Goal: Task Accomplishment & Management: Manage account settings

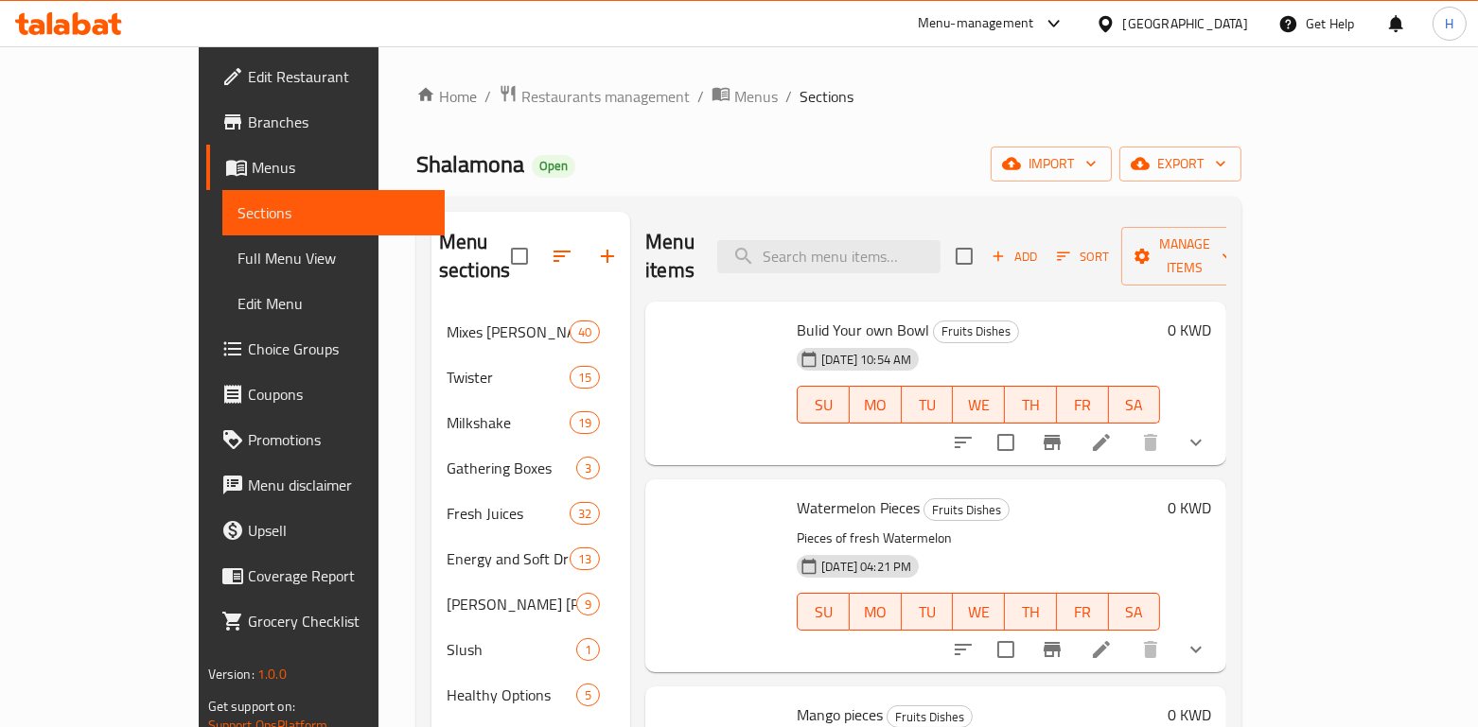
scroll to position [2484, 0]
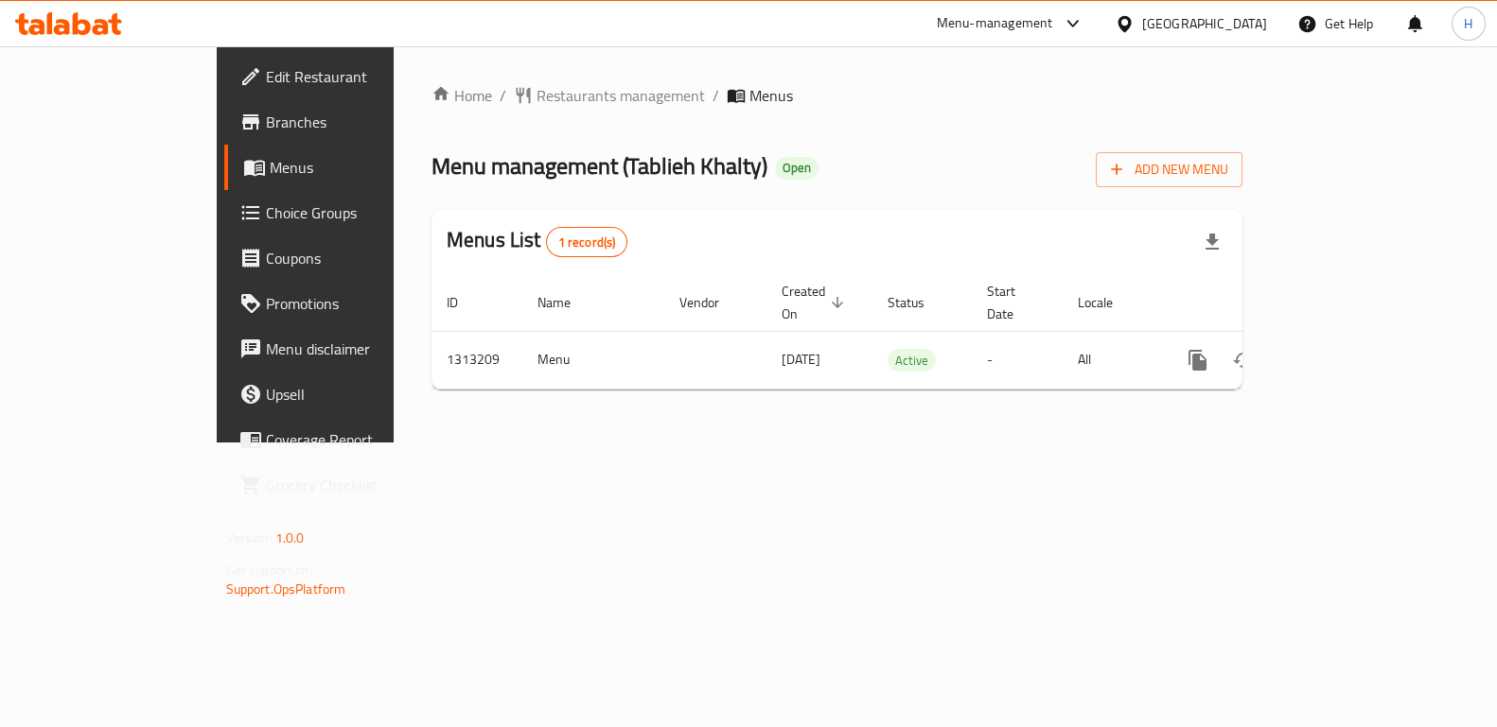
click at [548, 175] on span "Menu management ( Tablieh Khalty )" at bounding box center [599, 166] width 336 height 43
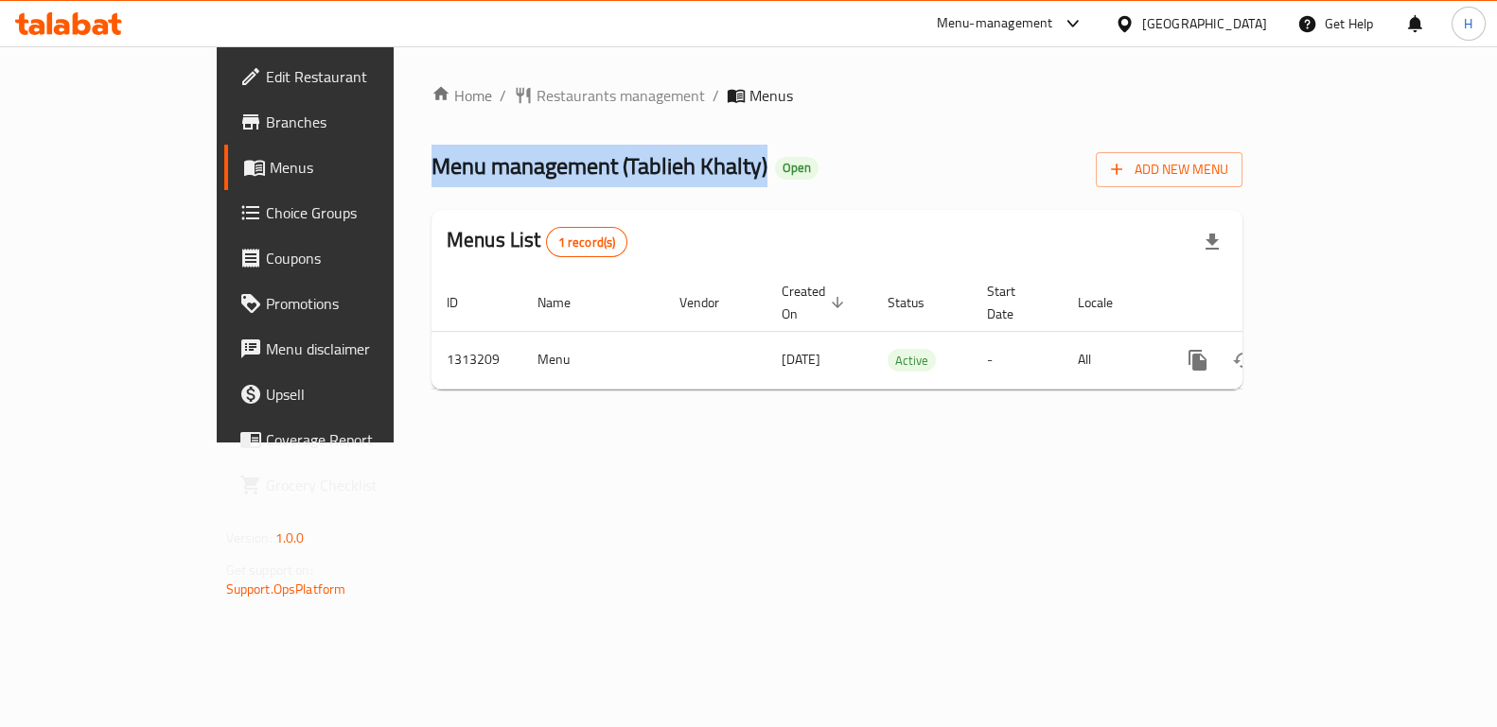
click at [548, 175] on span "Menu management ( Tablieh Khalty )" at bounding box center [599, 166] width 336 height 43
click at [502, 166] on span "Menu management ( Tablieh Khalty )" at bounding box center [599, 166] width 336 height 43
drag, startPoint x: 486, startPoint y: 169, endPoint x: 613, endPoint y: 181, distance: 127.3
click at [613, 181] on span "Menu management ( Tablieh Khalty )" at bounding box center [599, 166] width 336 height 43
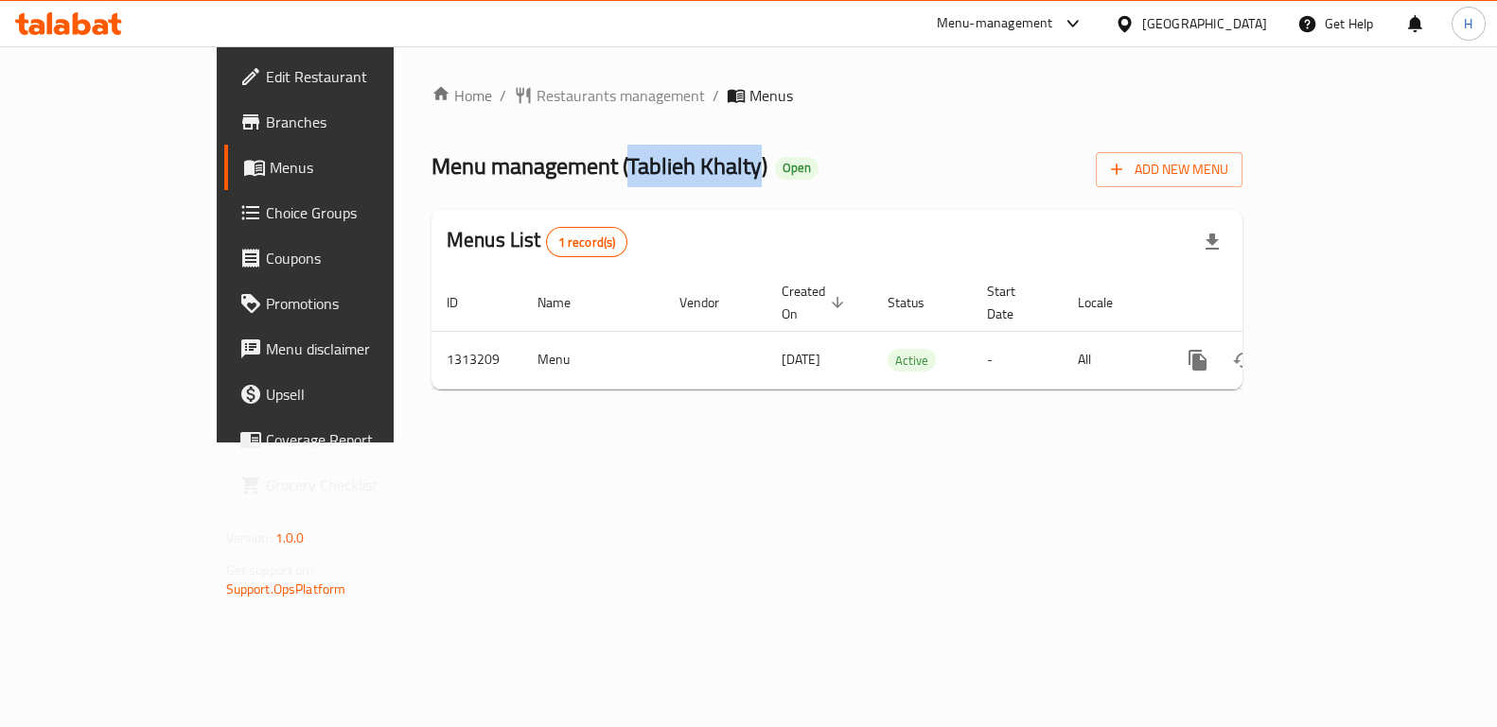
copy span "Tablieh Khalty"
click at [1048, 34] on div "Menu-management" at bounding box center [995, 23] width 116 height 23
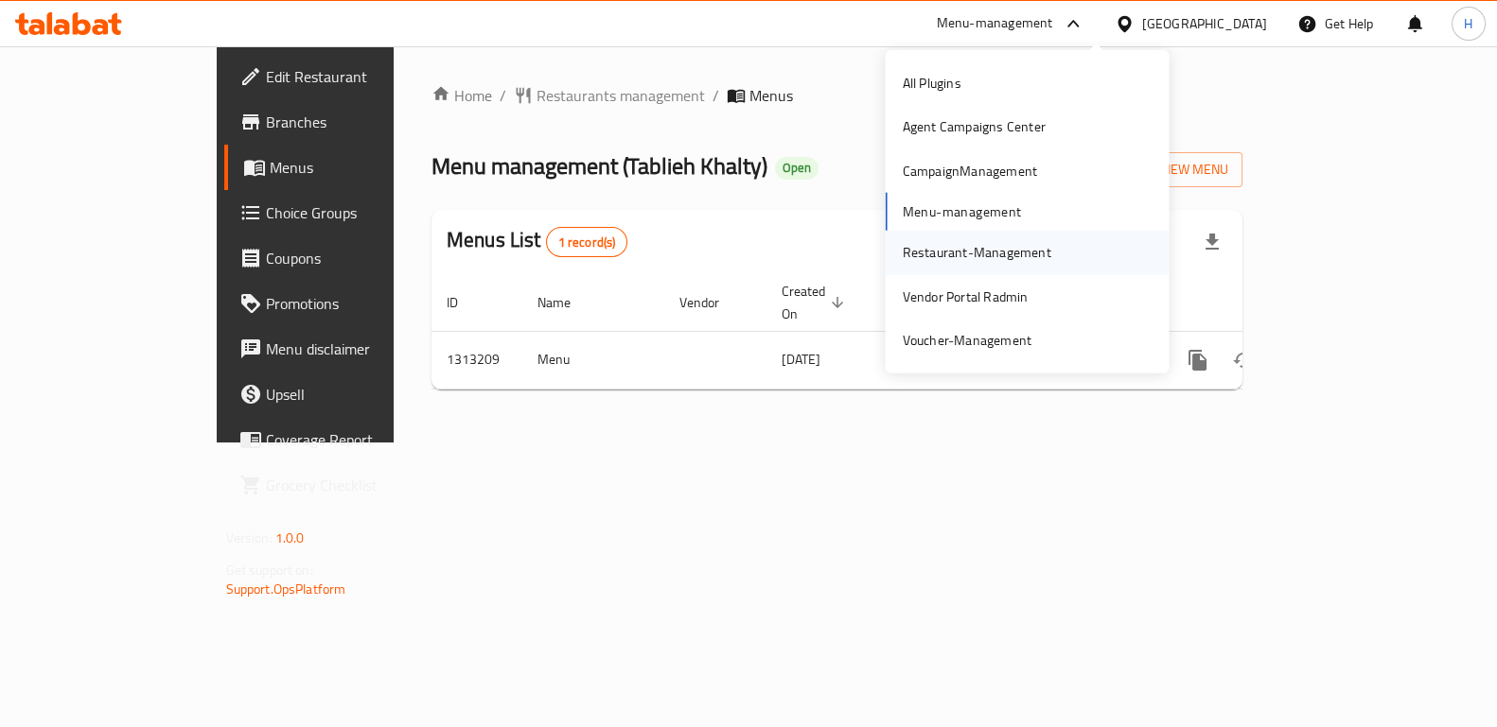
click at [937, 243] on div "Restaurant-Management" at bounding box center [976, 252] width 149 height 21
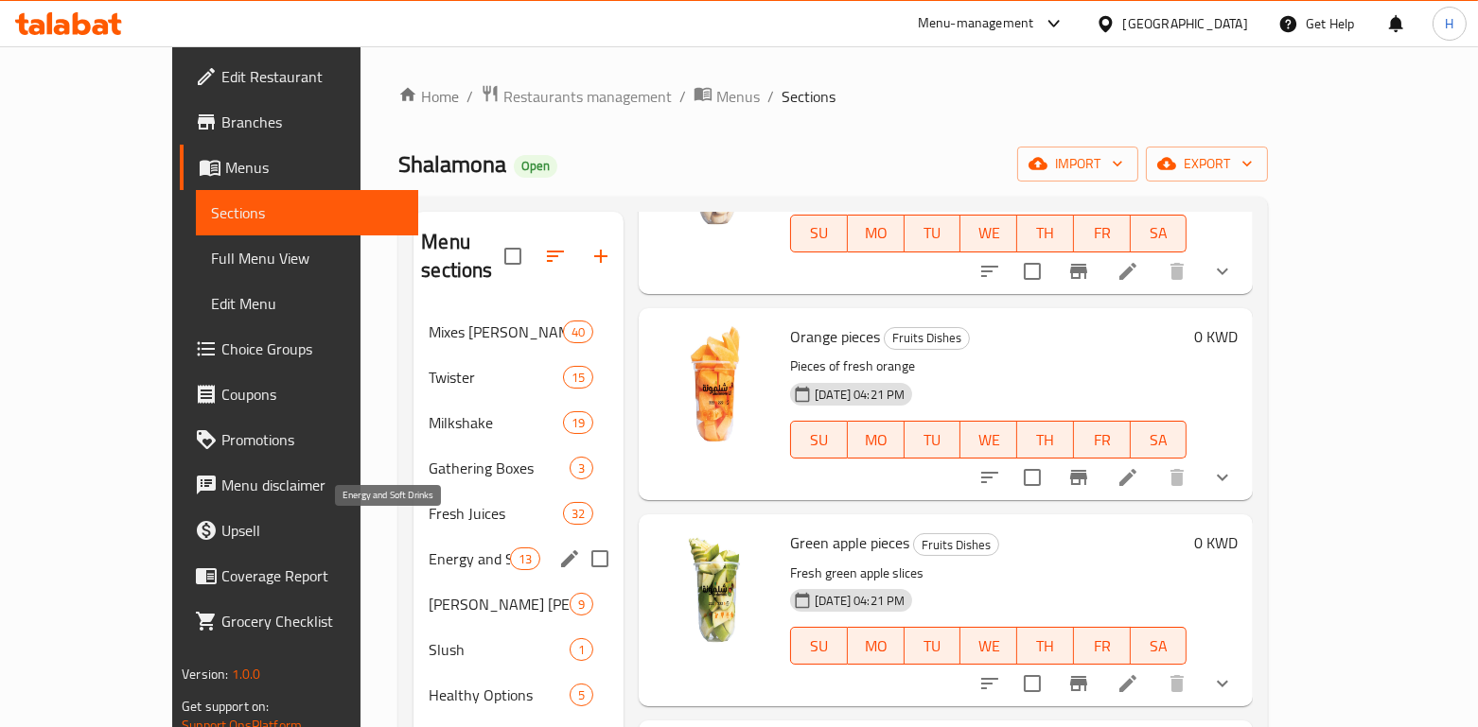
drag, startPoint x: 378, startPoint y: 538, endPoint x: 554, endPoint y: 530, distance: 176.2
click at [429, 548] on span "Energy and Soft Drinks" at bounding box center [469, 559] width 80 height 23
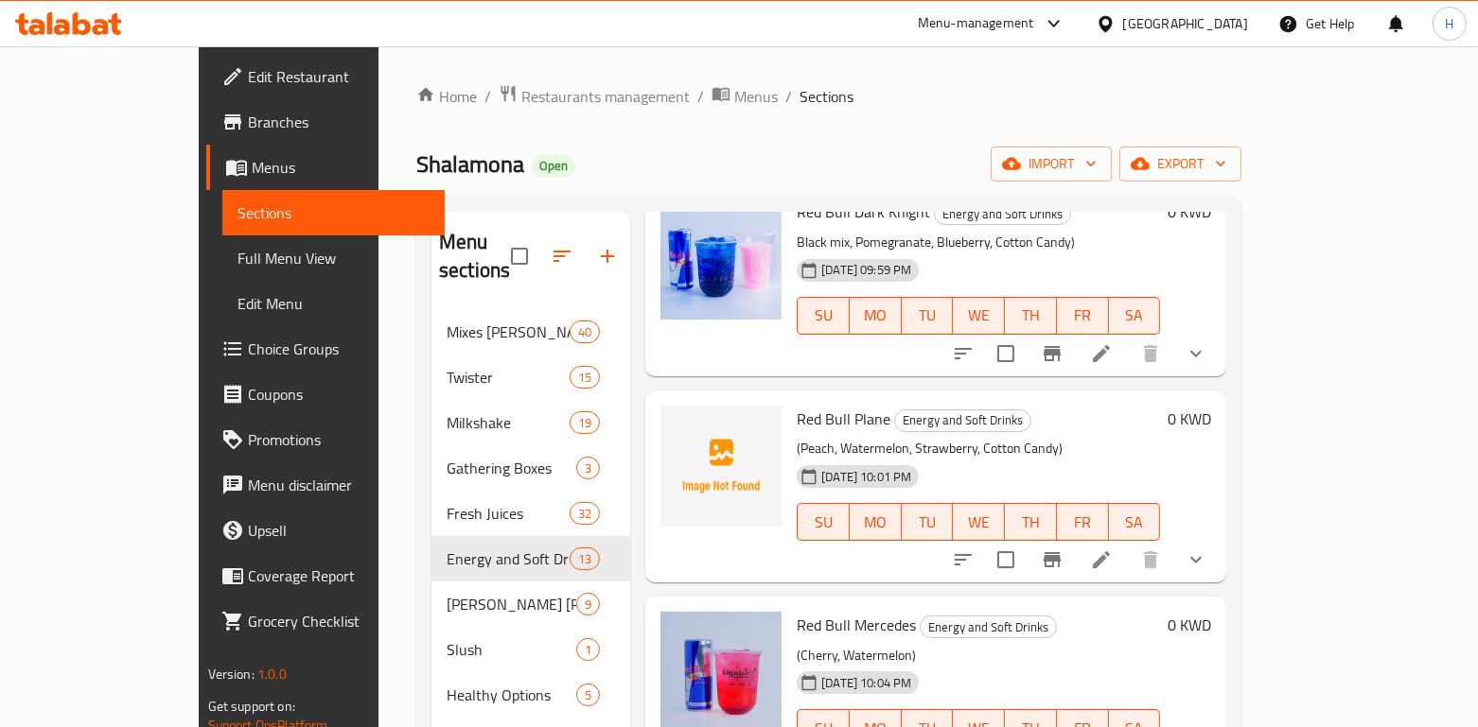
scroll to position [1977, 0]
click at [1112, 550] on icon at bounding box center [1101, 561] width 23 height 23
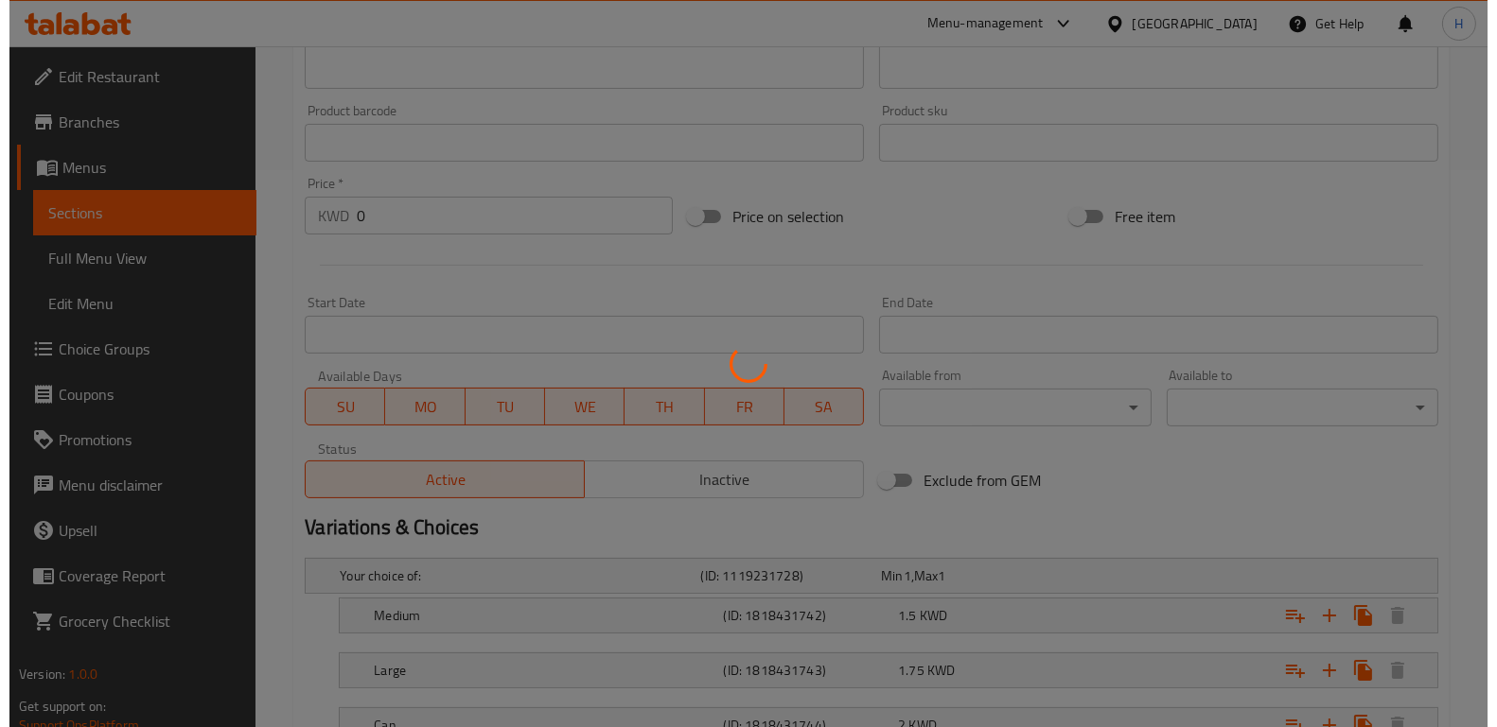
scroll to position [704, 0]
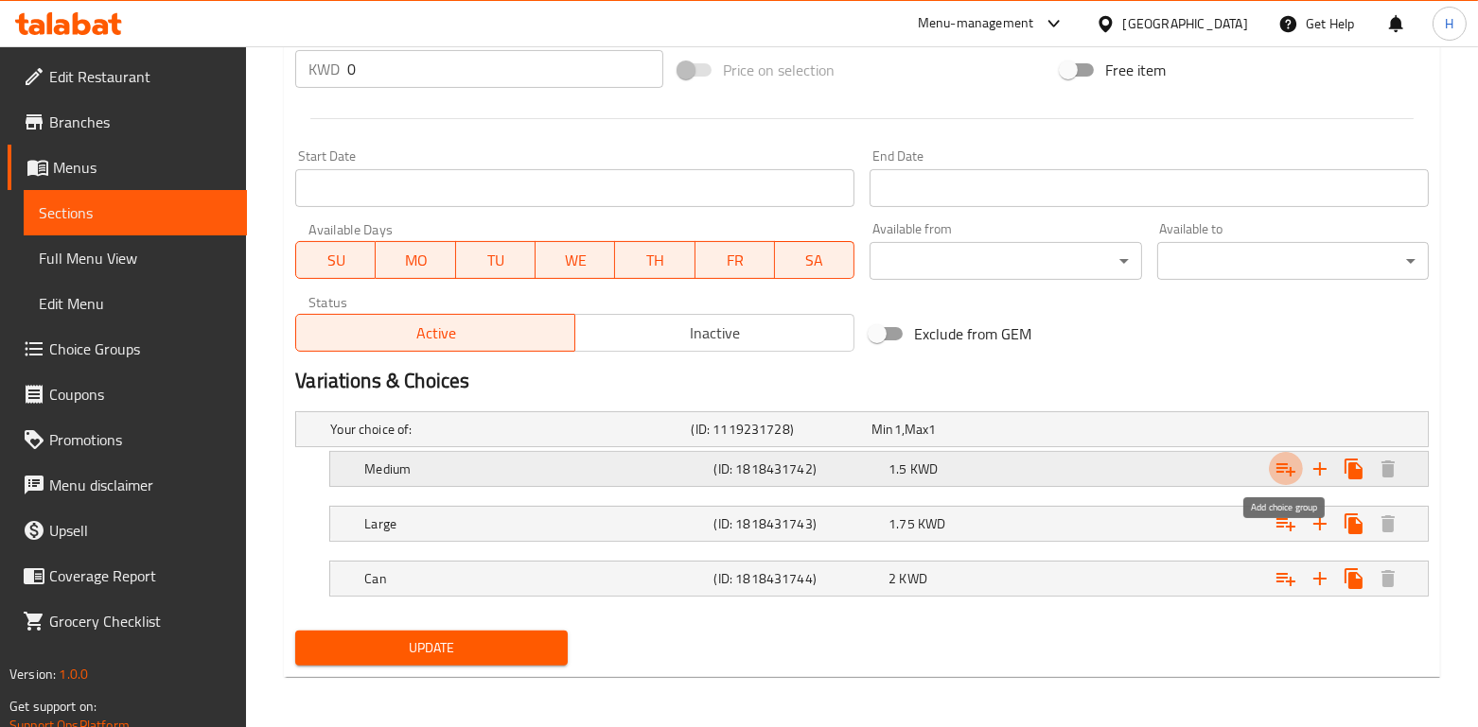
click at [1280, 473] on icon "Expand" at bounding box center [1285, 469] width 23 height 23
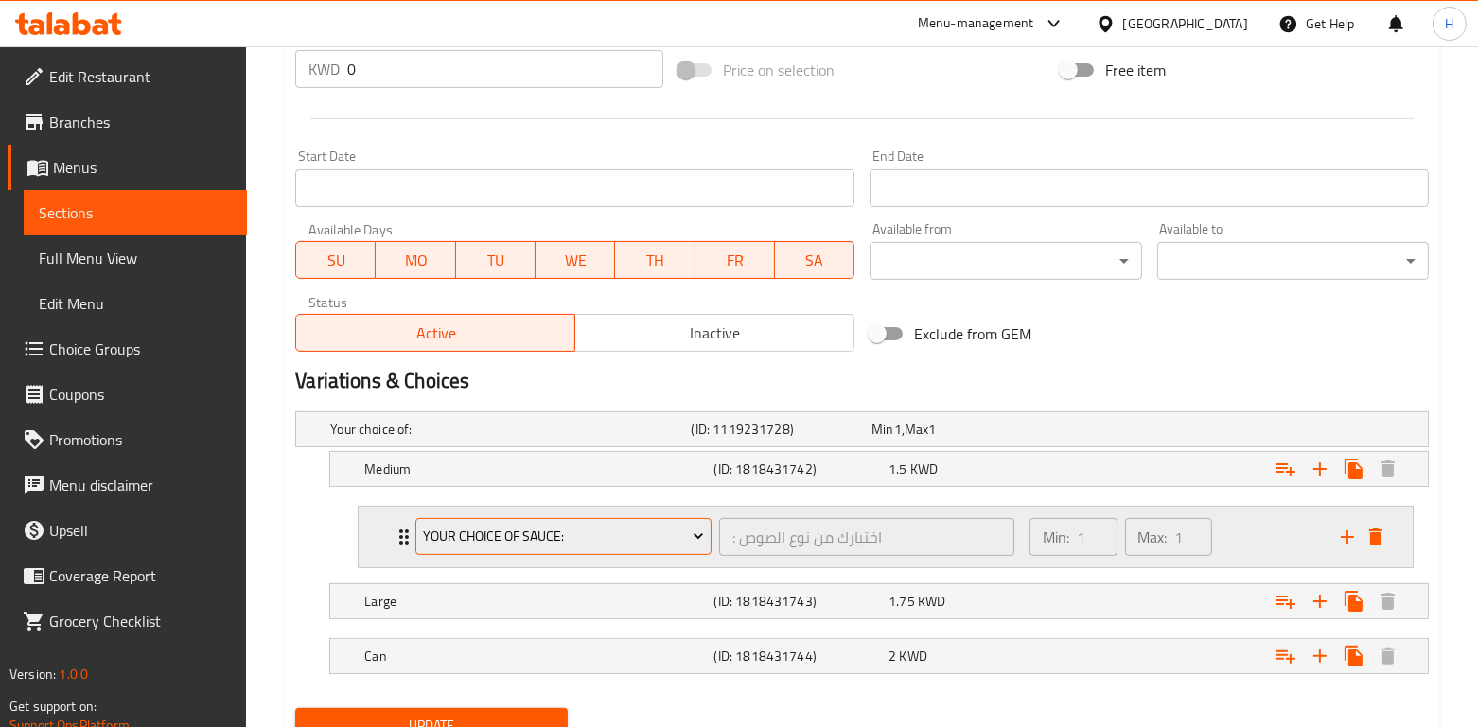
click at [483, 525] on span "Your choice of sauce:" at bounding box center [564, 537] width 282 height 24
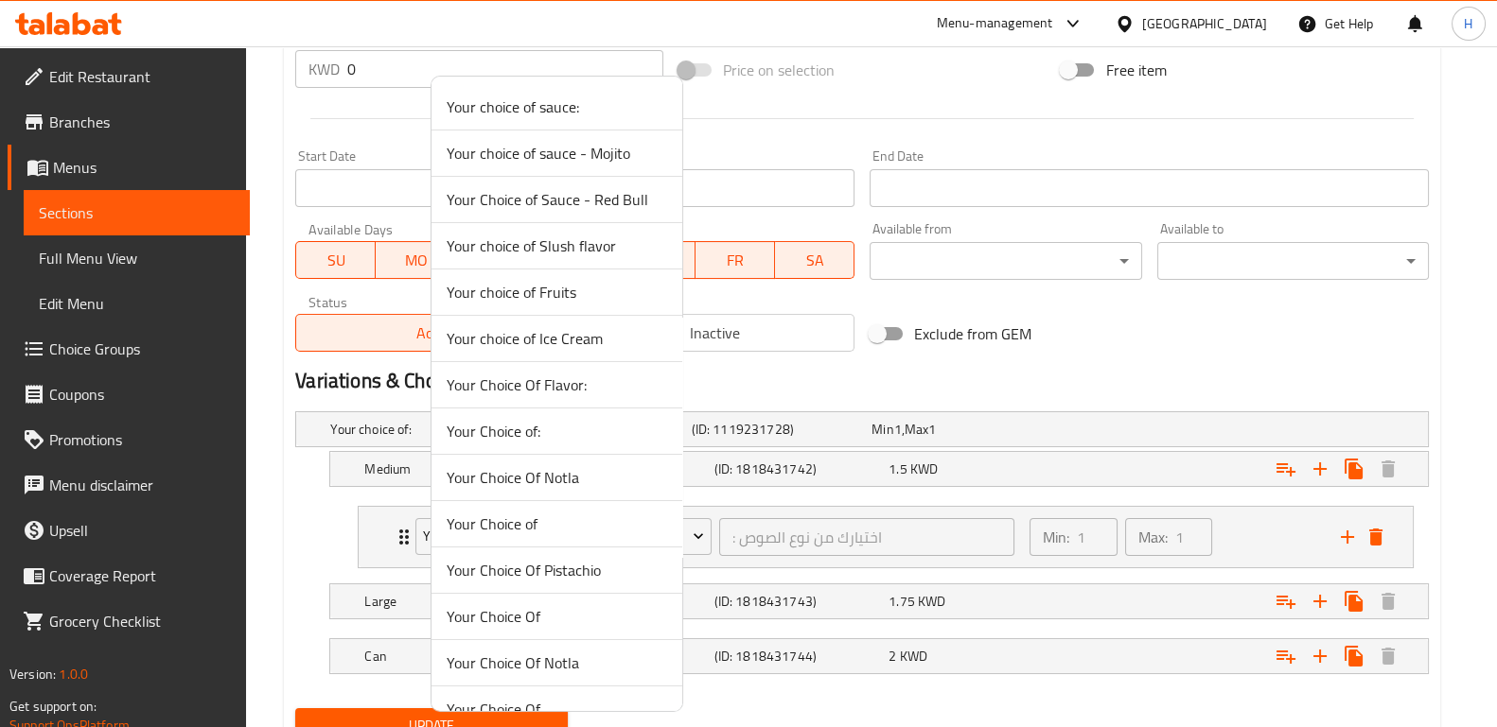
scroll to position [303, 0]
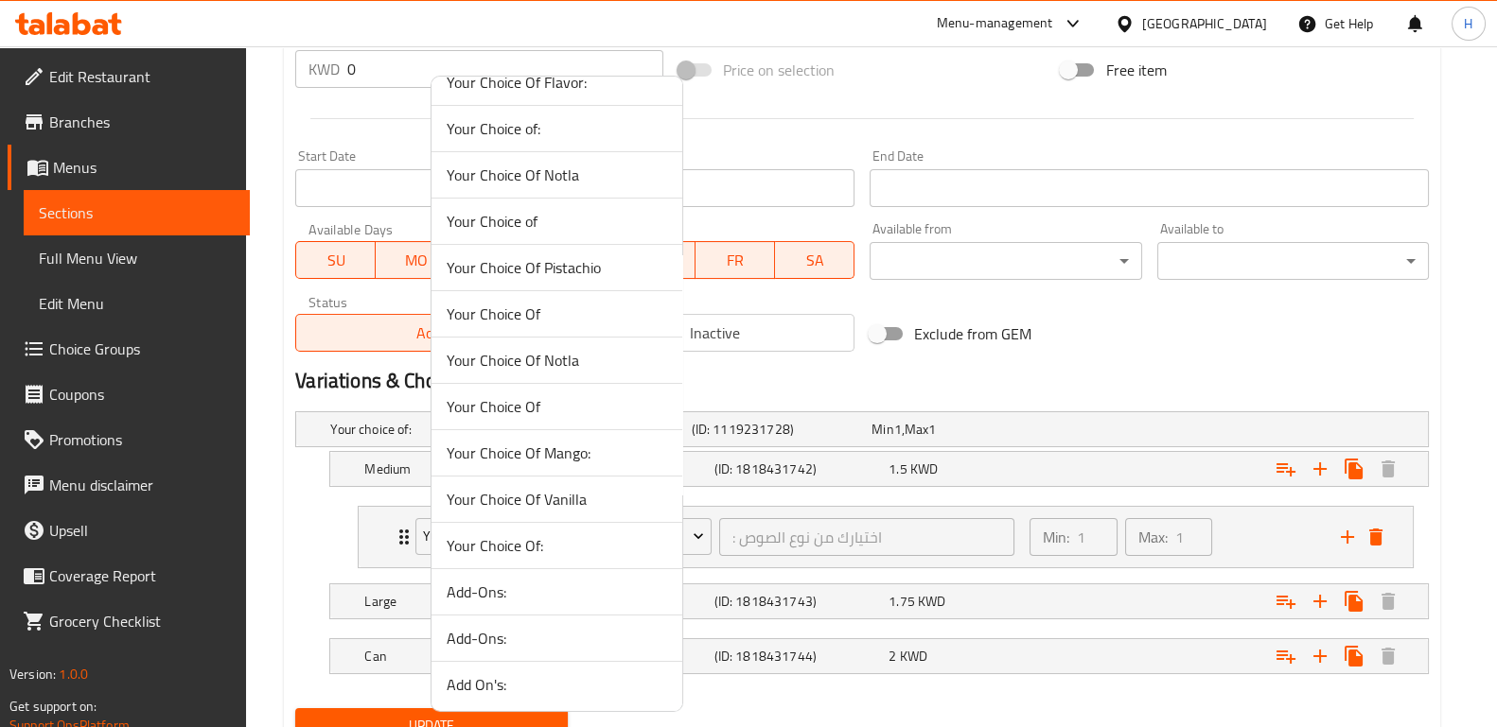
click at [515, 641] on span "Add-Ons:" at bounding box center [557, 638] width 220 height 23
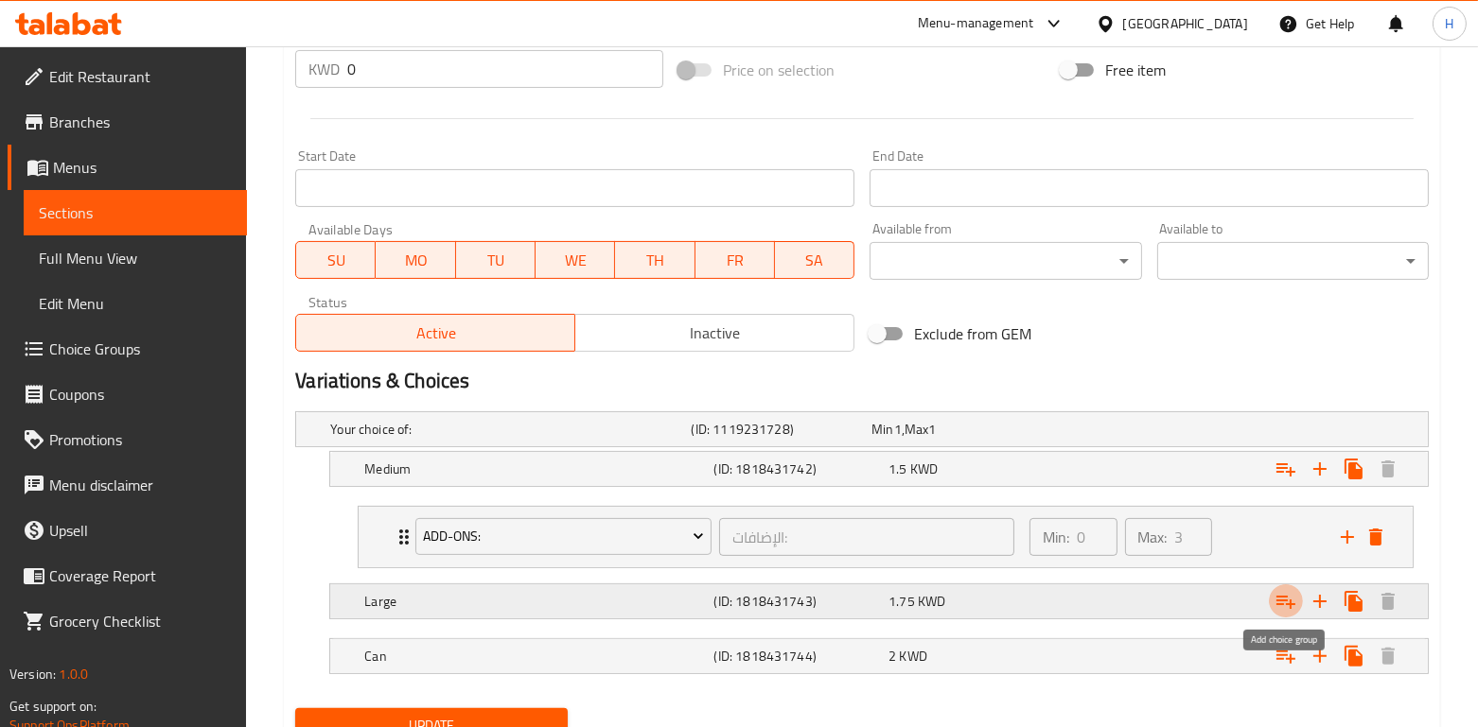
click at [1278, 591] on icon "Expand" at bounding box center [1285, 601] width 23 height 23
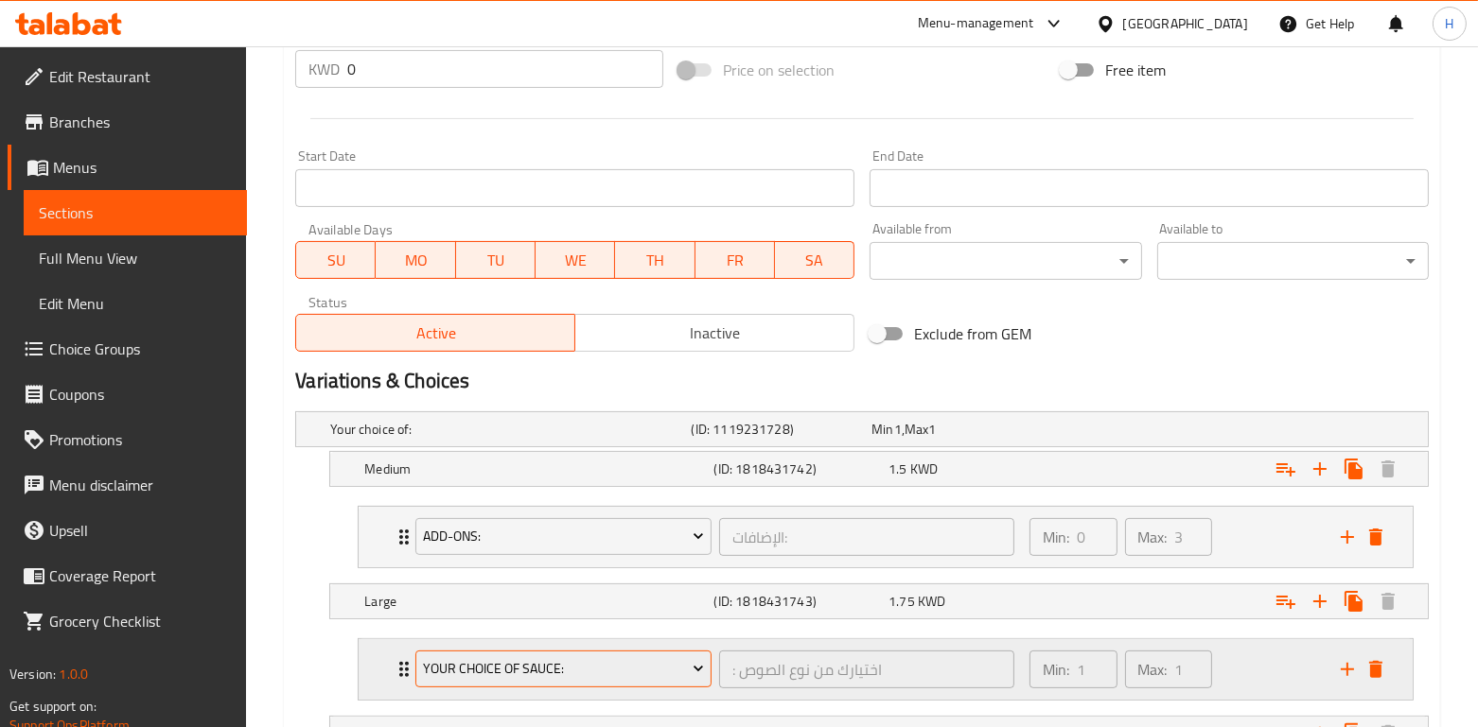
click at [510, 657] on span "Your choice of sauce:" at bounding box center [564, 669] width 282 height 24
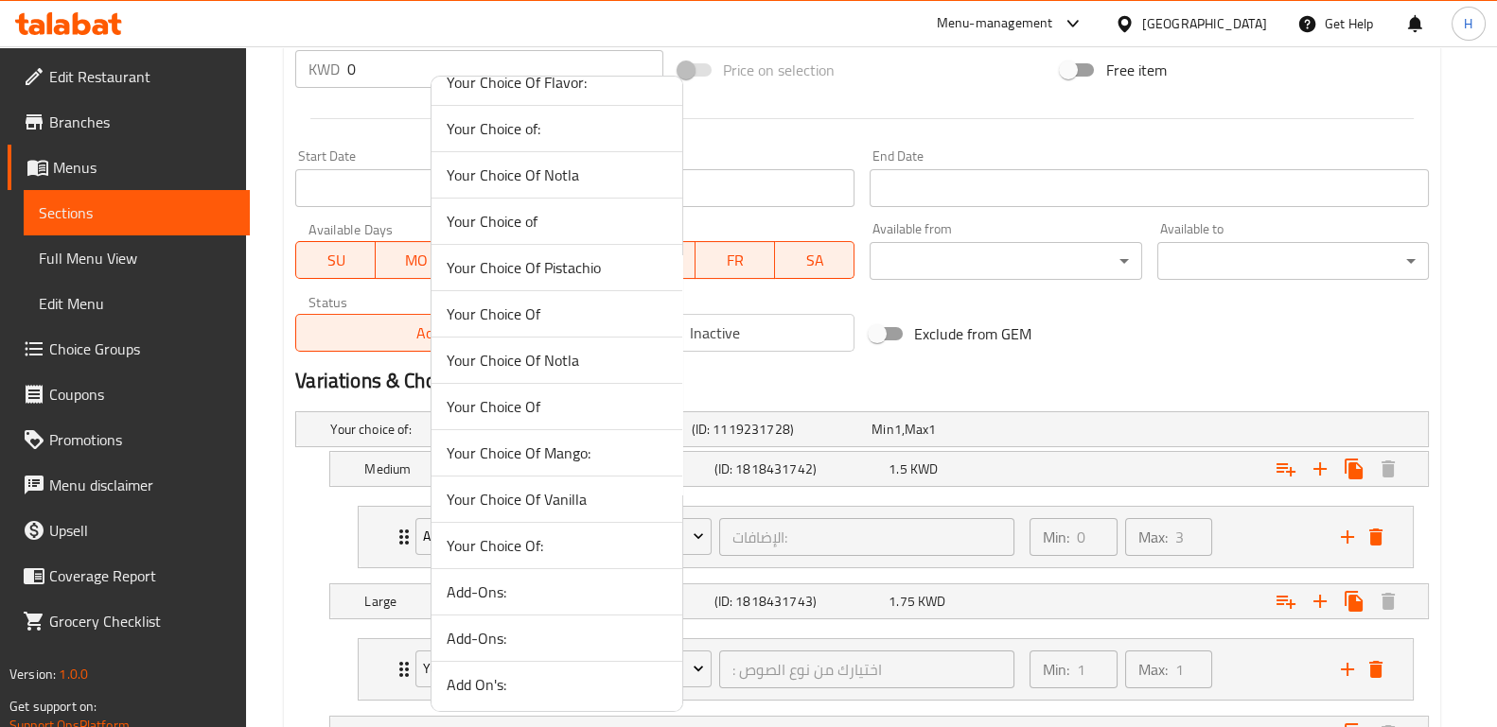
click at [507, 641] on span "Add-Ons:" at bounding box center [557, 638] width 220 height 23
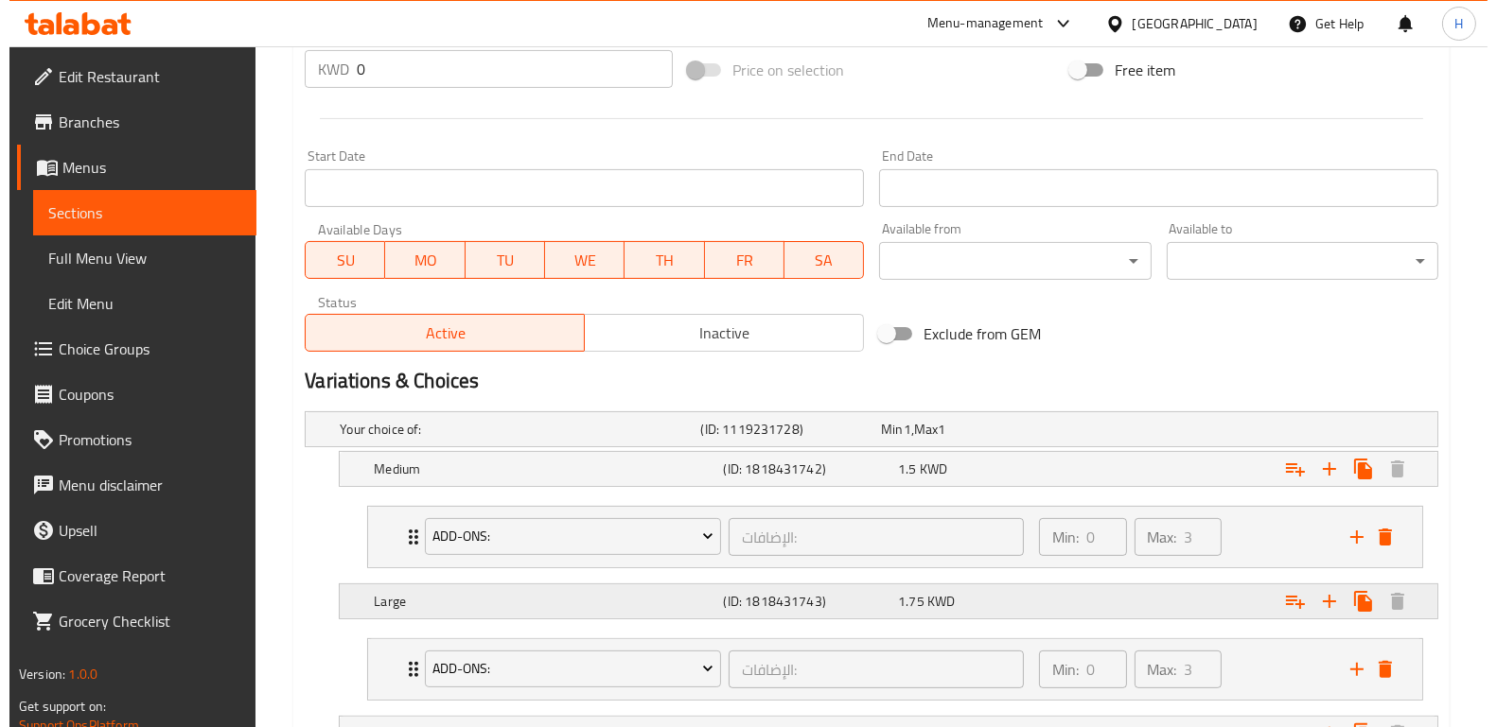
scroll to position [858, 0]
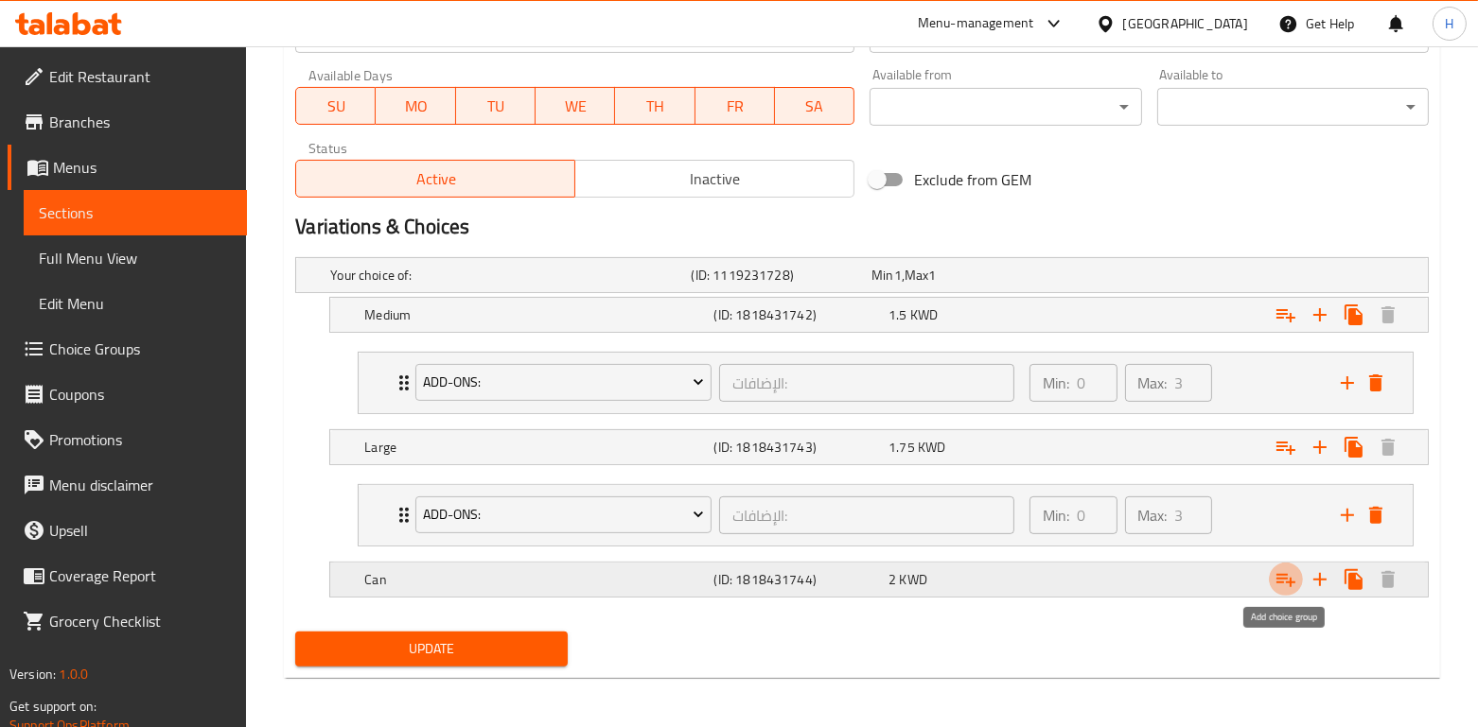
click at [1284, 576] on icon "Expand" at bounding box center [1285, 580] width 23 height 23
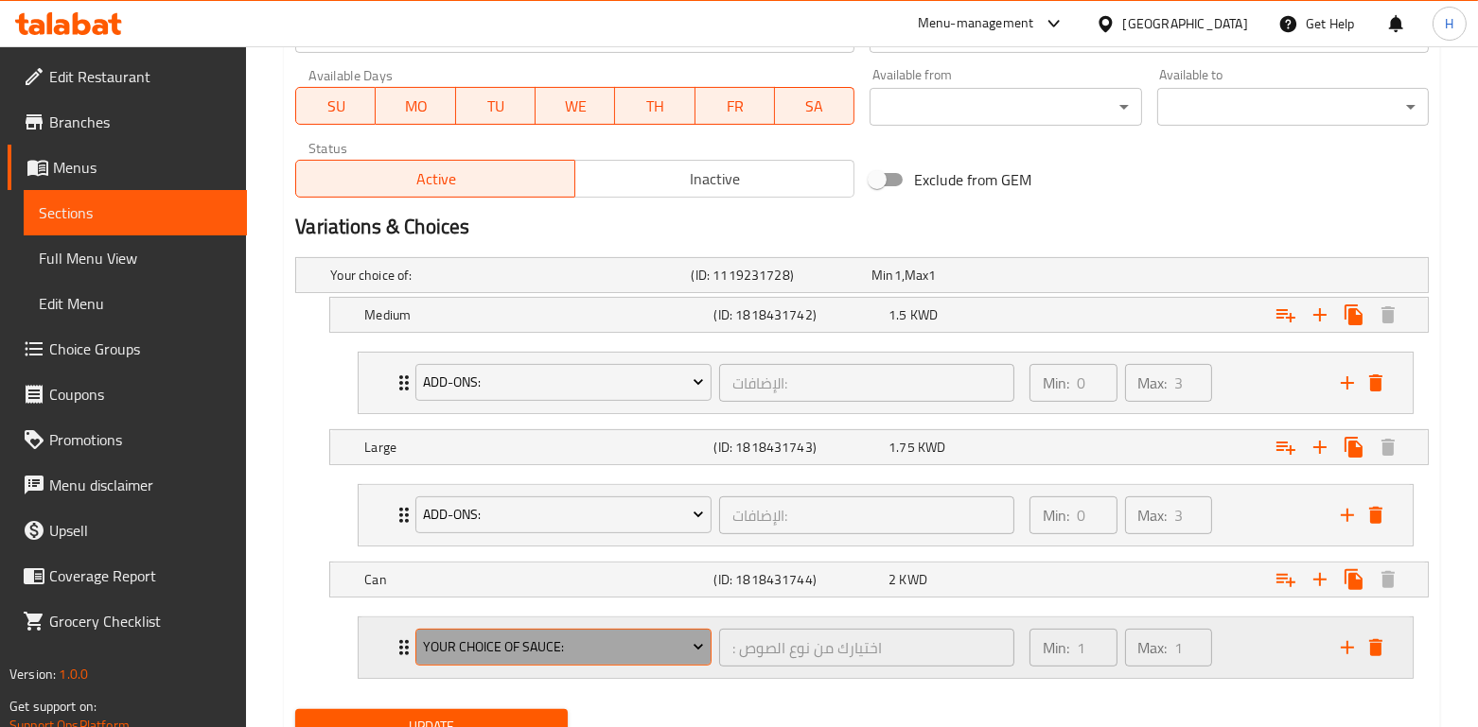
click at [489, 639] on span "Your choice of sauce:" at bounding box center [564, 648] width 282 height 24
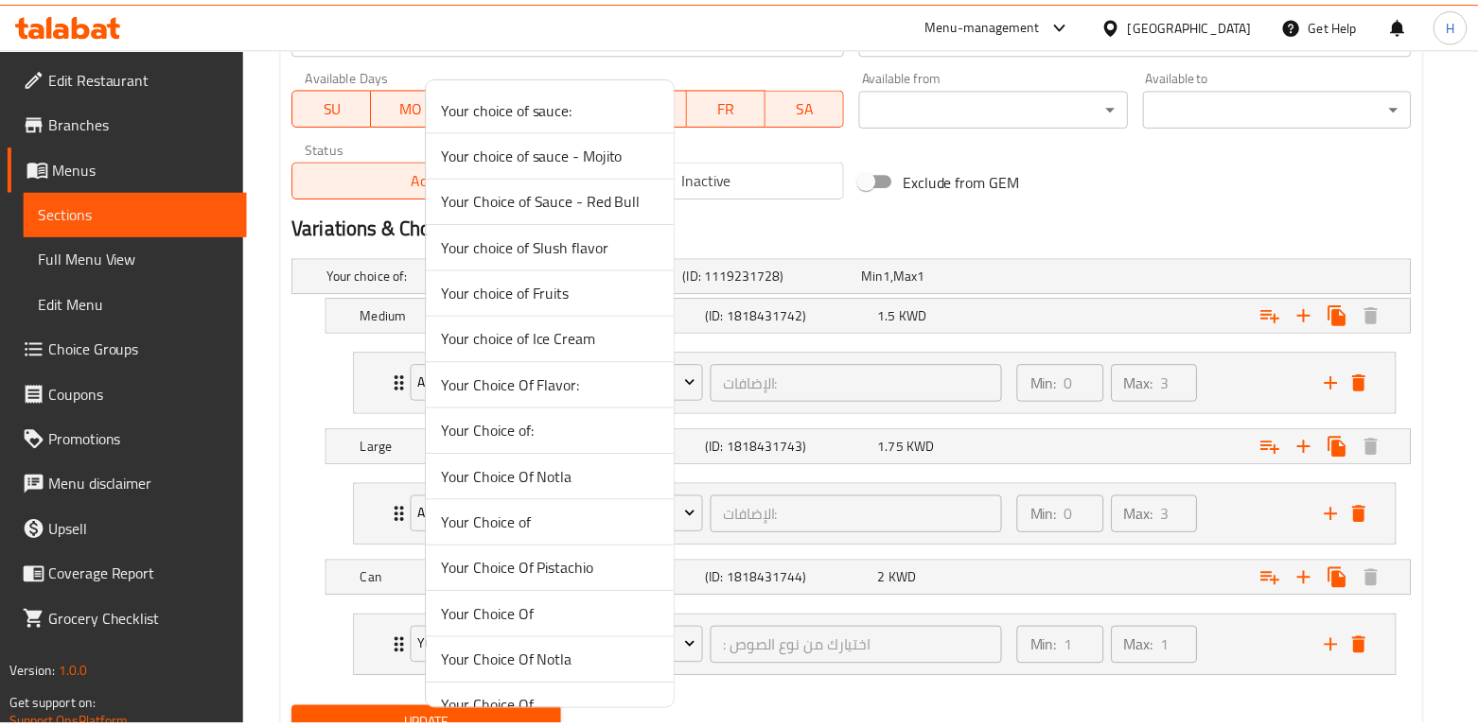
scroll to position [303, 0]
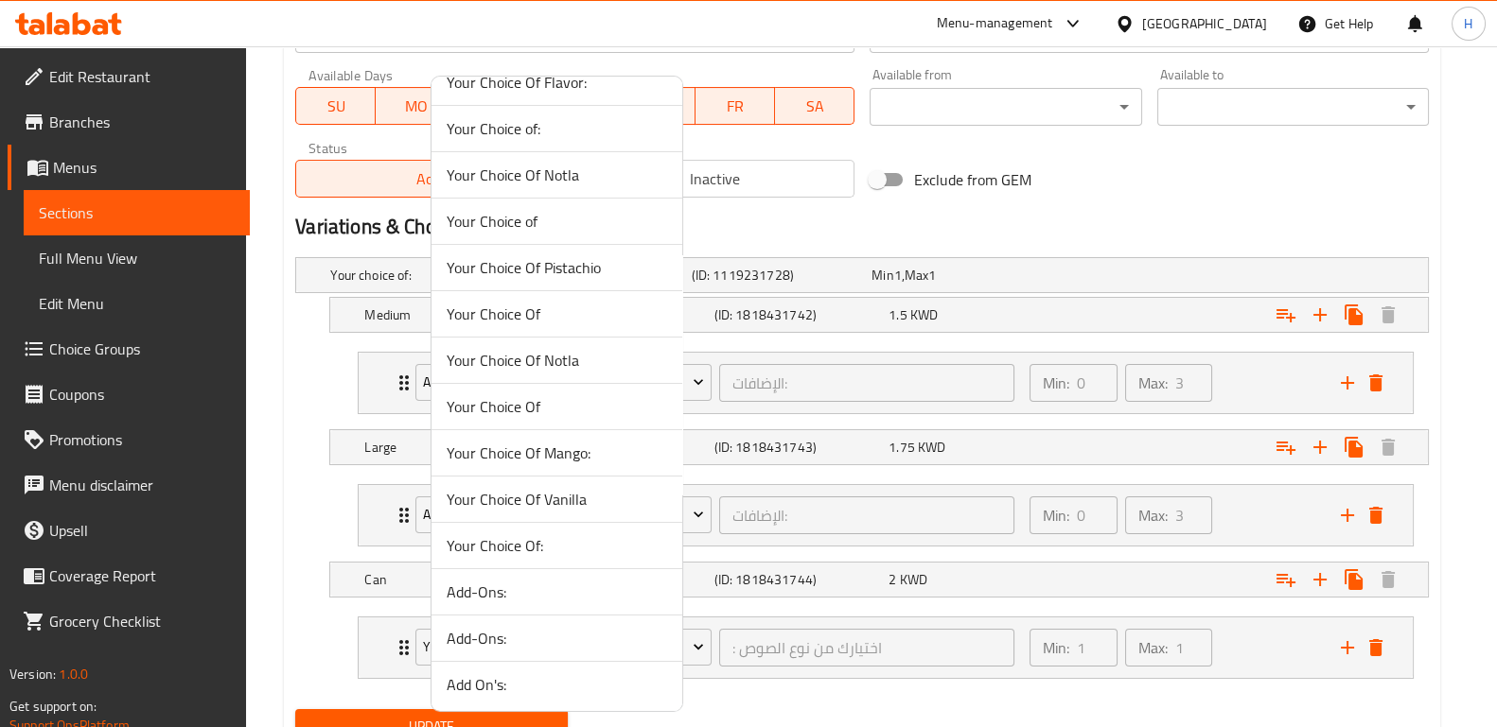
click at [536, 627] on span "Add-Ons:" at bounding box center [557, 638] width 220 height 23
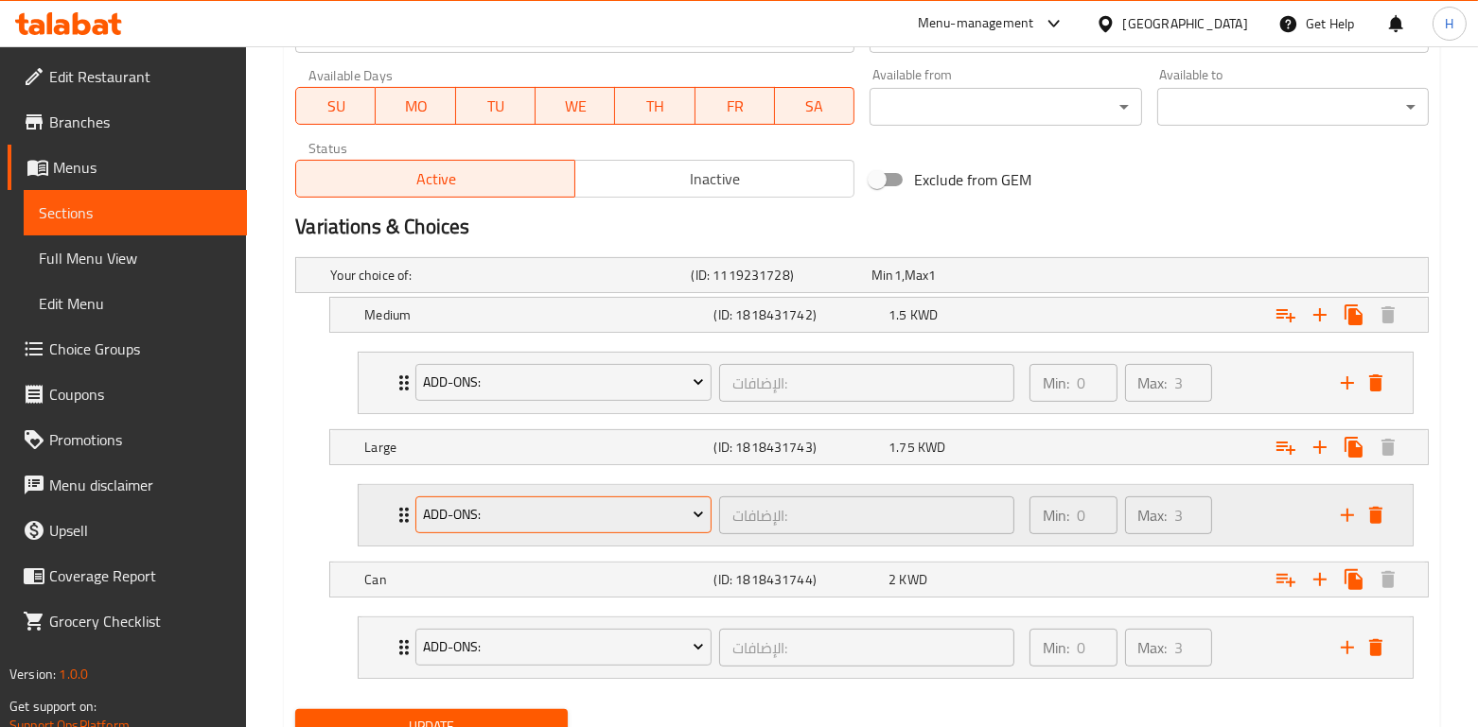
scroll to position [936, 0]
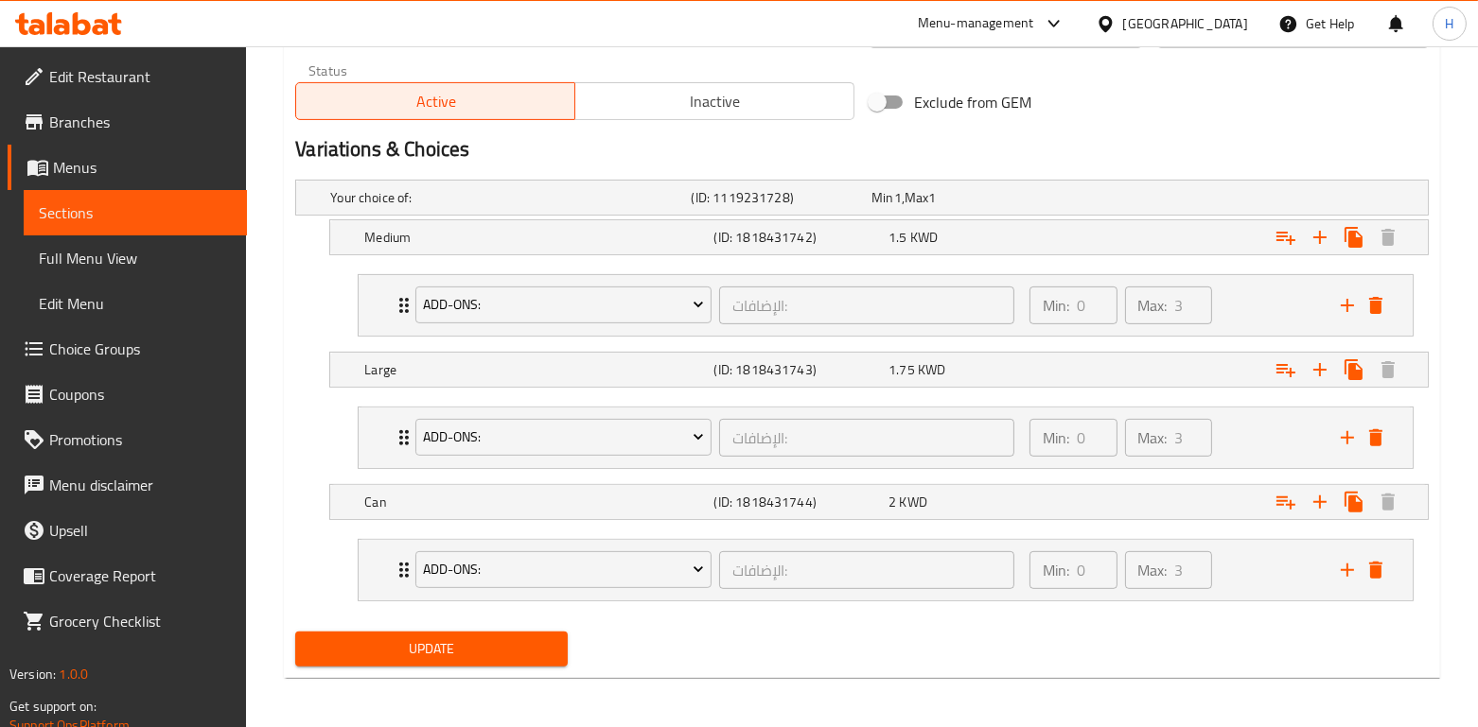
click at [502, 625] on div "Update" at bounding box center [431, 649] width 287 height 50
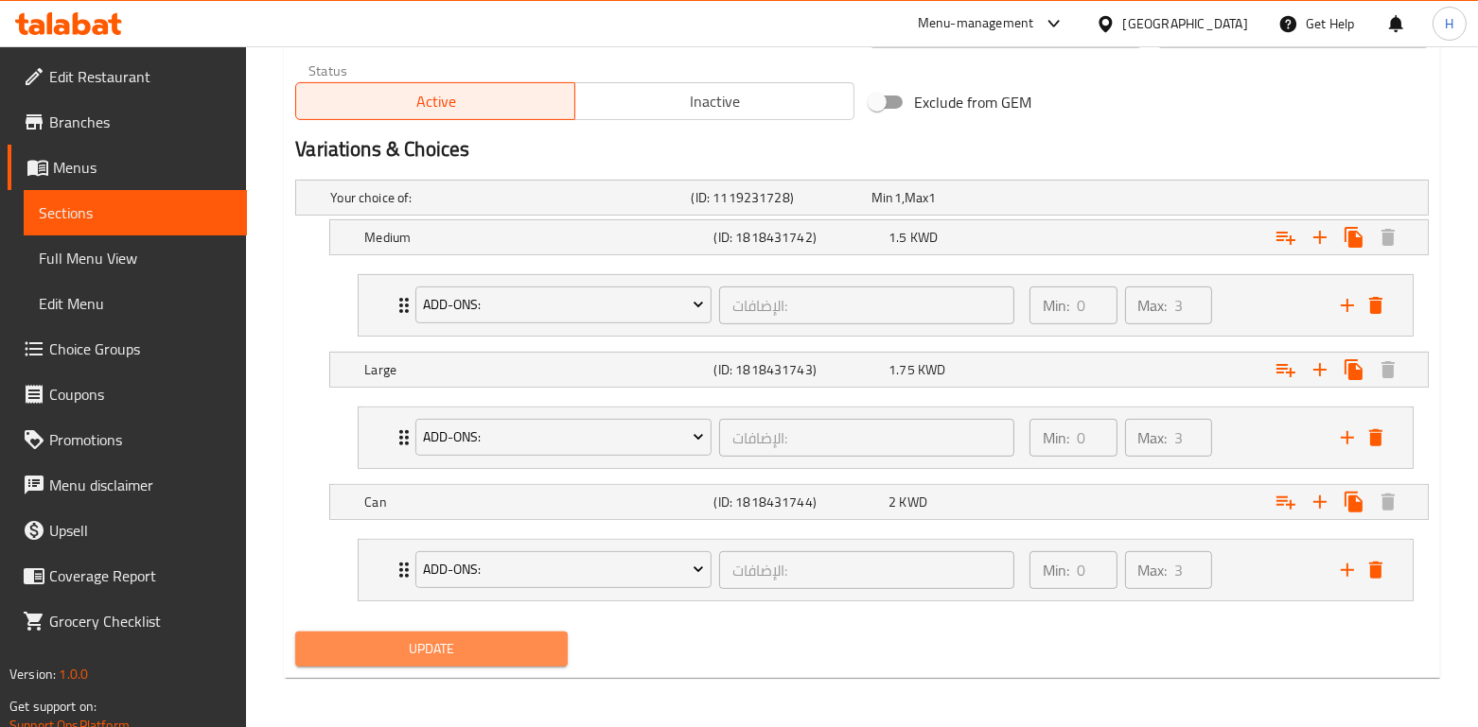
click at [495, 641] on span "Update" at bounding box center [430, 650] width 241 height 24
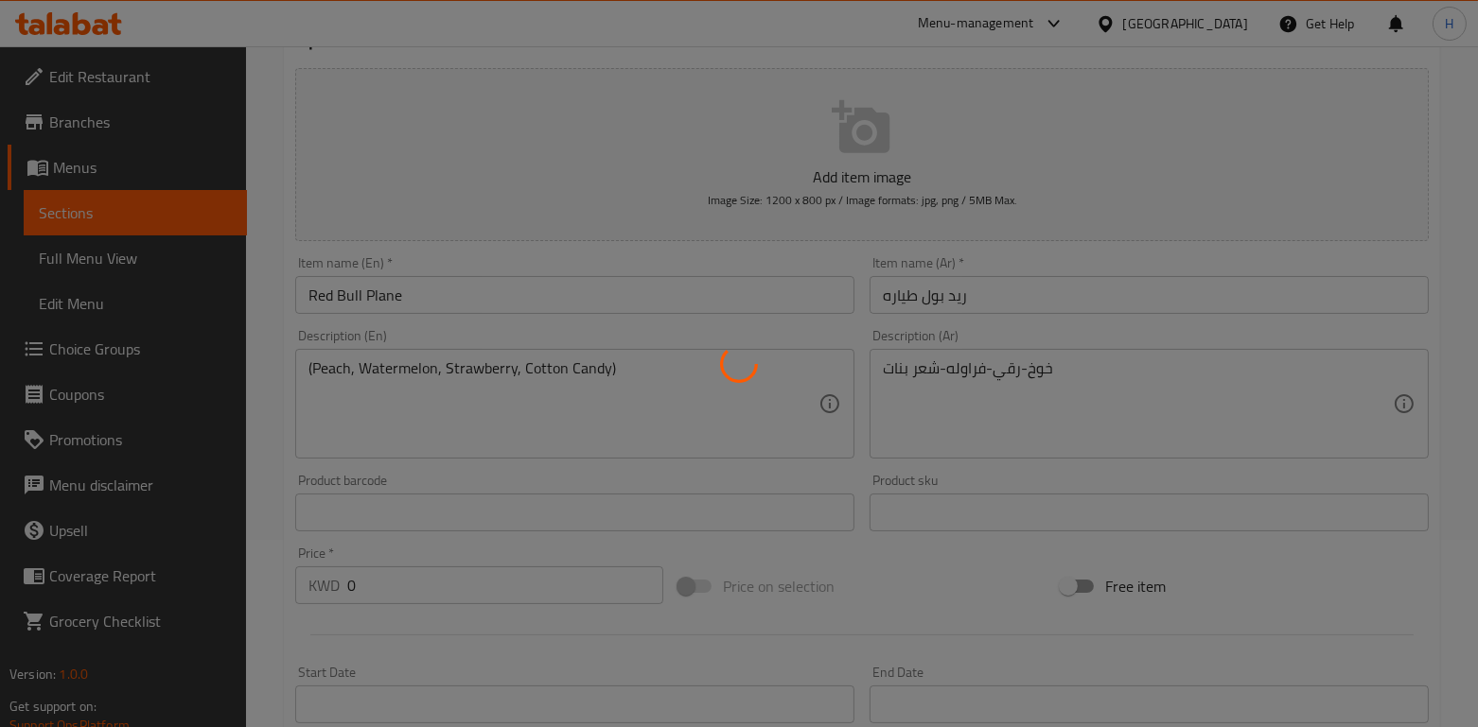
scroll to position [0, 0]
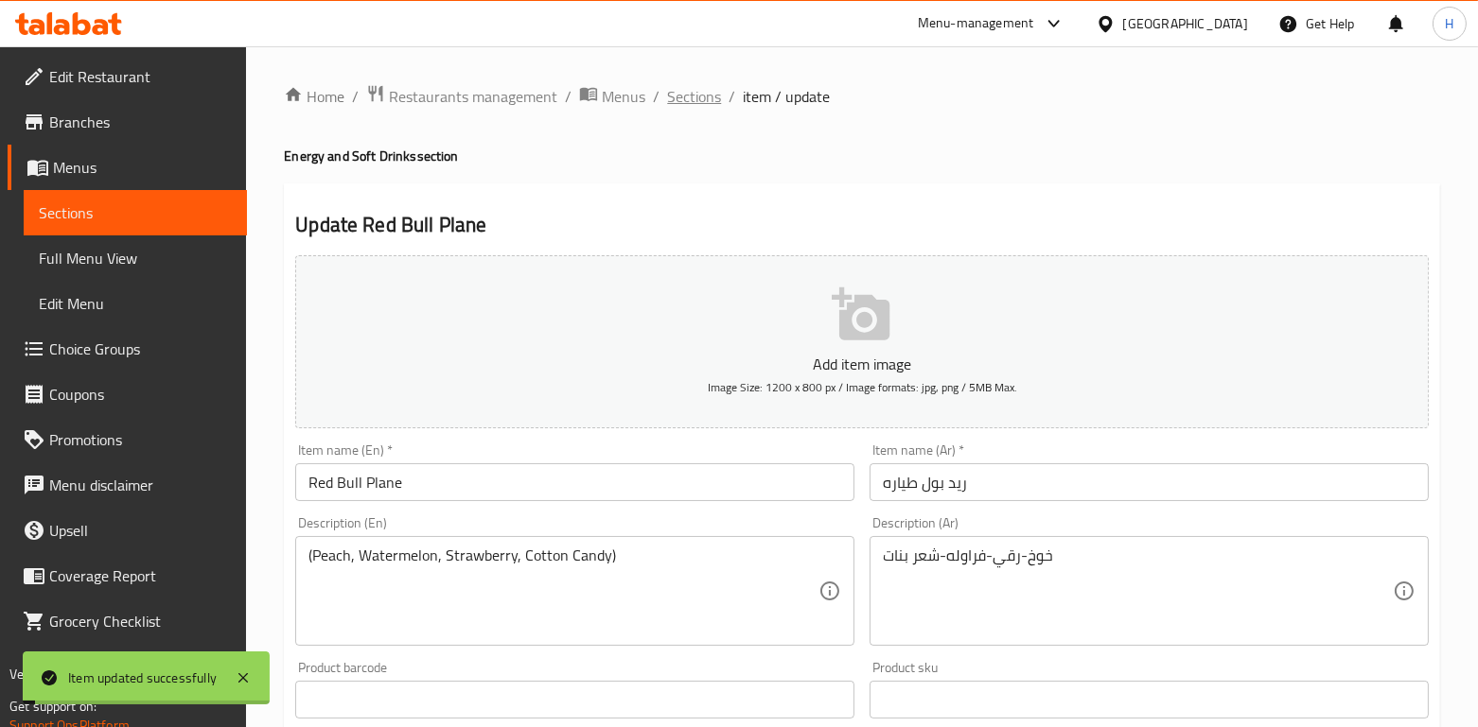
click at [701, 96] on span "Sections" at bounding box center [694, 96] width 54 height 23
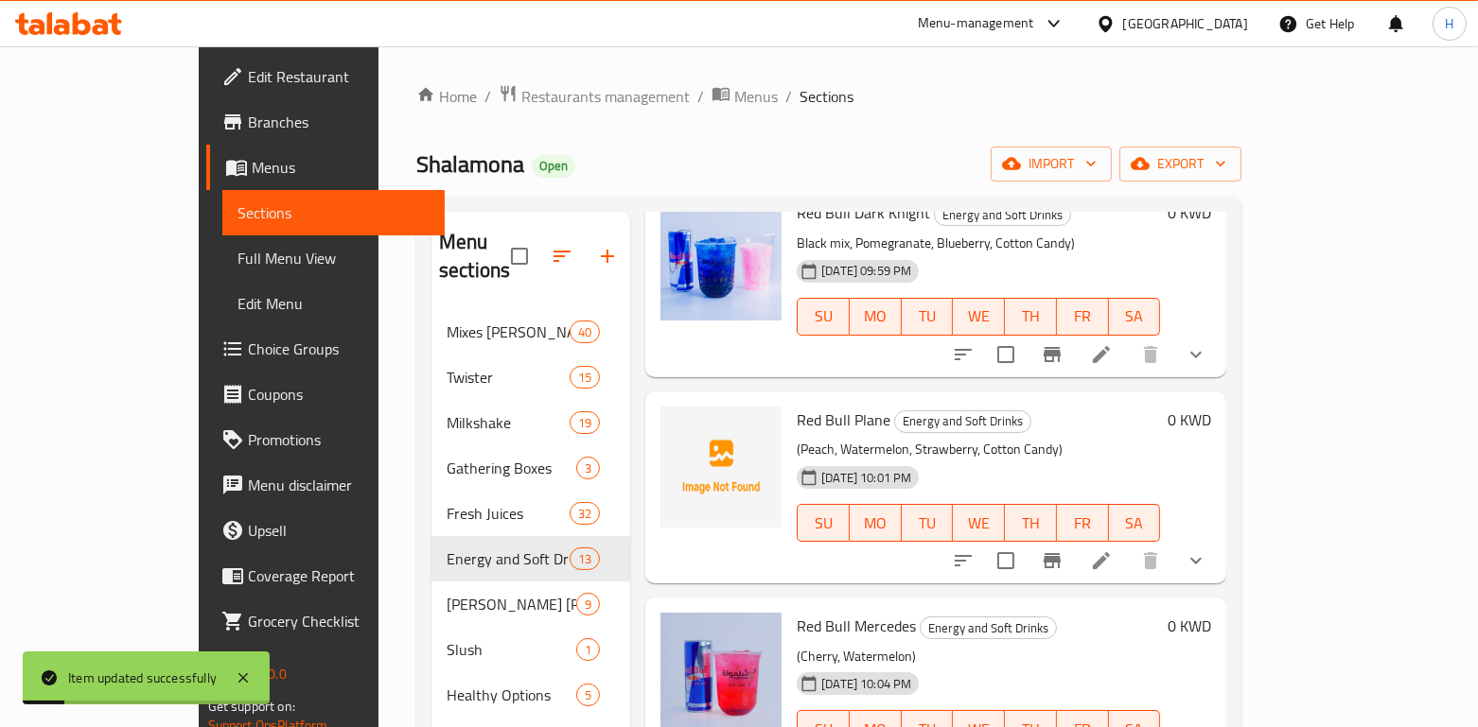
scroll to position [265, 0]
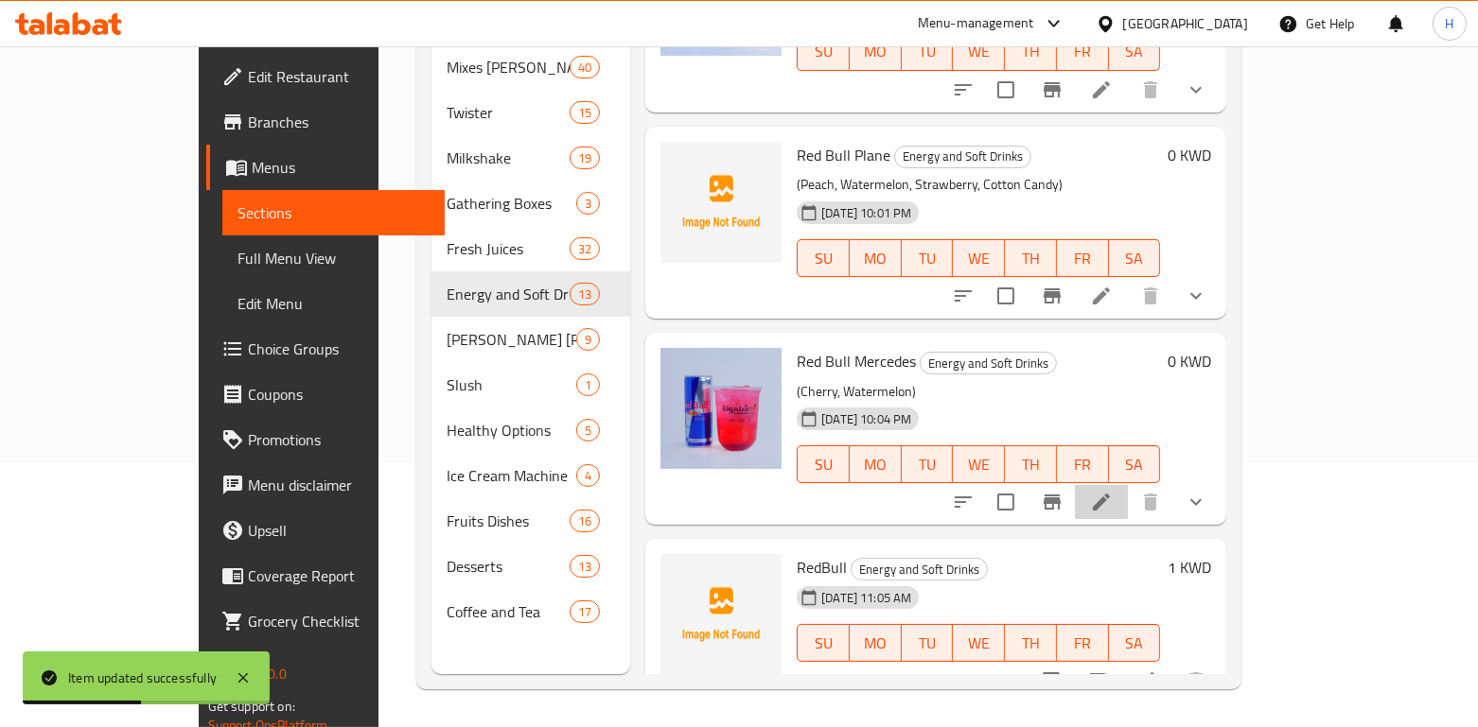
click at [1128, 485] on li at bounding box center [1101, 502] width 53 height 34
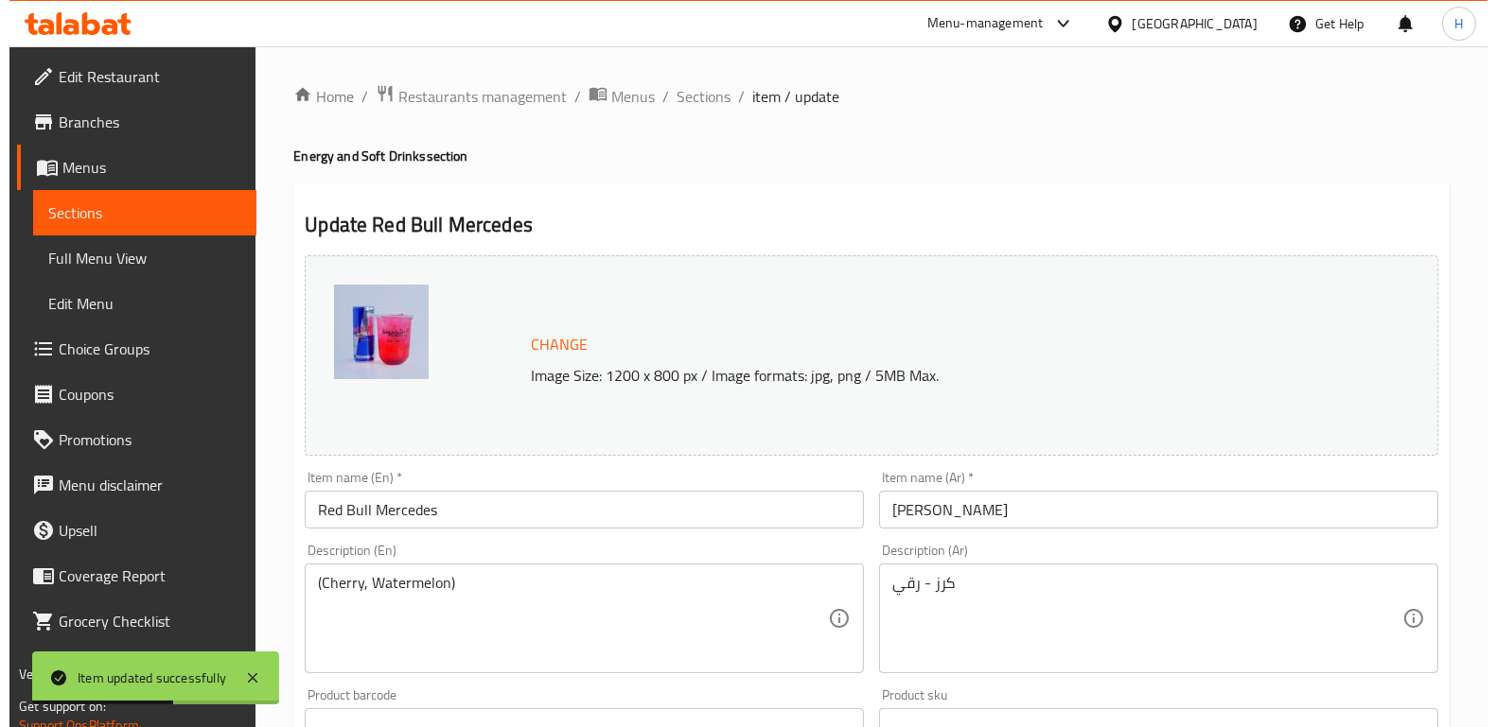
scroll to position [732, 0]
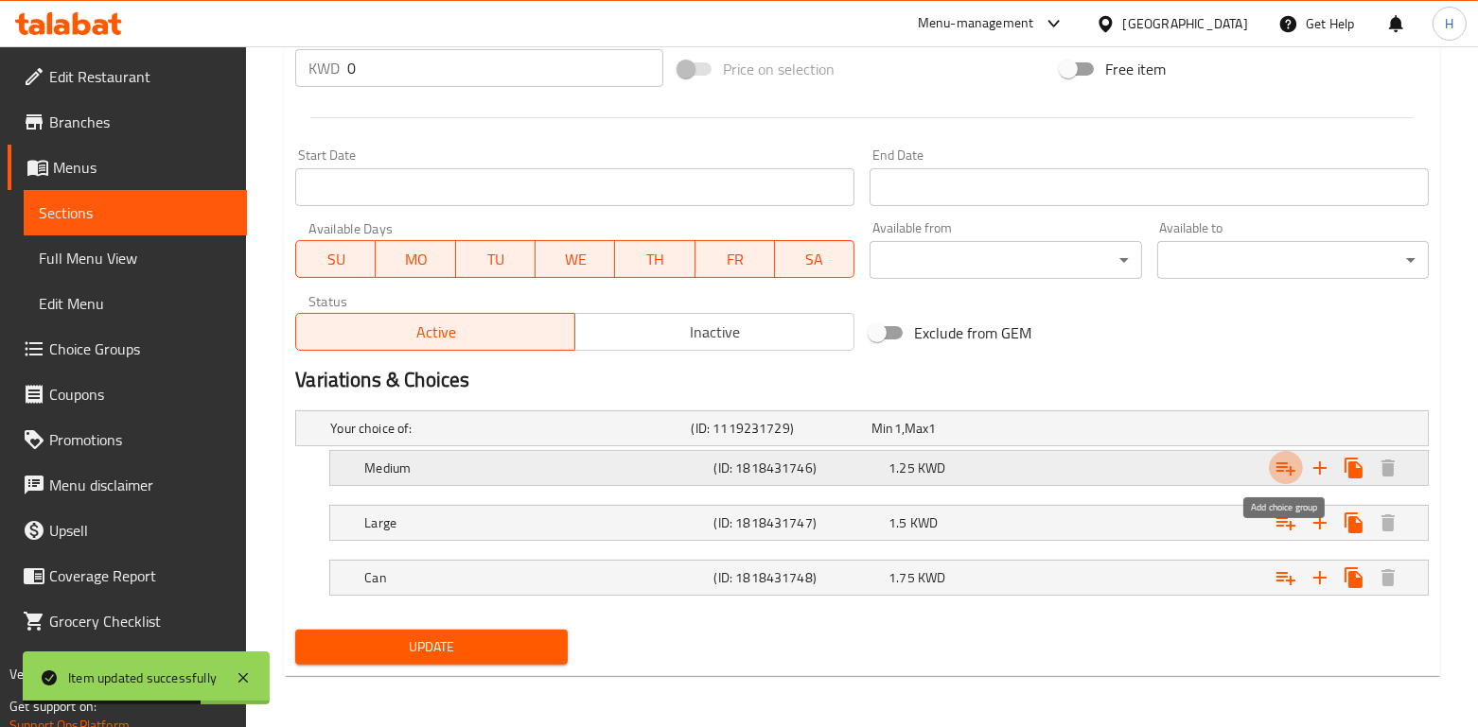
click at [1292, 464] on icon "Expand" at bounding box center [1285, 468] width 23 height 23
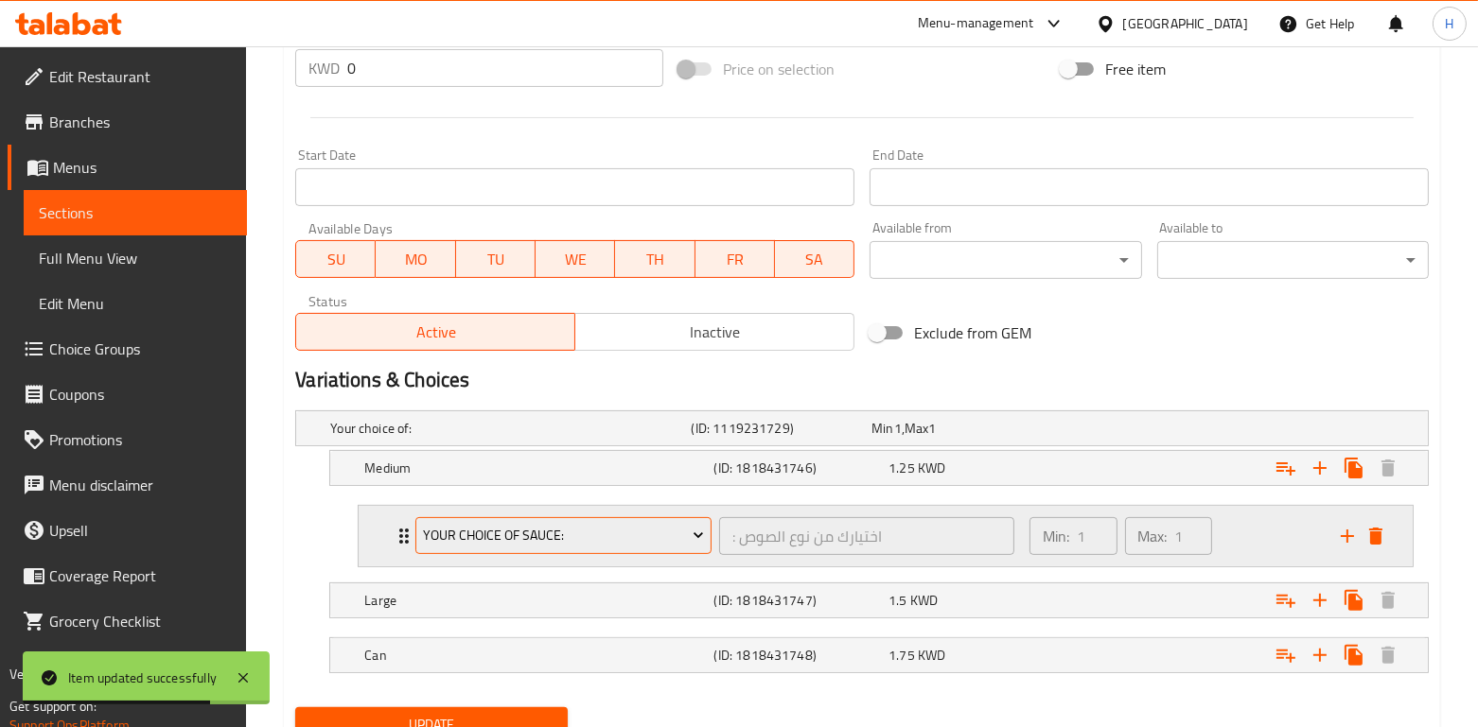
click at [511, 518] on button "Your choice of sauce:" at bounding box center [563, 536] width 296 height 38
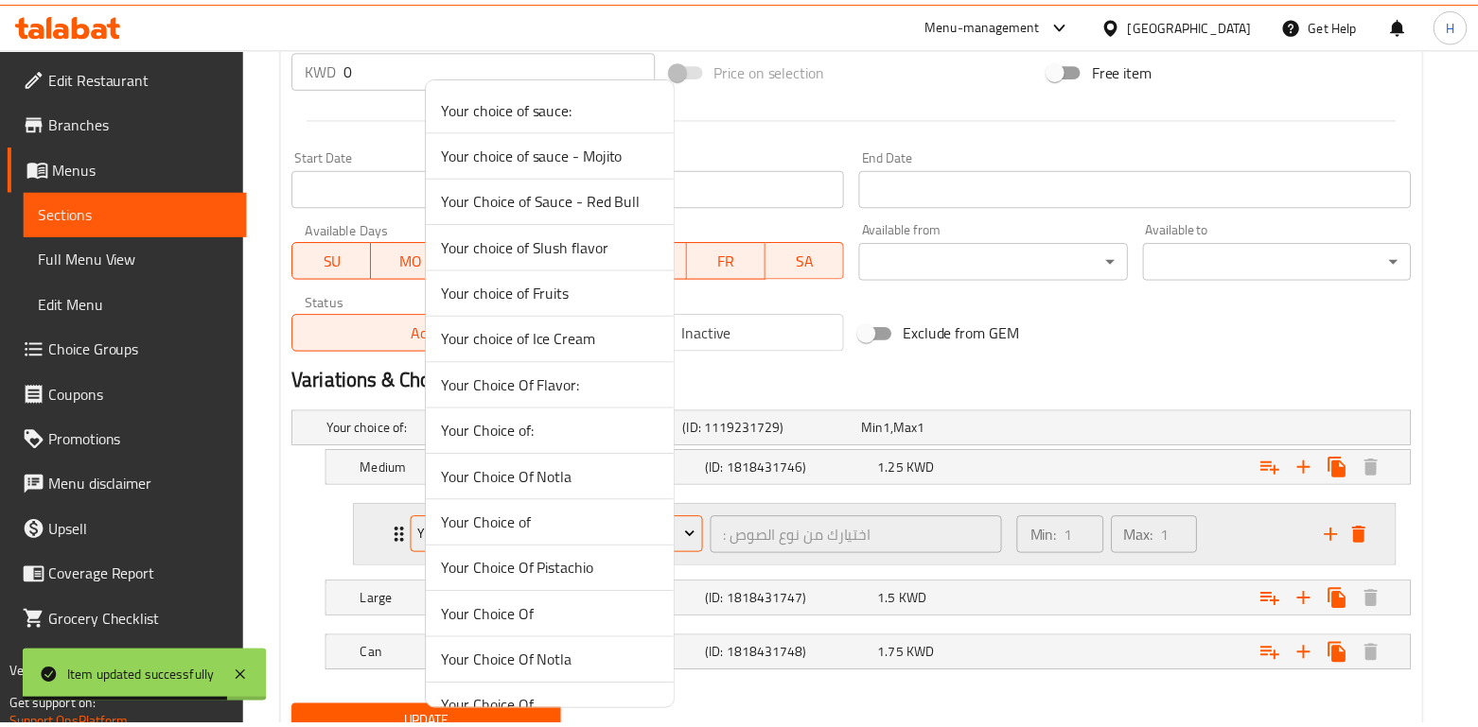
scroll to position [303, 0]
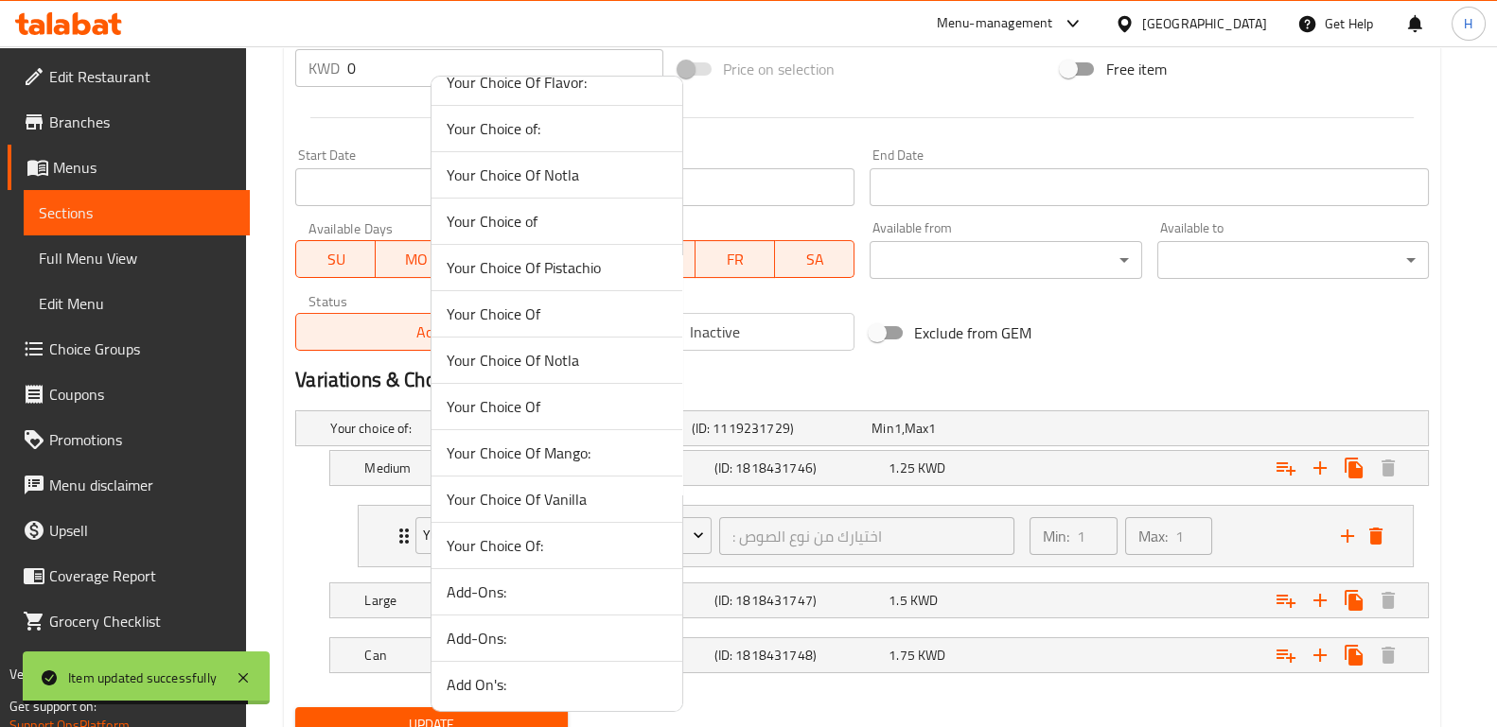
click at [515, 634] on span "Add-Ons:" at bounding box center [557, 638] width 220 height 23
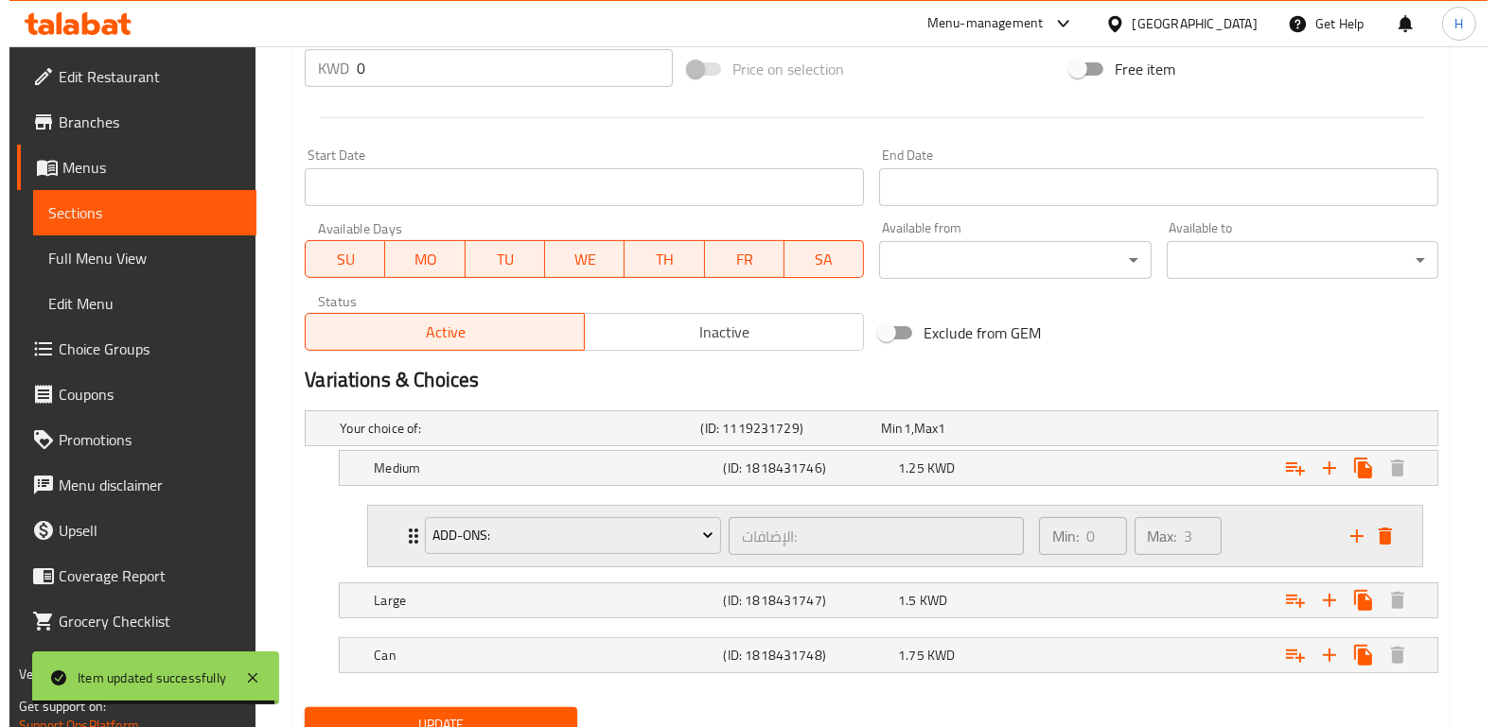
scroll to position [809, 0]
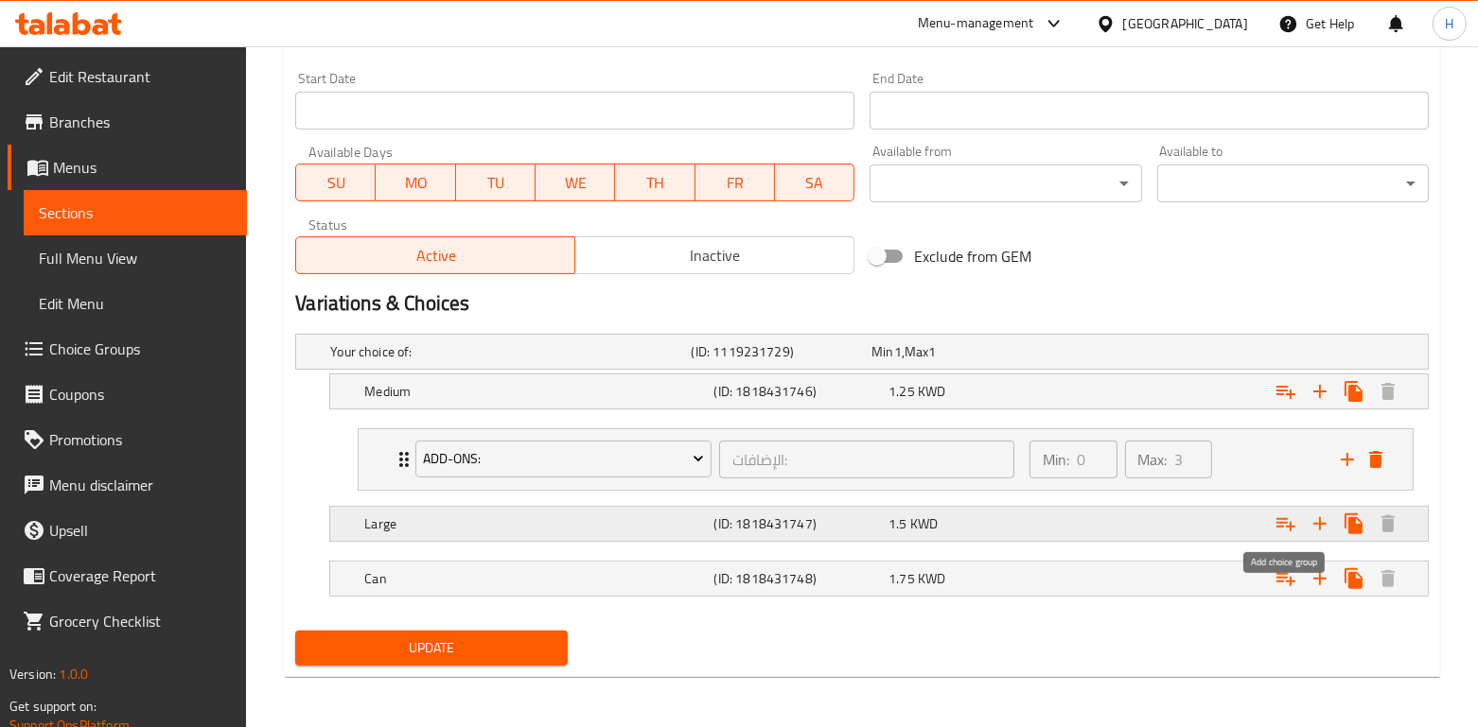
click at [1288, 524] on icon "Expand" at bounding box center [1285, 524] width 19 height 13
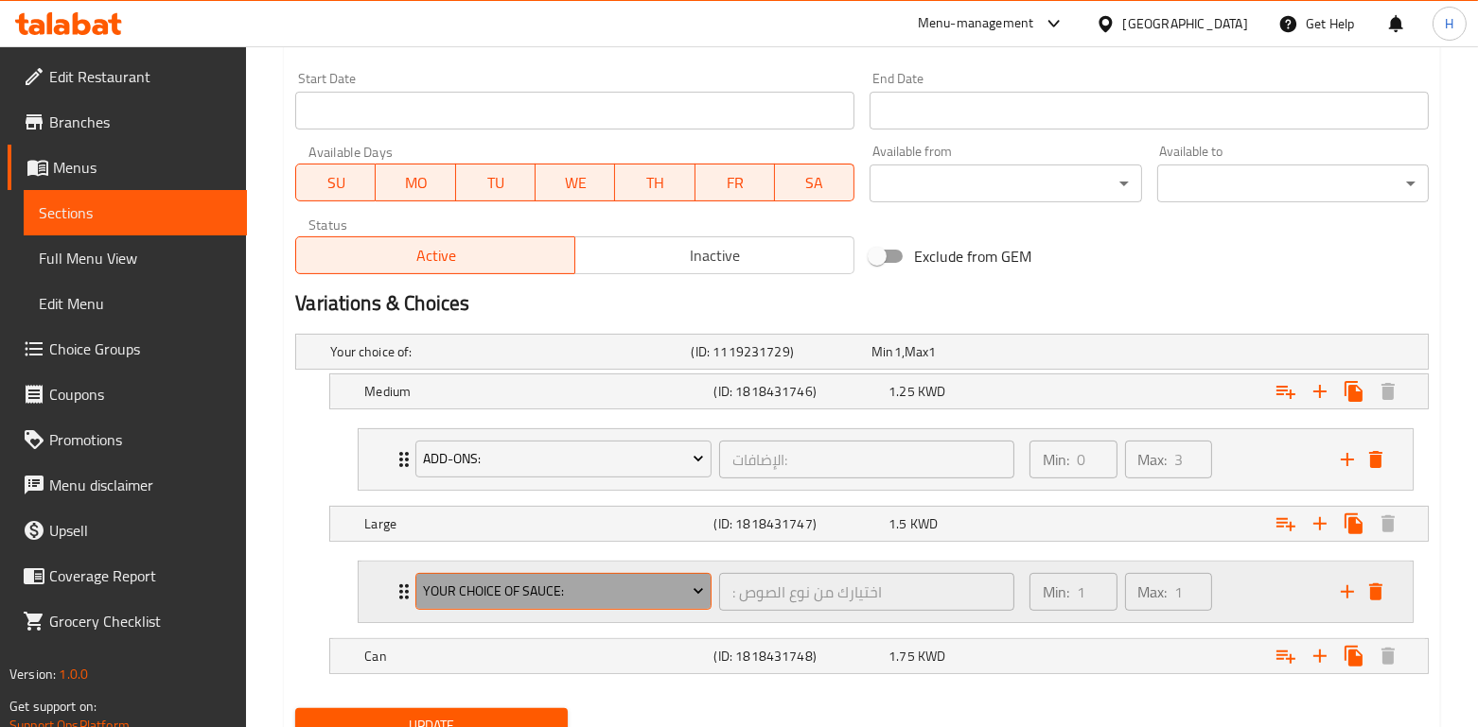
click at [655, 586] on span "Your choice of sauce:" at bounding box center [564, 592] width 282 height 24
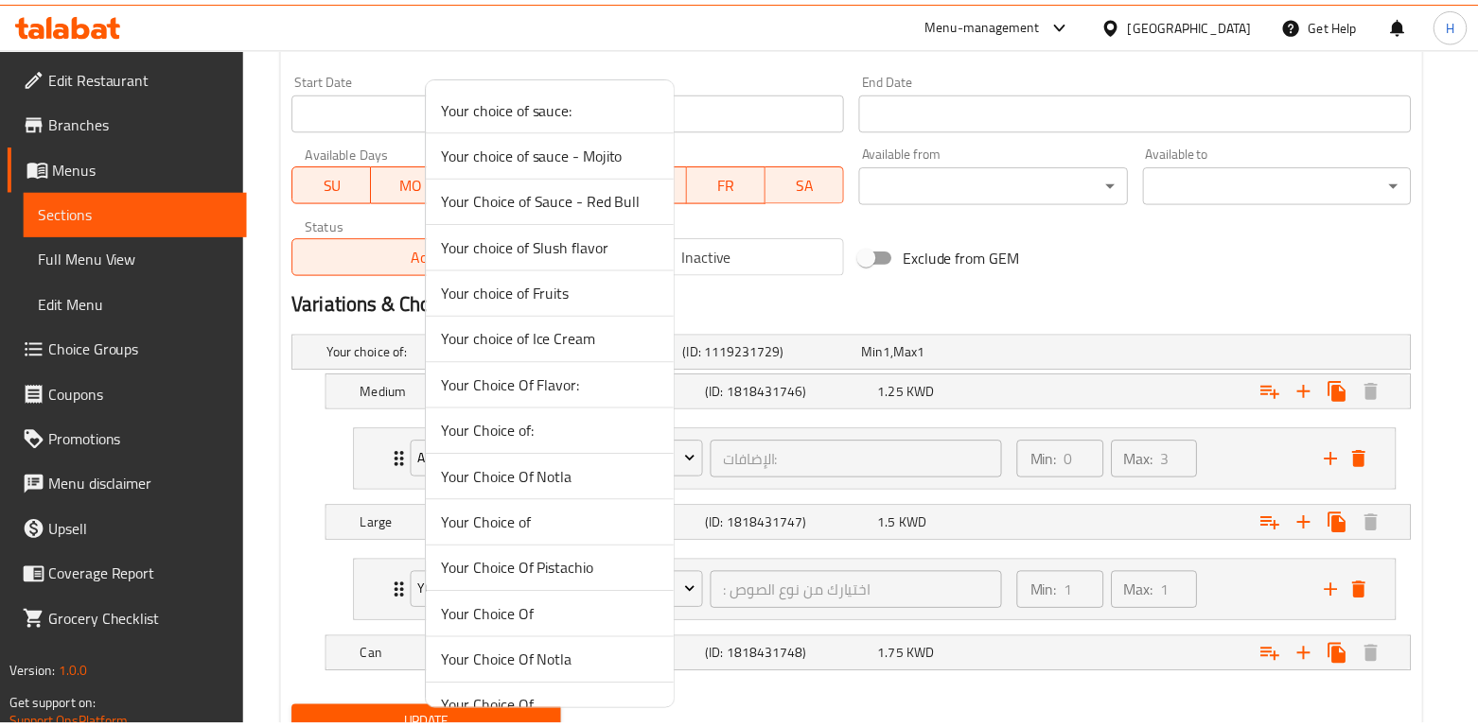
scroll to position [303, 0]
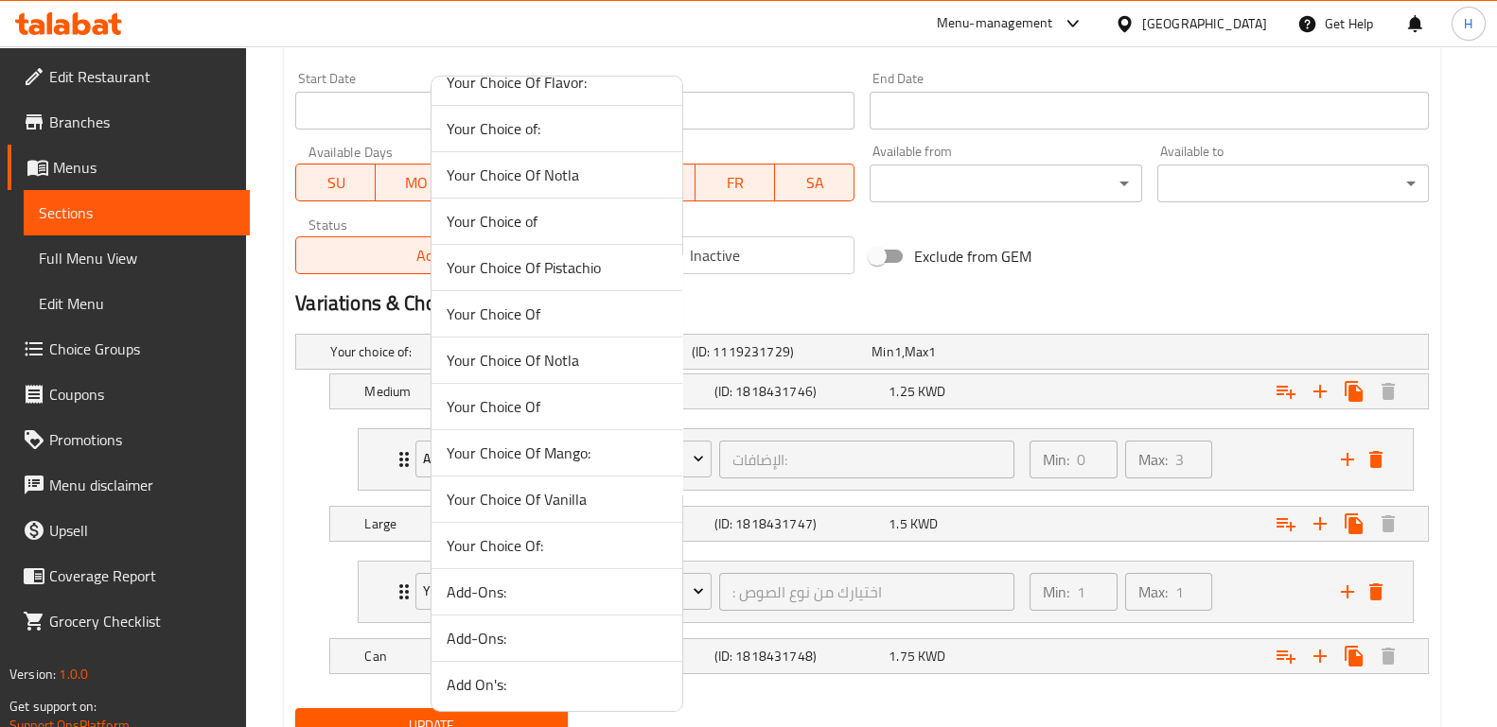
click at [545, 645] on span "Add-Ons:" at bounding box center [557, 638] width 220 height 23
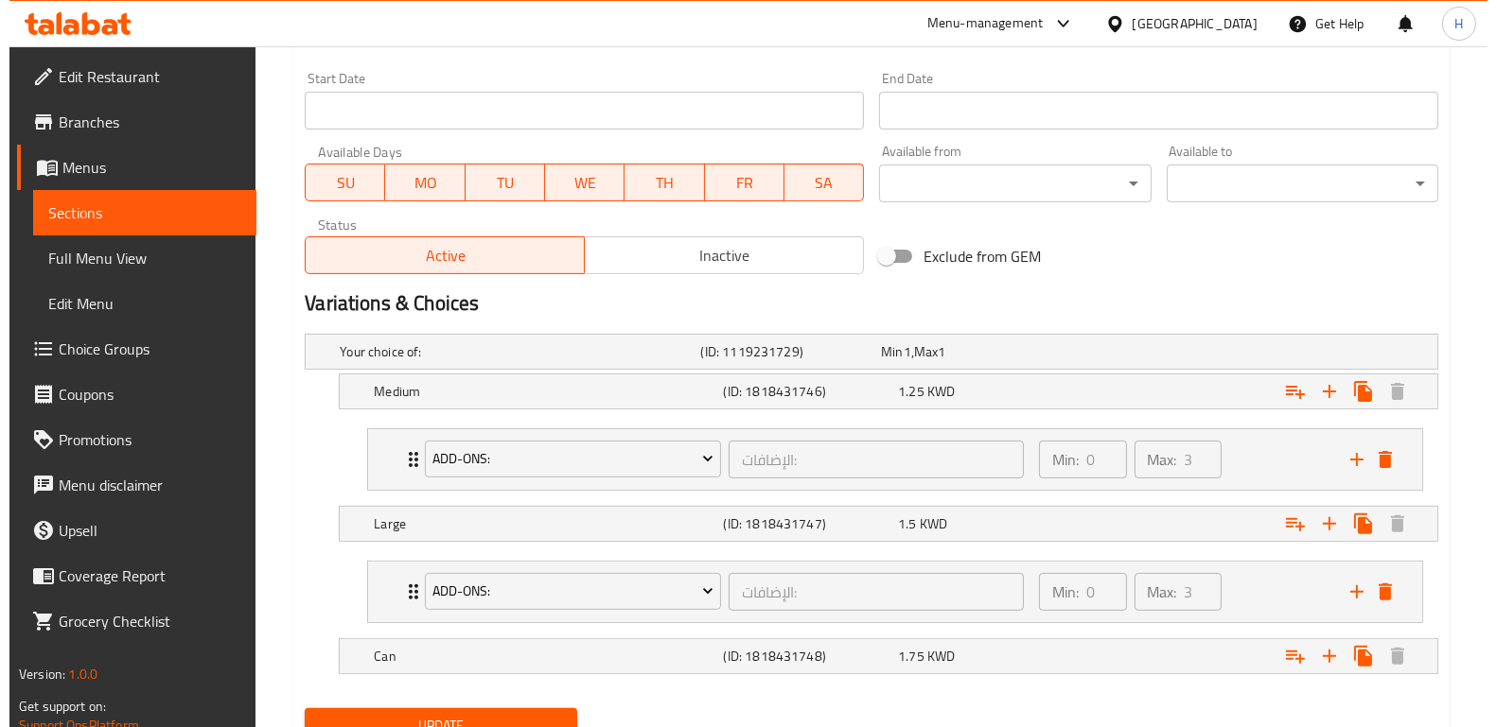
scroll to position [886, 0]
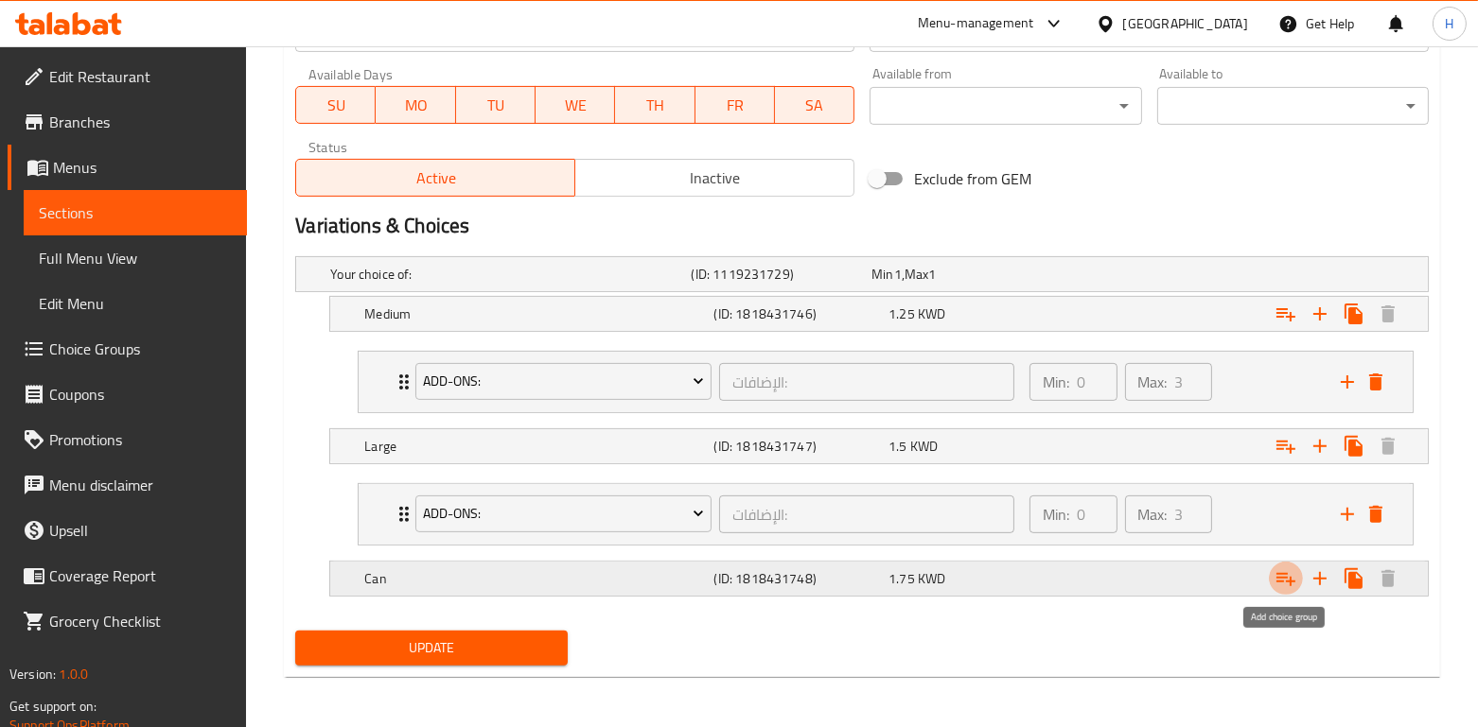
click at [1276, 572] on icon "Expand" at bounding box center [1285, 579] width 23 height 23
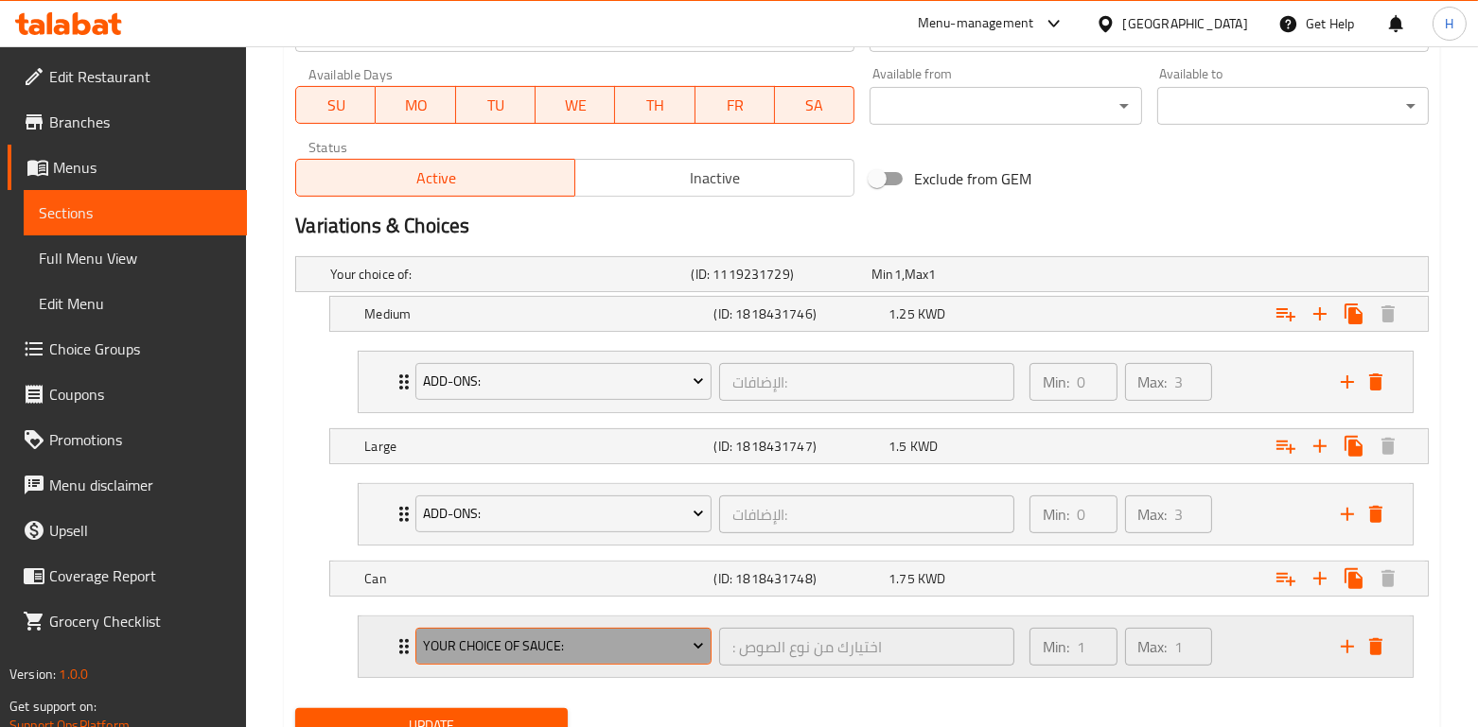
click at [529, 635] on span "Your choice of sauce:" at bounding box center [564, 647] width 282 height 24
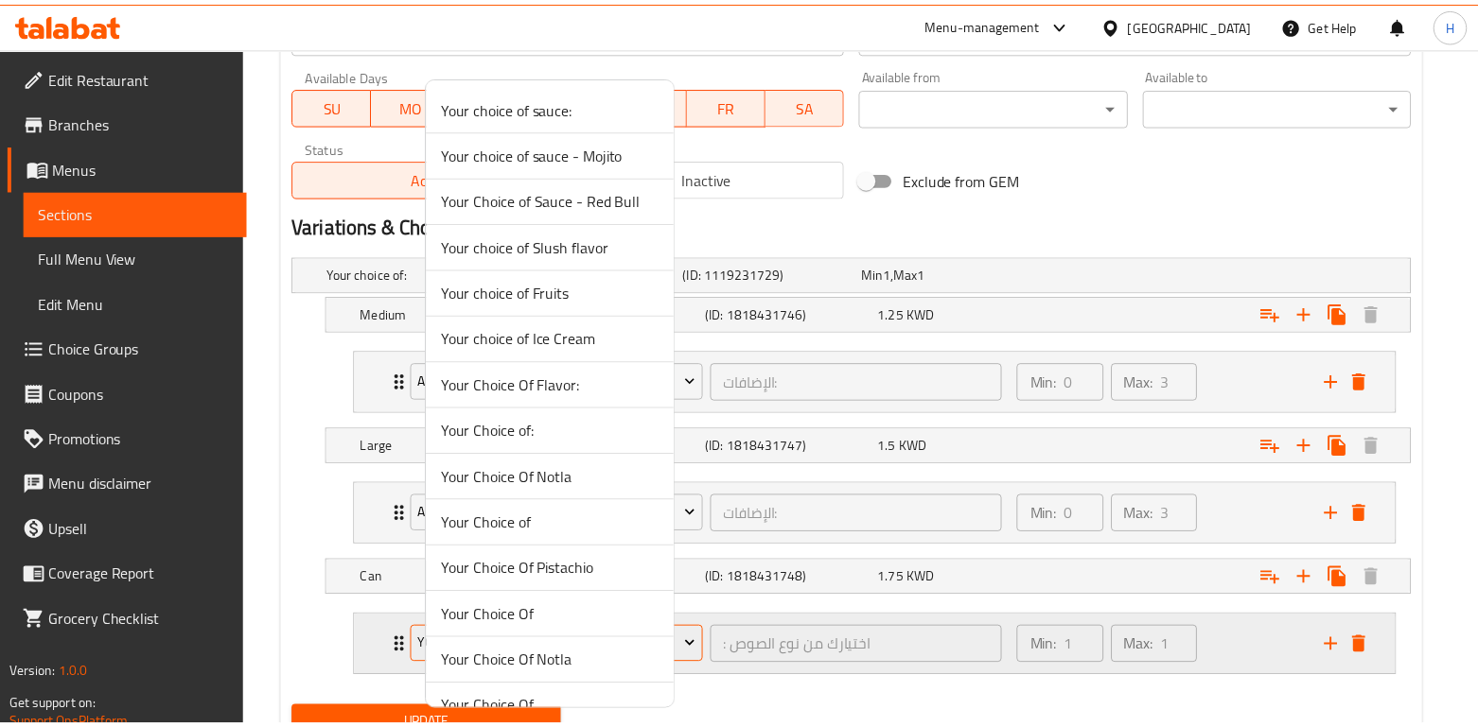
scroll to position [303, 0]
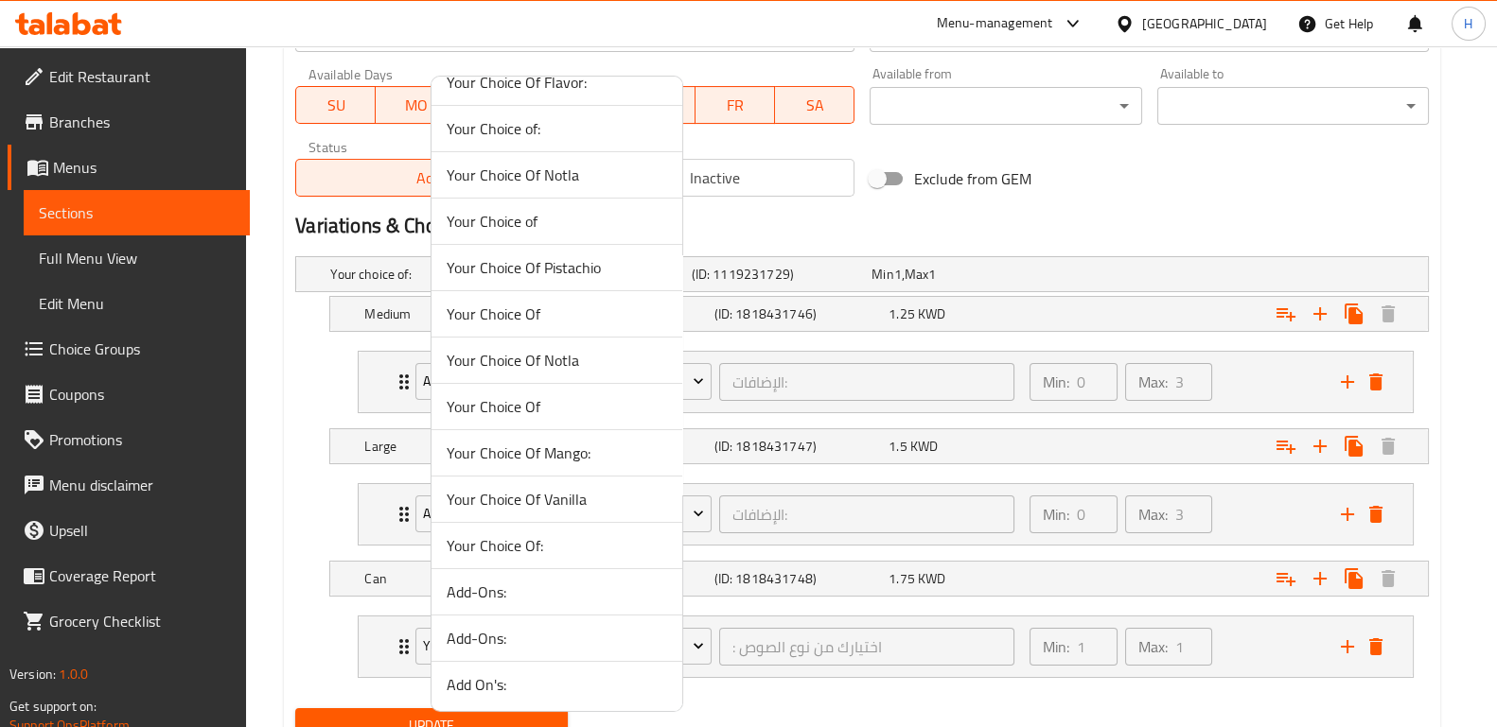
click at [530, 639] on span "Add-Ons:" at bounding box center [557, 638] width 220 height 23
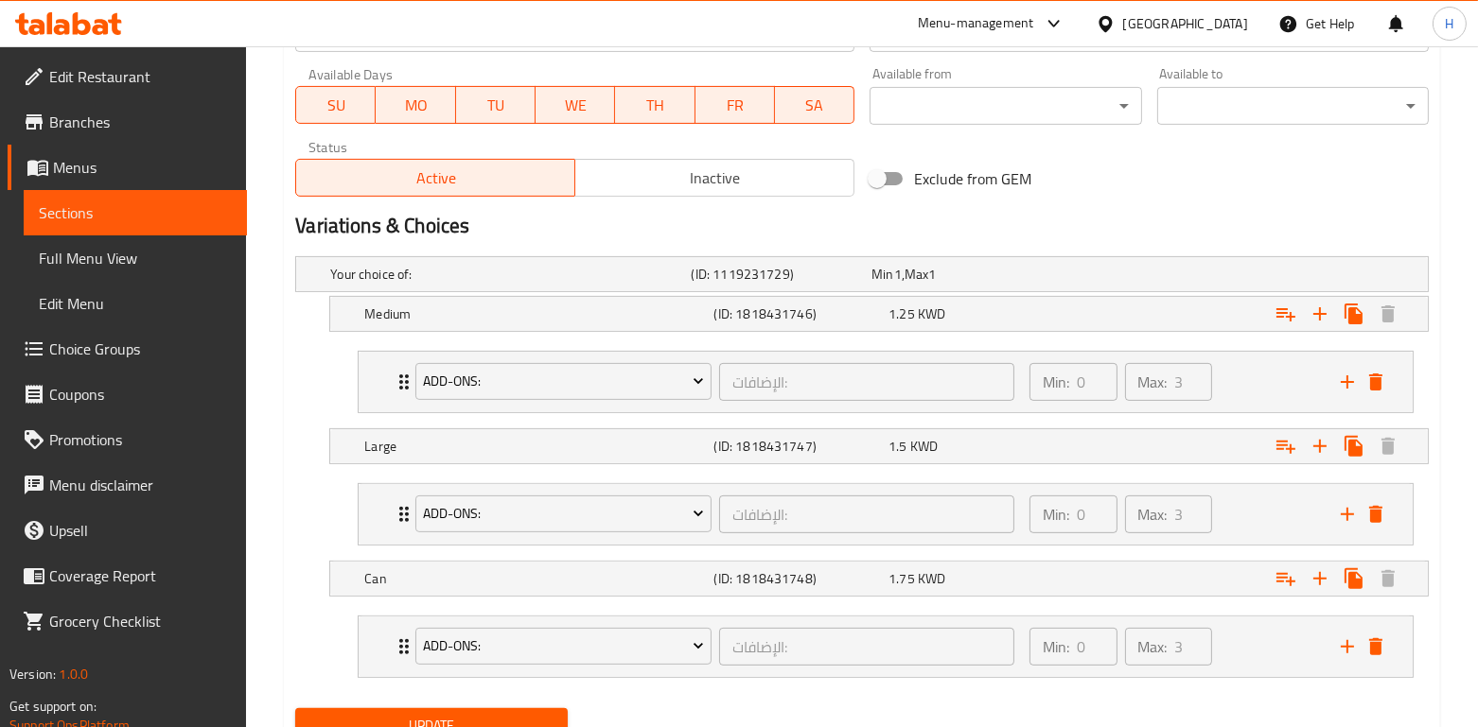
scroll to position [964, 0]
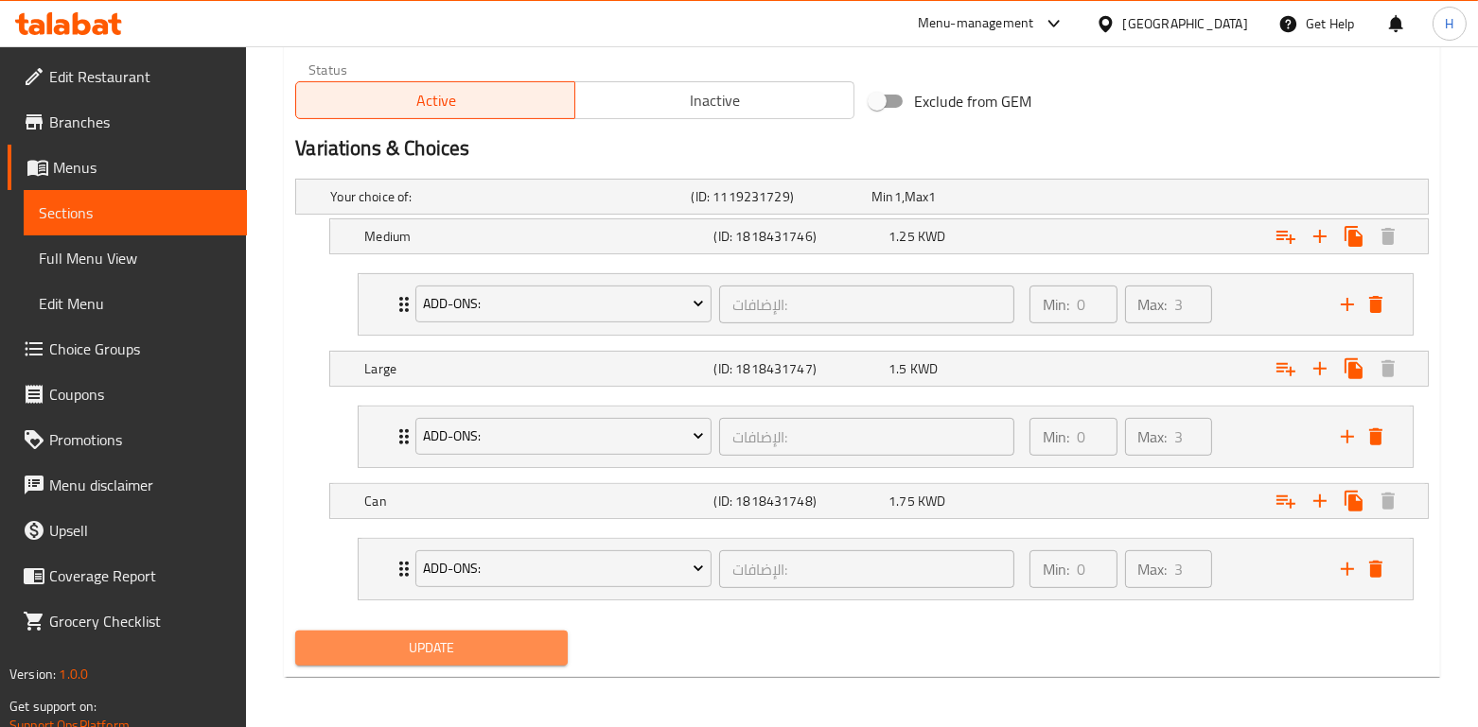
click at [477, 645] on span "Update" at bounding box center [430, 649] width 241 height 24
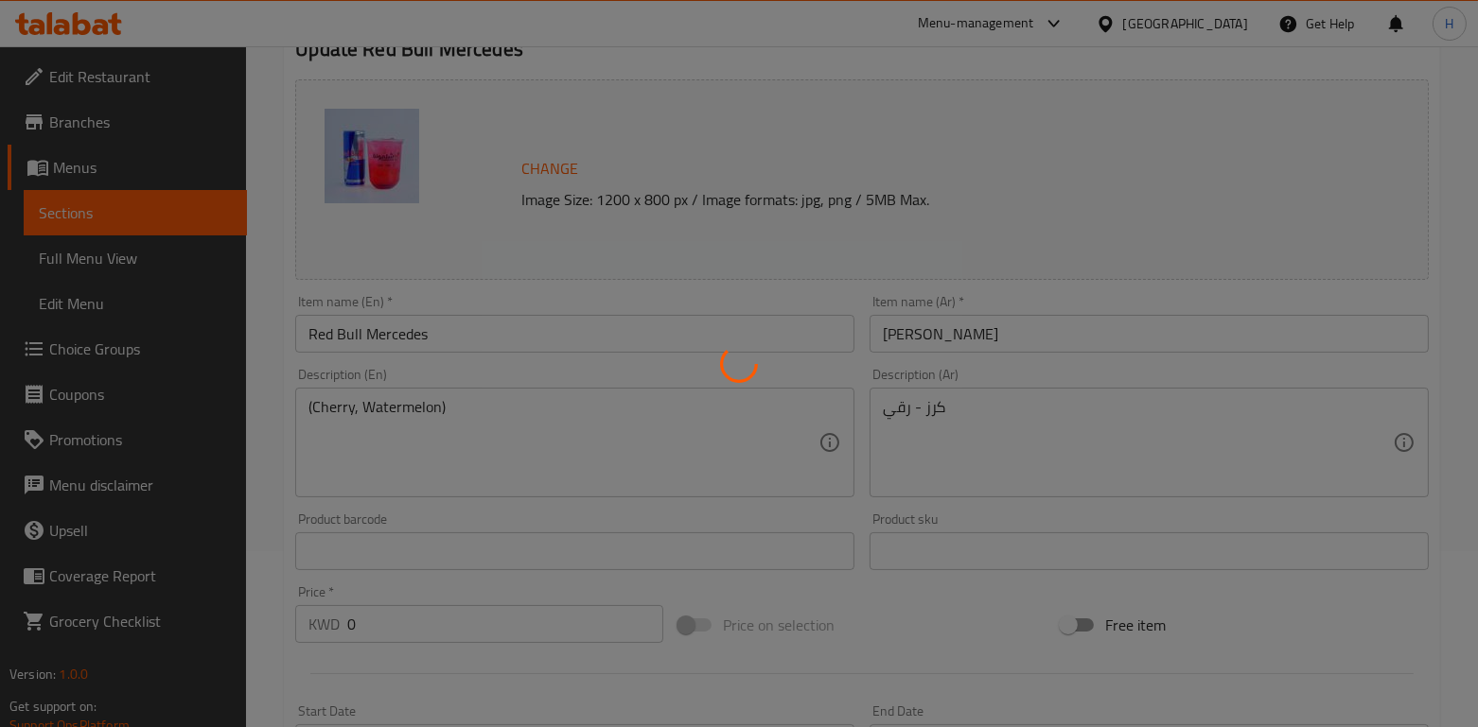
scroll to position [0, 0]
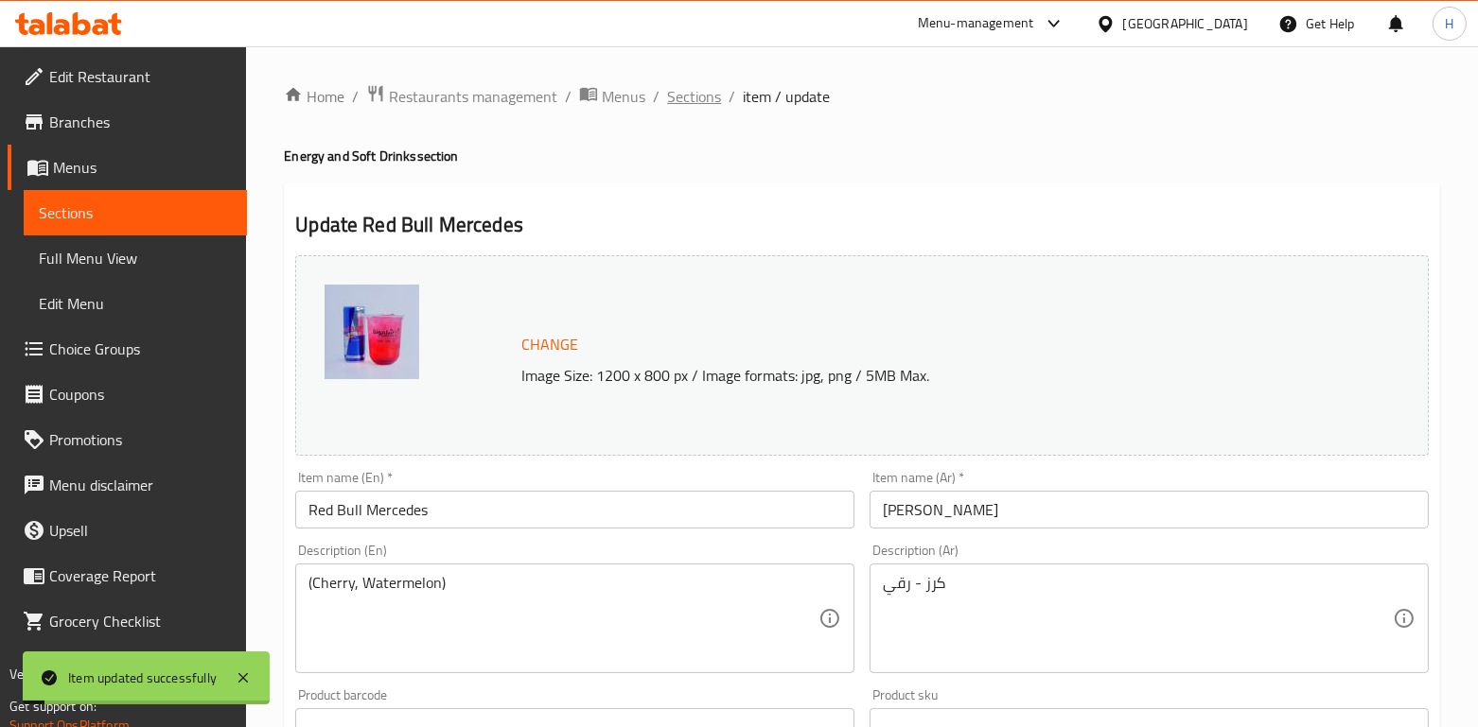
click at [698, 87] on span "Sections" at bounding box center [694, 96] width 54 height 23
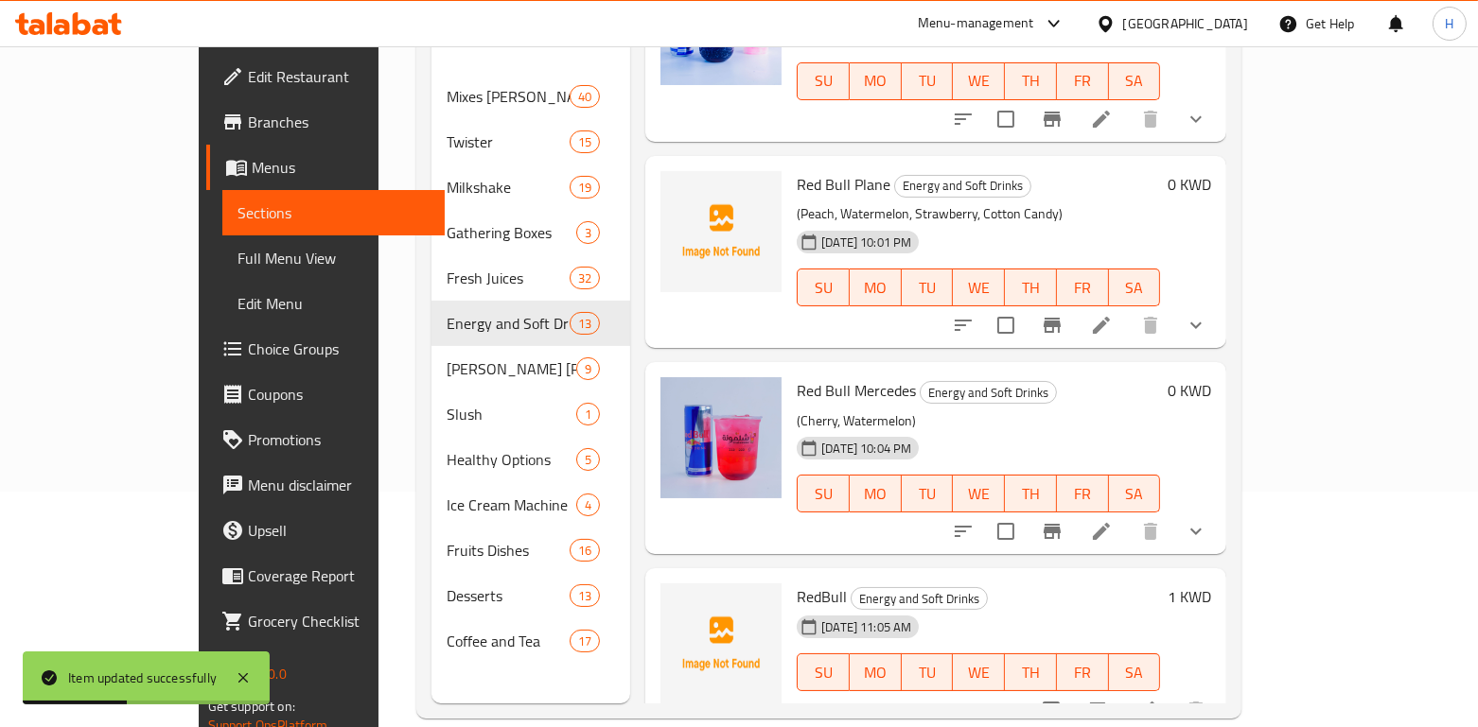
scroll to position [262, 0]
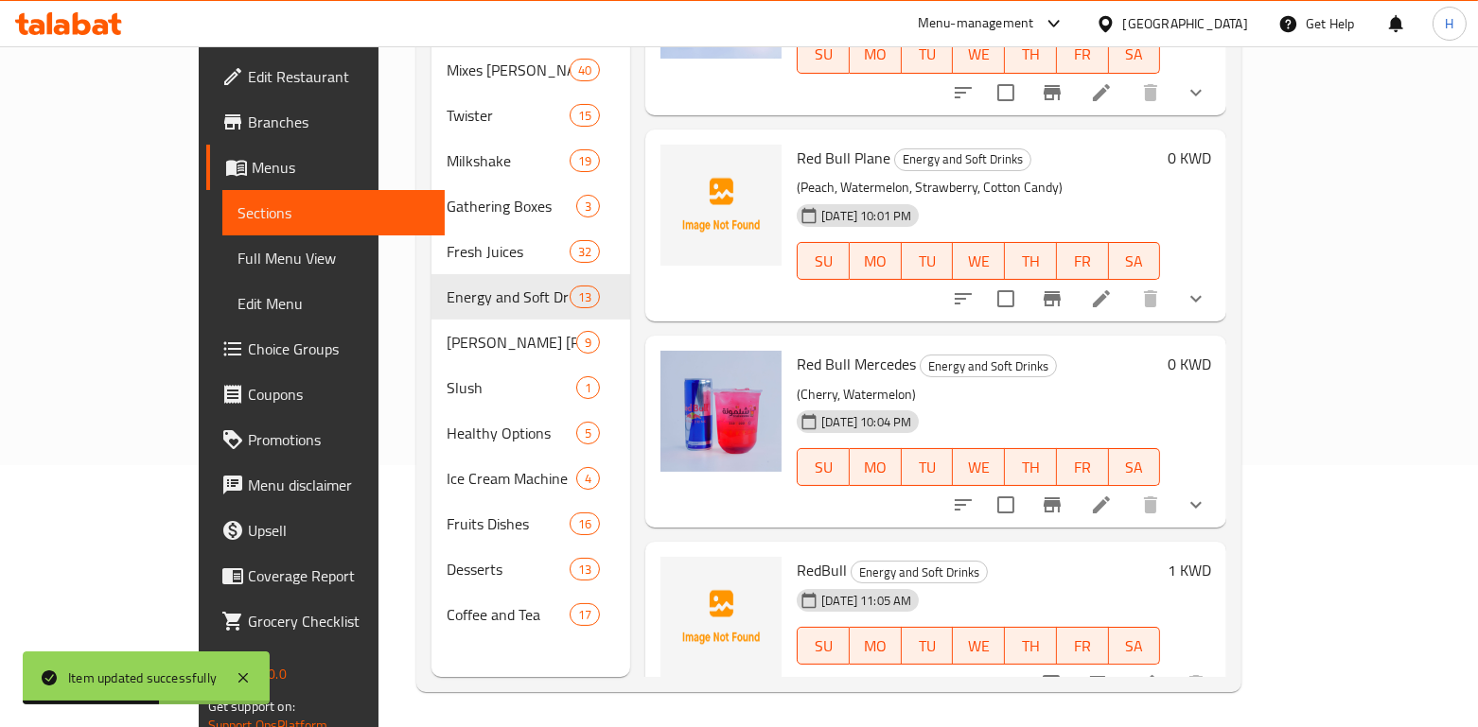
click at [1218, 495] on div at bounding box center [1079, 504] width 278 height 45
click at [1112, 494] on icon at bounding box center [1101, 505] width 23 height 23
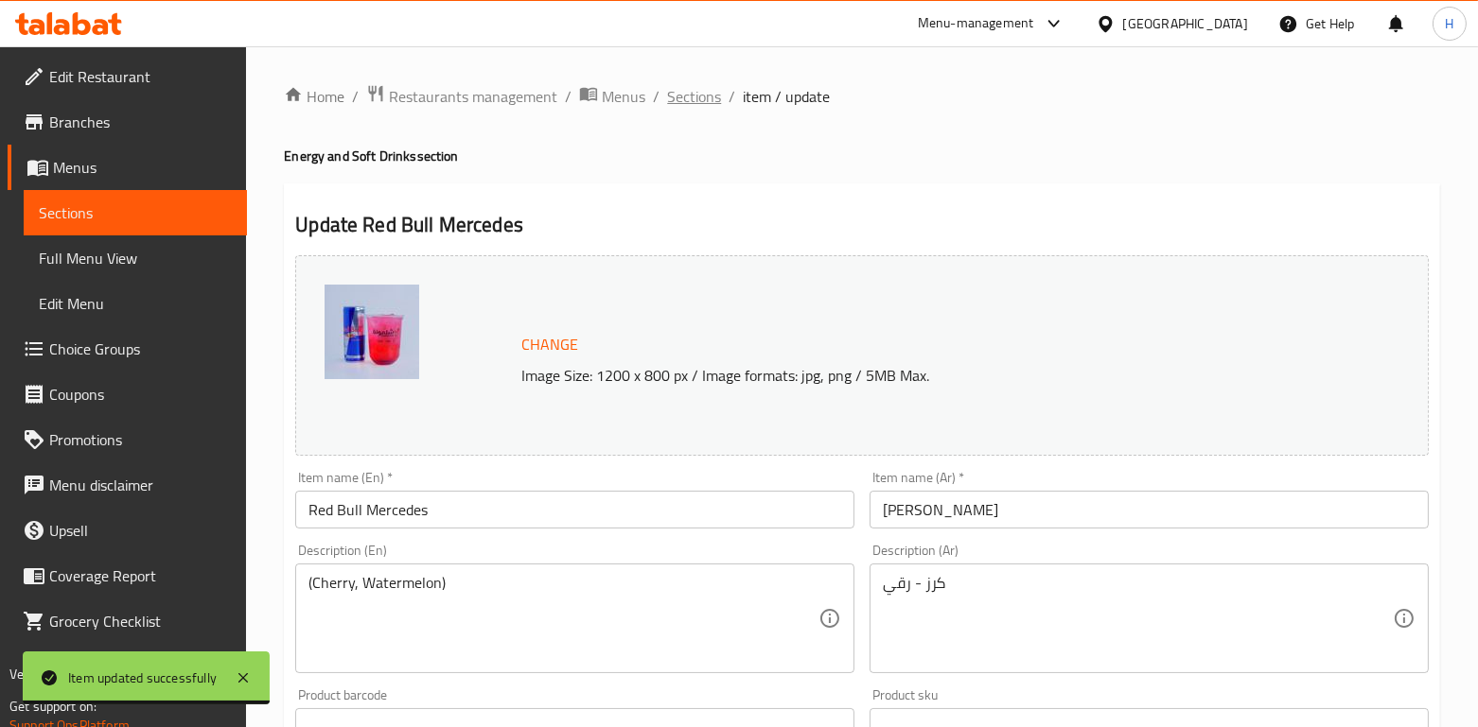
click at [699, 106] on span "Sections" at bounding box center [694, 96] width 54 height 23
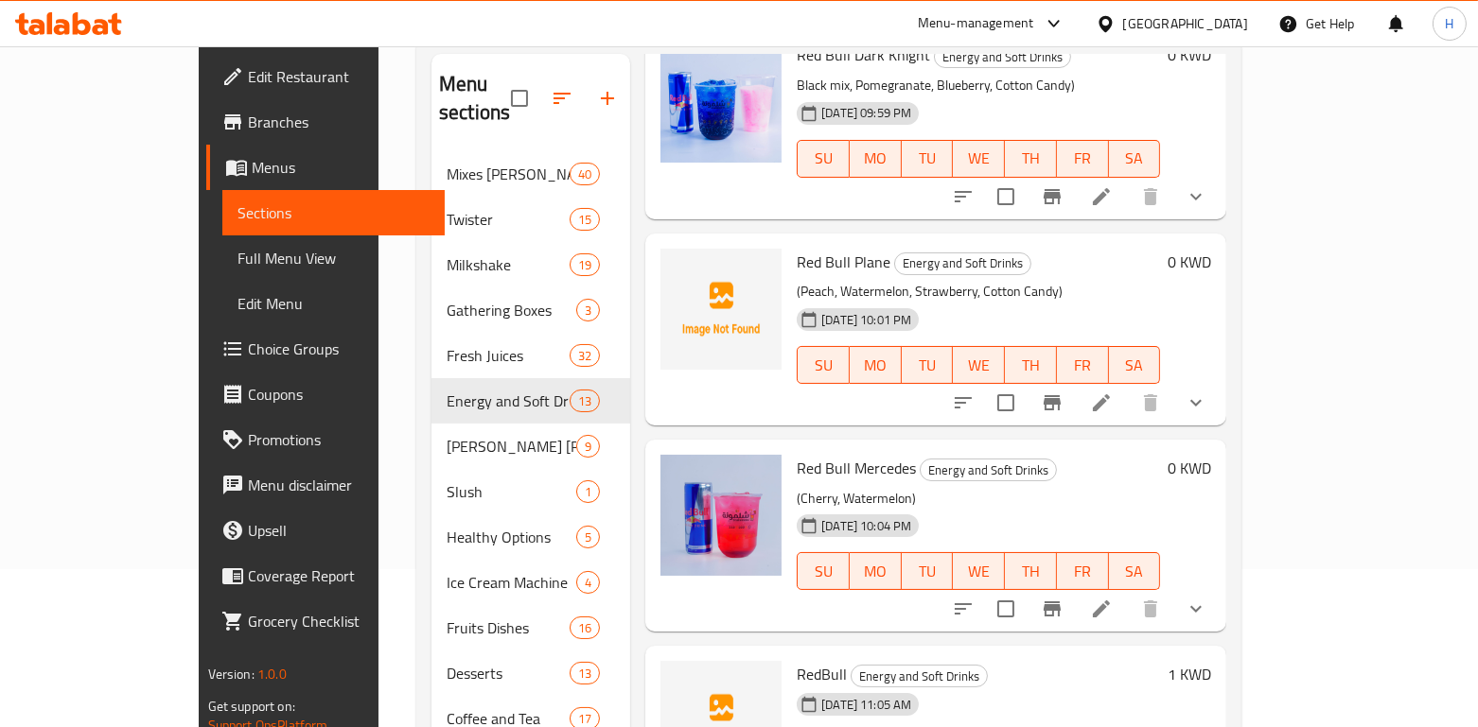
scroll to position [265, 0]
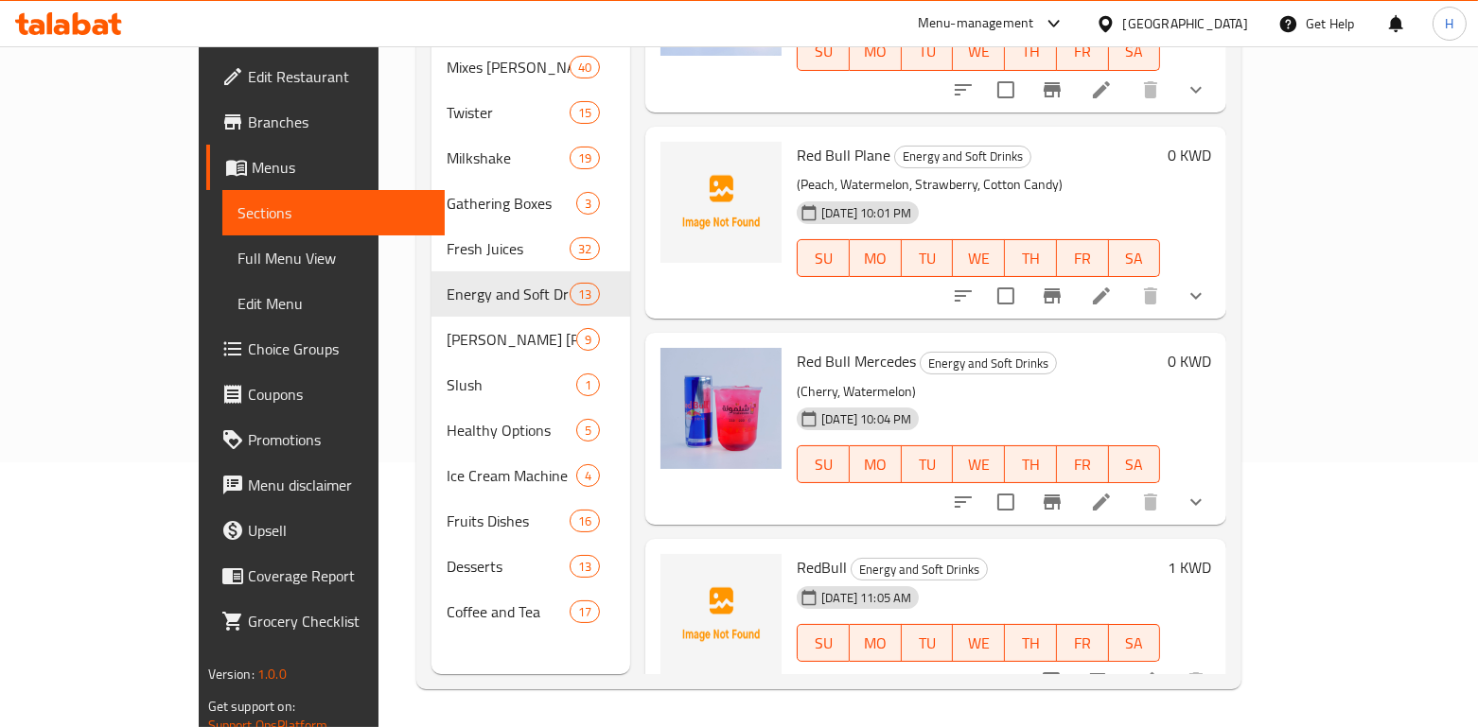
click at [1173, 664] on li at bounding box center [1146, 681] width 53 height 34
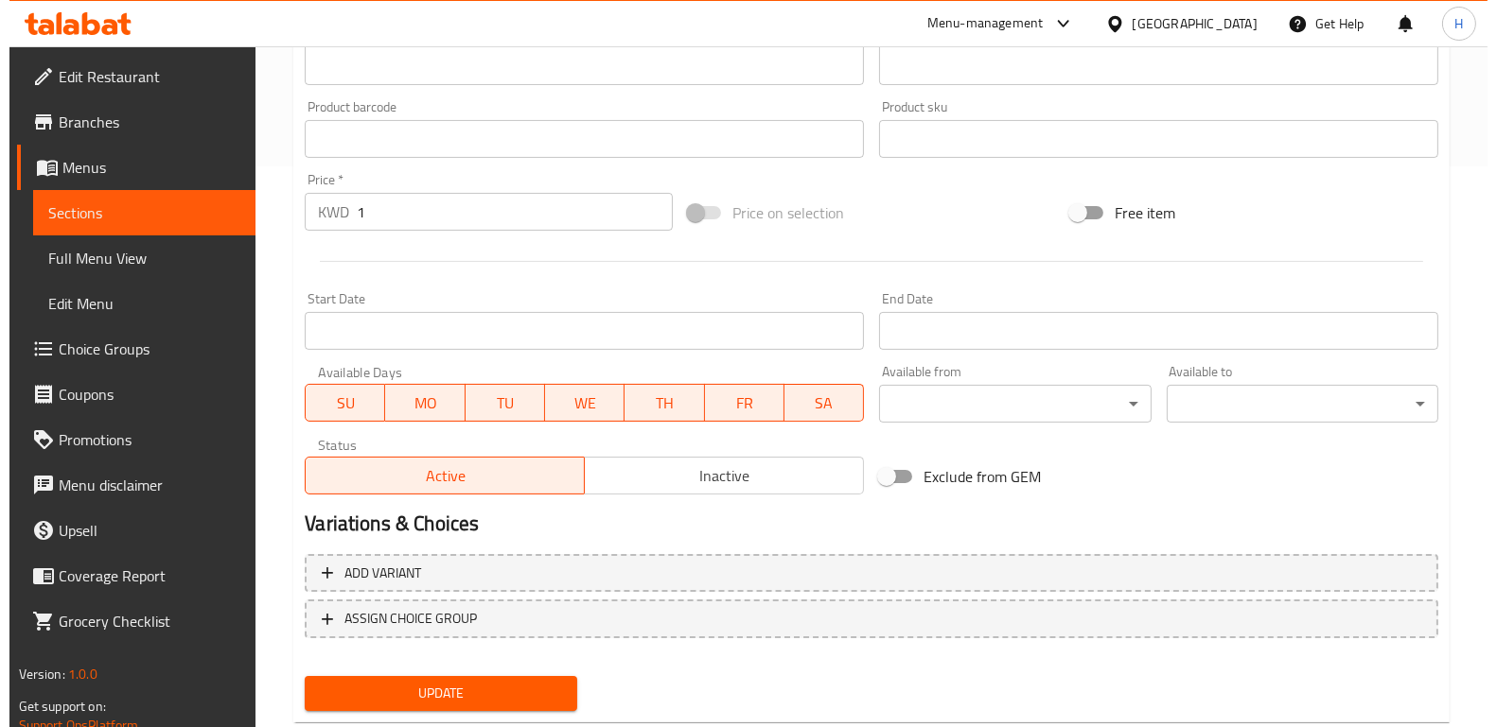
scroll to position [607, 0]
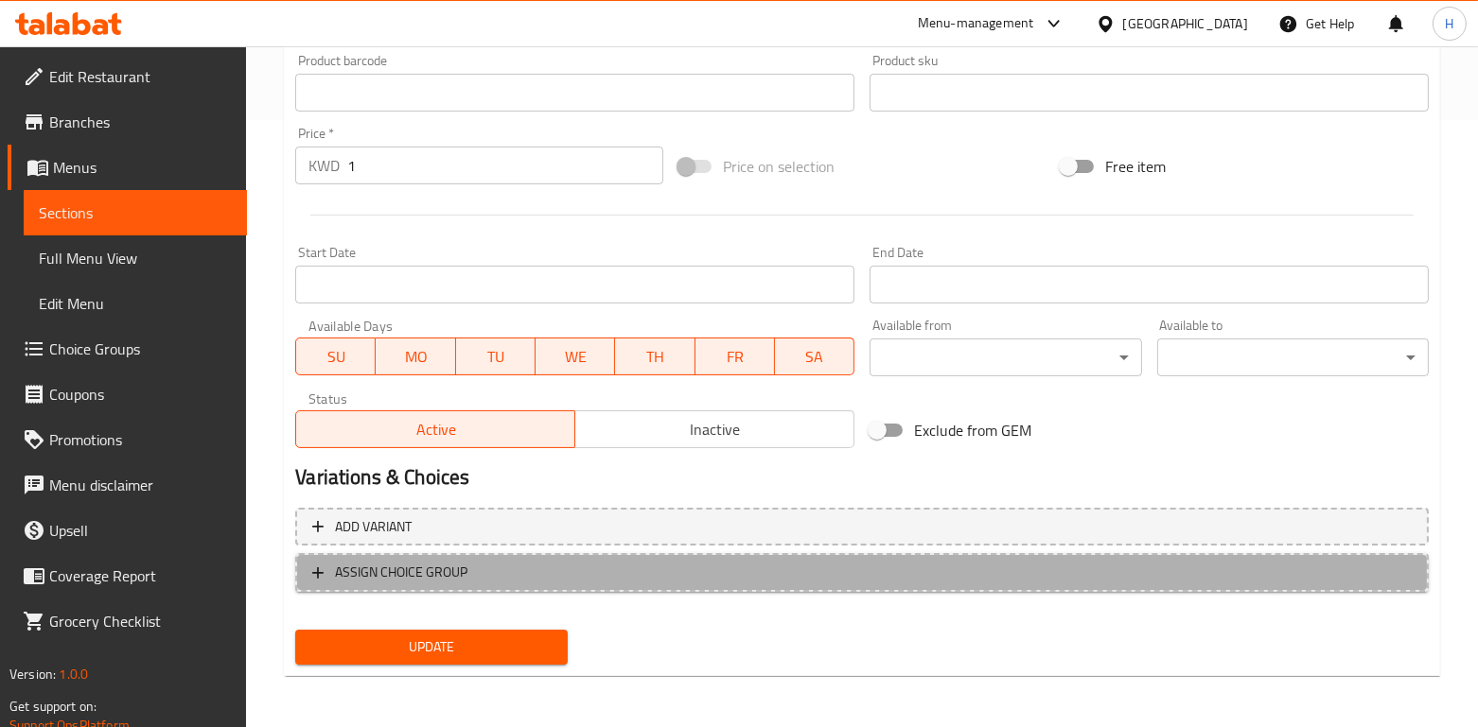
click at [834, 561] on span "ASSIGN CHOICE GROUP" at bounding box center [861, 573] width 1099 height 24
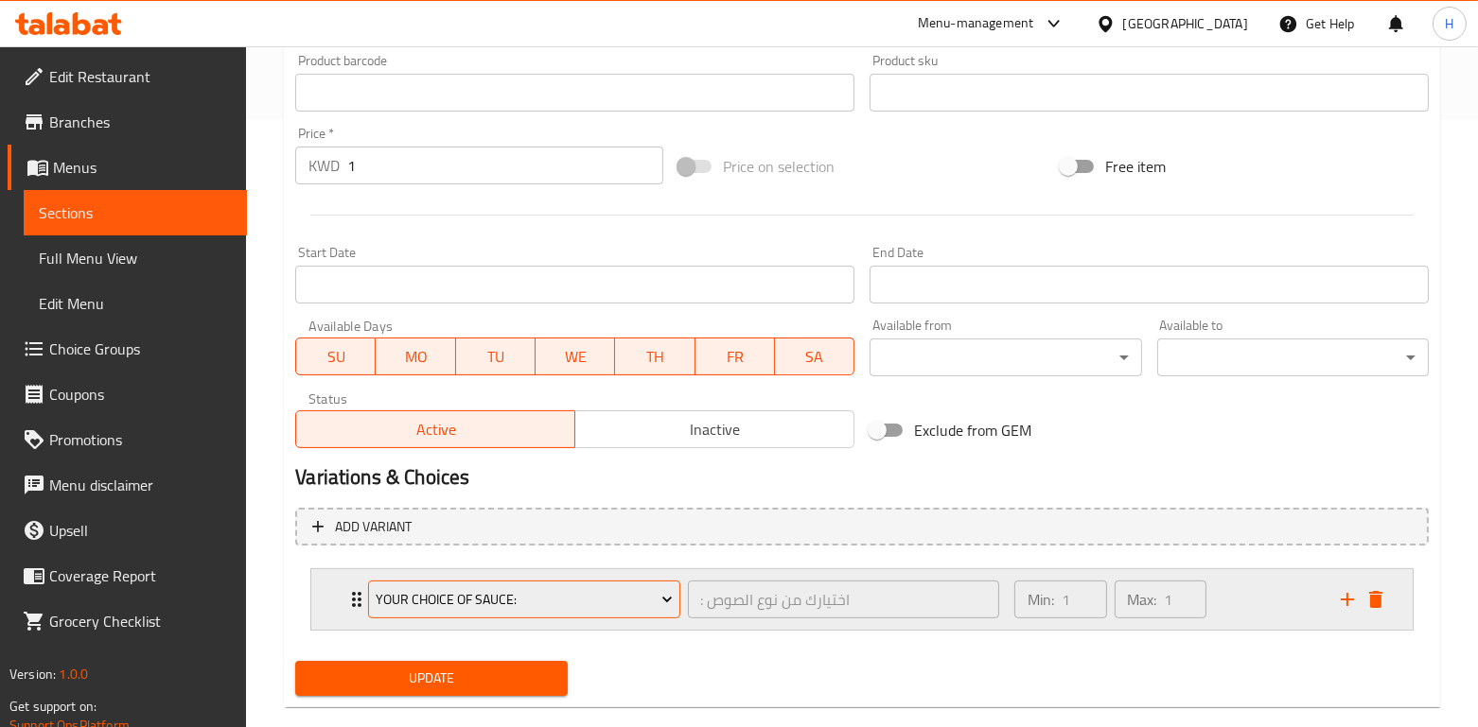
click at [639, 605] on span "Your choice of sauce:" at bounding box center [524, 600] width 297 height 24
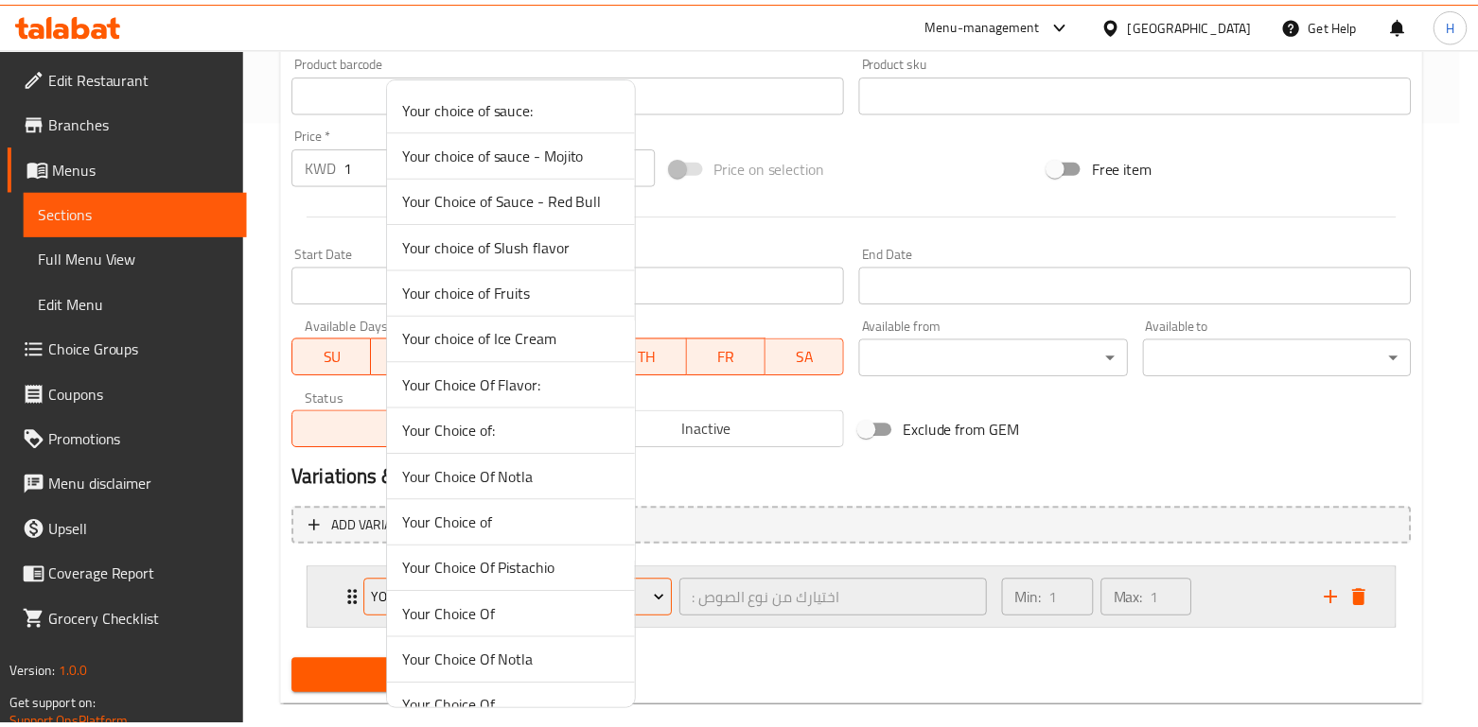
scroll to position [303, 0]
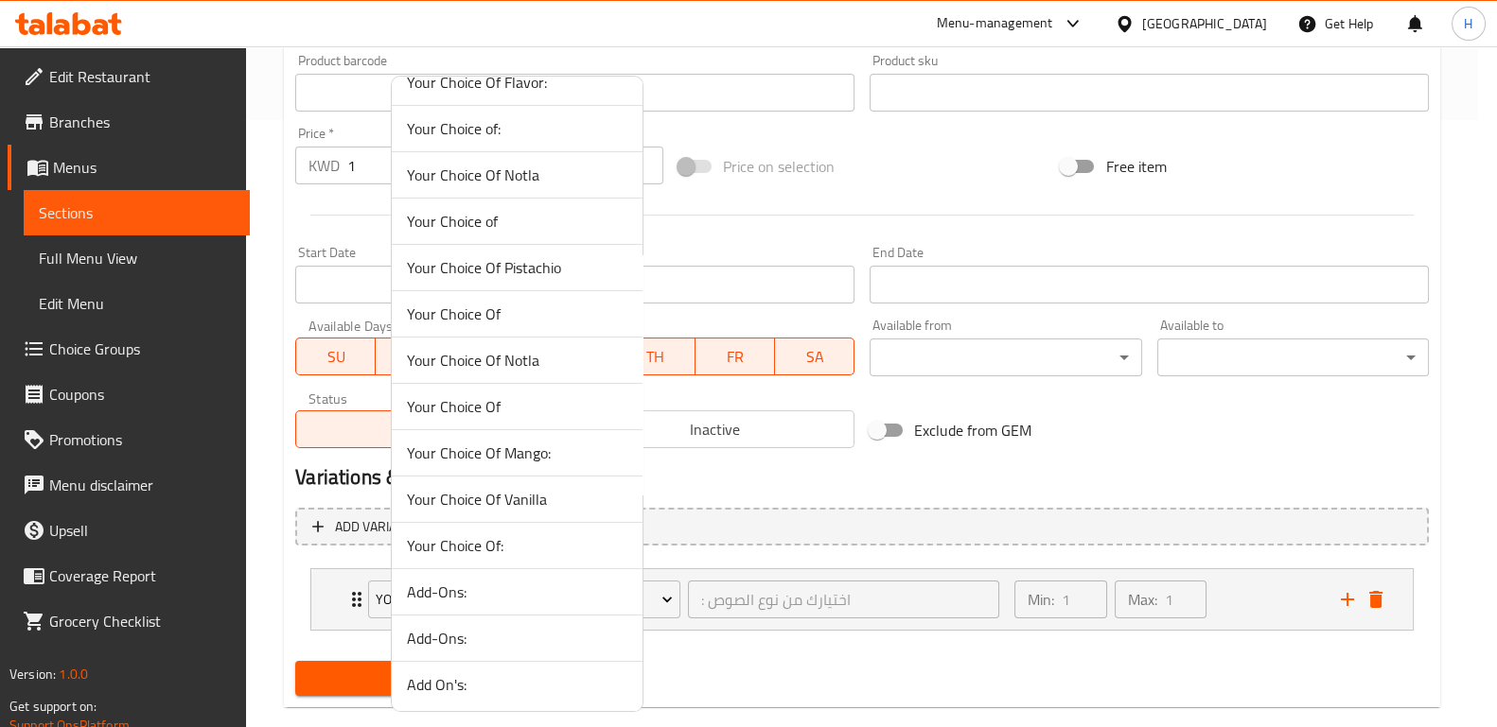
click at [563, 627] on span "Add-Ons:" at bounding box center [517, 638] width 220 height 23
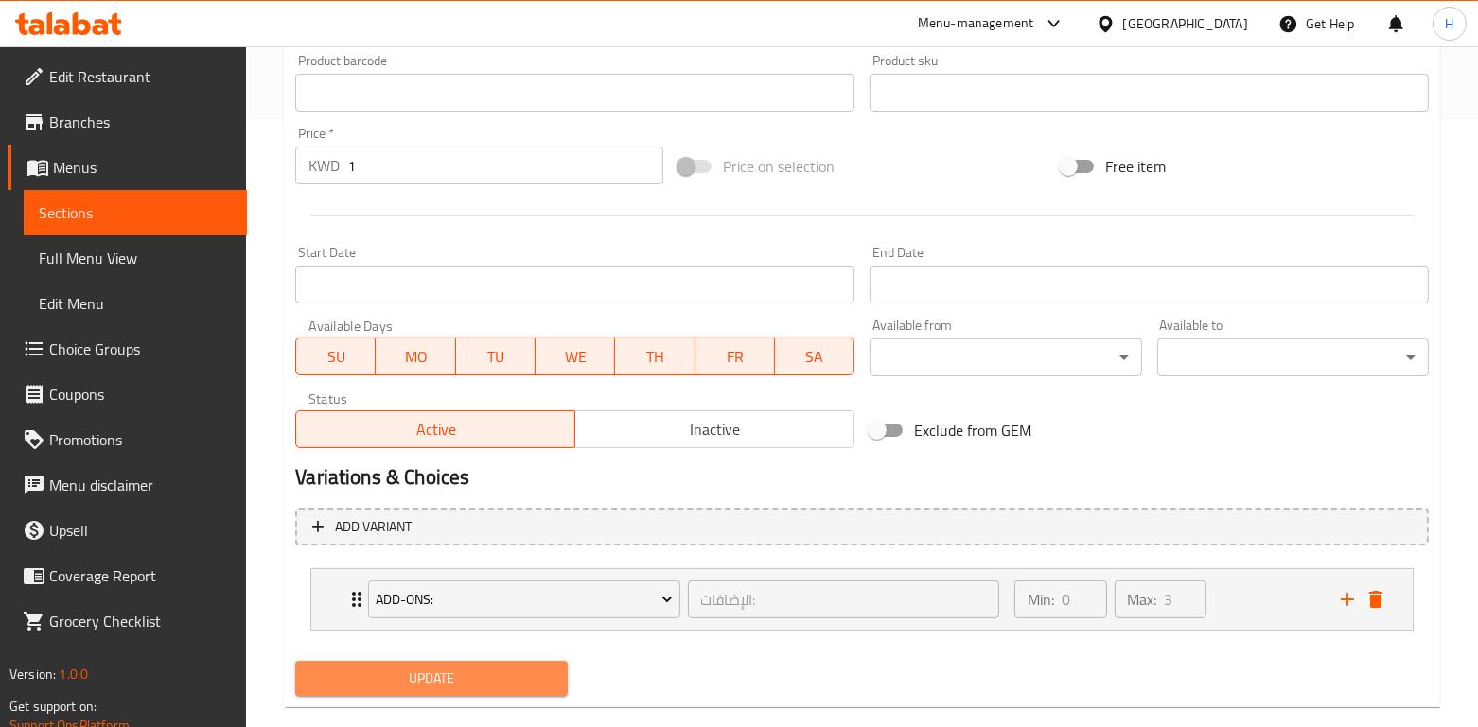
click at [453, 667] on span "Update" at bounding box center [430, 679] width 241 height 24
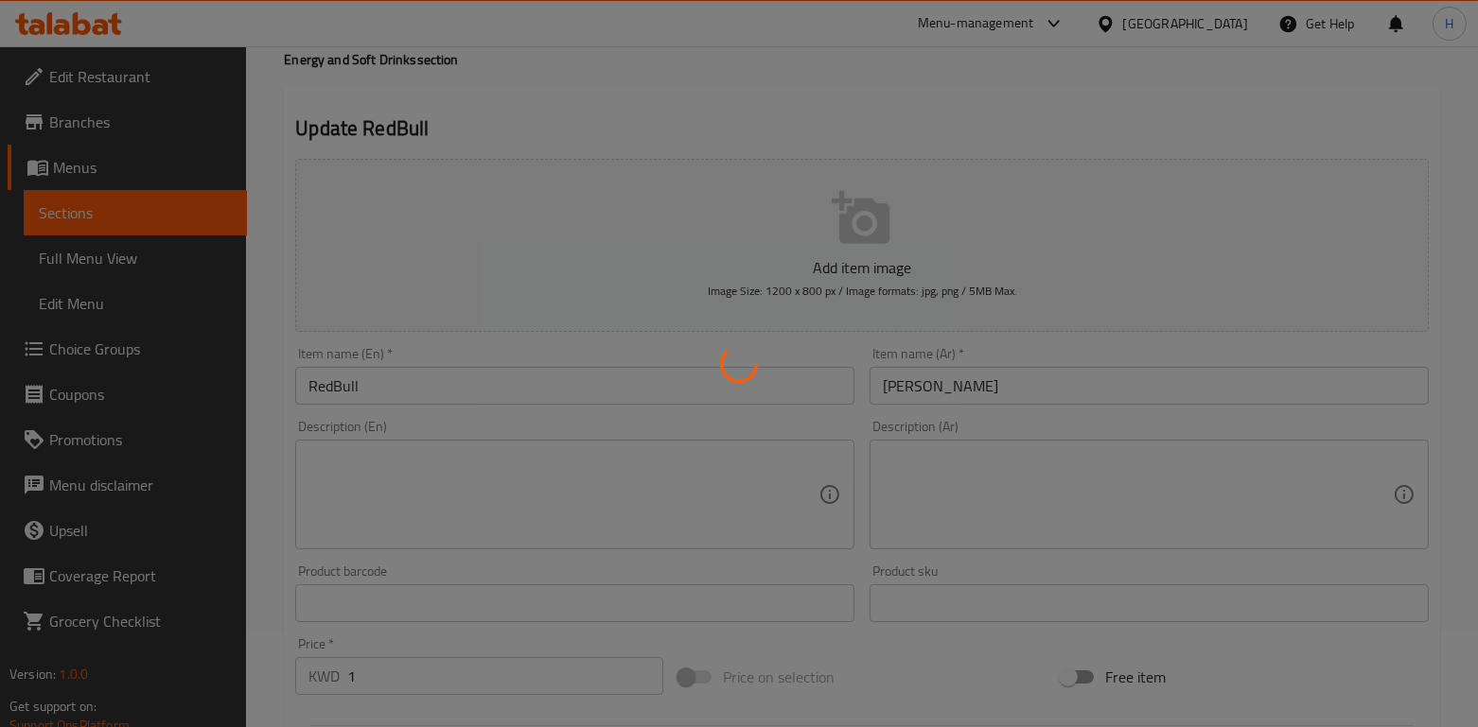
scroll to position [0, 0]
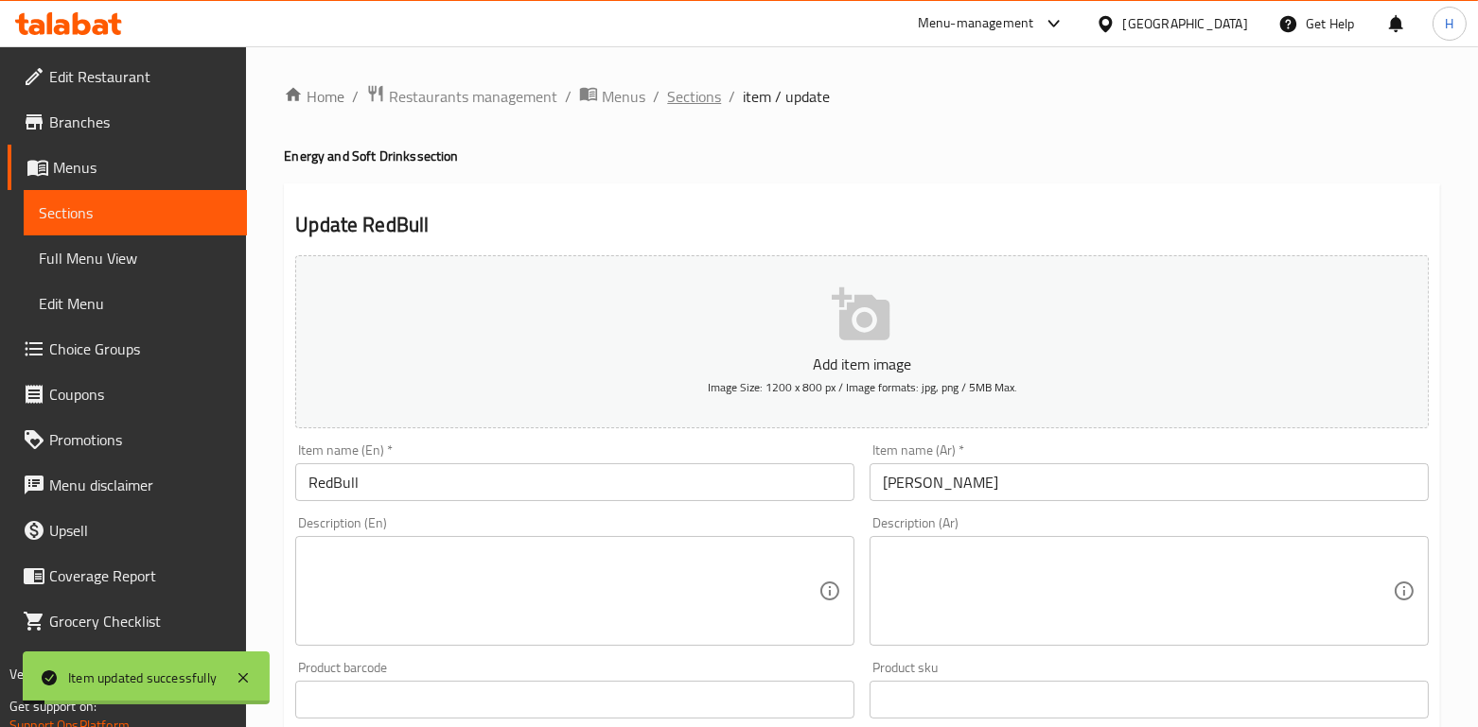
click at [689, 97] on span "Sections" at bounding box center [694, 96] width 54 height 23
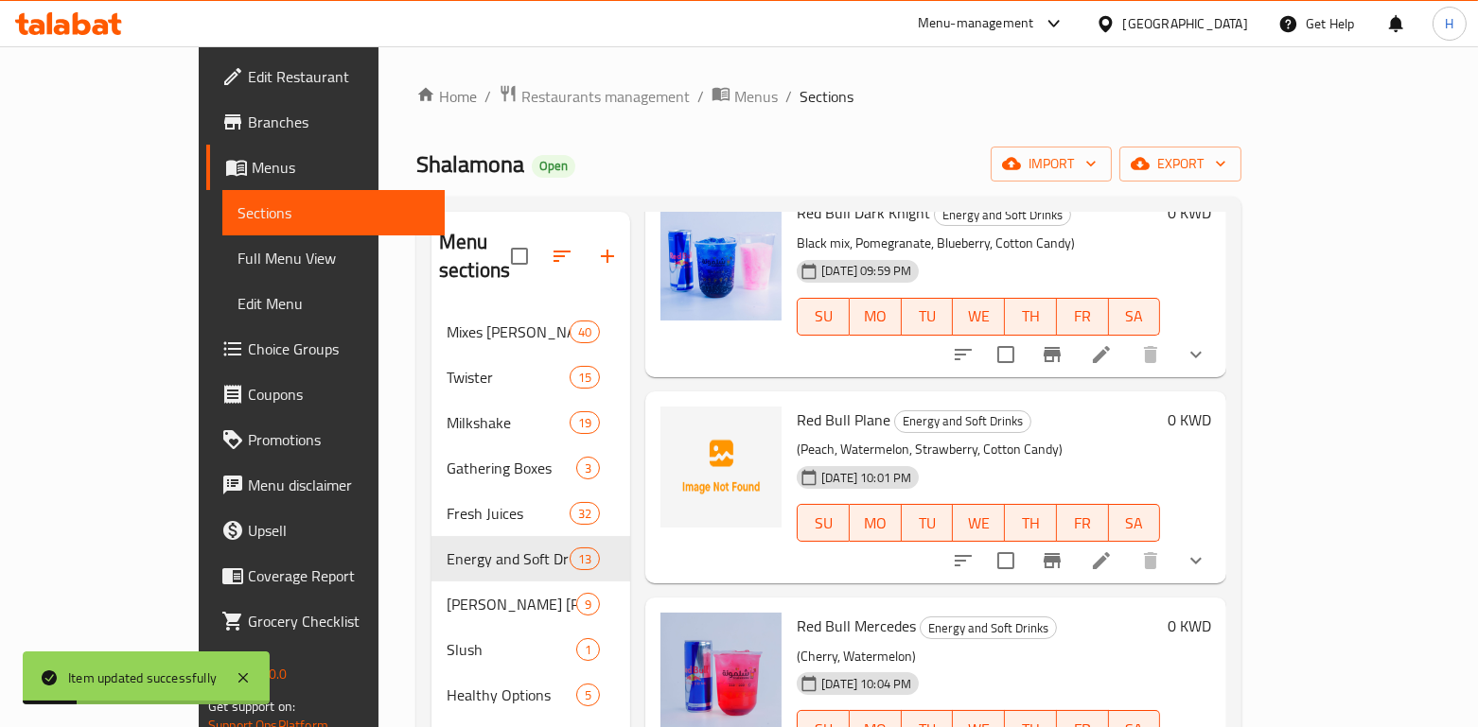
scroll to position [265, 0]
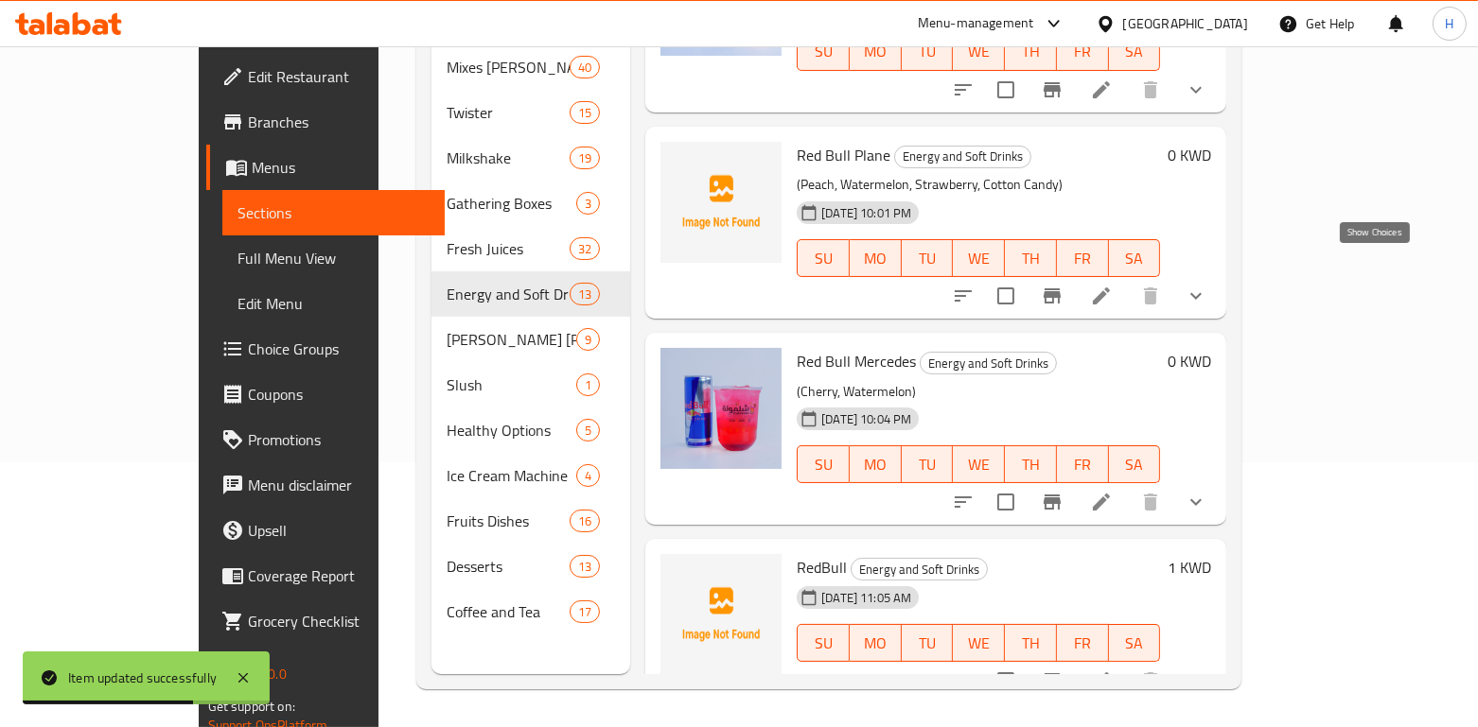
click at [1207, 285] on icon "show more" at bounding box center [1195, 296] width 23 height 23
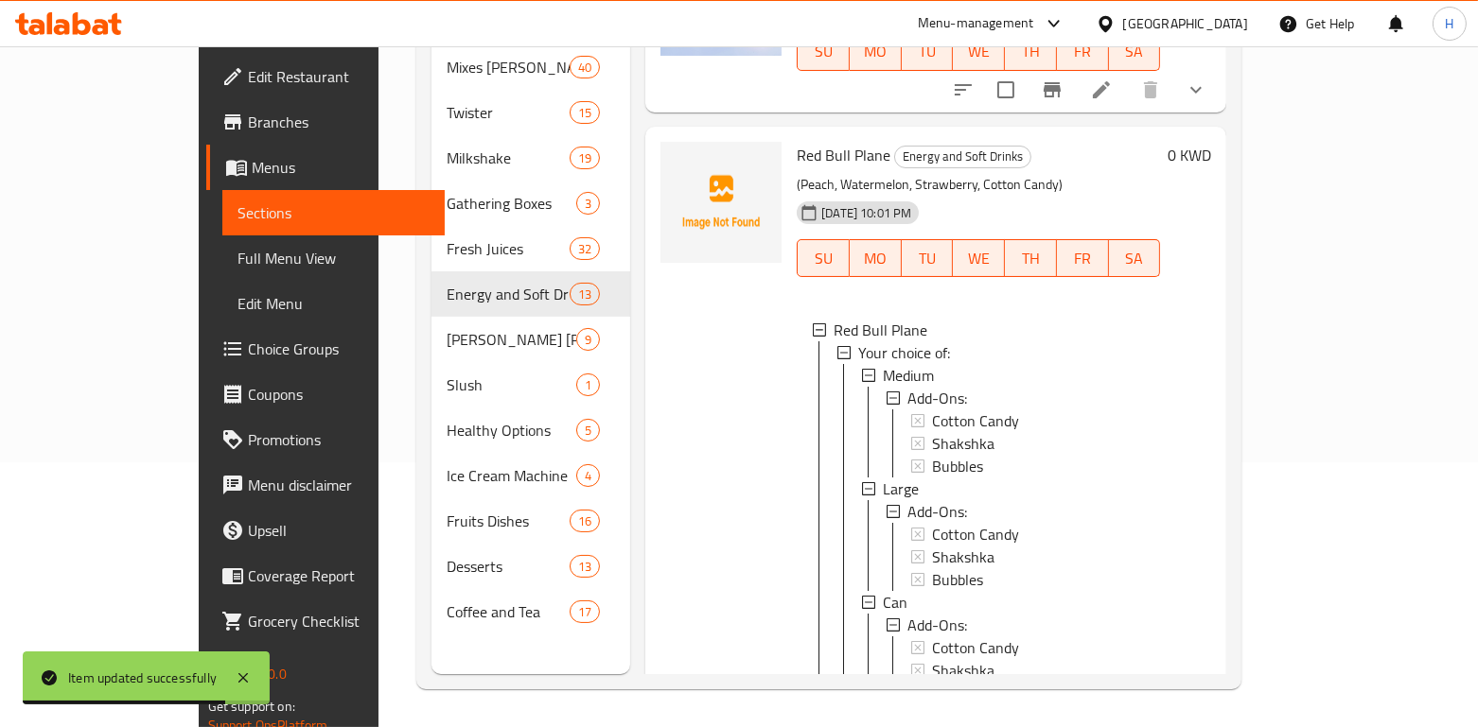
scroll to position [0, 0]
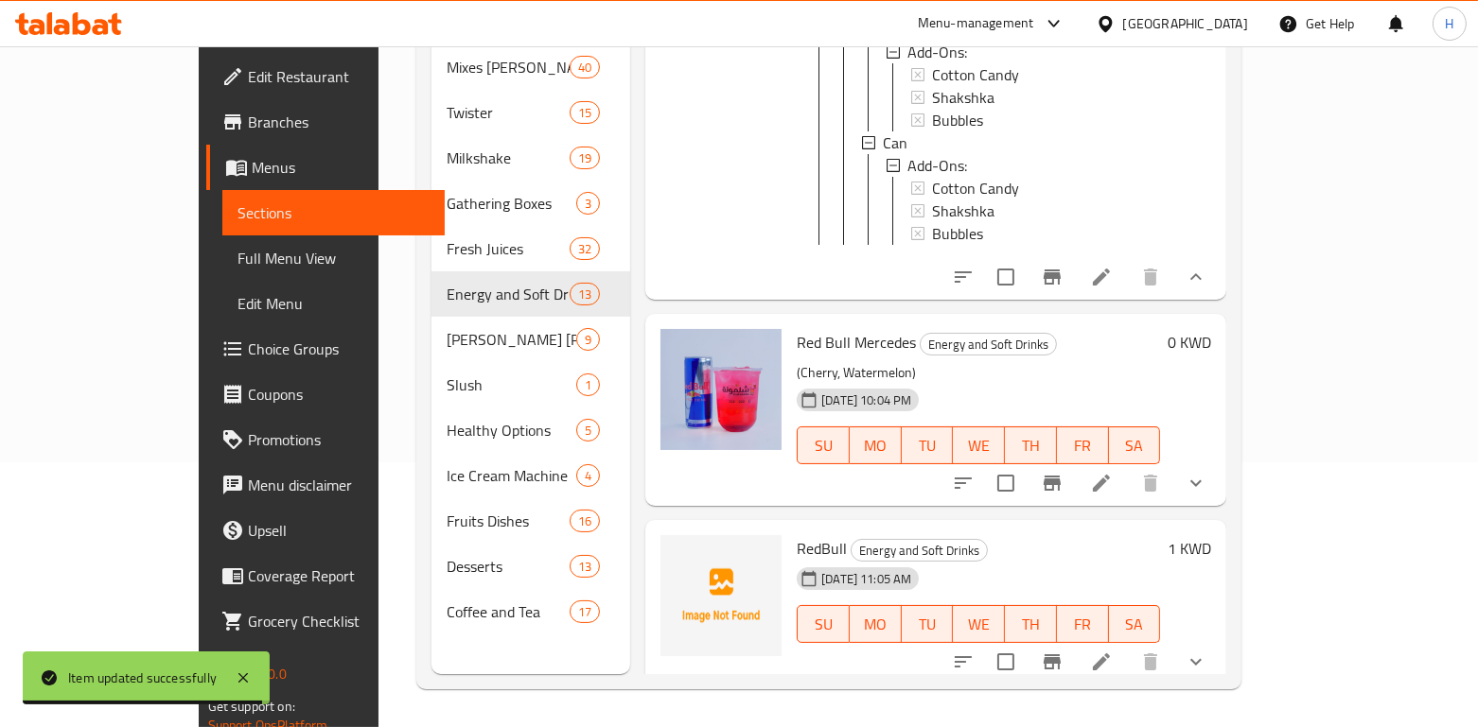
click at [1207, 472] on icon "show more" at bounding box center [1195, 483] width 23 height 23
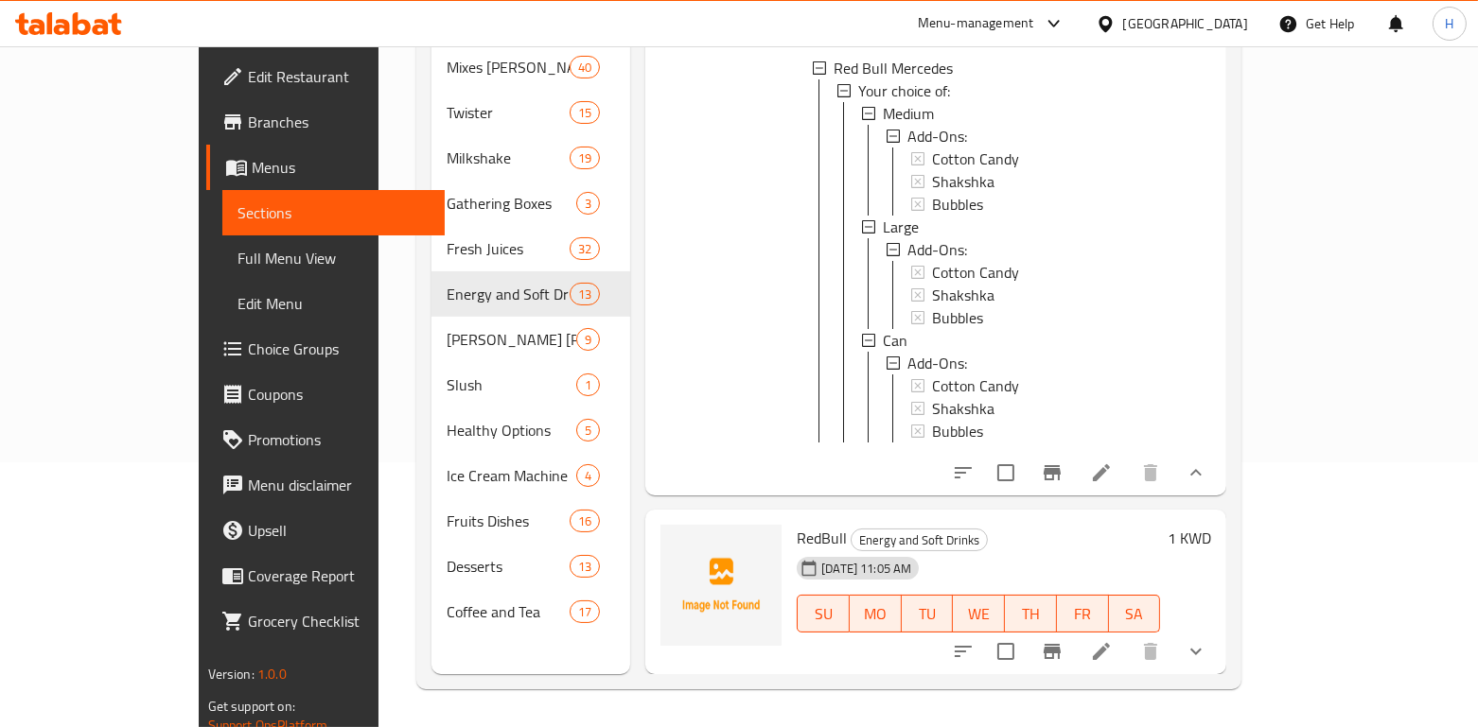
click at [1218, 668] on button "show more" at bounding box center [1195, 651] width 45 height 45
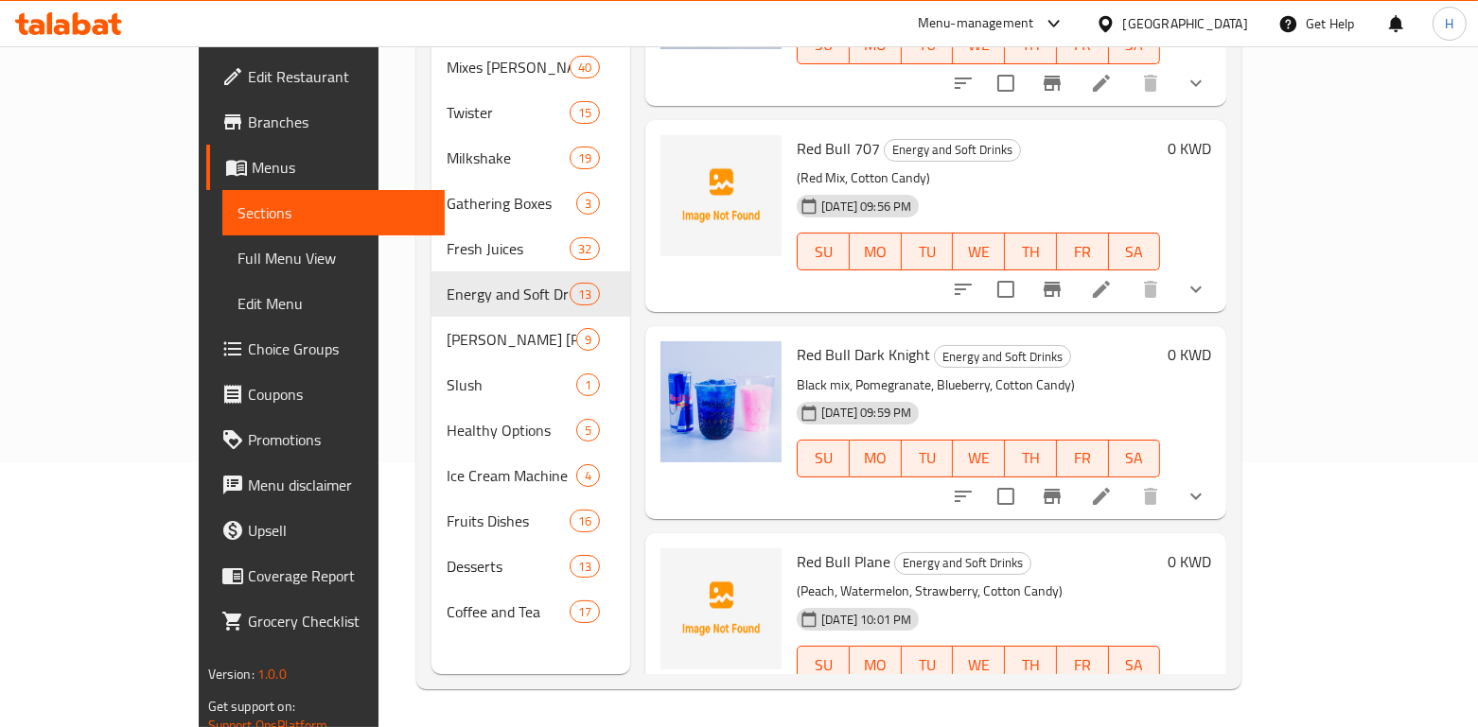
scroll to position [1480, 0]
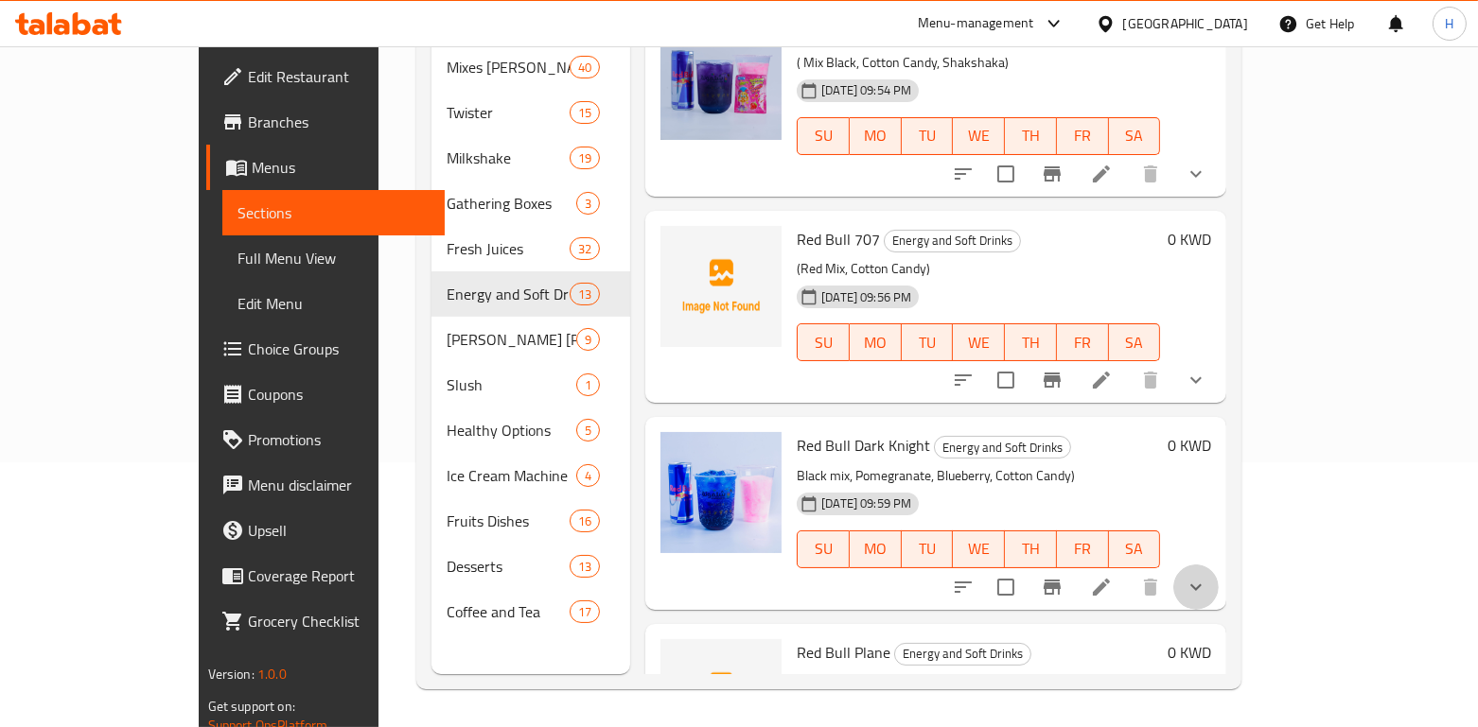
click at [1218, 565] on button "show more" at bounding box center [1195, 587] width 45 height 45
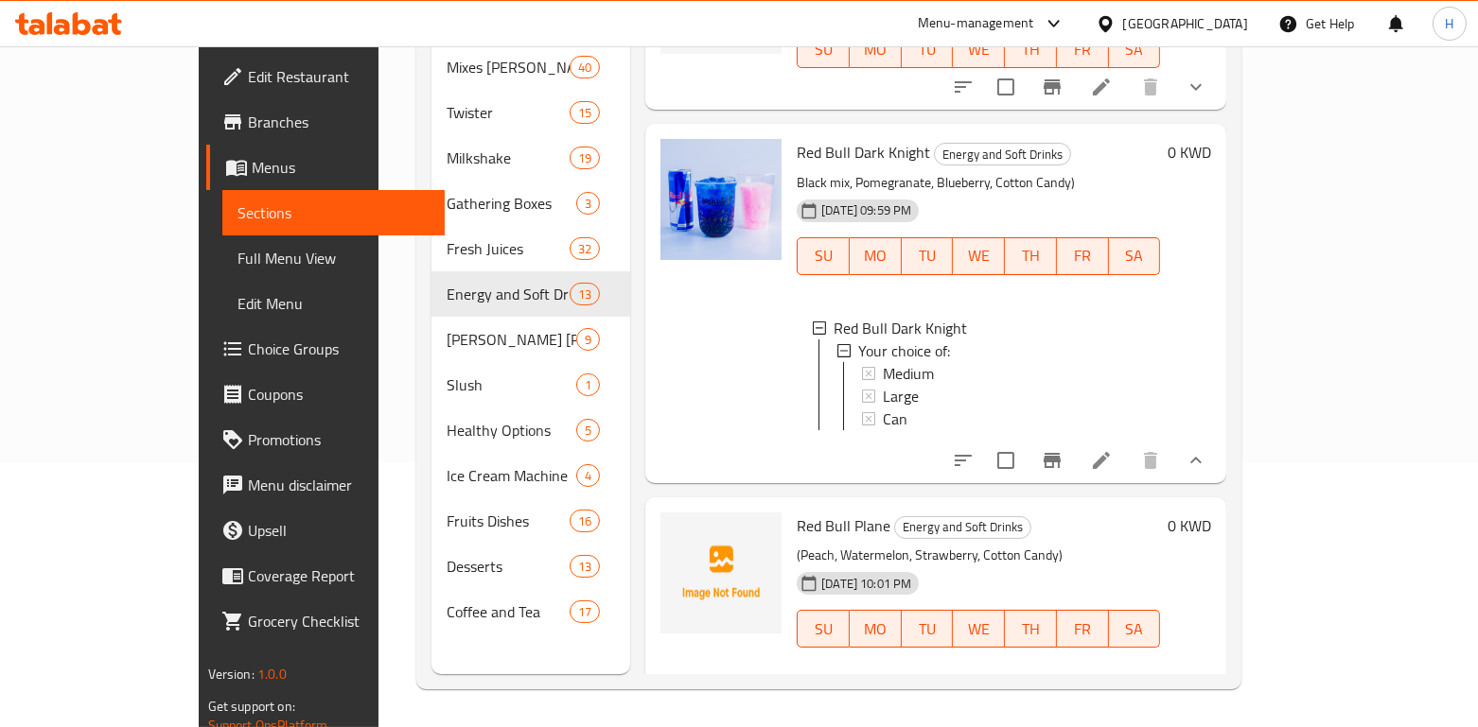
click at [1110, 456] on icon at bounding box center [1101, 460] width 17 height 17
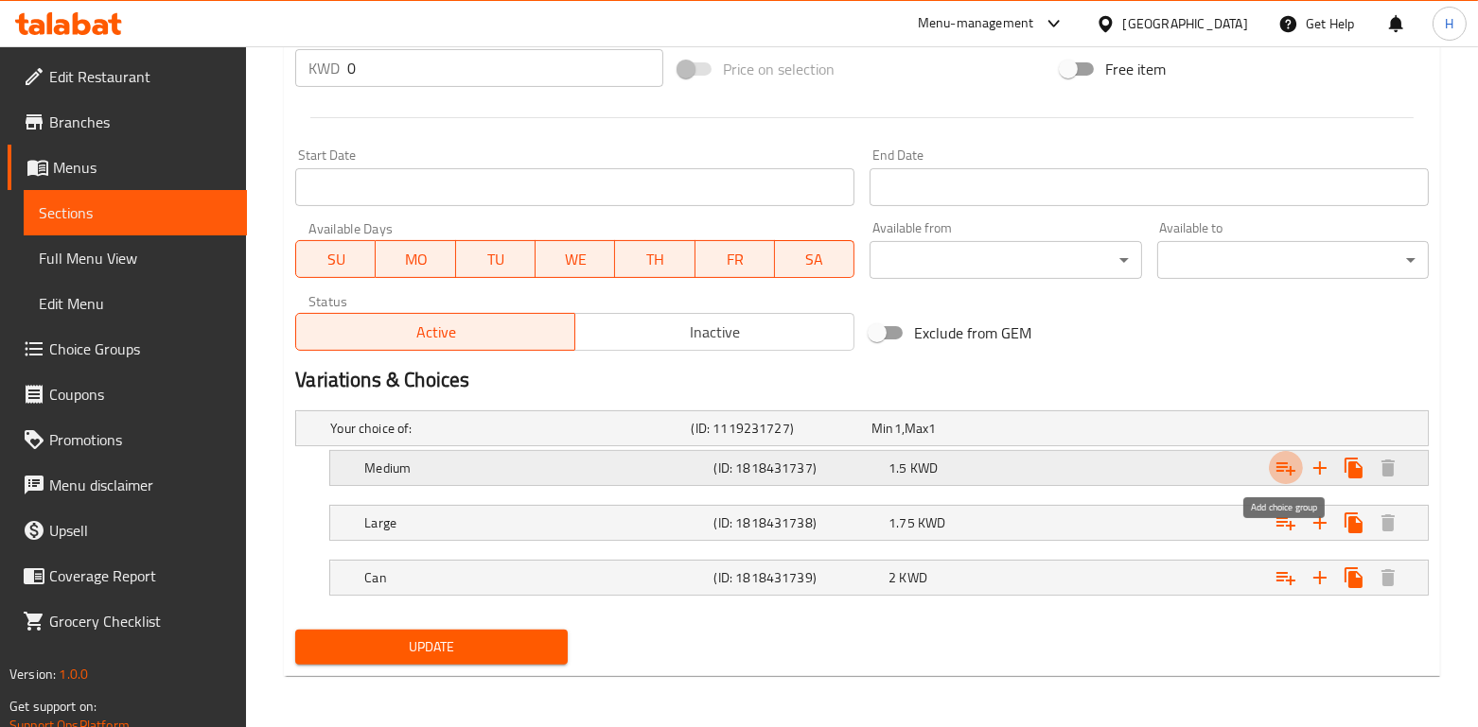
click at [1282, 468] on icon "Expand" at bounding box center [1285, 468] width 23 height 23
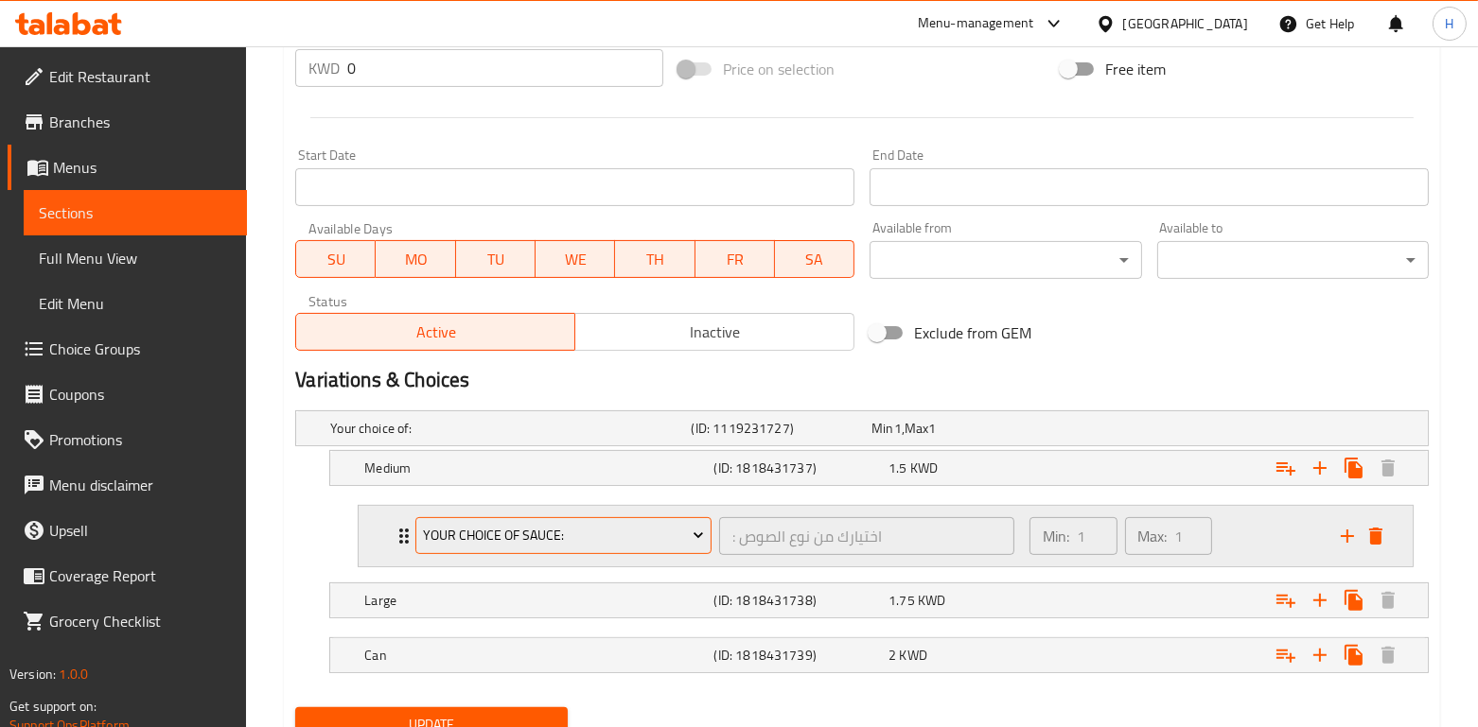
click at [494, 545] on span "Your choice of sauce:" at bounding box center [564, 536] width 282 height 24
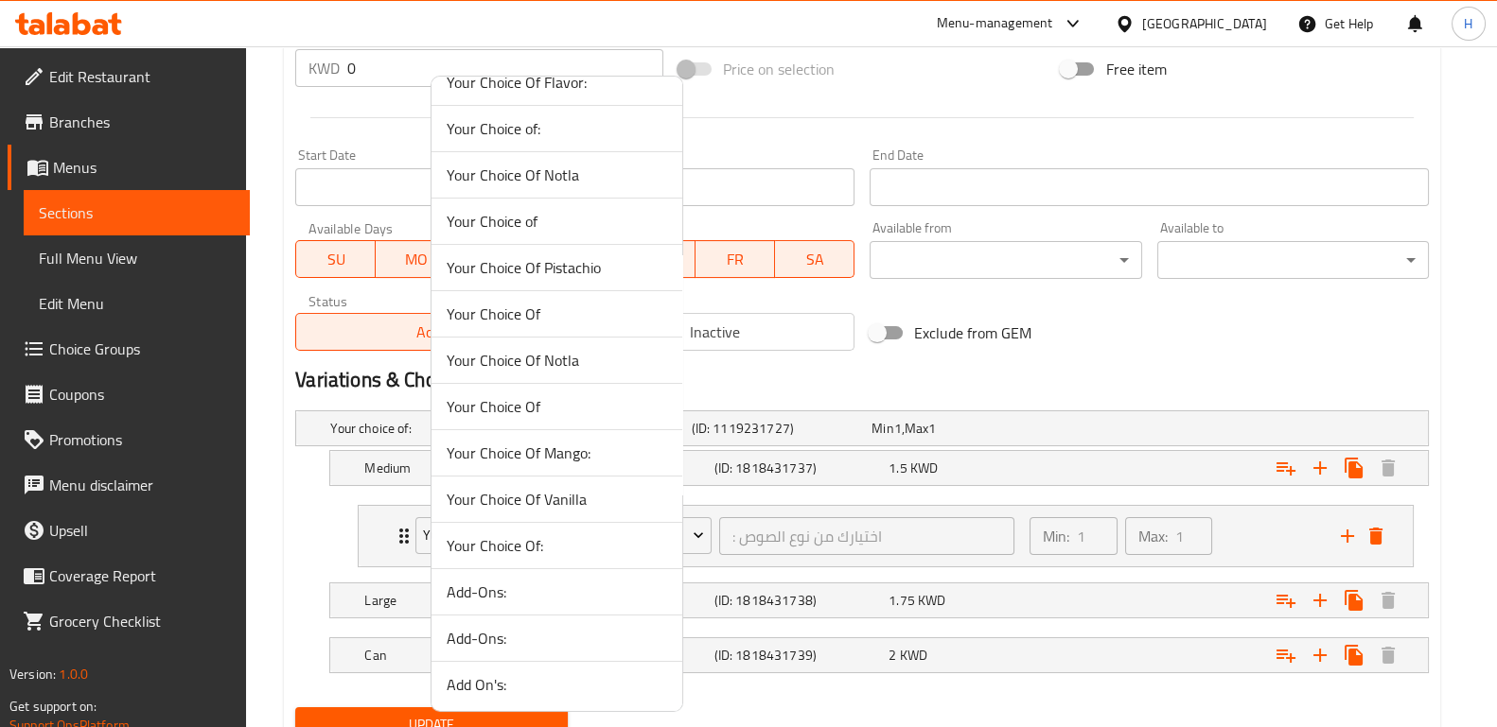
click at [532, 636] on span "Add-Ons:" at bounding box center [557, 638] width 220 height 23
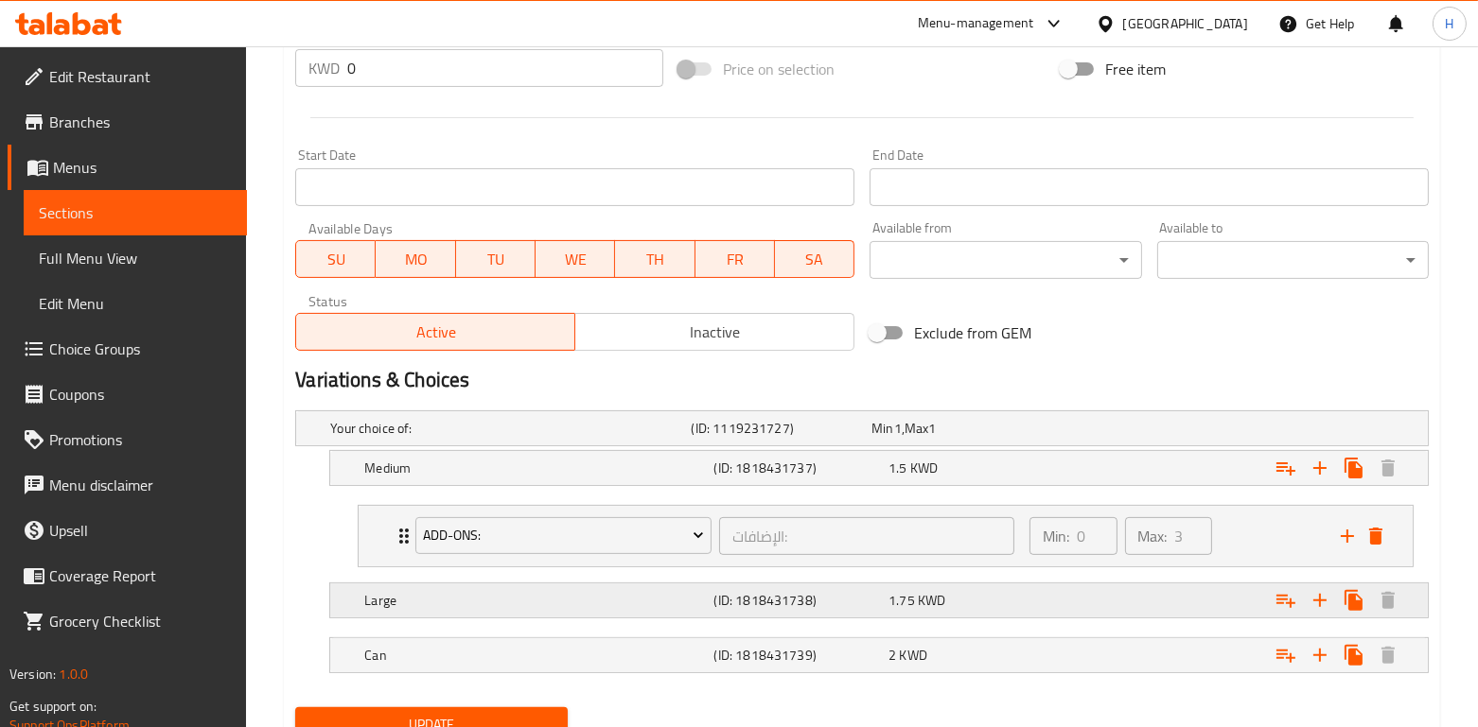
click at [1285, 590] on icon "Expand" at bounding box center [1285, 600] width 23 height 23
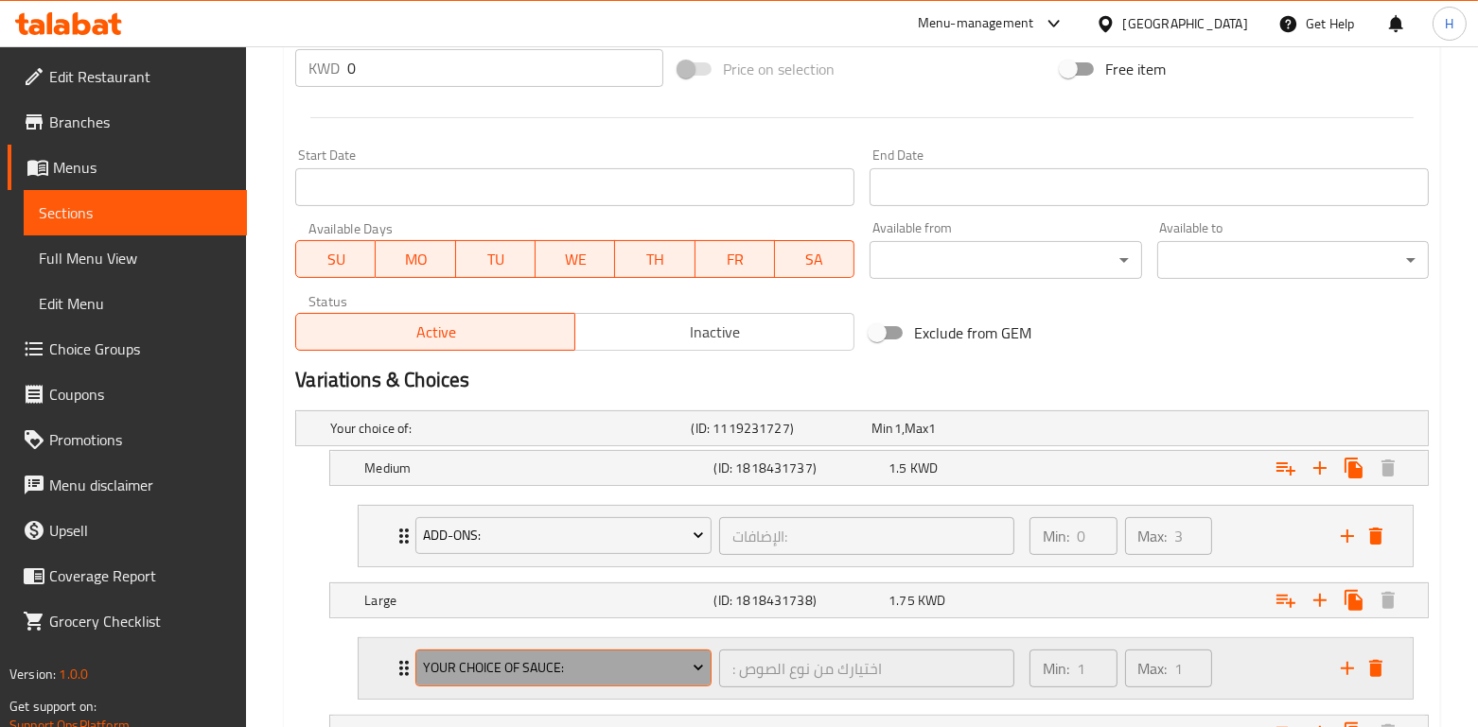
click at [608, 671] on span "Your choice of sauce:" at bounding box center [564, 669] width 282 height 24
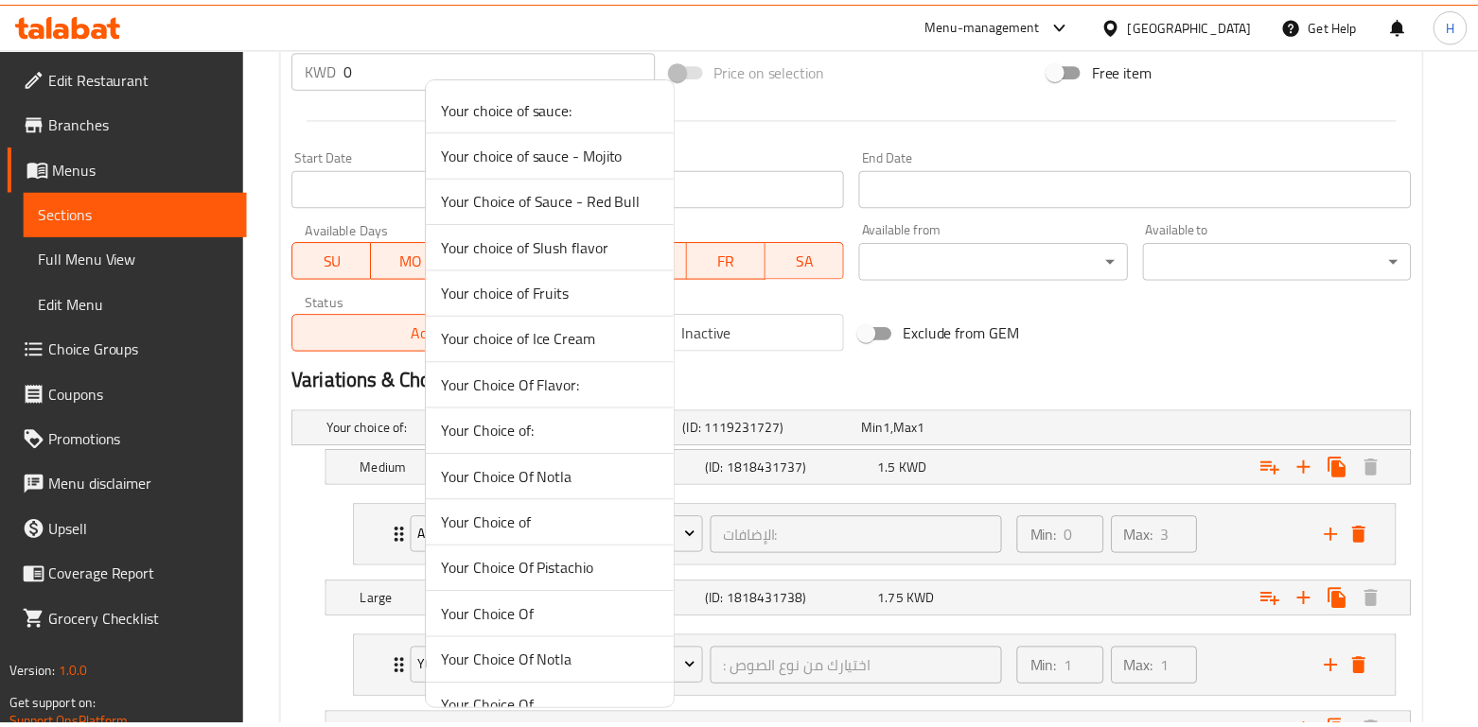
scroll to position [303, 0]
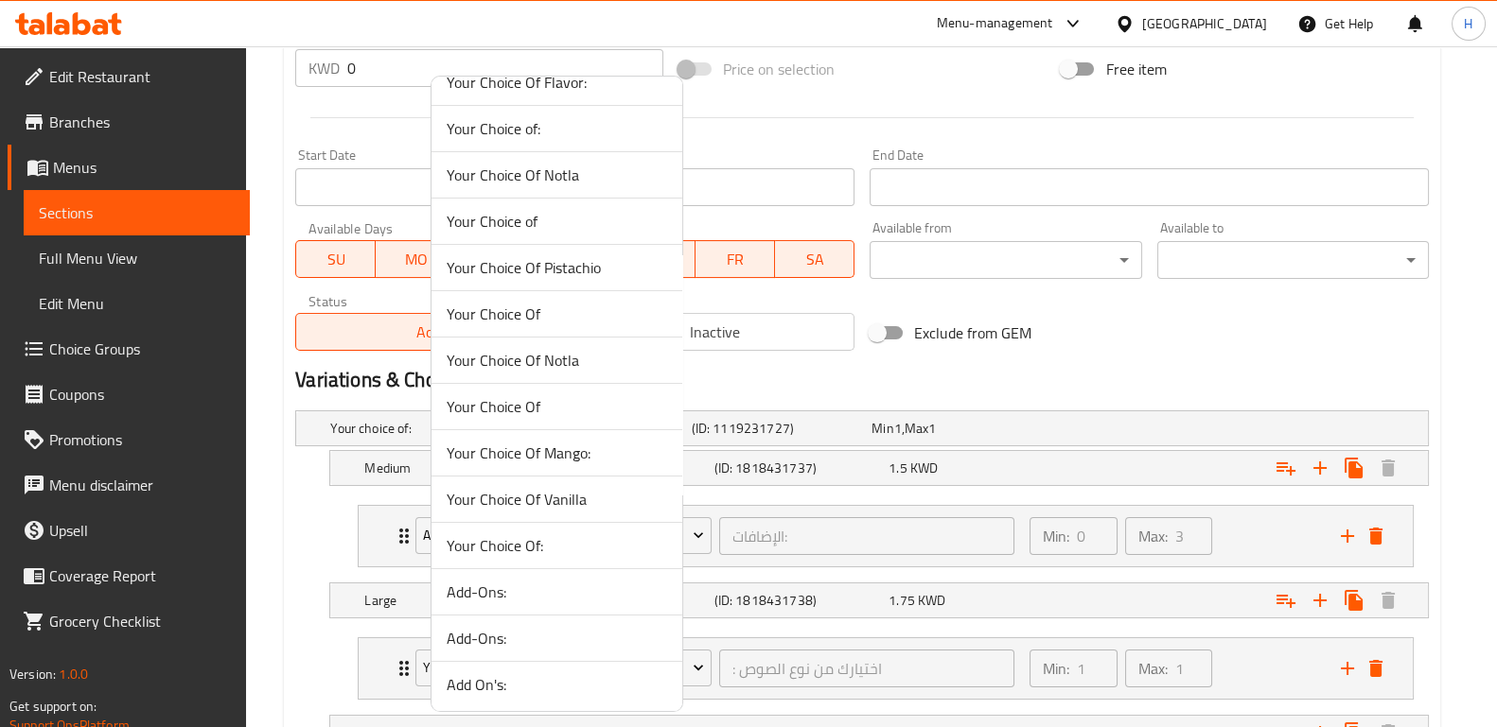
click at [552, 632] on span "Add-Ons:" at bounding box center [557, 638] width 220 height 23
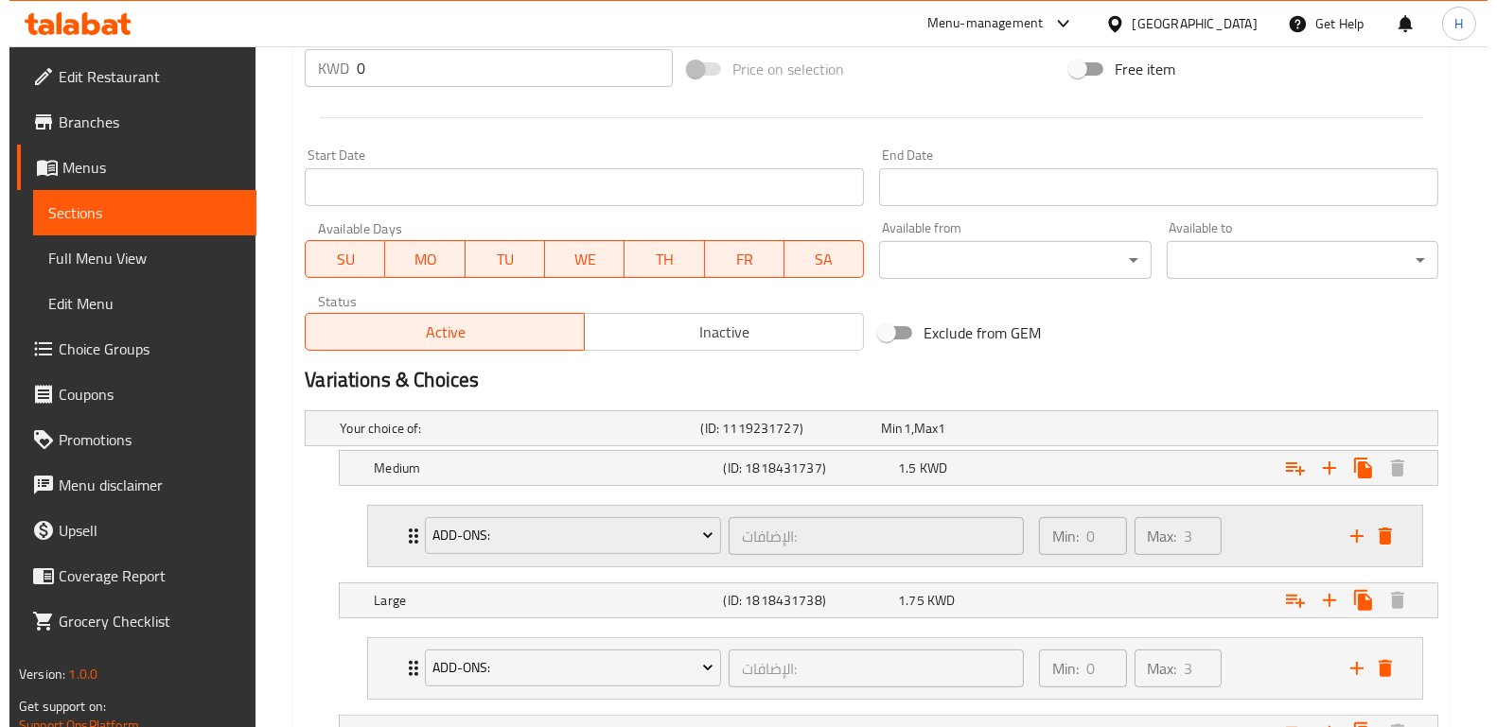
scroll to position [886, 0]
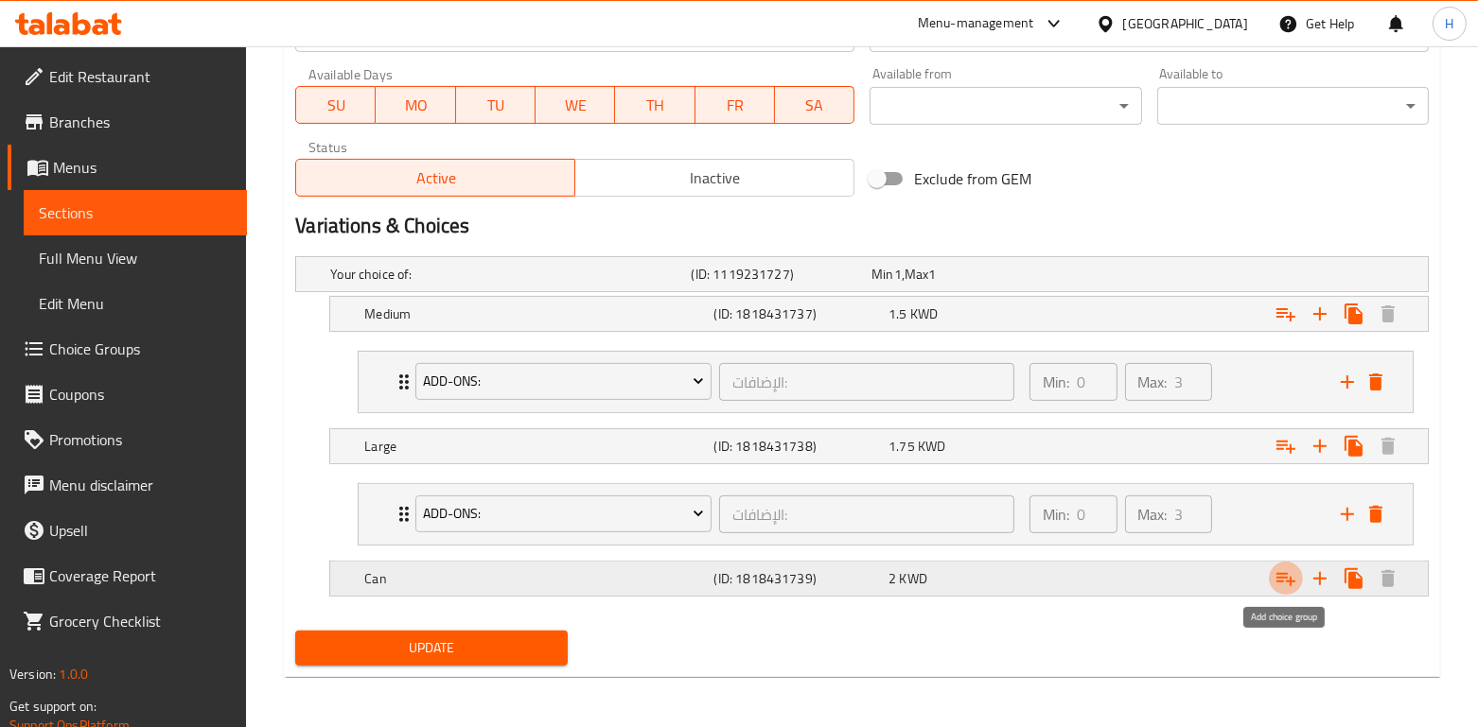
click at [1296, 587] on icon "Expand" at bounding box center [1285, 579] width 23 height 23
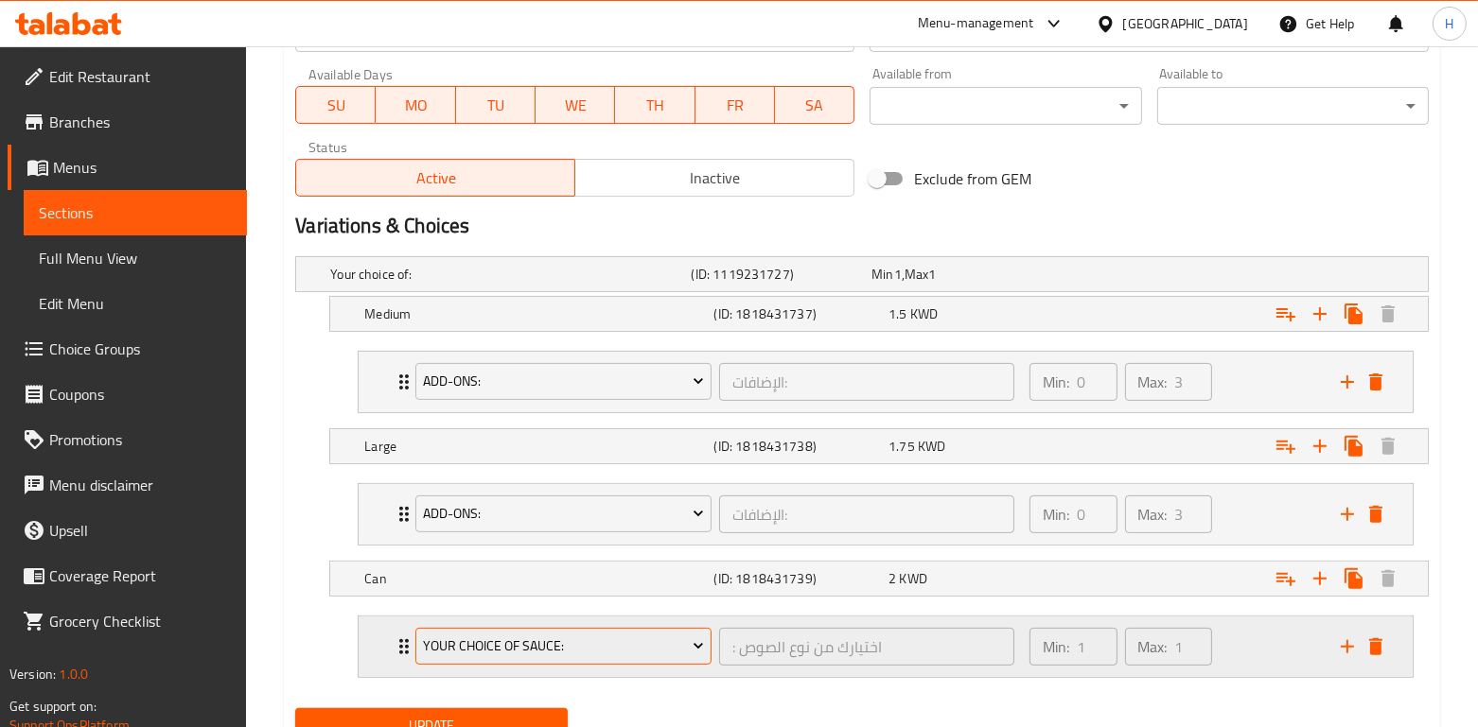
click at [532, 655] on span "Your choice of sauce:" at bounding box center [564, 647] width 282 height 24
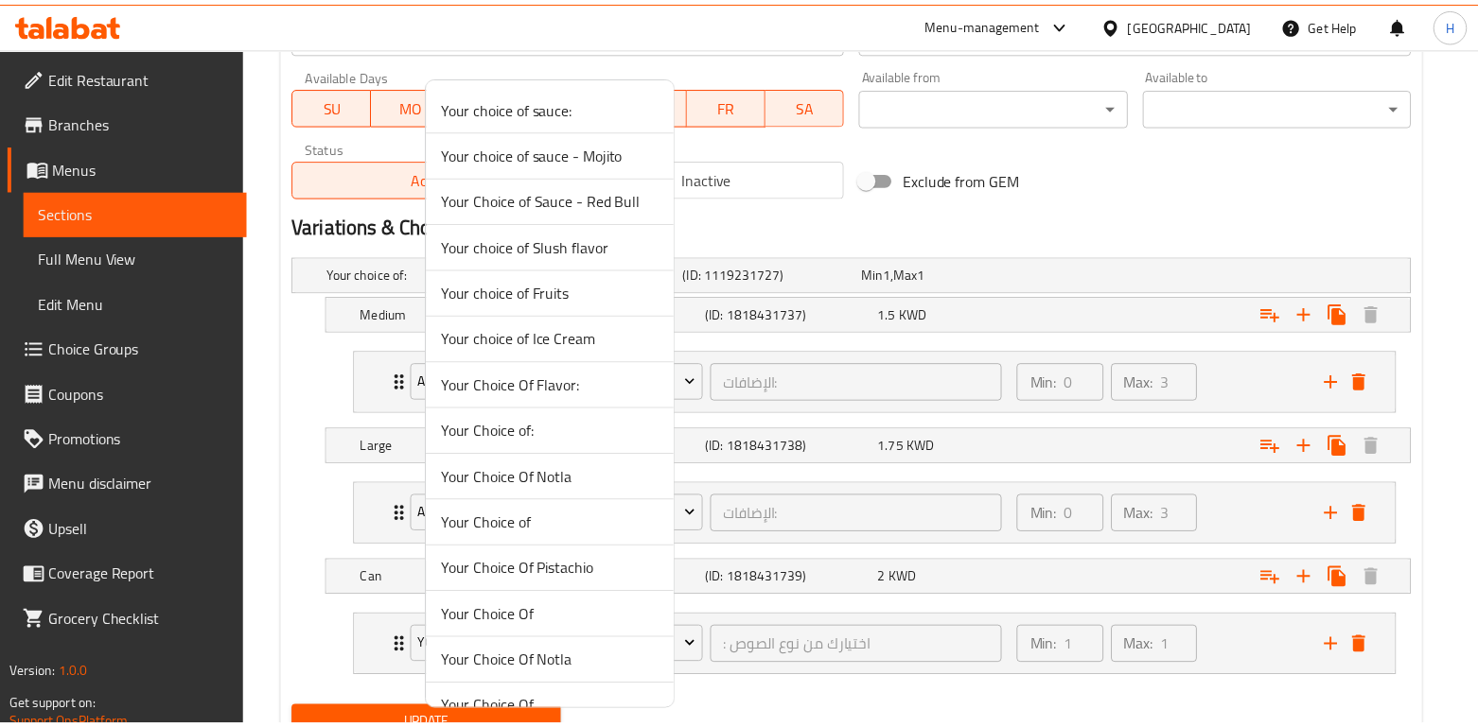
scroll to position [303, 0]
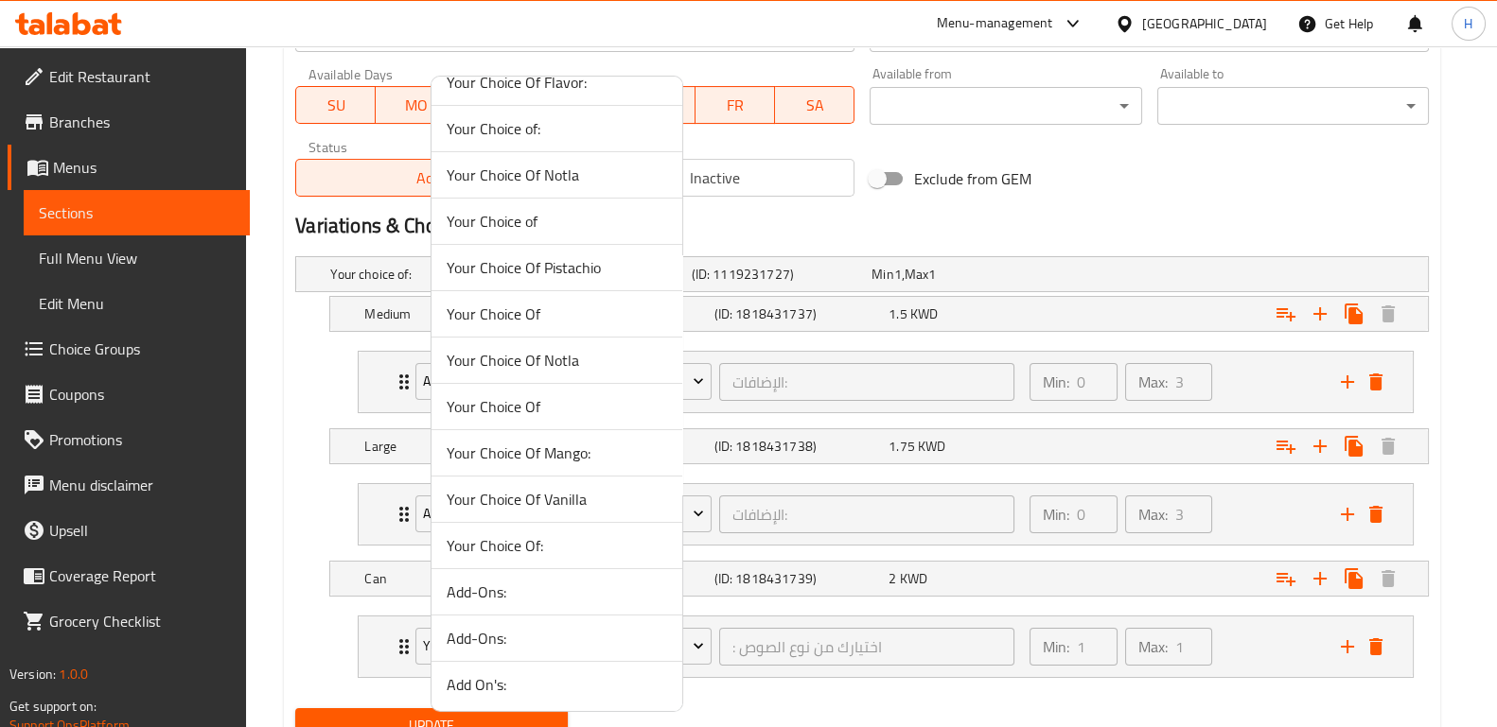
click at [537, 637] on span "Add-Ons:" at bounding box center [557, 638] width 220 height 23
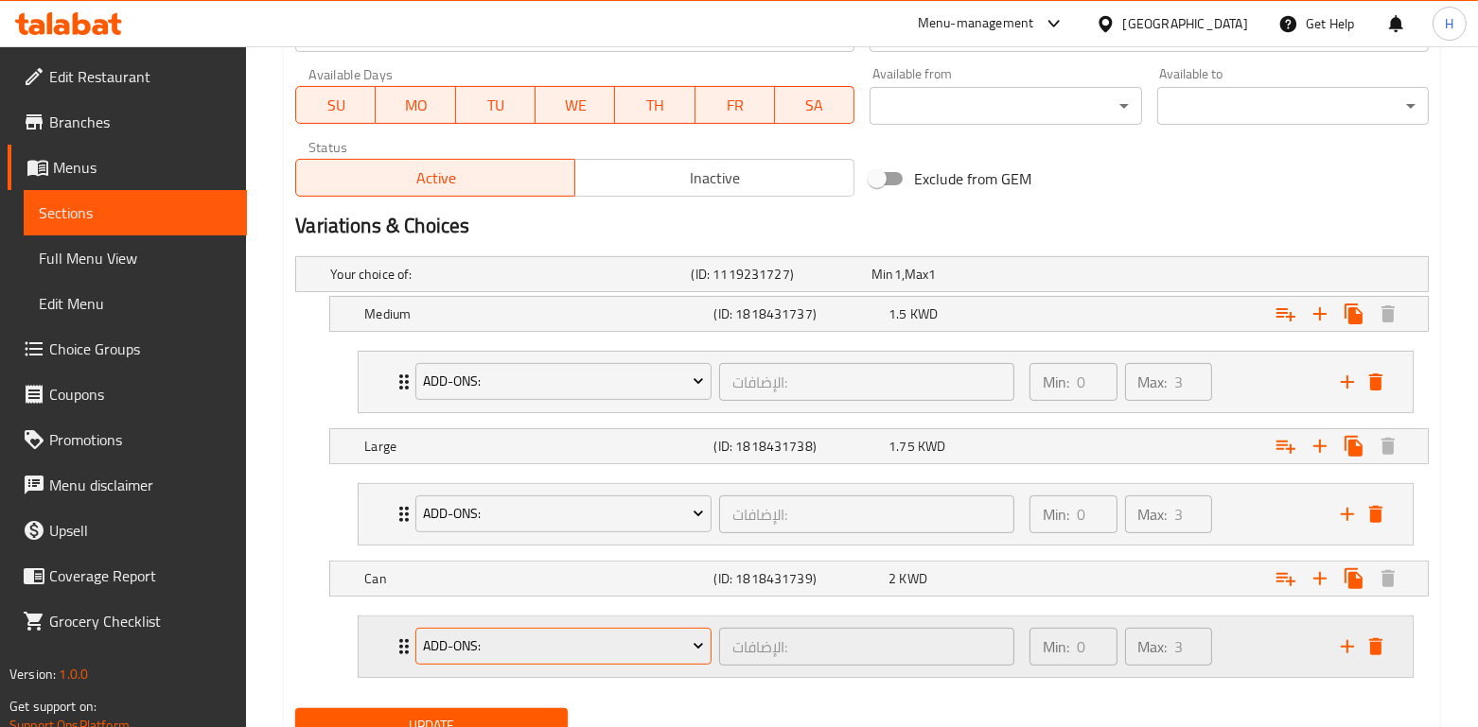
scroll to position [964, 0]
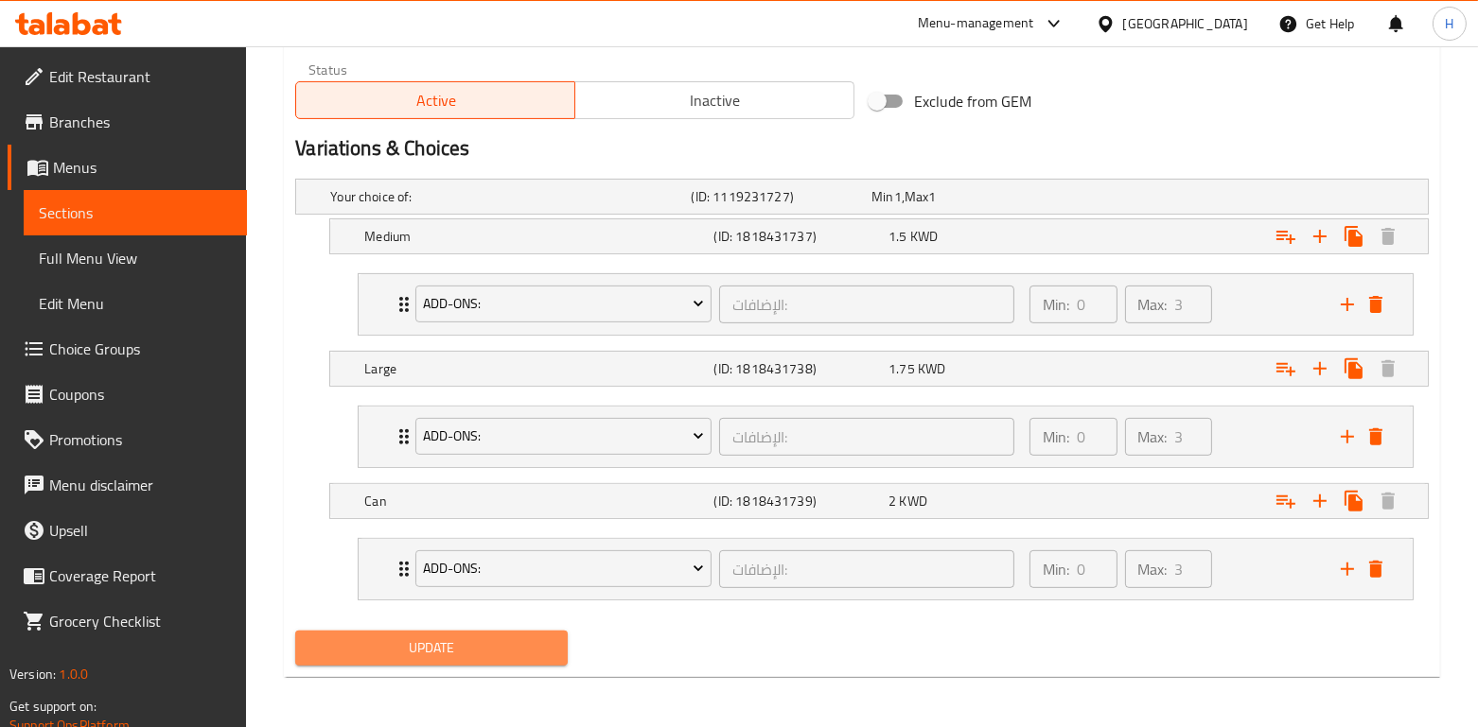
click at [507, 647] on span "Update" at bounding box center [430, 649] width 241 height 24
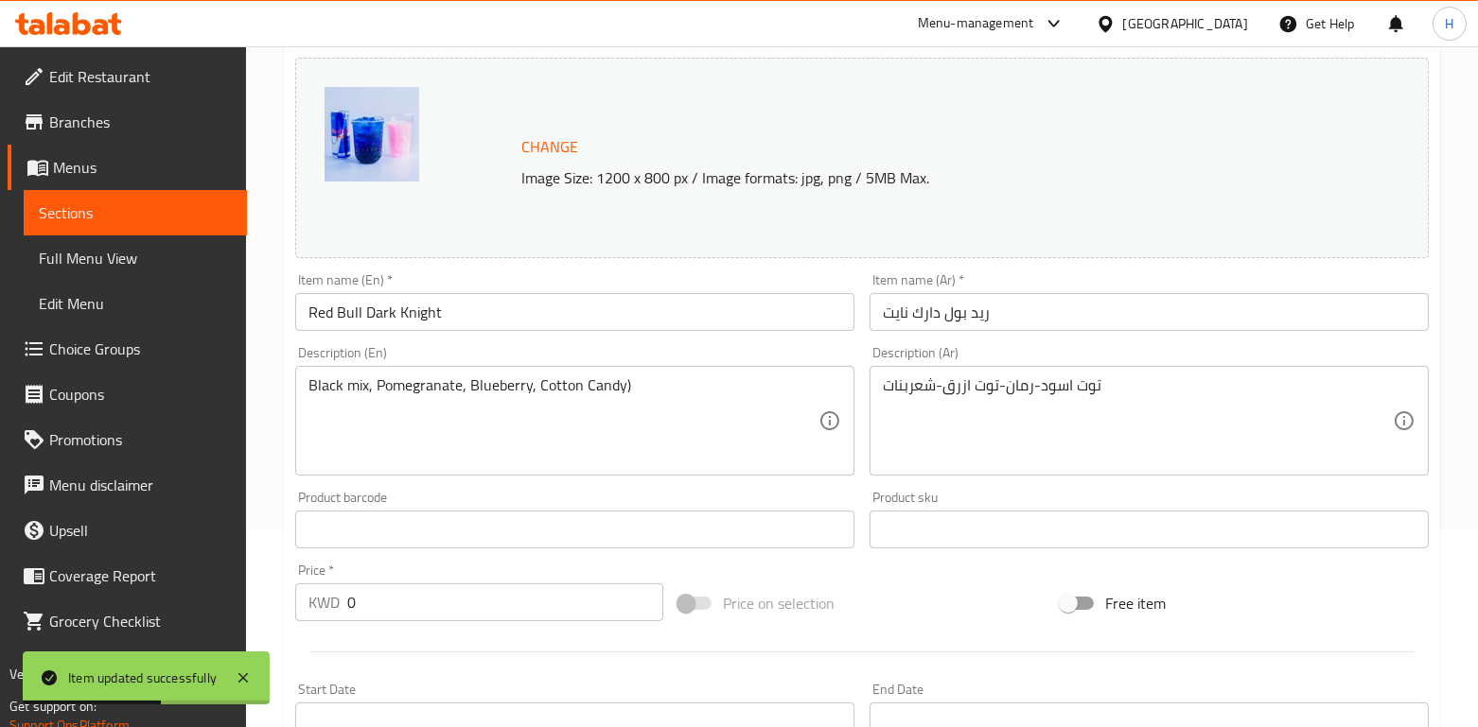
scroll to position [0, 0]
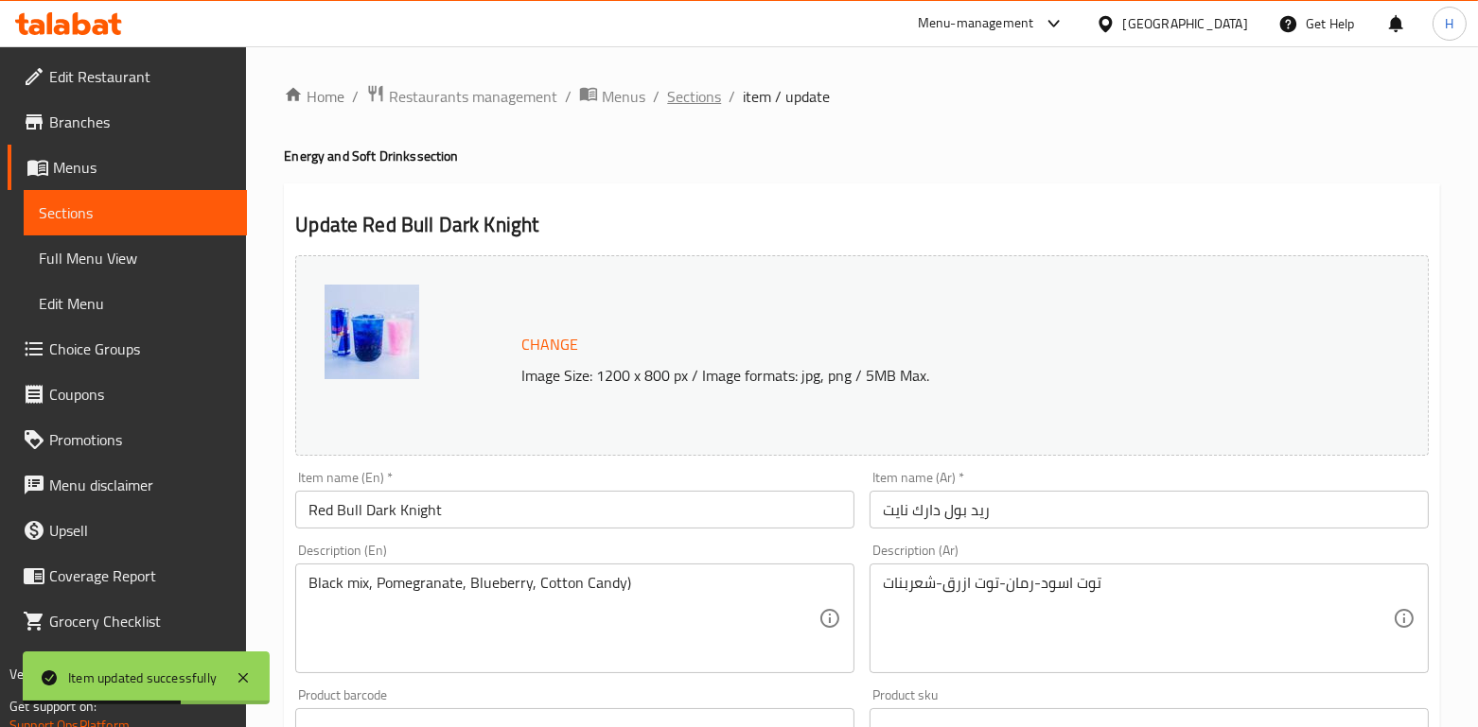
click at [699, 98] on span "Sections" at bounding box center [694, 96] width 54 height 23
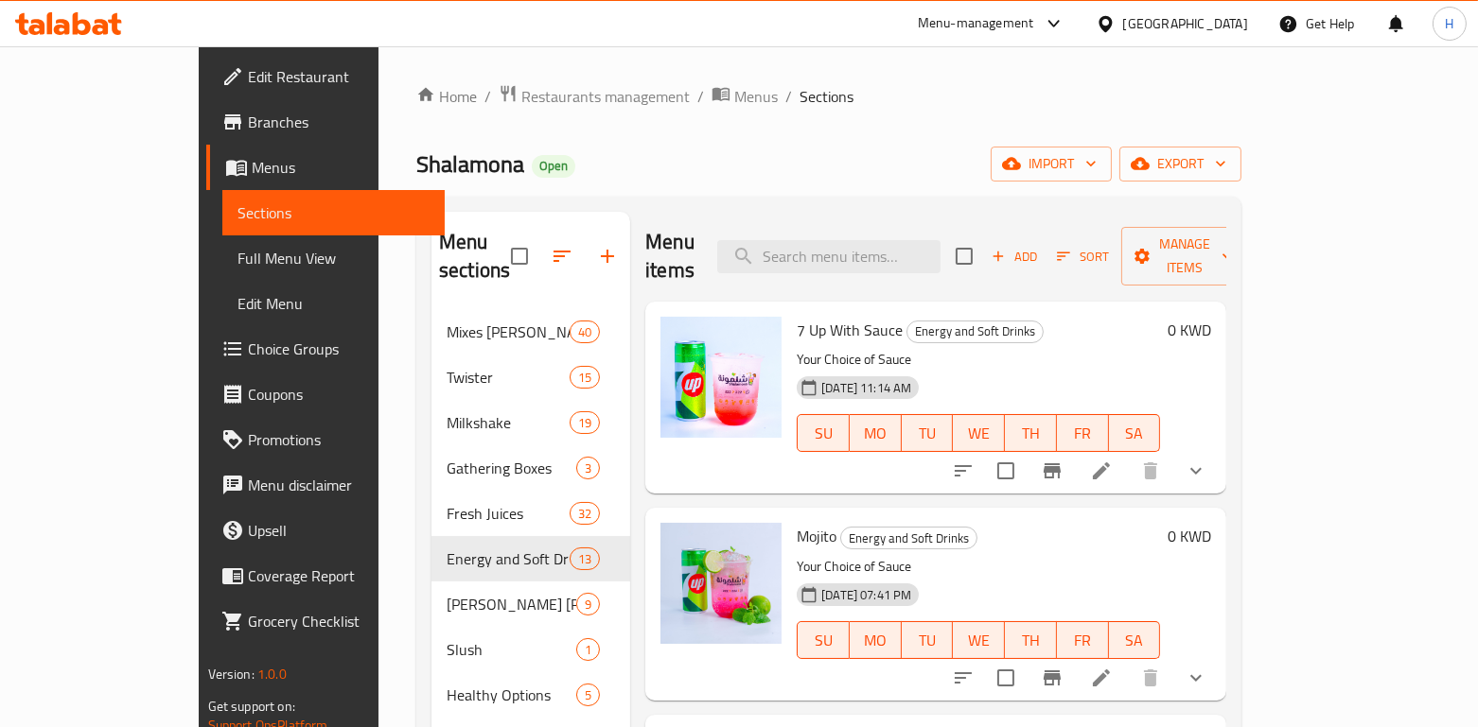
click at [1218, 453] on button "show more" at bounding box center [1195, 470] width 45 height 45
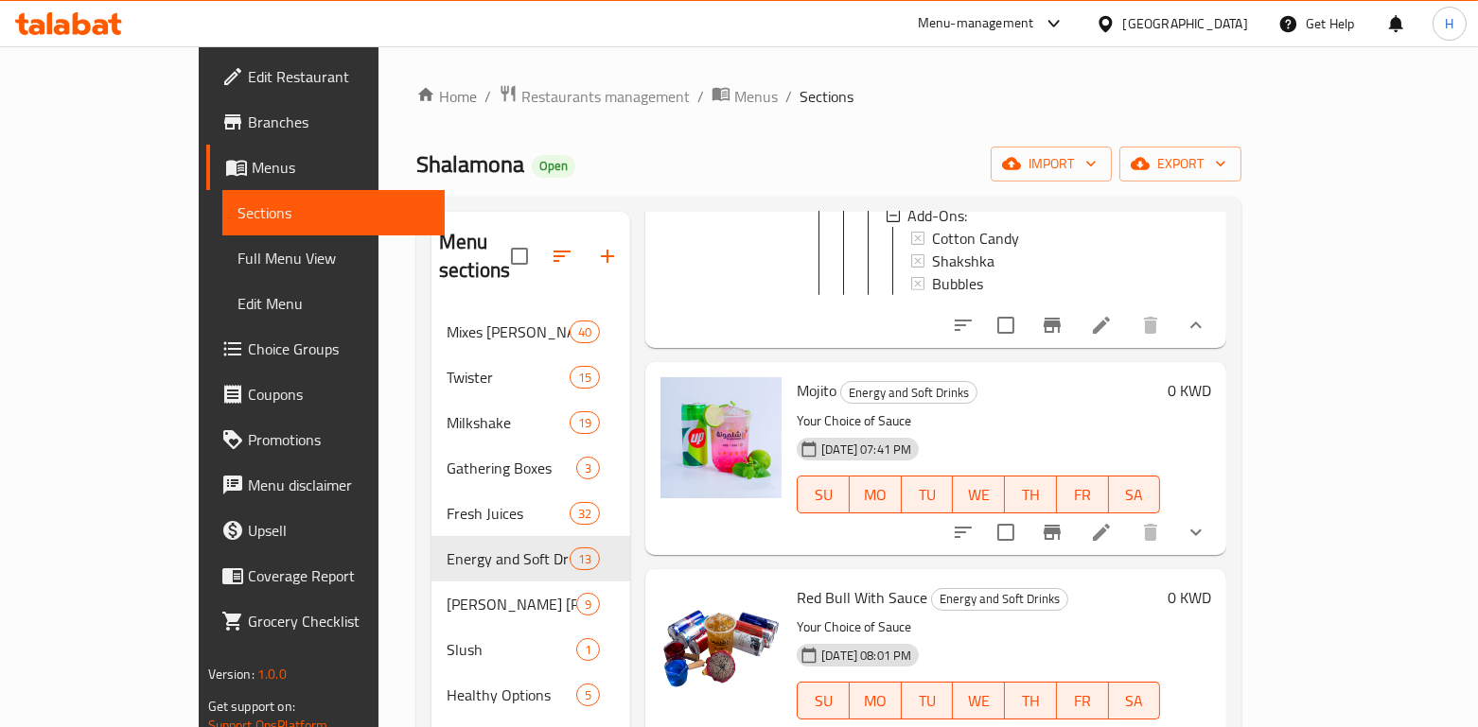
scroll to position [1541, 0]
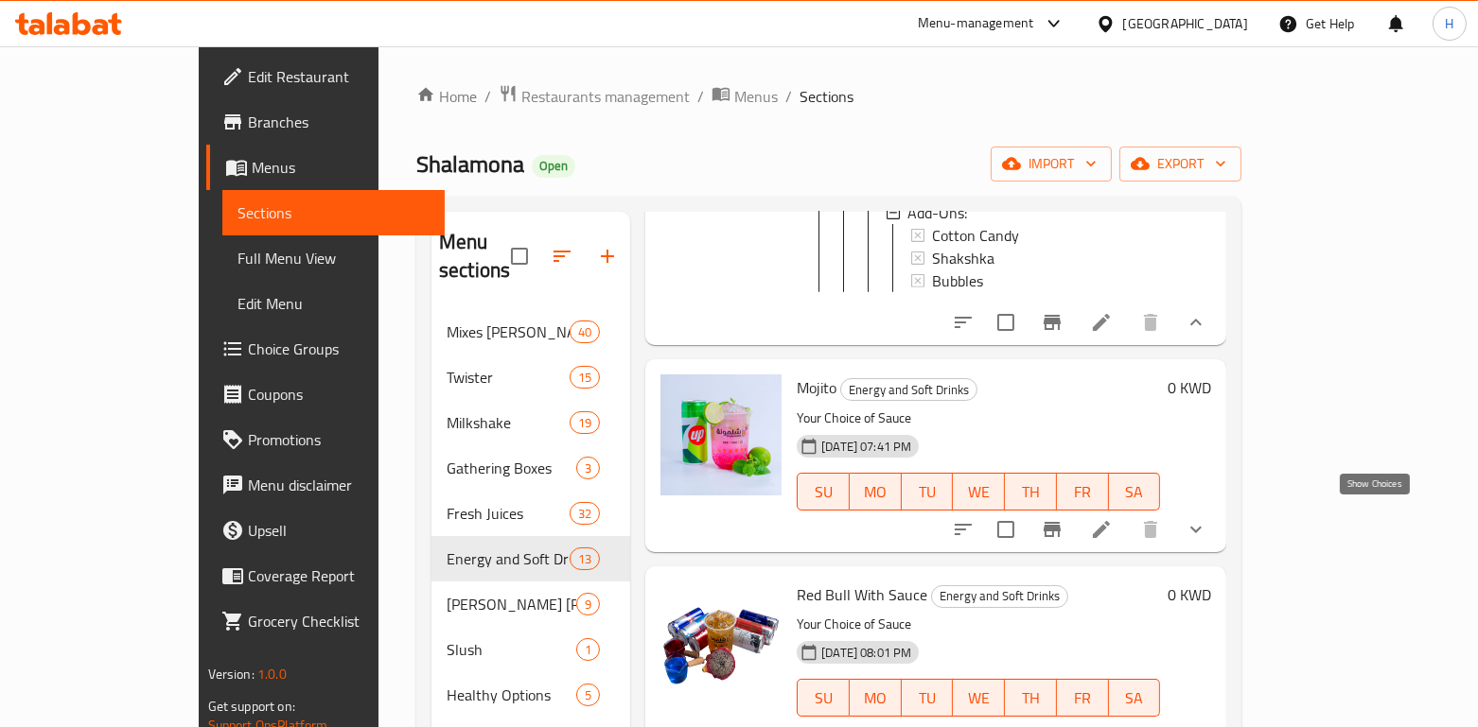
click at [1207, 528] on icon "show more" at bounding box center [1195, 529] width 23 height 23
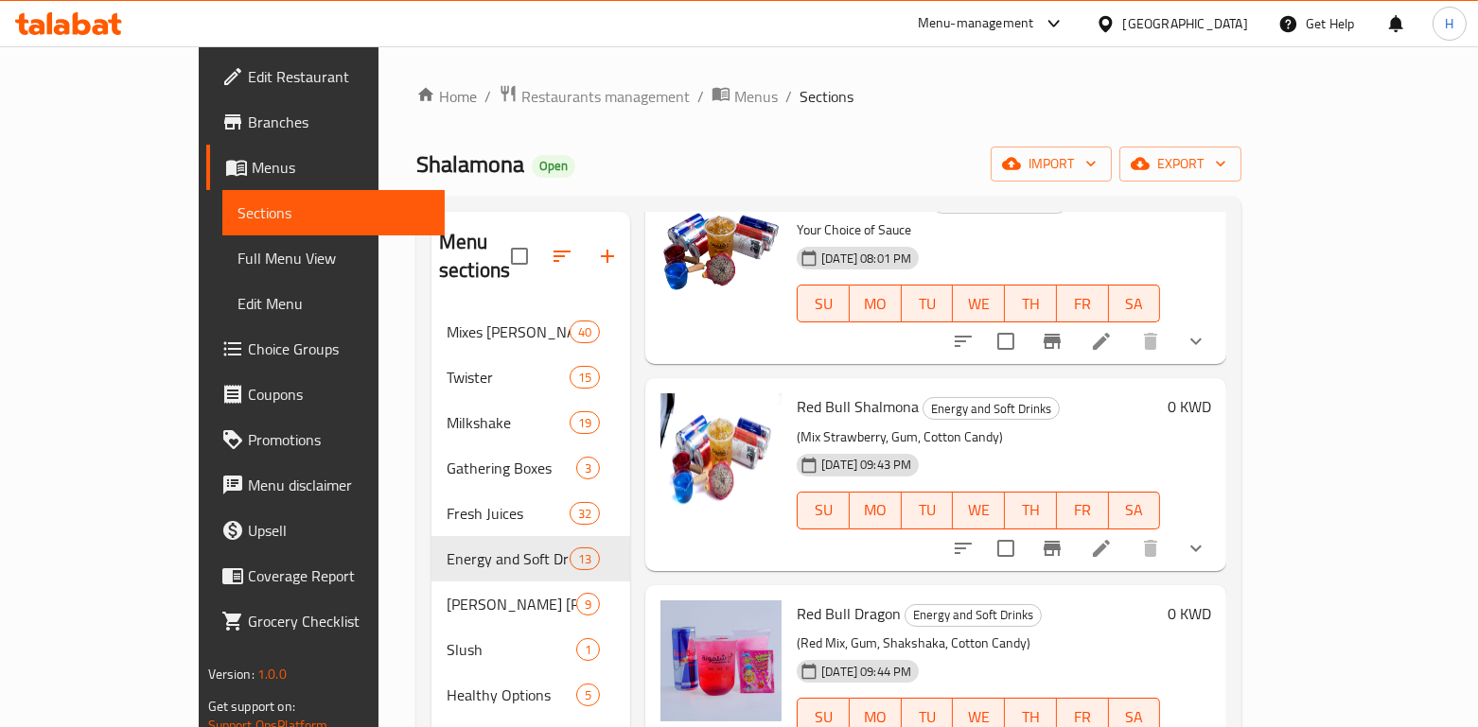
scroll to position [3327, 0]
click at [1218, 364] on button "show more" at bounding box center [1195, 342] width 45 height 45
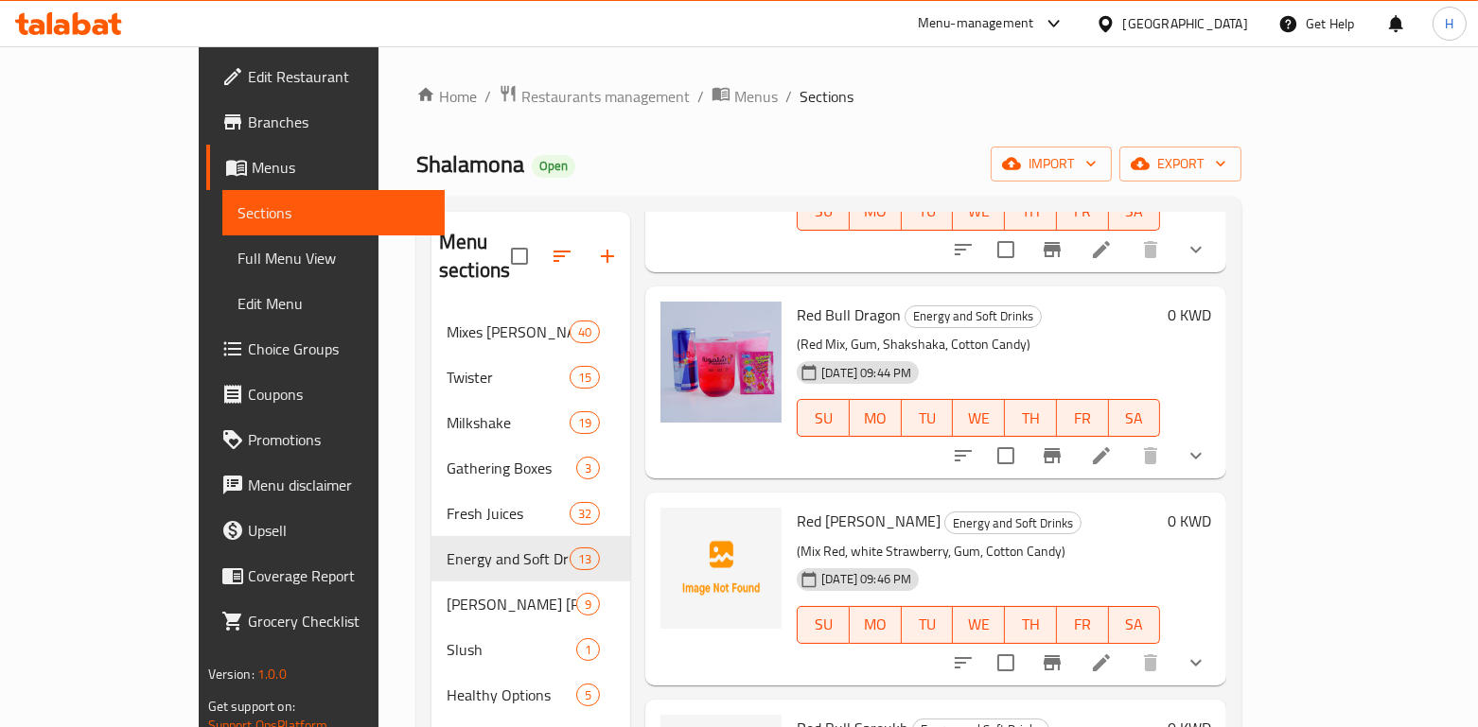
scroll to position [5472, 0]
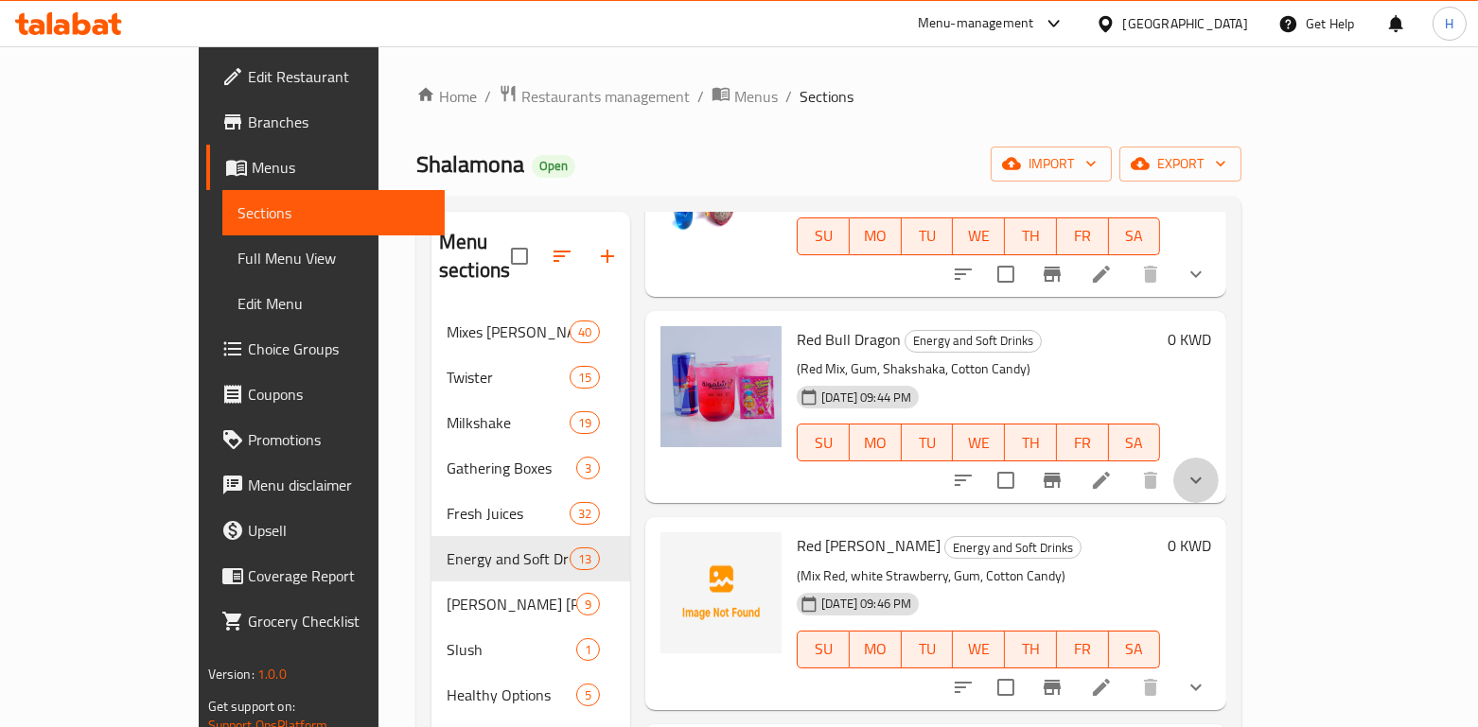
click at [1218, 503] on button "show more" at bounding box center [1195, 480] width 45 height 45
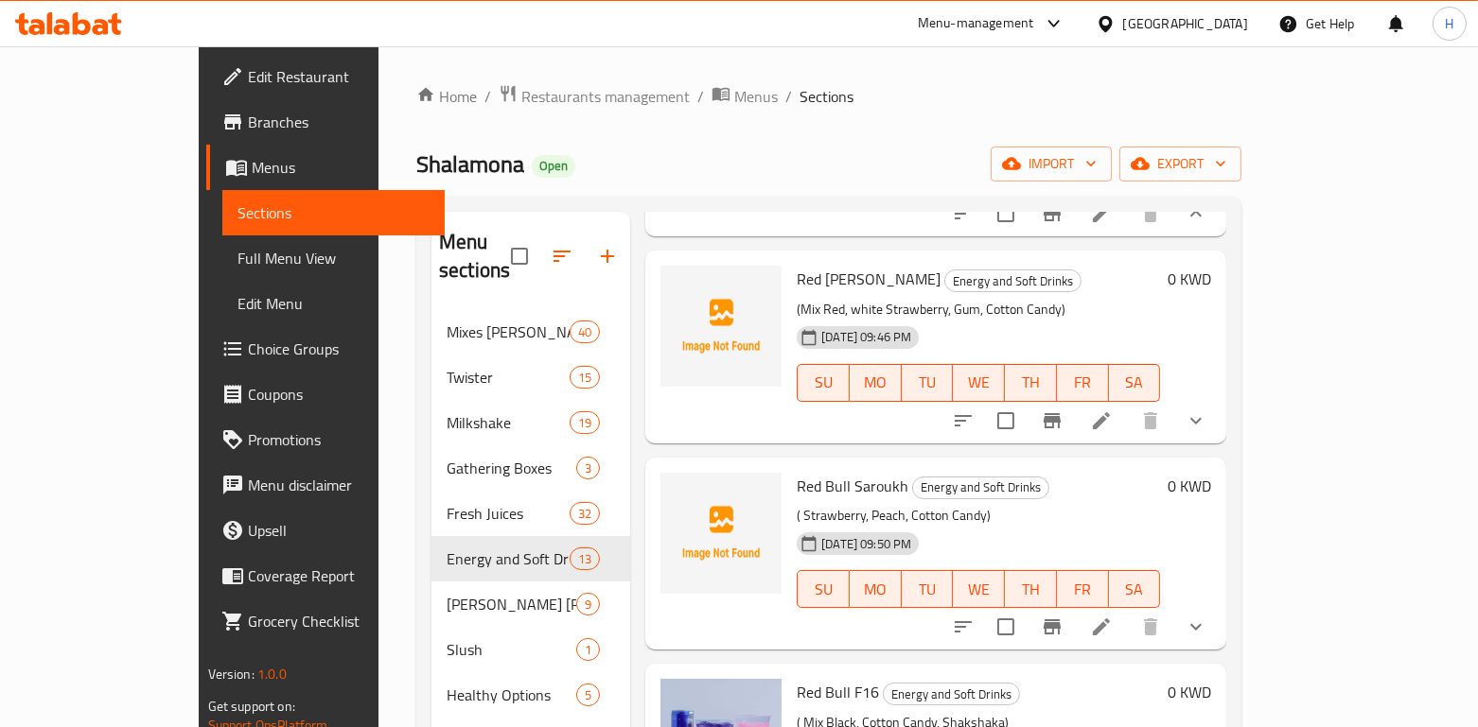
scroll to position [5906, 0]
click at [1226, 442] on div "Red Bull Jumana Energy and Soft Drinks (Mix Red, white Strawberry, Gum, Cotton …" at bounding box center [935, 346] width 581 height 192
click at [1218, 443] on div at bounding box center [1079, 419] width 278 height 45
click at [1218, 443] on button "show more" at bounding box center [1195, 419] width 45 height 45
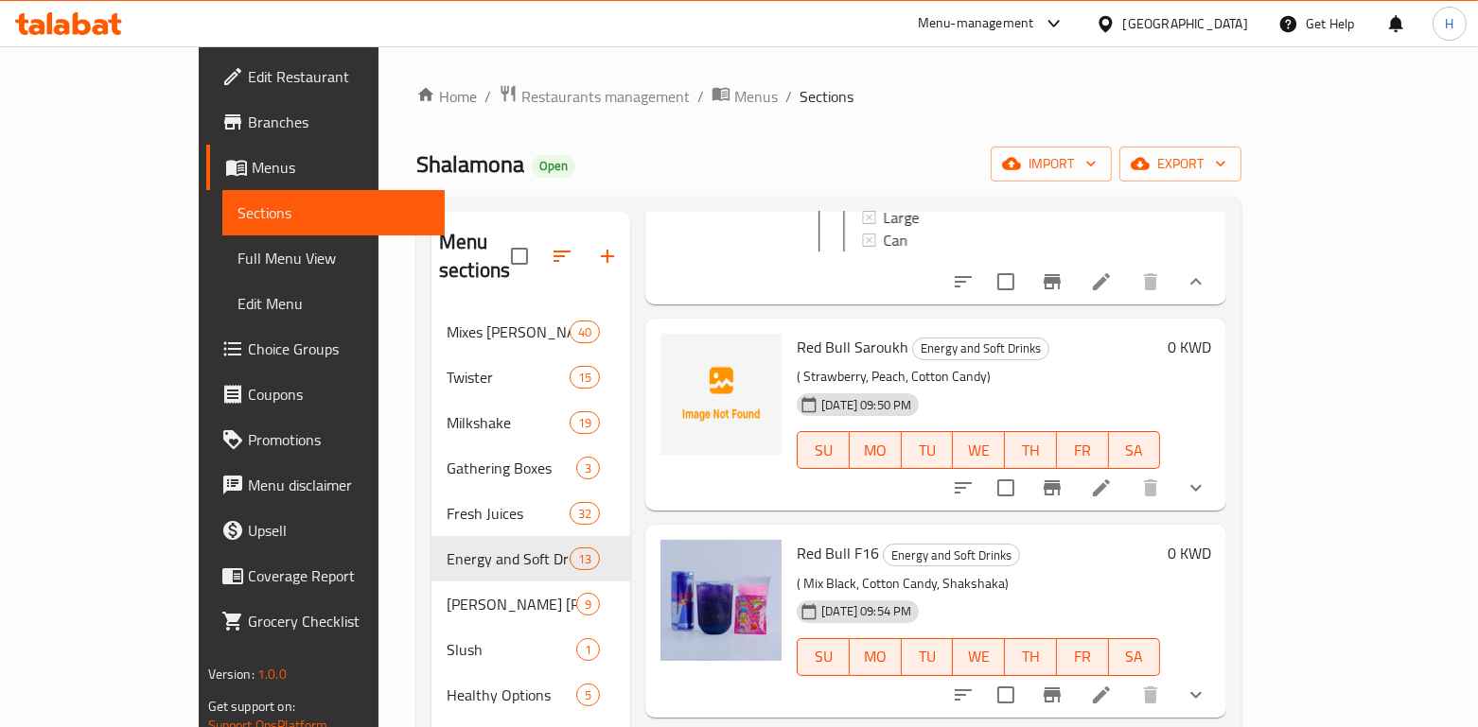
scroll to position [6212, 0]
click at [1218, 509] on button "show more" at bounding box center [1195, 486] width 45 height 45
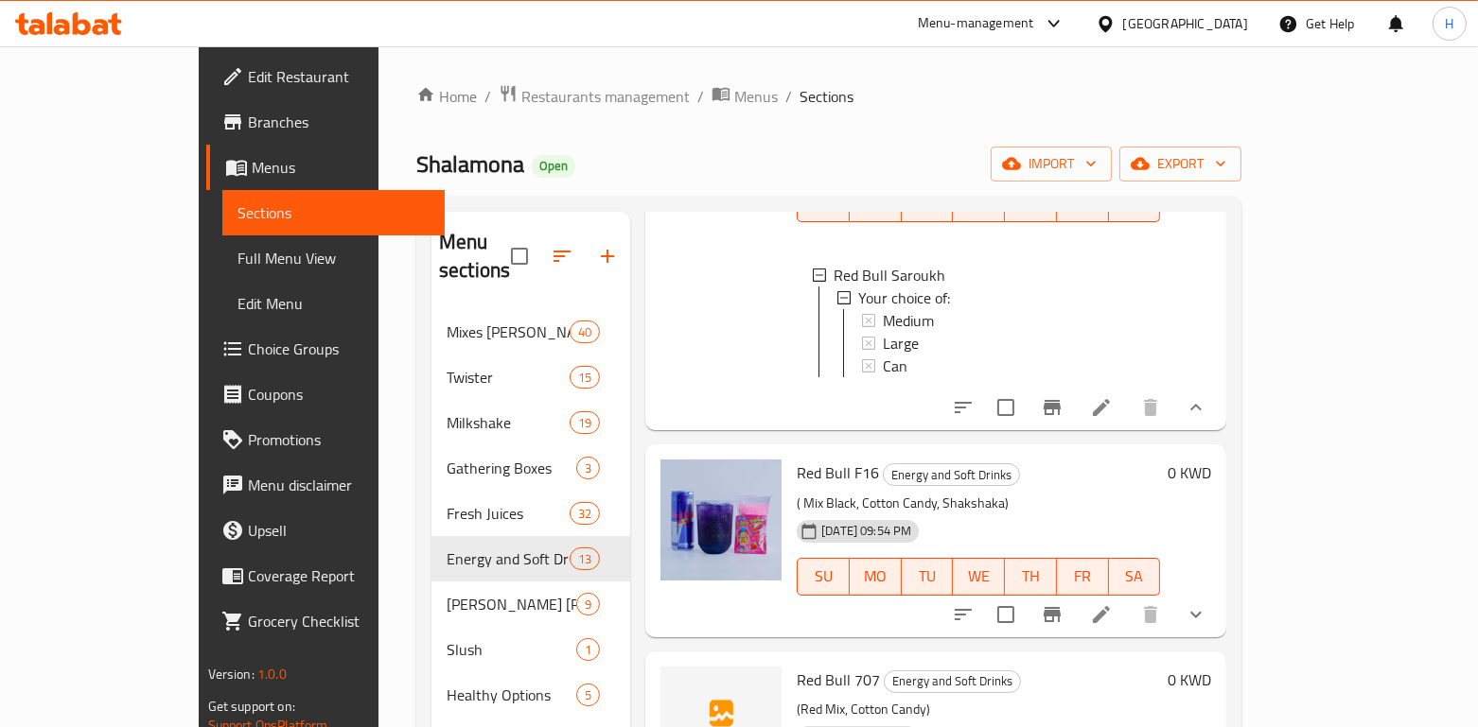
scroll to position [6522, 0]
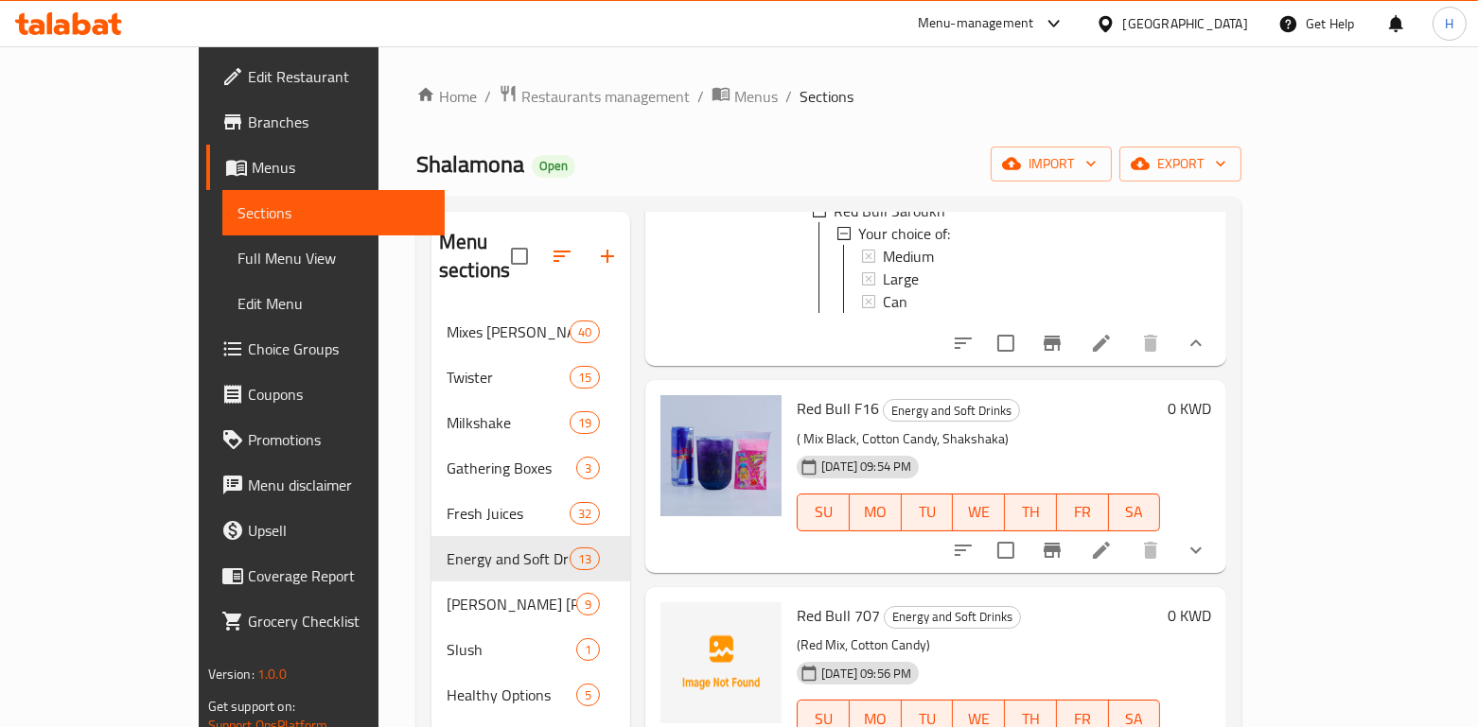
click at [1218, 573] on button "show more" at bounding box center [1195, 550] width 45 height 45
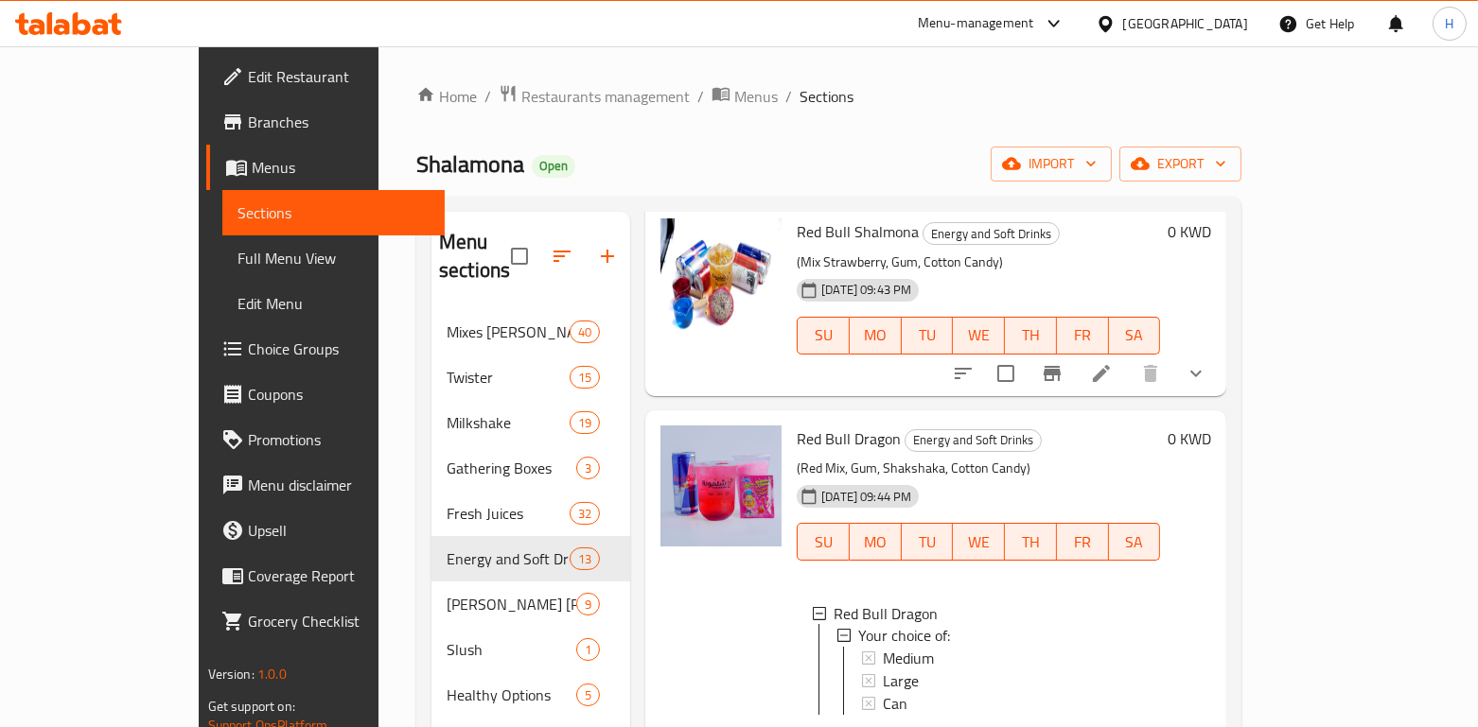
scroll to position [5374, 0]
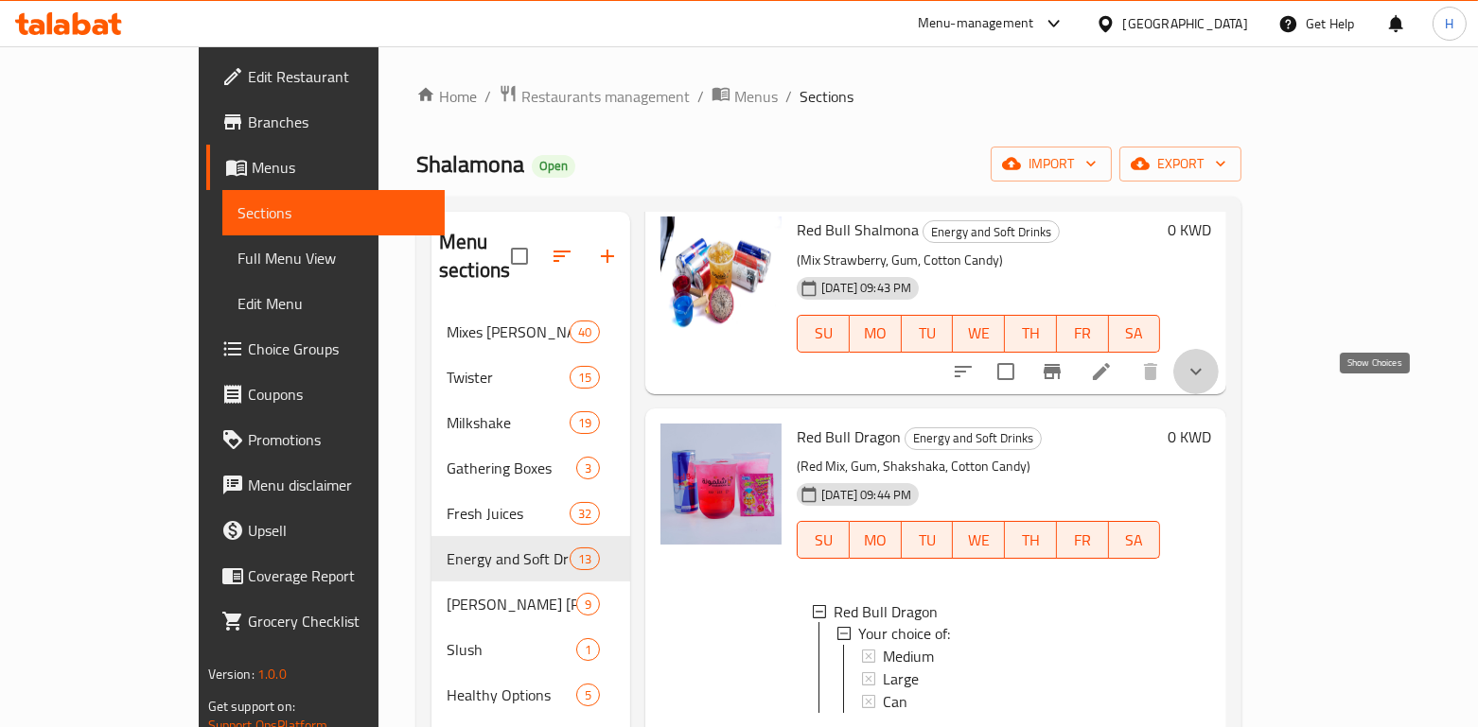
click at [1207, 383] on icon "show more" at bounding box center [1195, 371] width 23 height 23
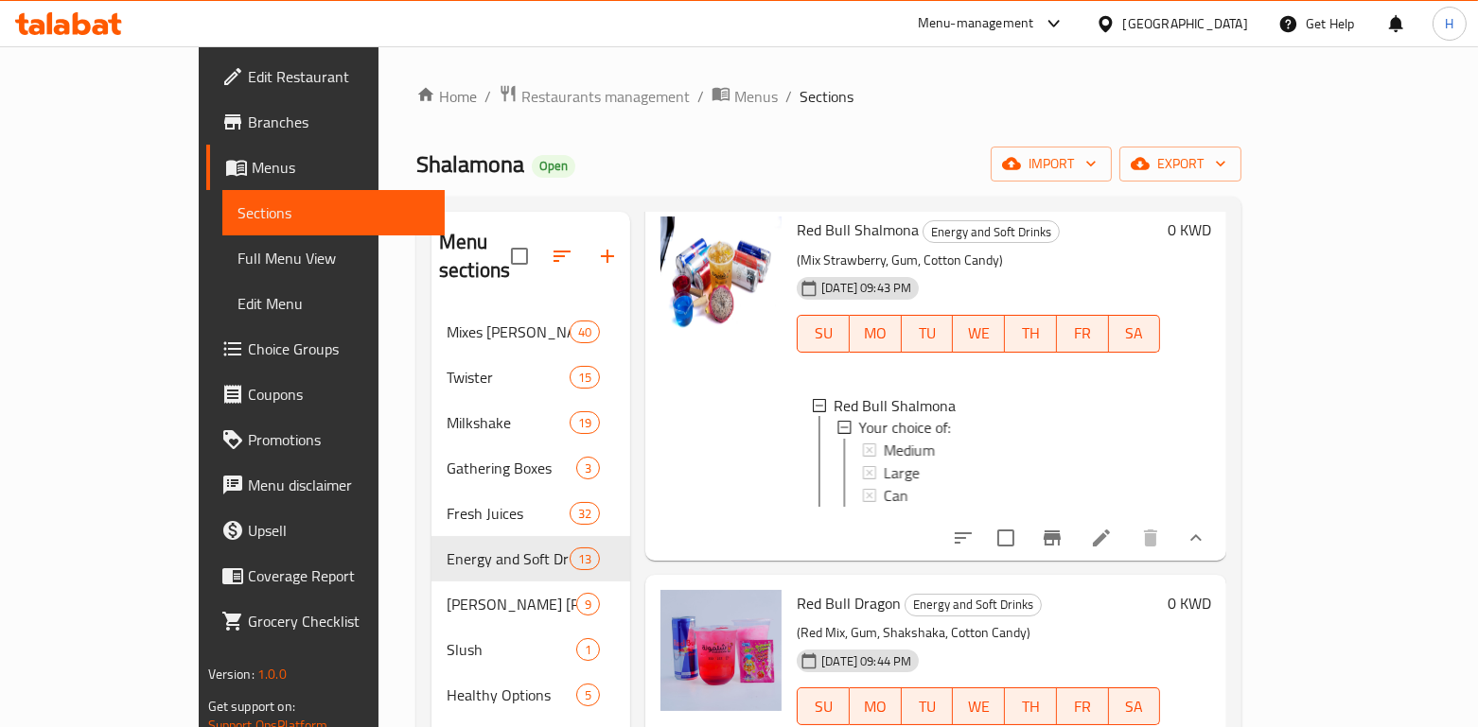
scroll to position [5447, 0]
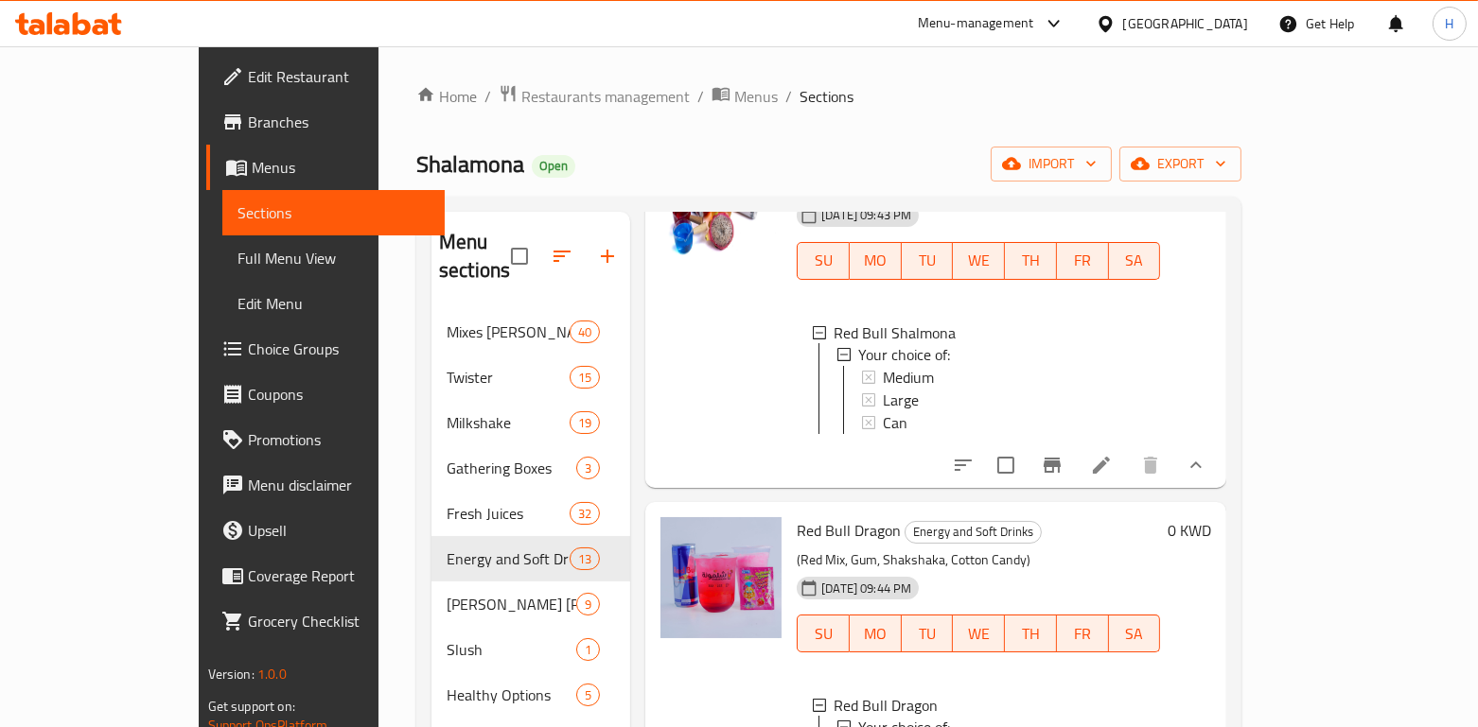
click at [1112, 477] on icon at bounding box center [1101, 465] width 23 height 23
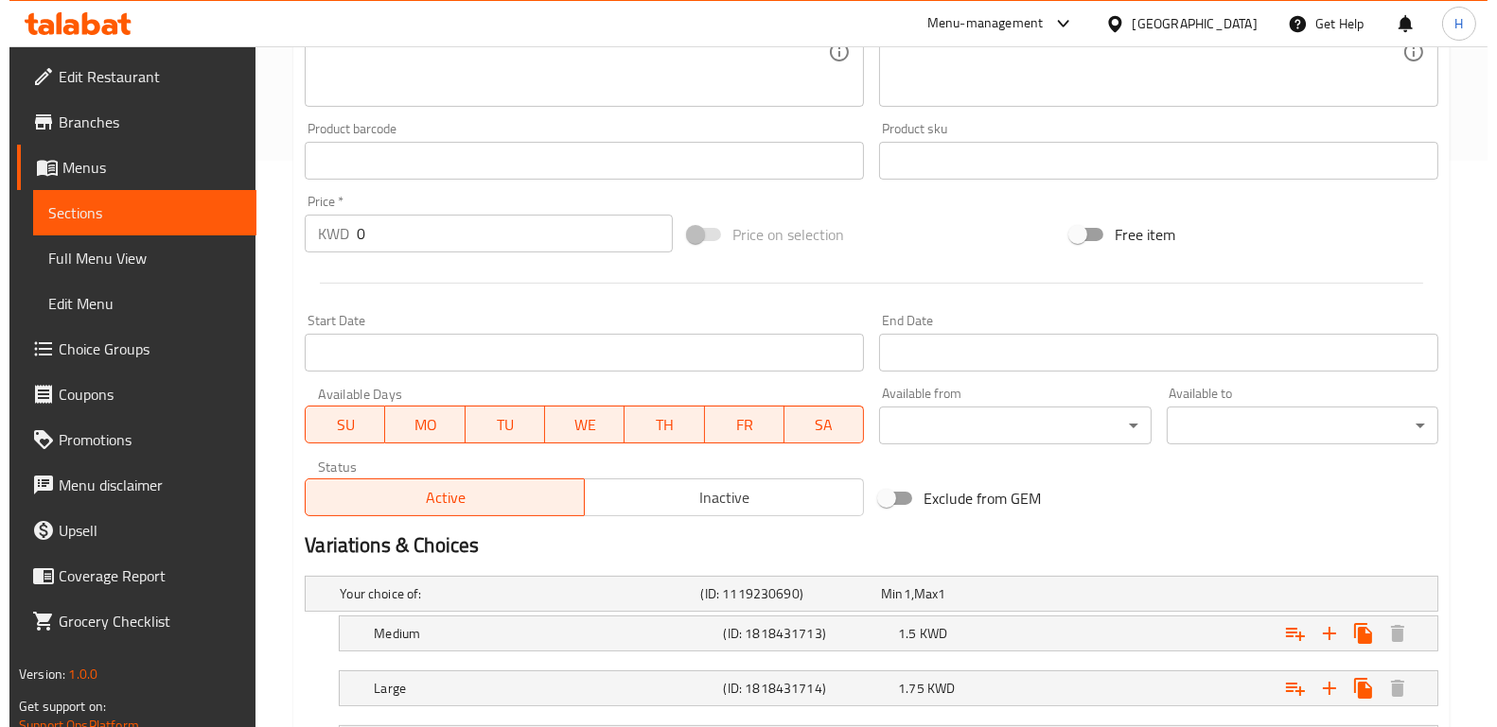
scroll to position [732, 0]
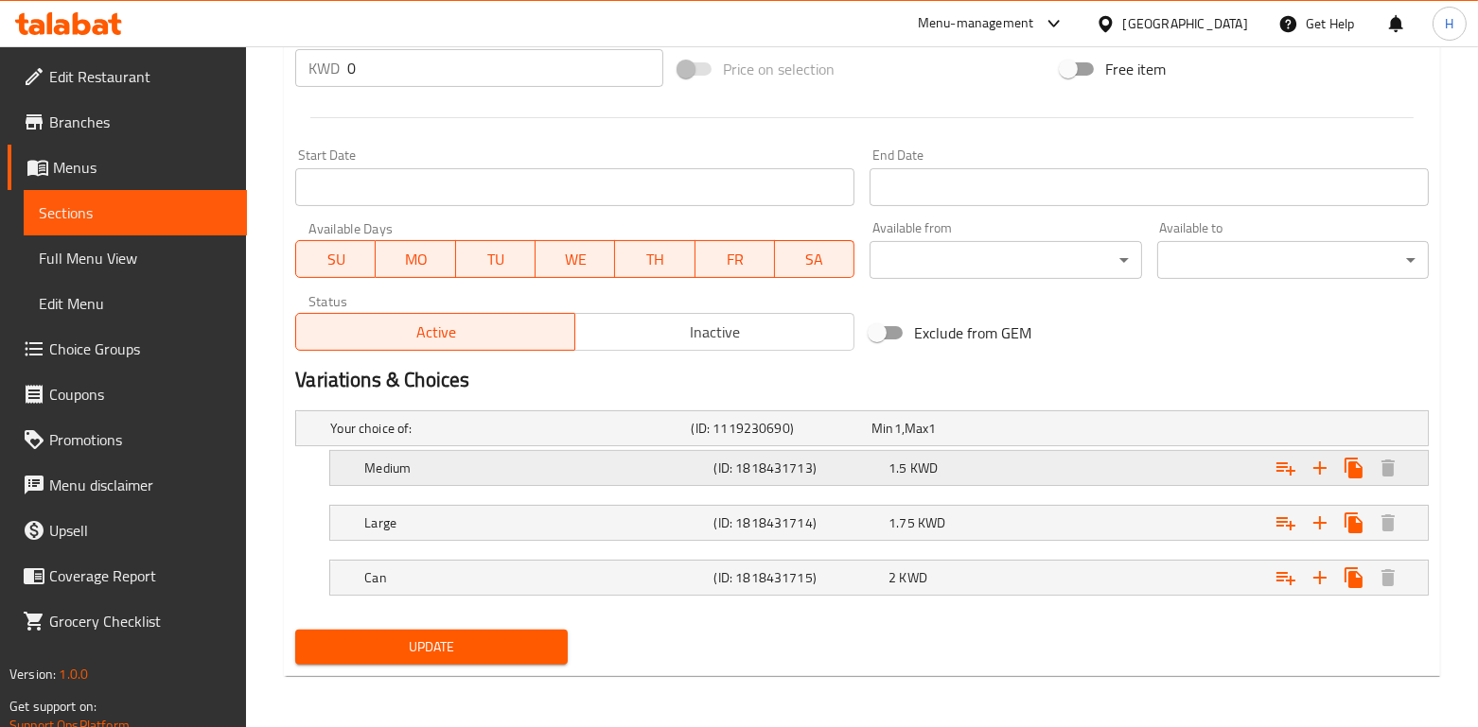
click at [1283, 479] on button "Expand" at bounding box center [1286, 468] width 34 height 34
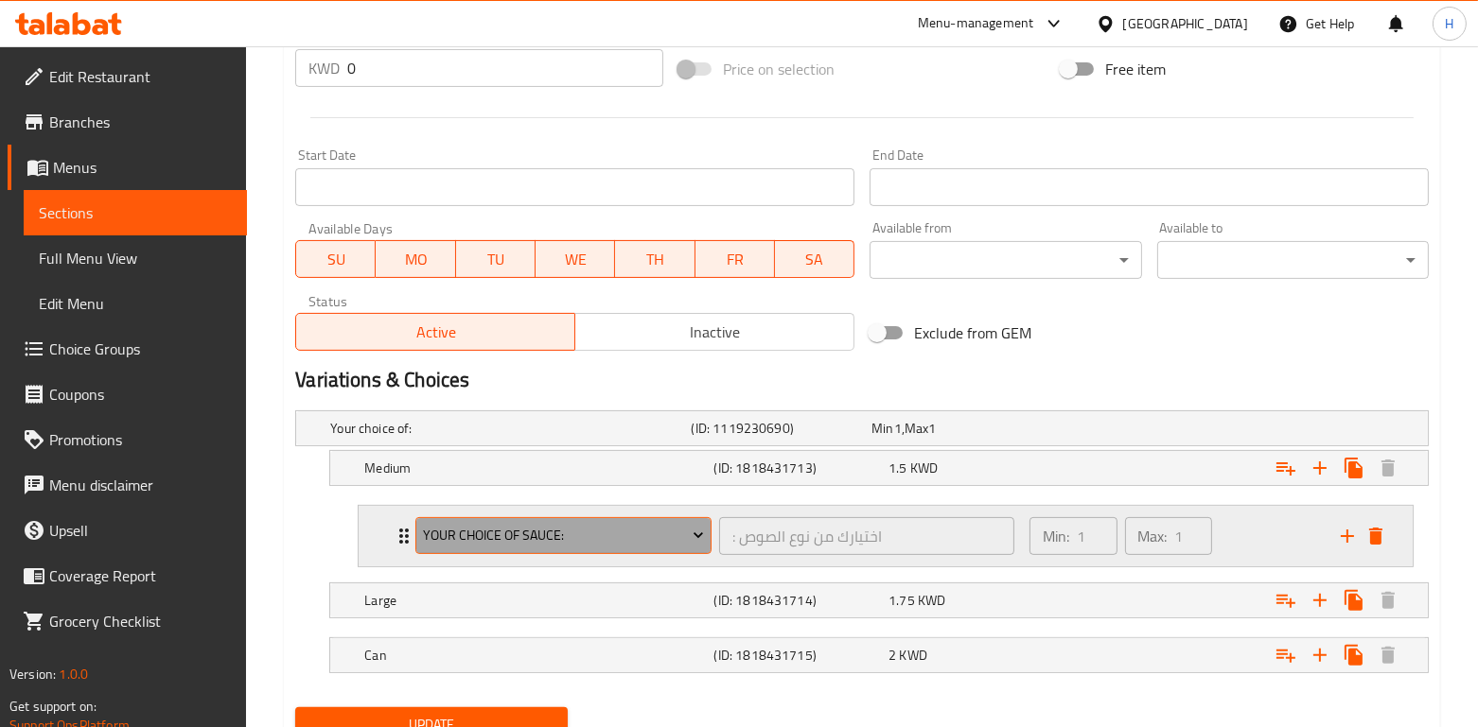
click at [651, 532] on span "Your choice of sauce:" at bounding box center [564, 536] width 282 height 24
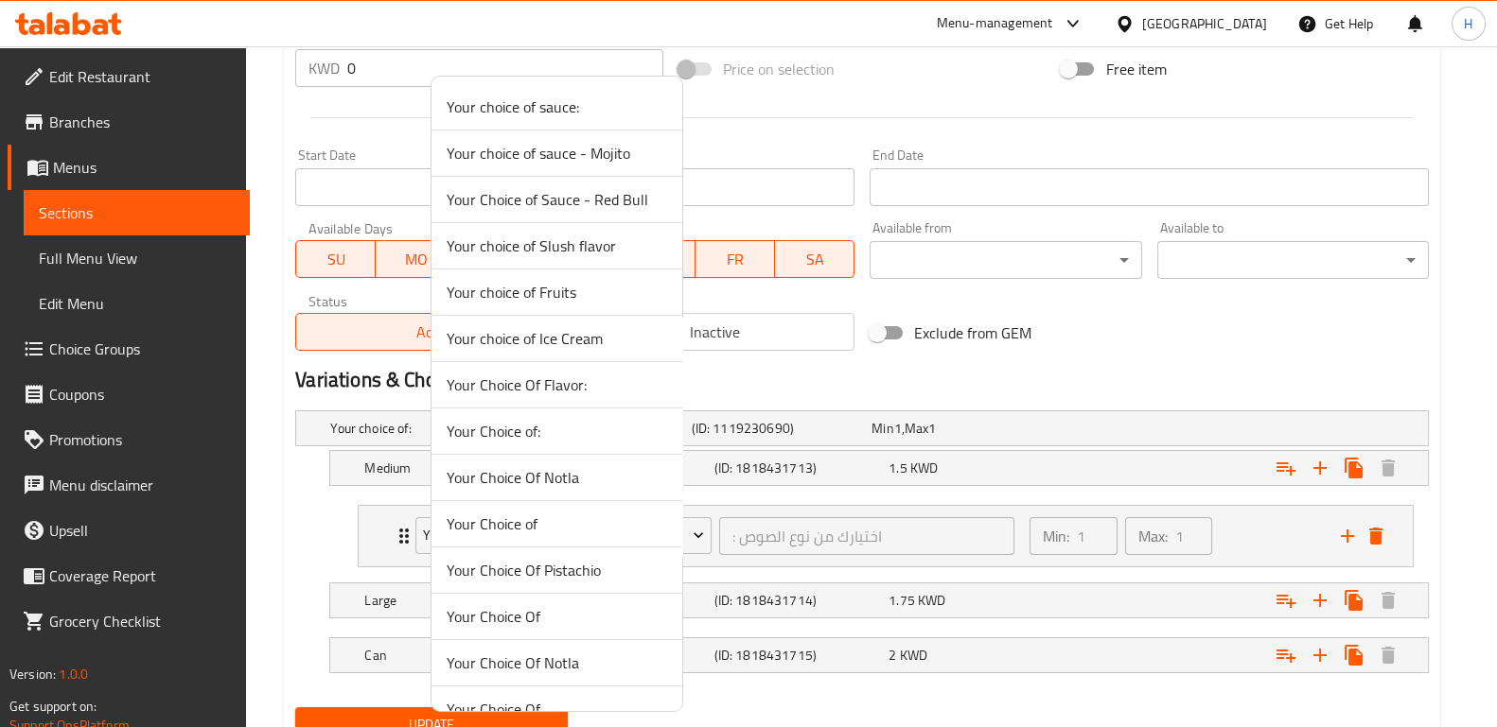
scroll to position [303, 0]
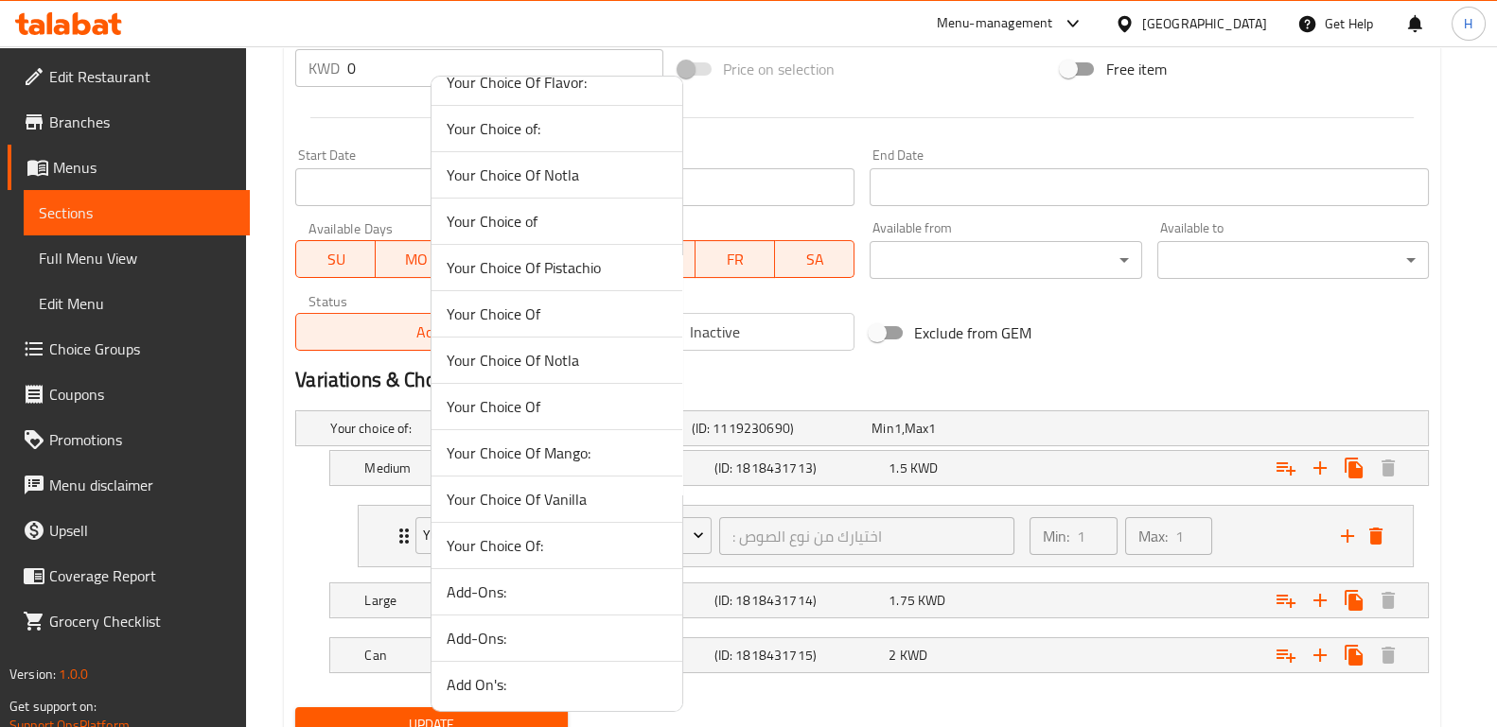
click at [559, 632] on span "Add-Ons:" at bounding box center [557, 638] width 220 height 23
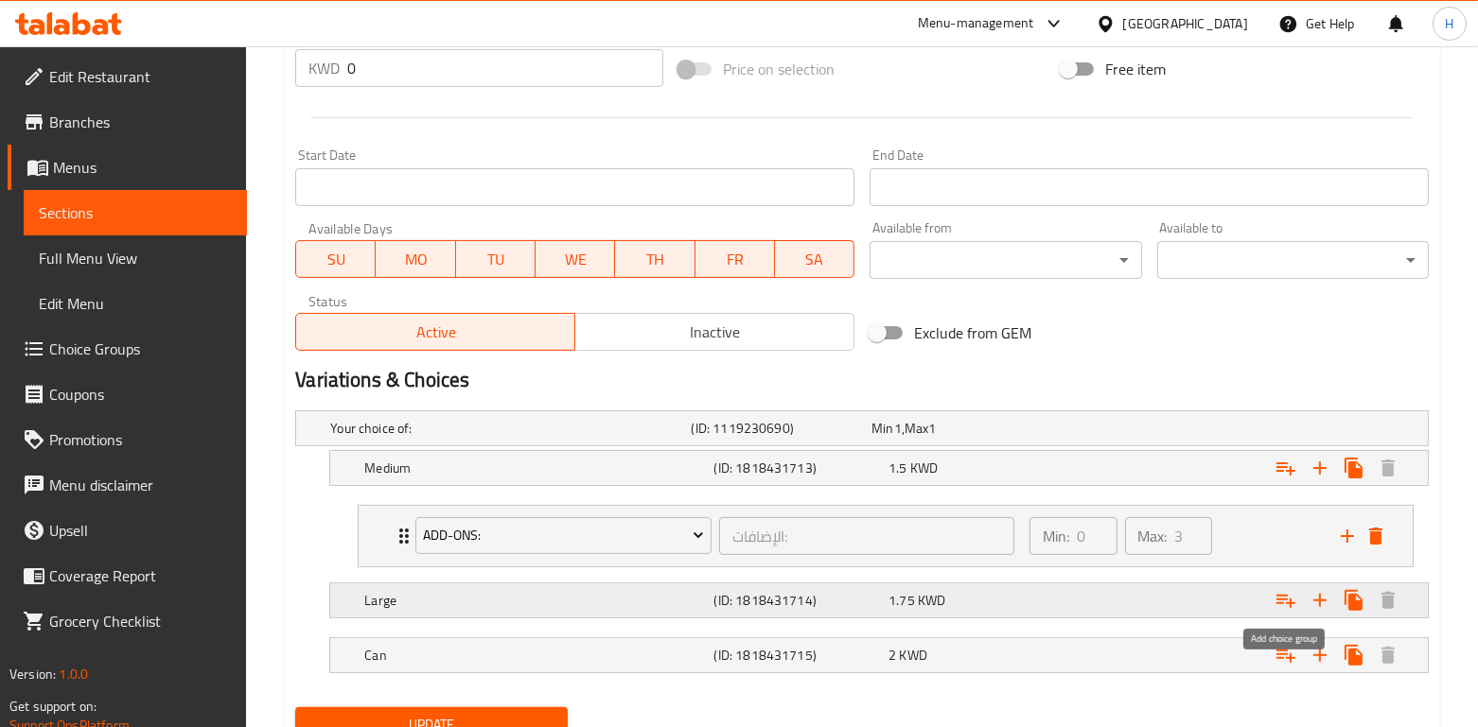
click at [1298, 602] on button "Expand" at bounding box center [1286, 601] width 34 height 34
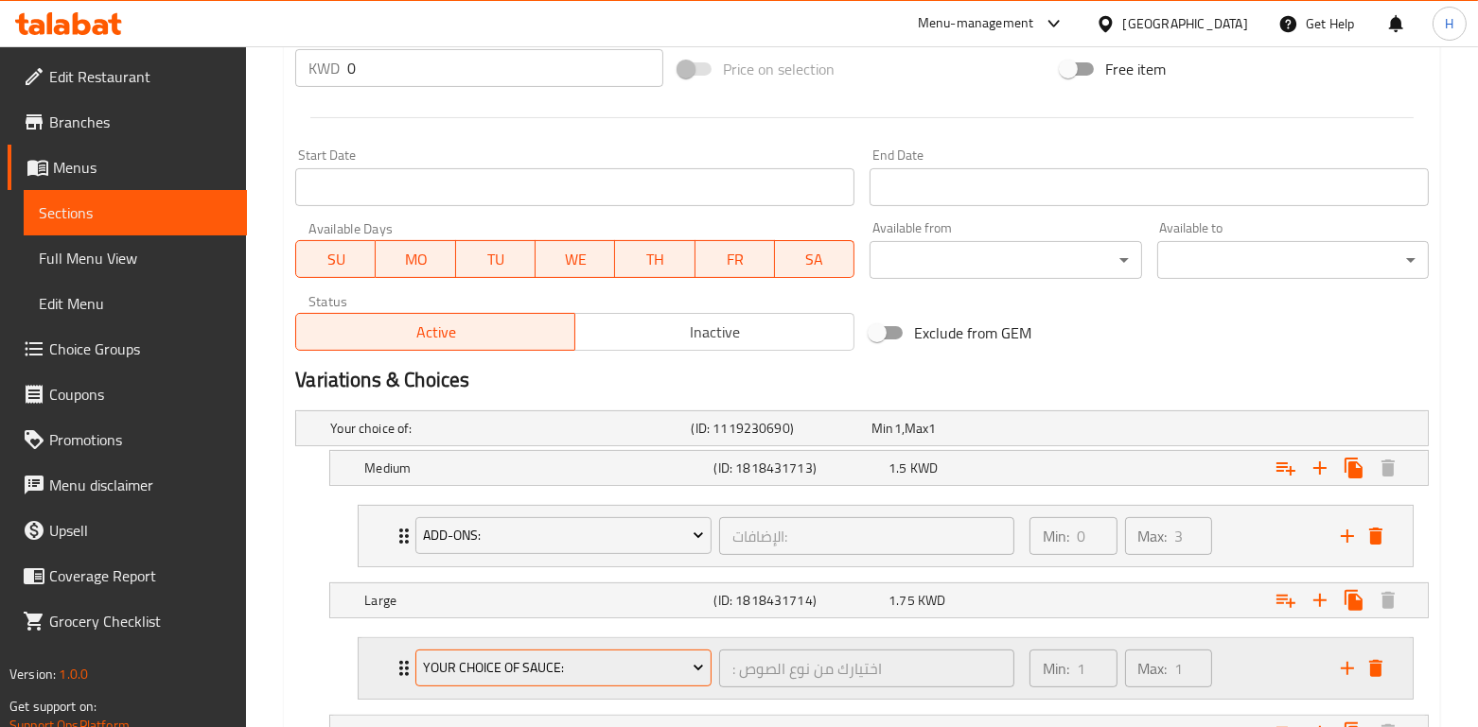
click at [556, 679] on button "Your choice of sauce:" at bounding box center [563, 669] width 296 height 38
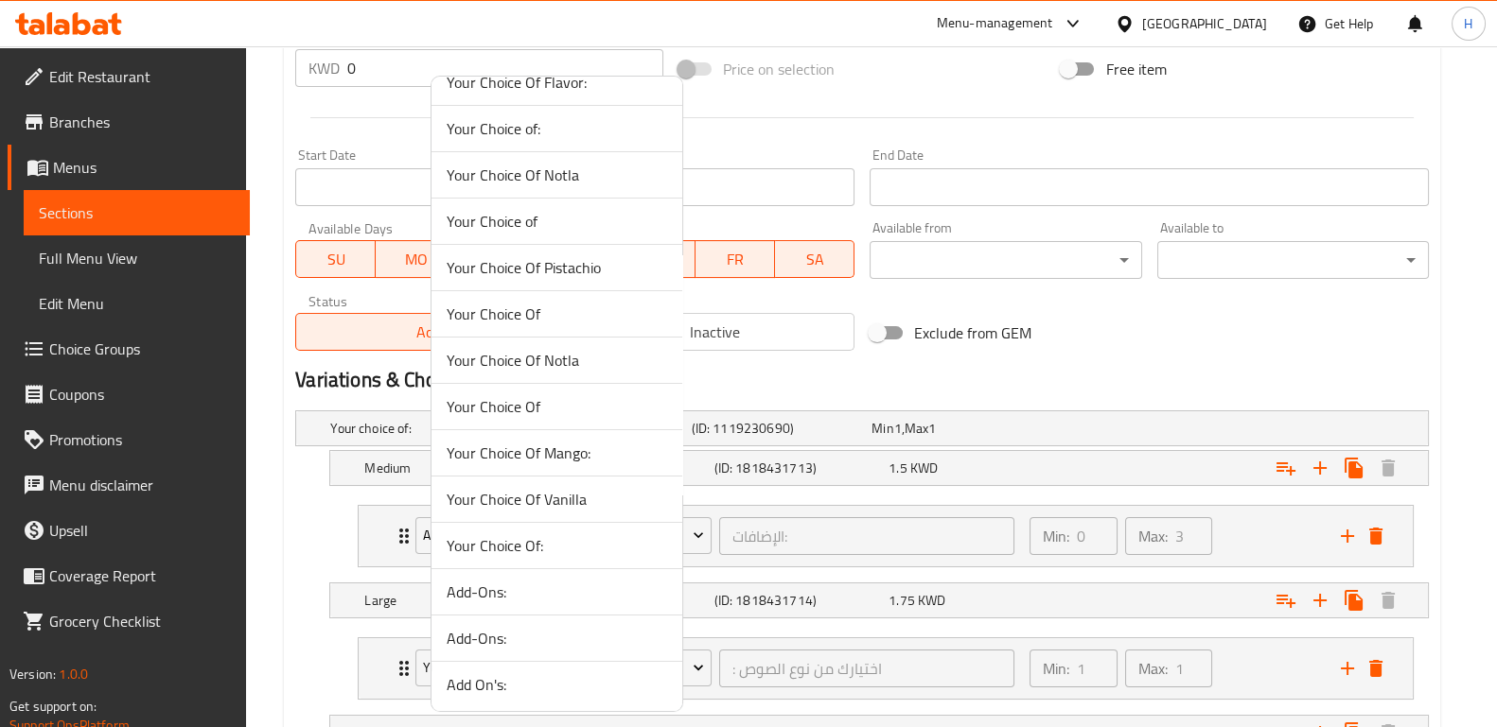
click at [554, 641] on span "Add-Ons:" at bounding box center [557, 638] width 220 height 23
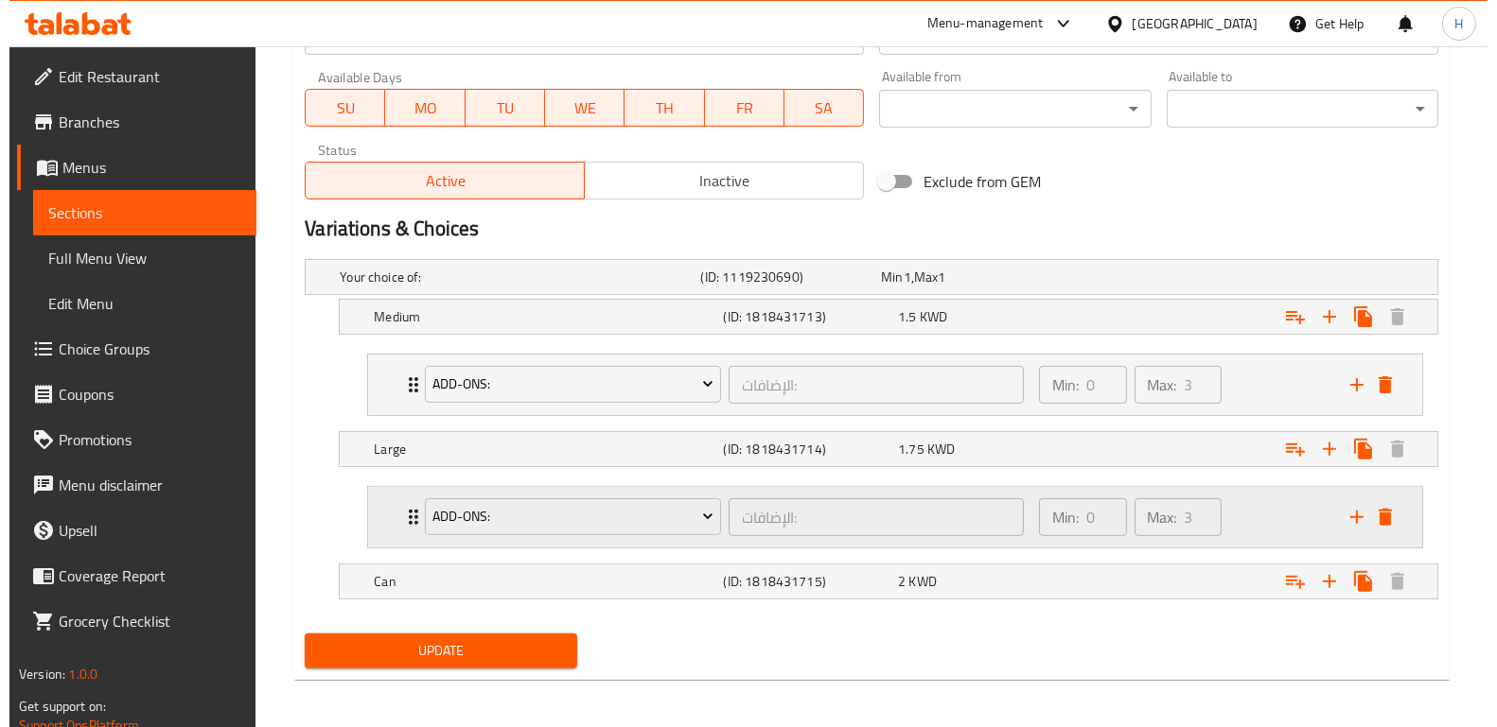
scroll to position [886, 0]
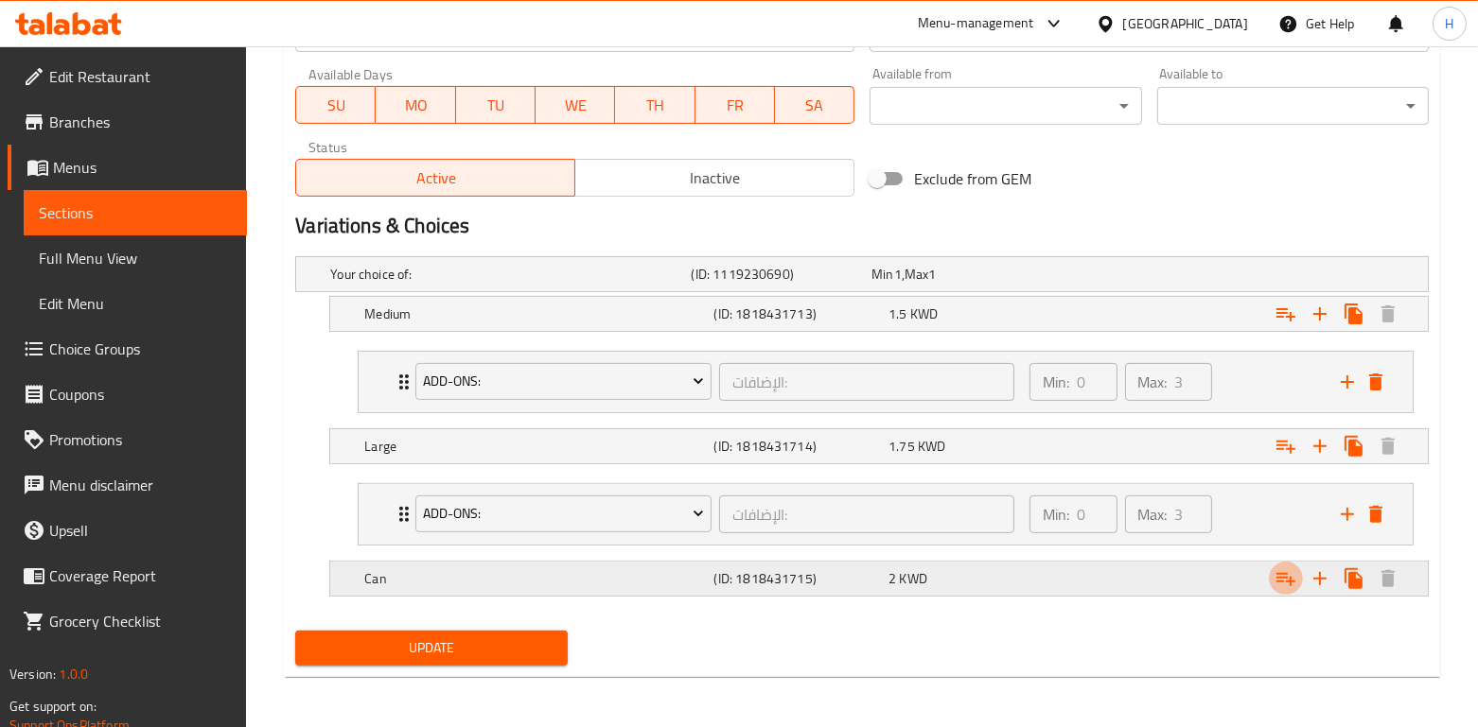
click at [1277, 577] on icon "Expand" at bounding box center [1285, 579] width 23 height 23
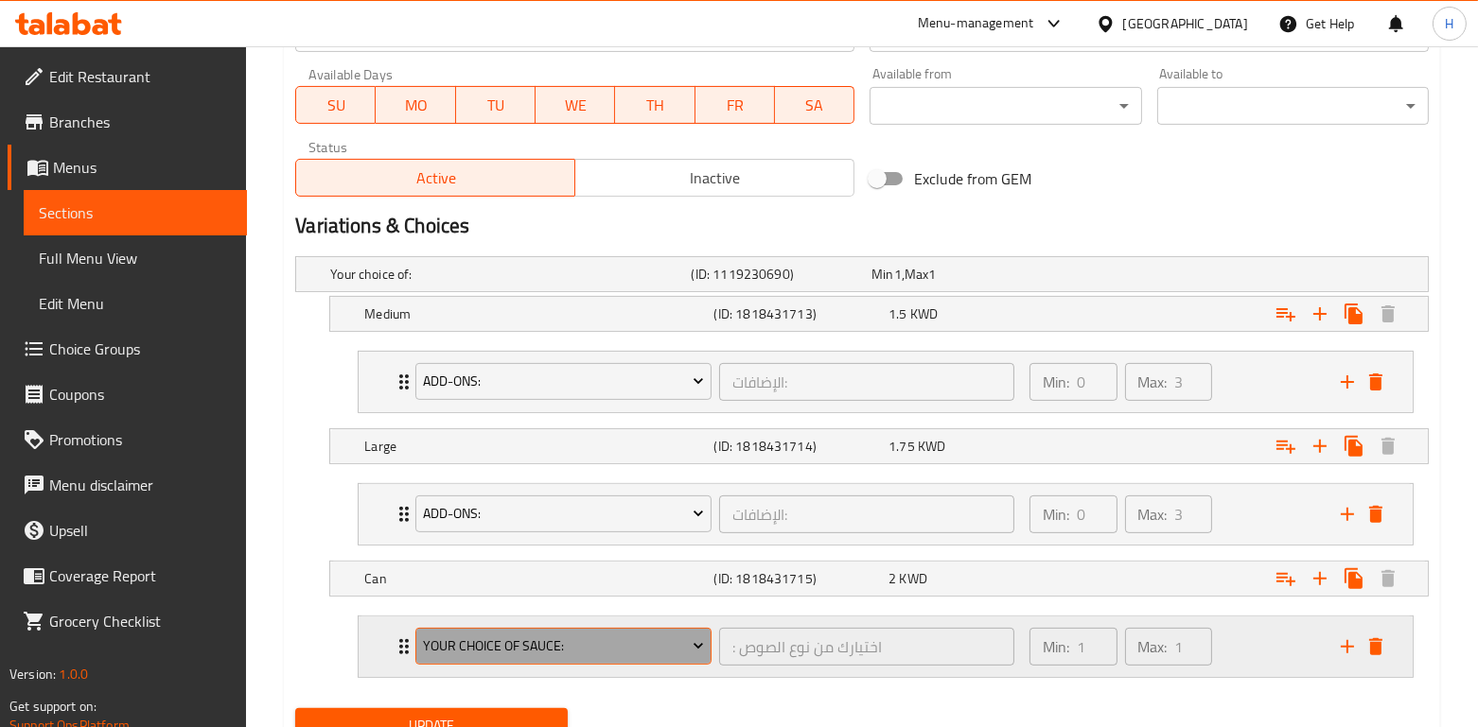
click at [554, 641] on span "Your choice of sauce:" at bounding box center [564, 647] width 282 height 24
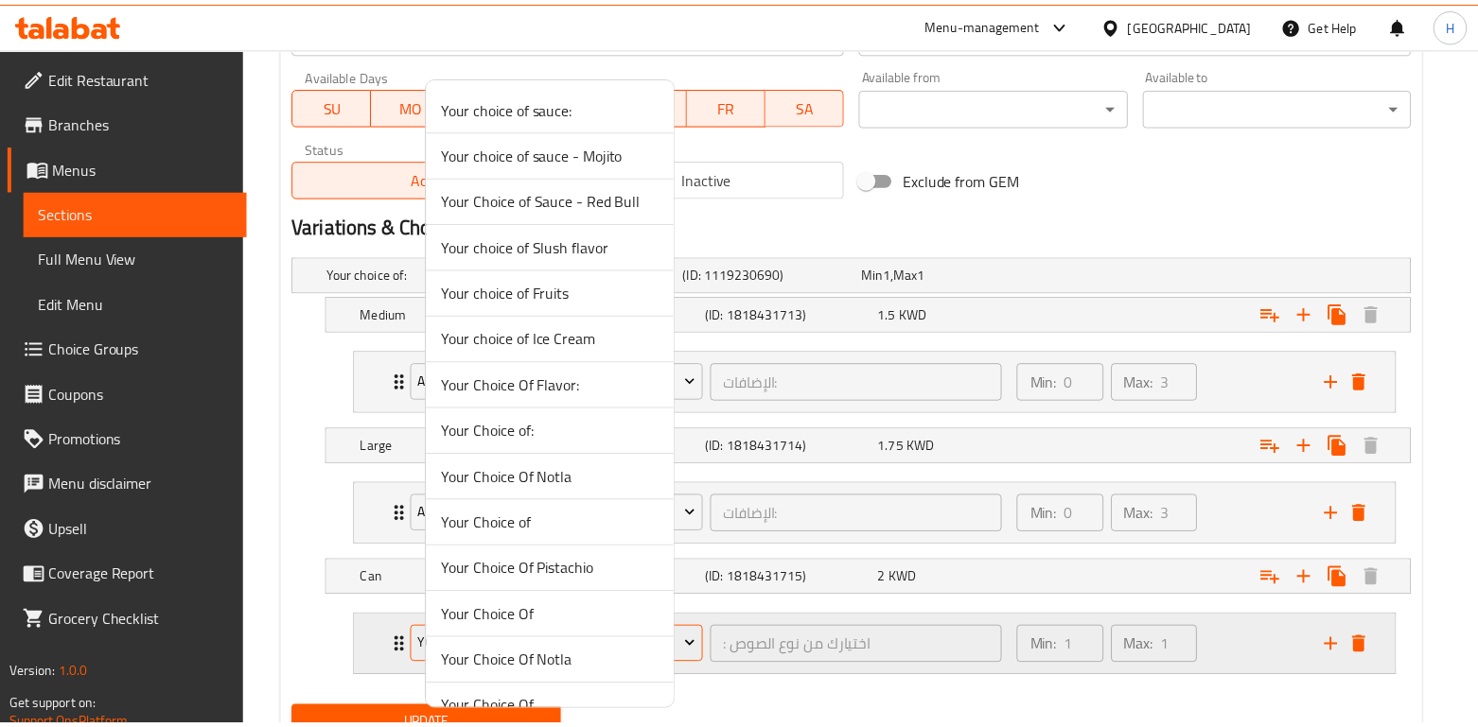
scroll to position [303, 0]
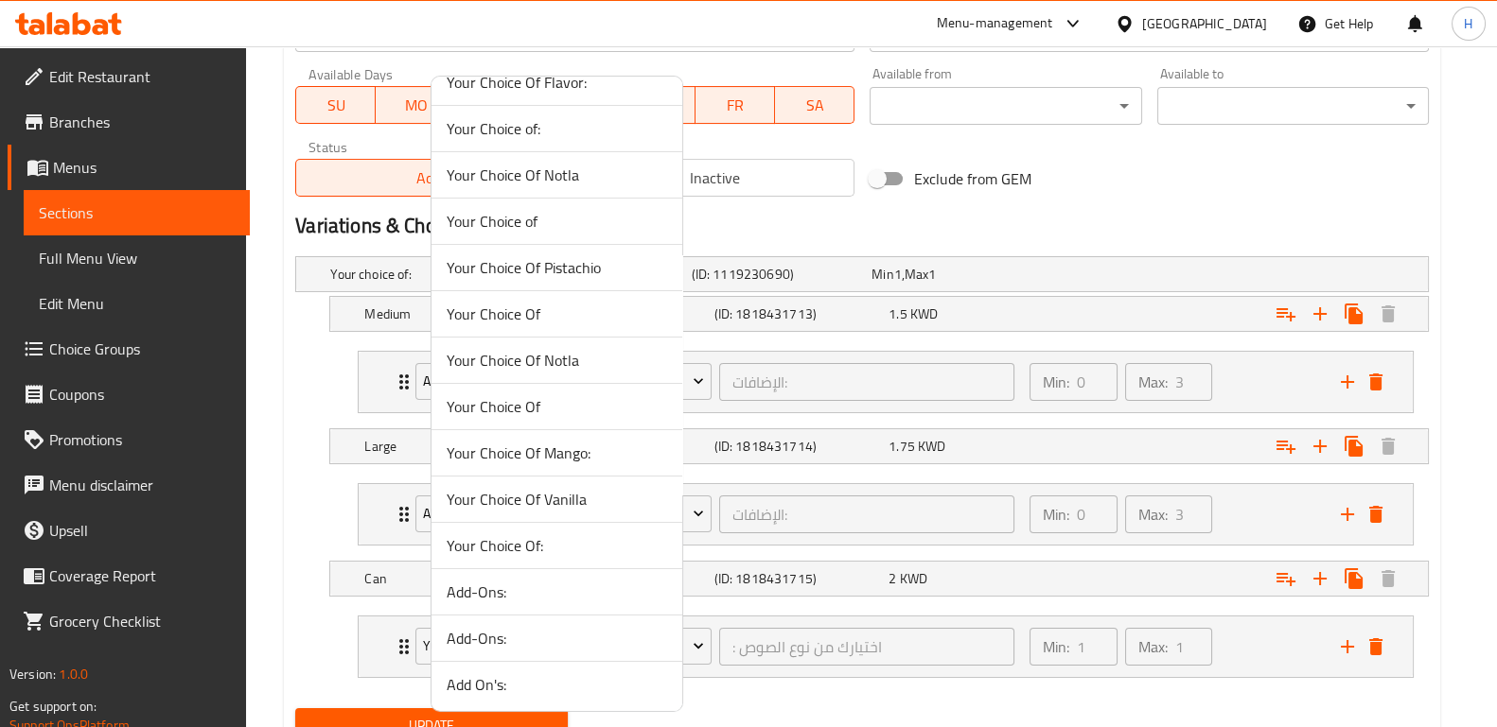
click at [542, 638] on span "Add-Ons:" at bounding box center [557, 638] width 220 height 23
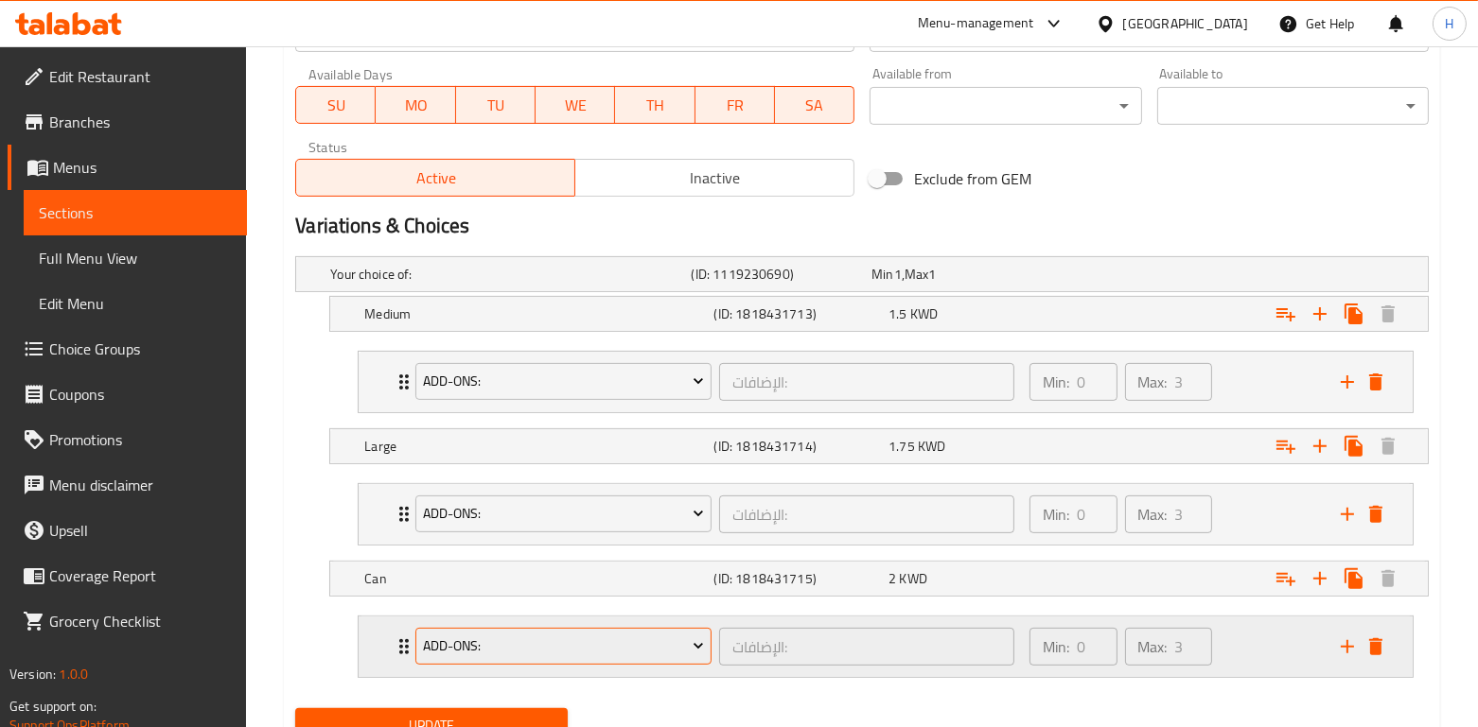
scroll to position [964, 0]
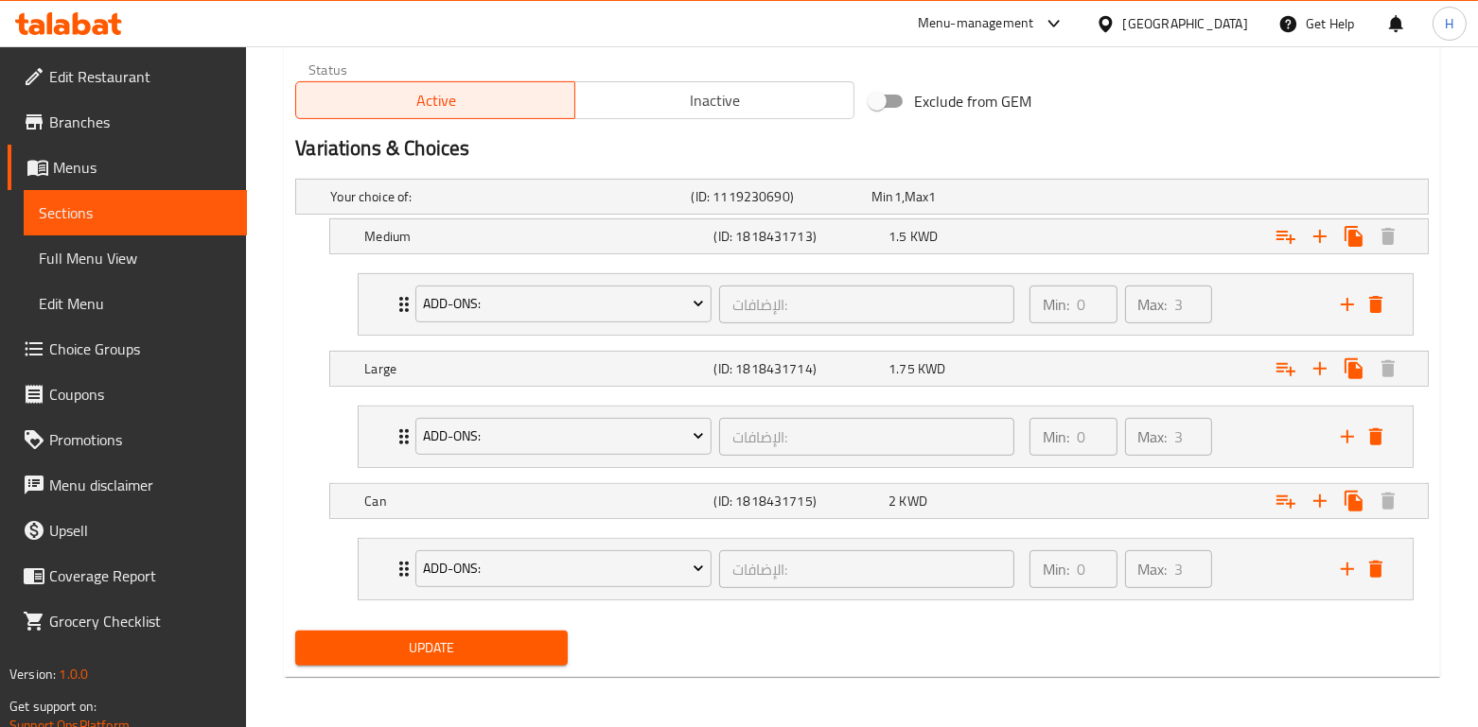
click at [514, 632] on button "Update" at bounding box center [430, 648] width 271 height 35
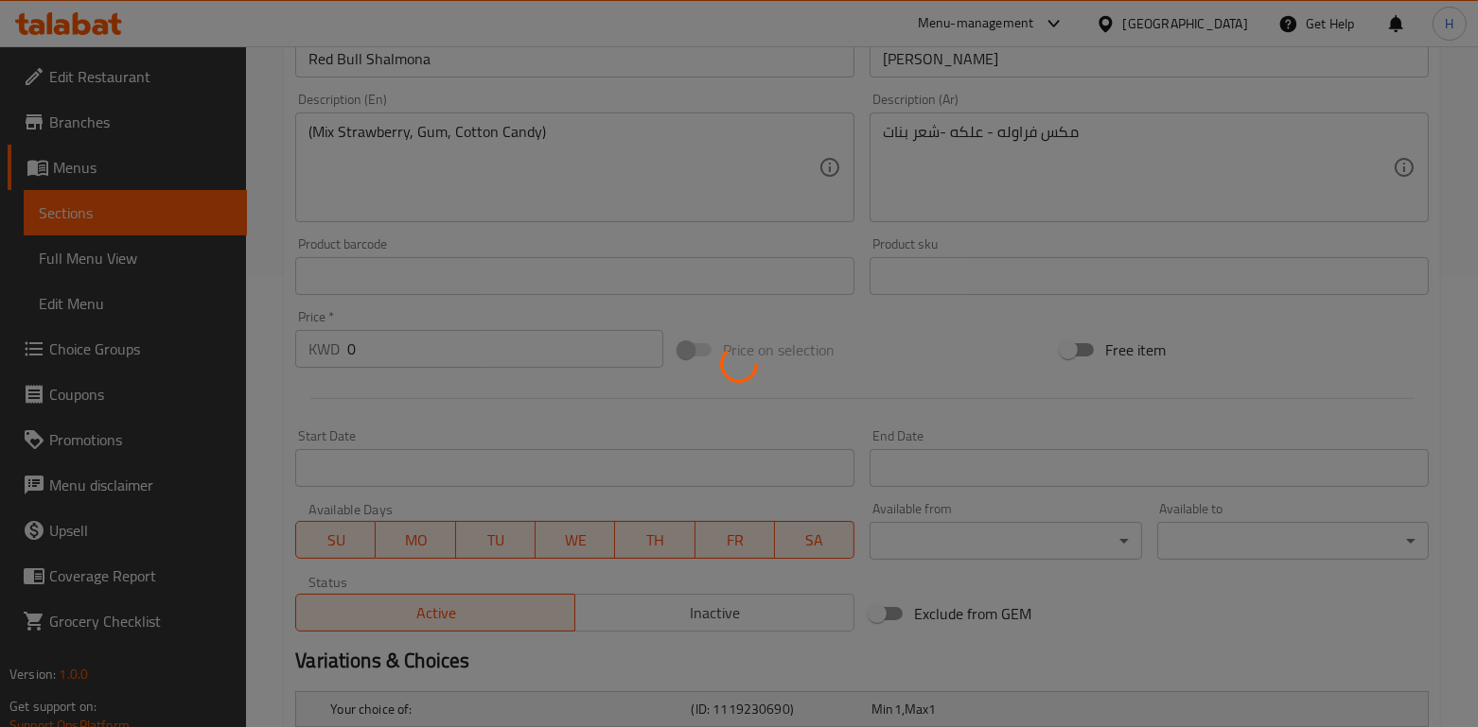
scroll to position [0, 0]
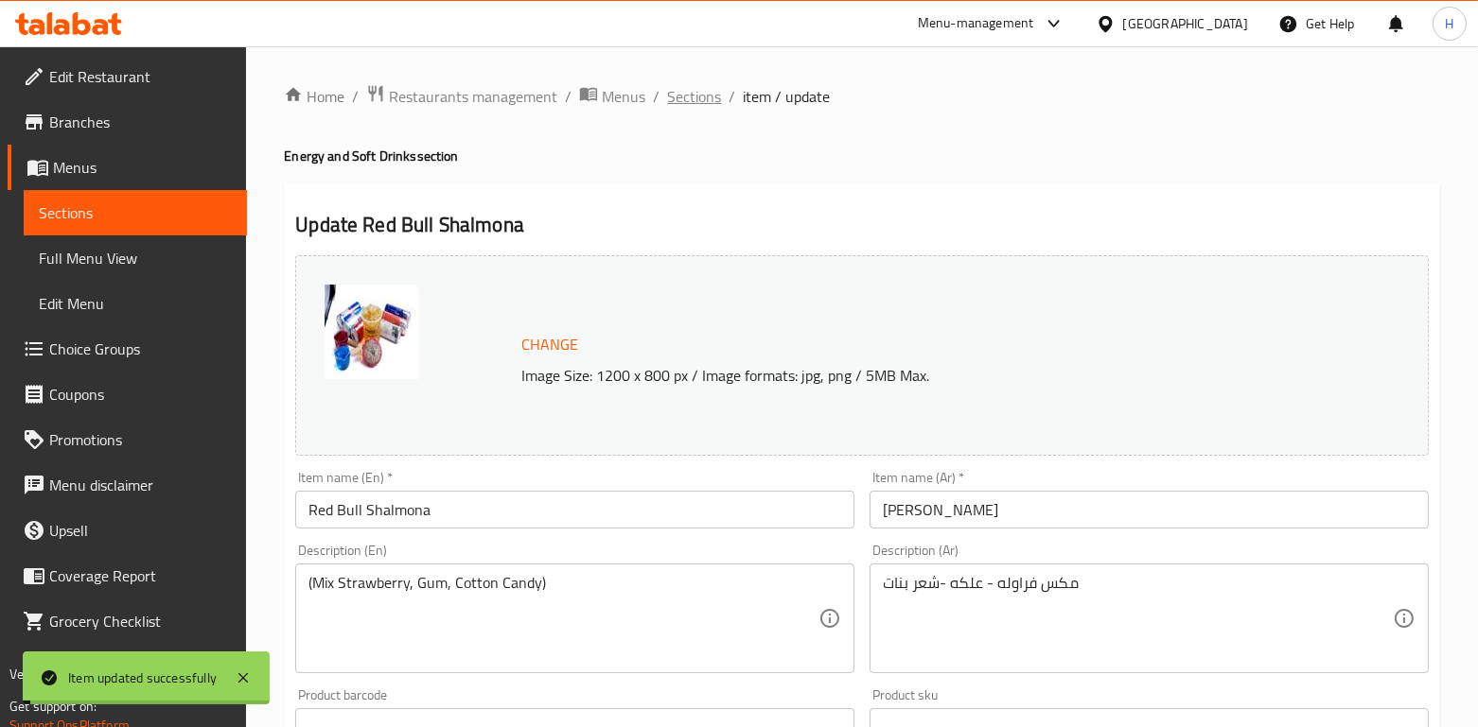
click at [682, 92] on span "Sections" at bounding box center [694, 96] width 54 height 23
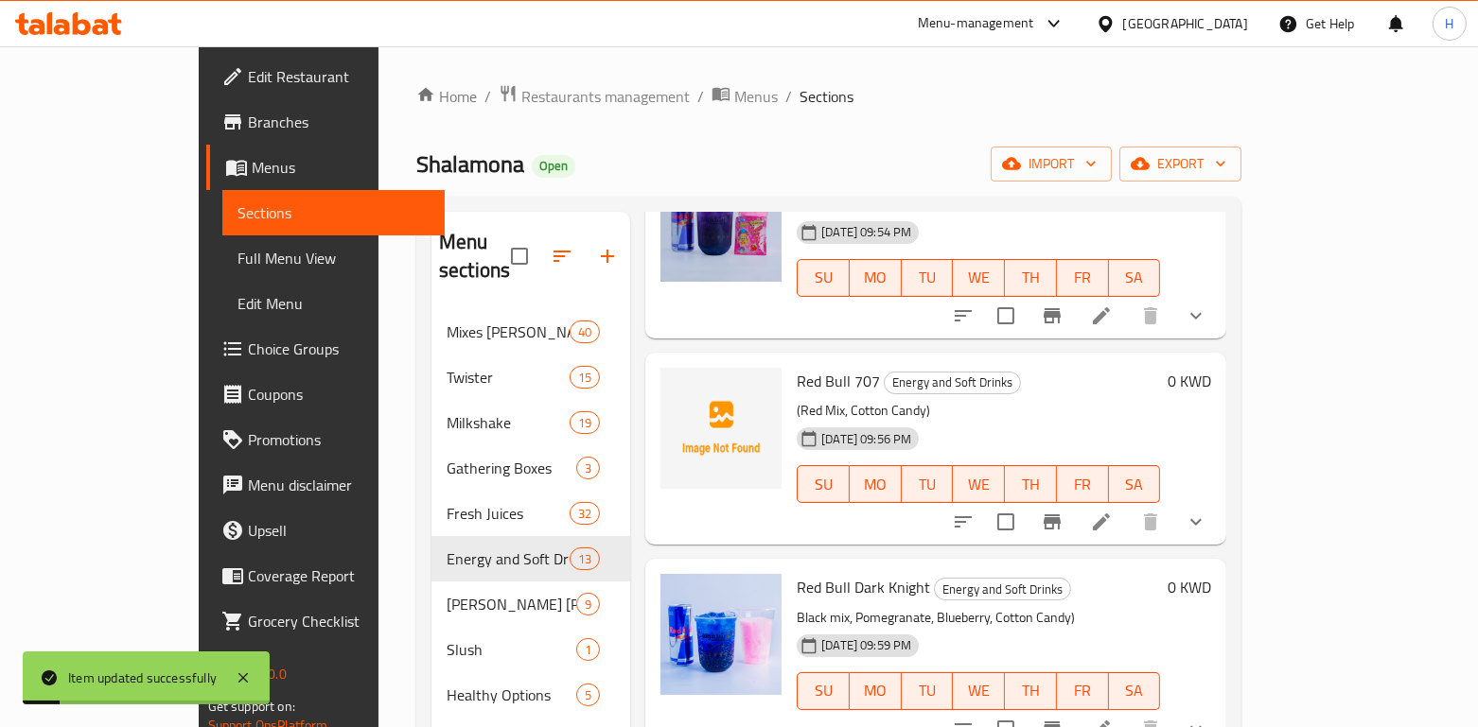
scroll to position [1601, 0]
click at [1110, 516] on icon at bounding box center [1101, 524] width 17 height 17
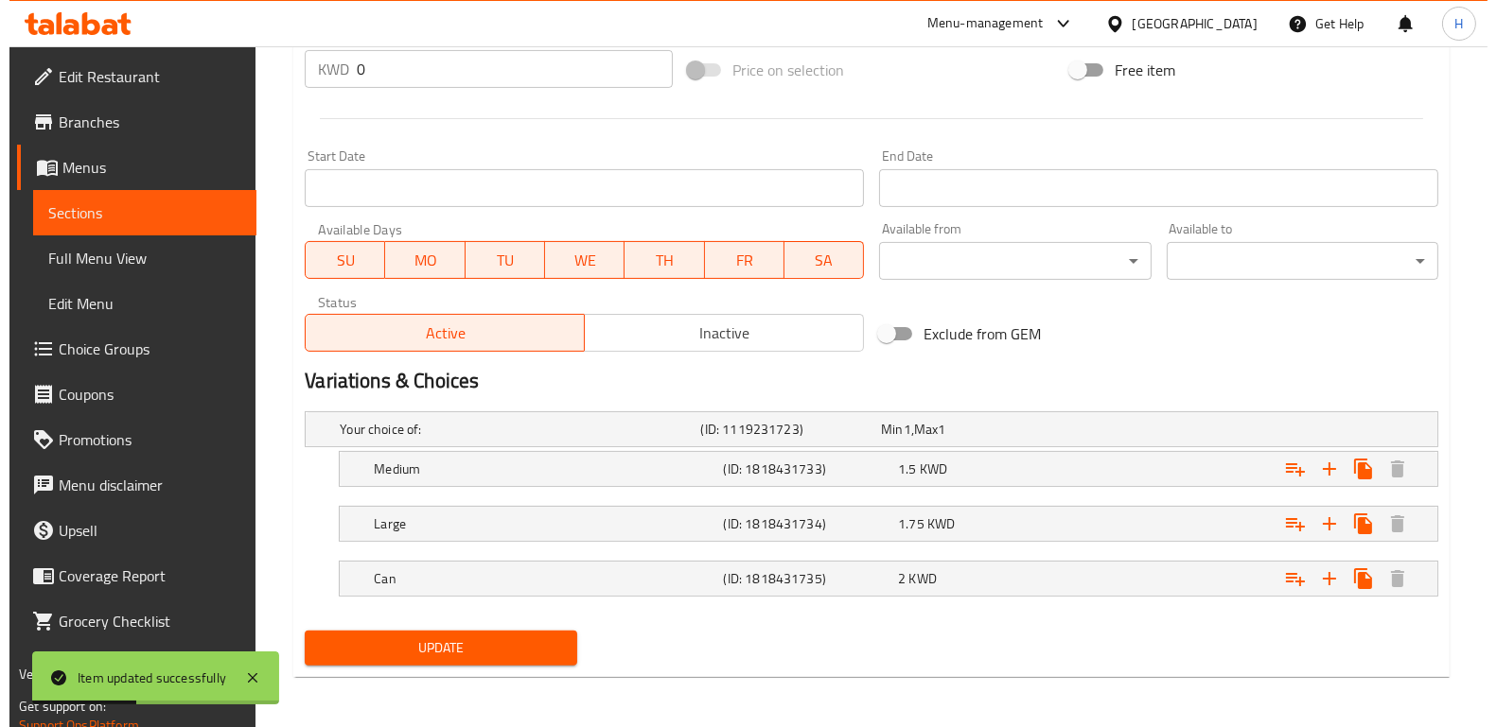
scroll to position [703, 0]
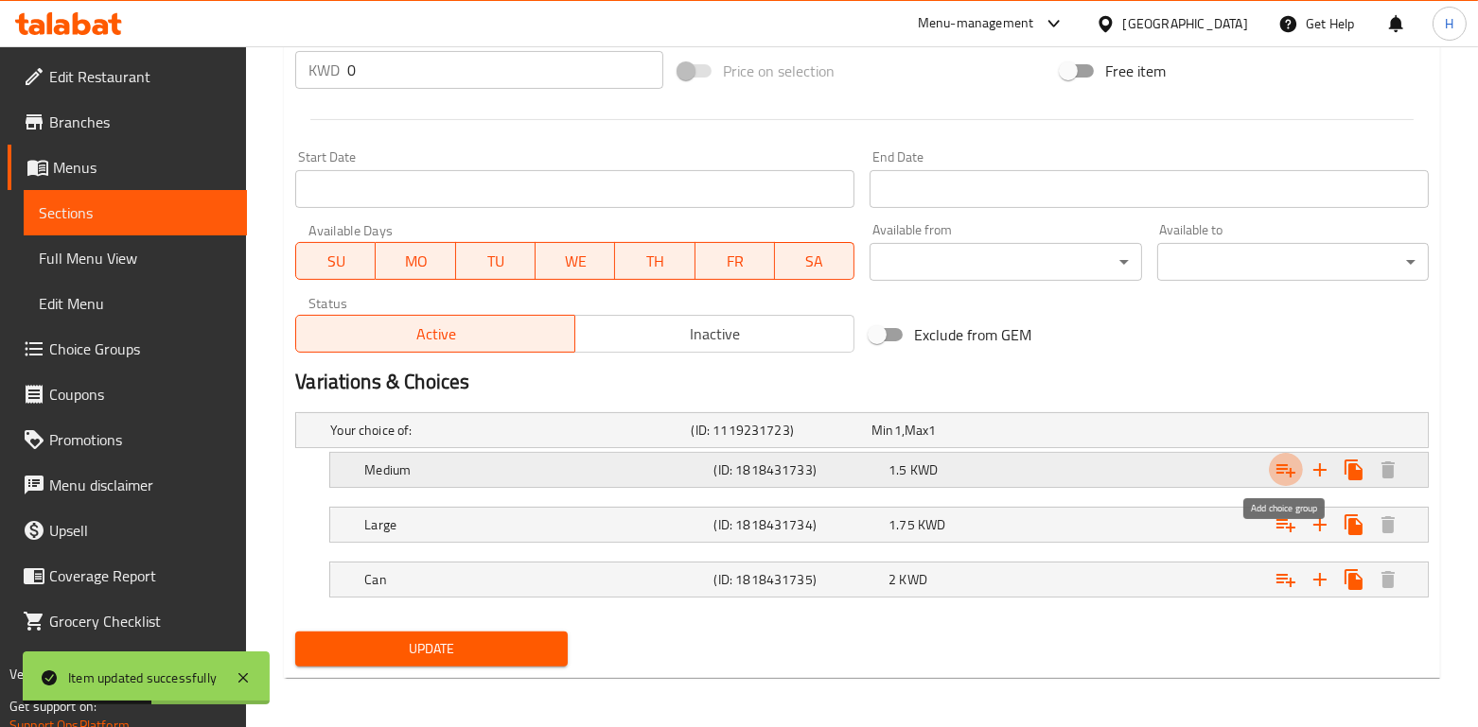
click at [1291, 462] on icon "Expand" at bounding box center [1285, 470] width 23 height 23
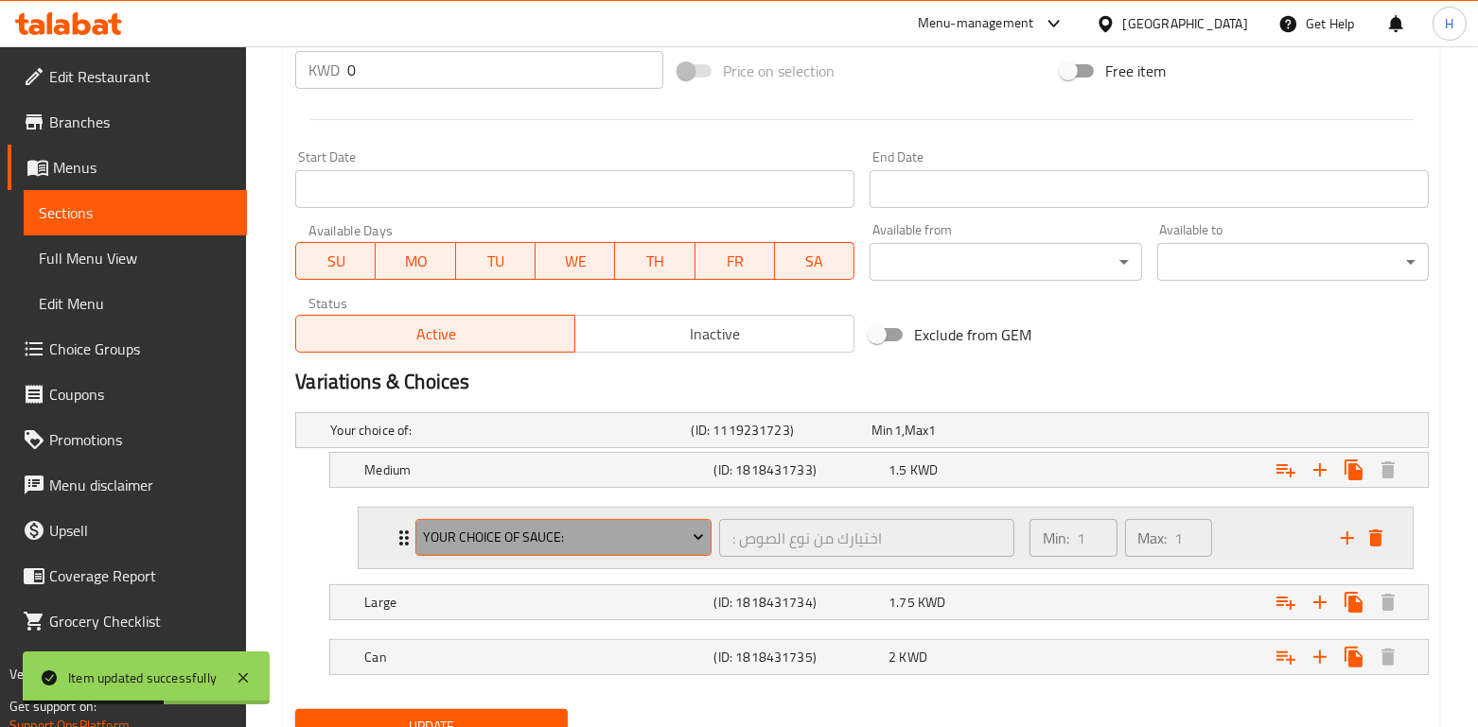
click at [579, 527] on span "Your choice of sauce:" at bounding box center [564, 538] width 282 height 24
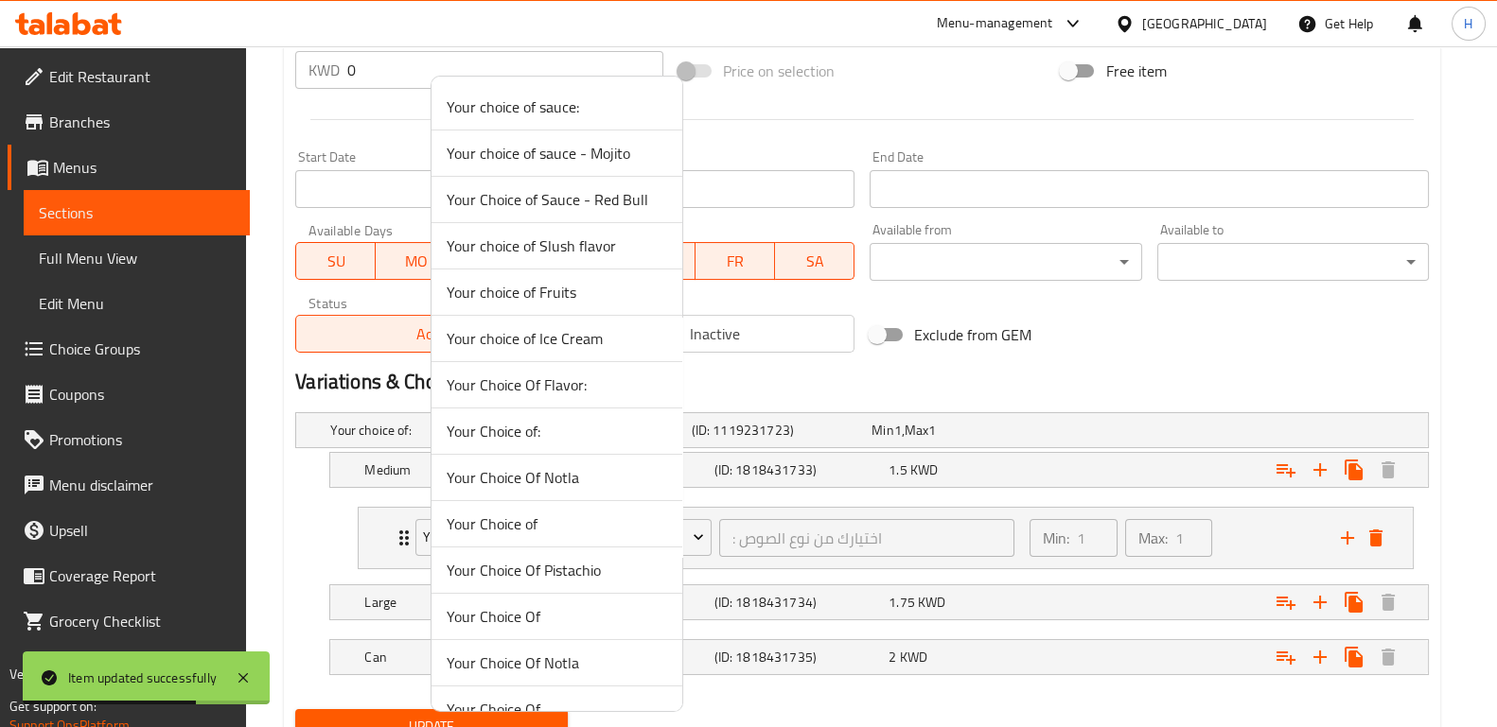
scroll to position [303, 0]
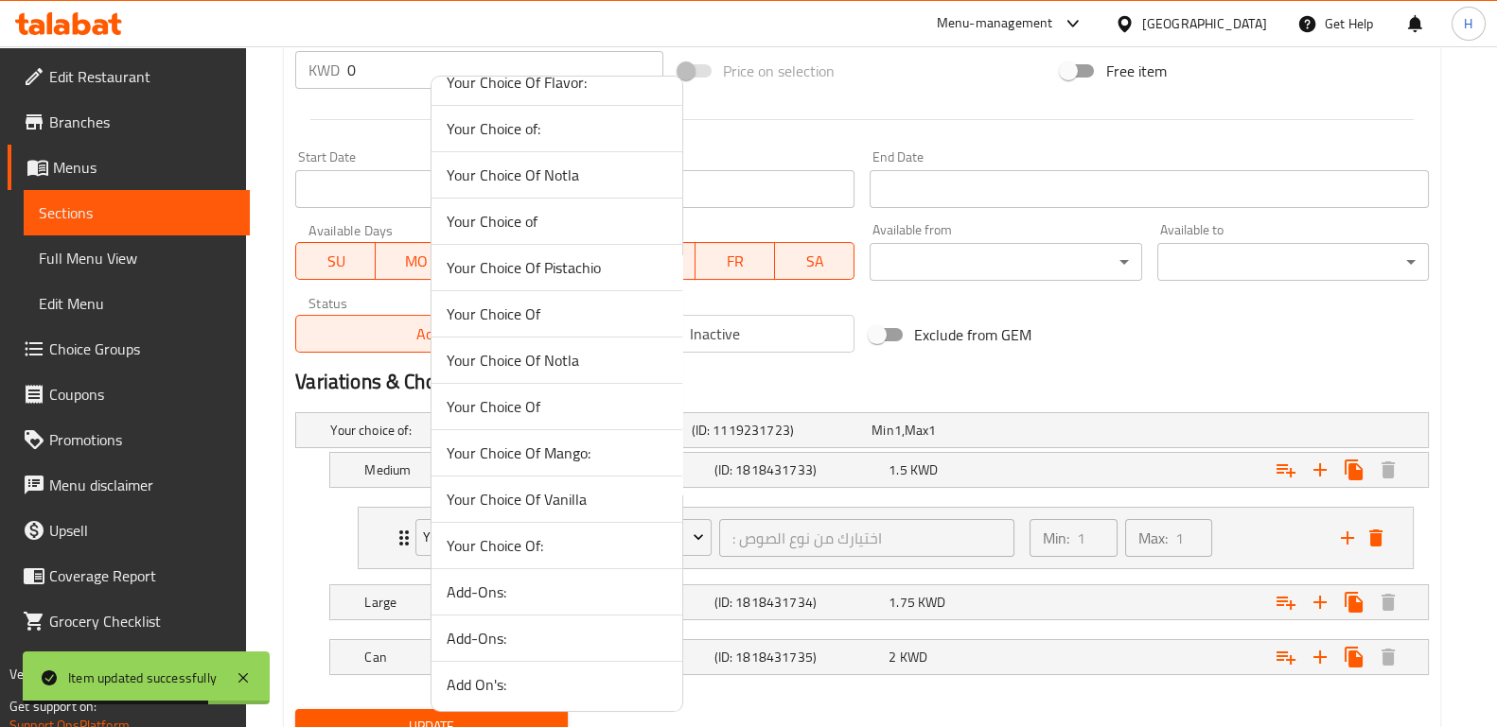
click at [569, 634] on span "Add-Ons:" at bounding box center [557, 638] width 220 height 23
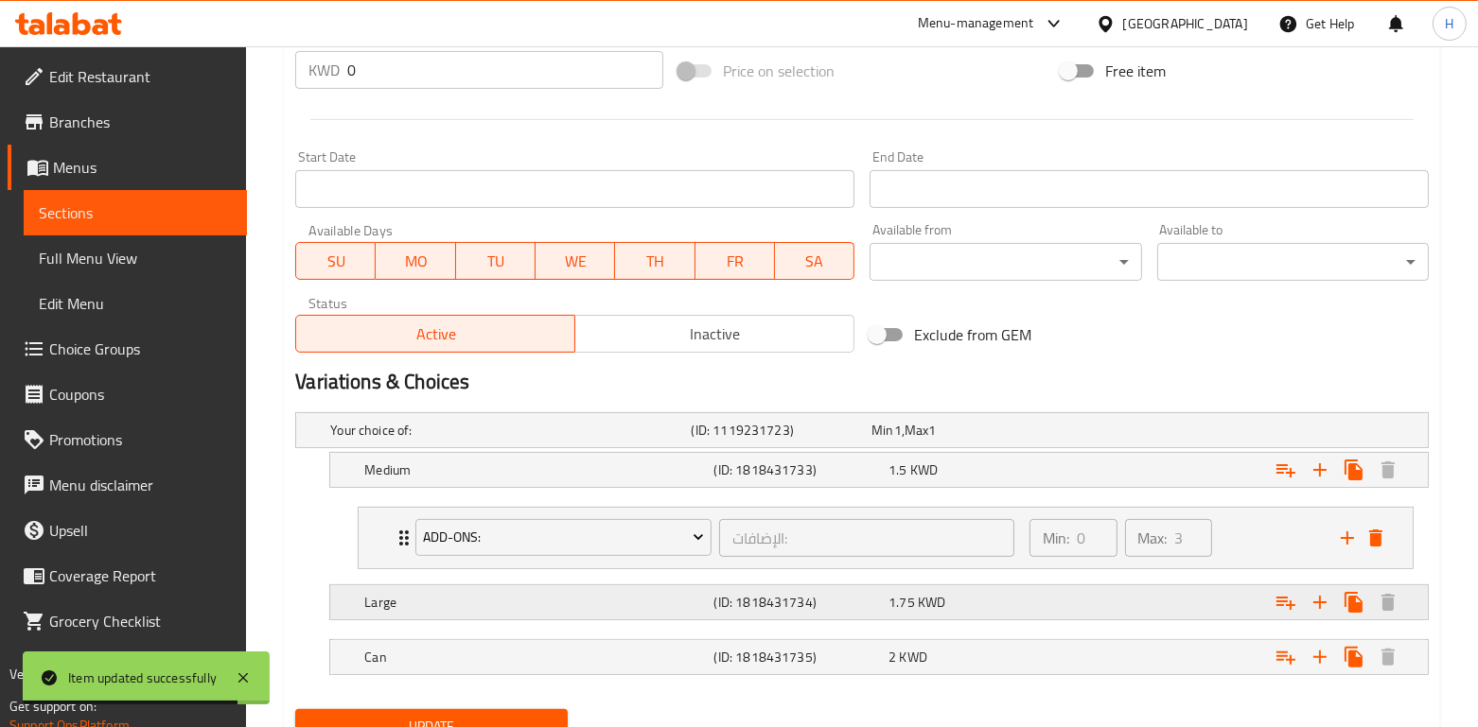
click at [1284, 597] on icon "Expand" at bounding box center [1285, 603] width 19 height 13
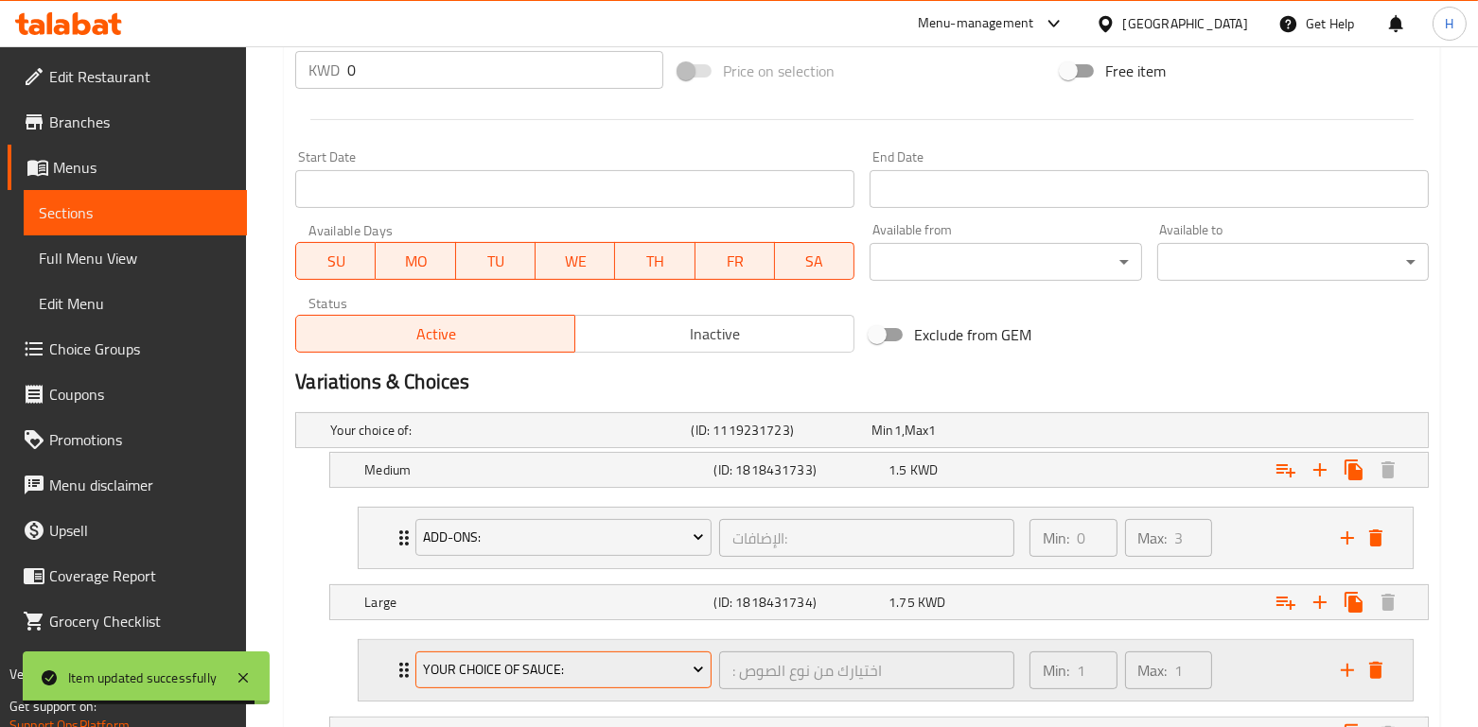
click at [624, 658] on span "Your choice of sauce:" at bounding box center [564, 670] width 282 height 24
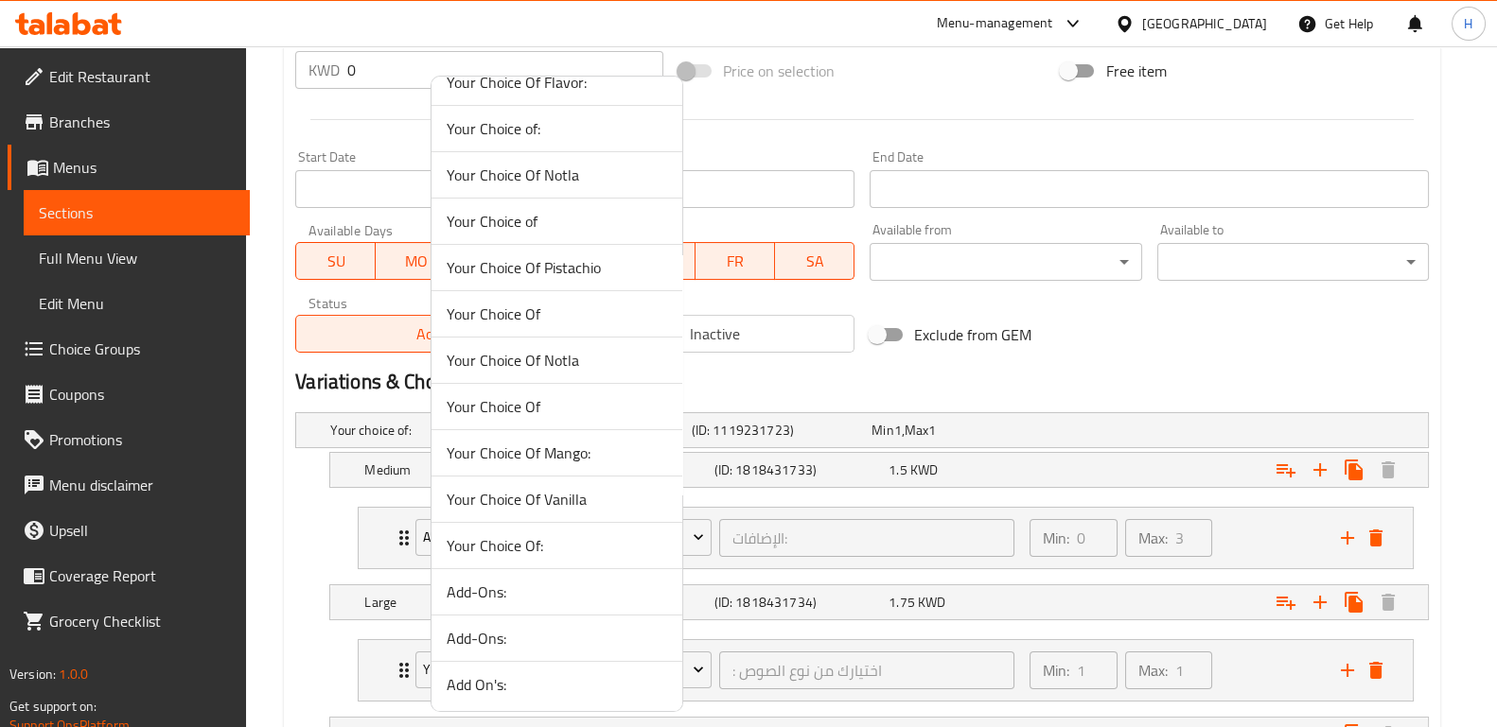
click at [585, 642] on span "Add-Ons:" at bounding box center [557, 638] width 220 height 23
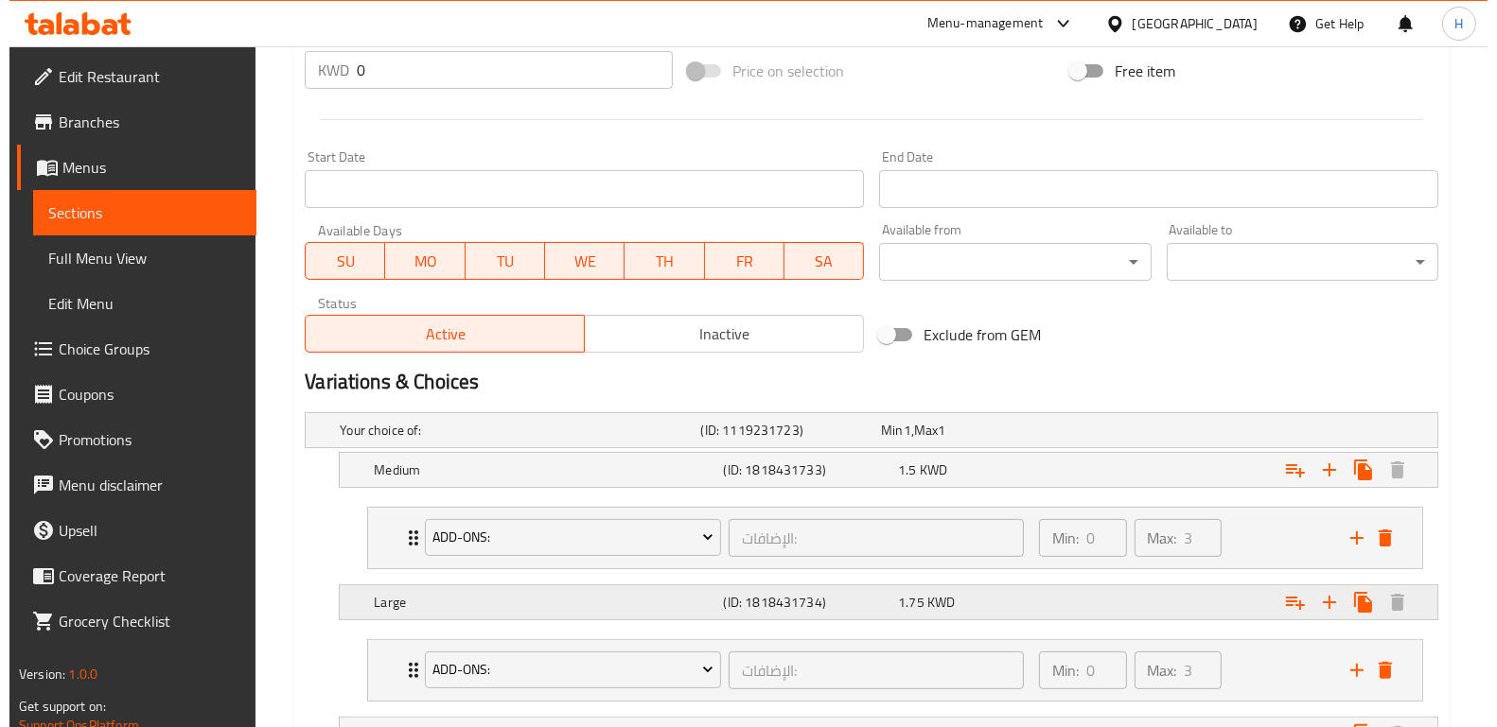
scroll to position [858, 0]
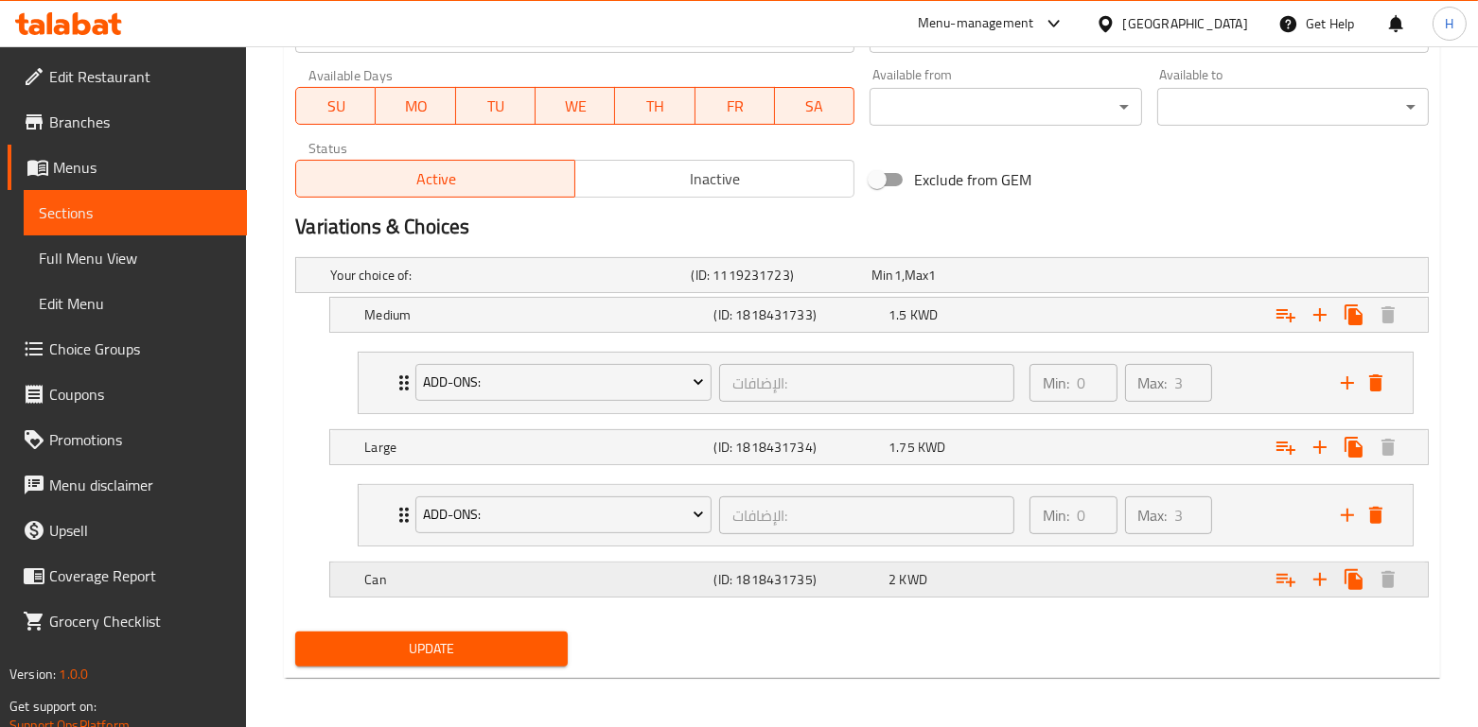
click at [1290, 584] on icon "Expand" at bounding box center [1285, 580] width 23 height 23
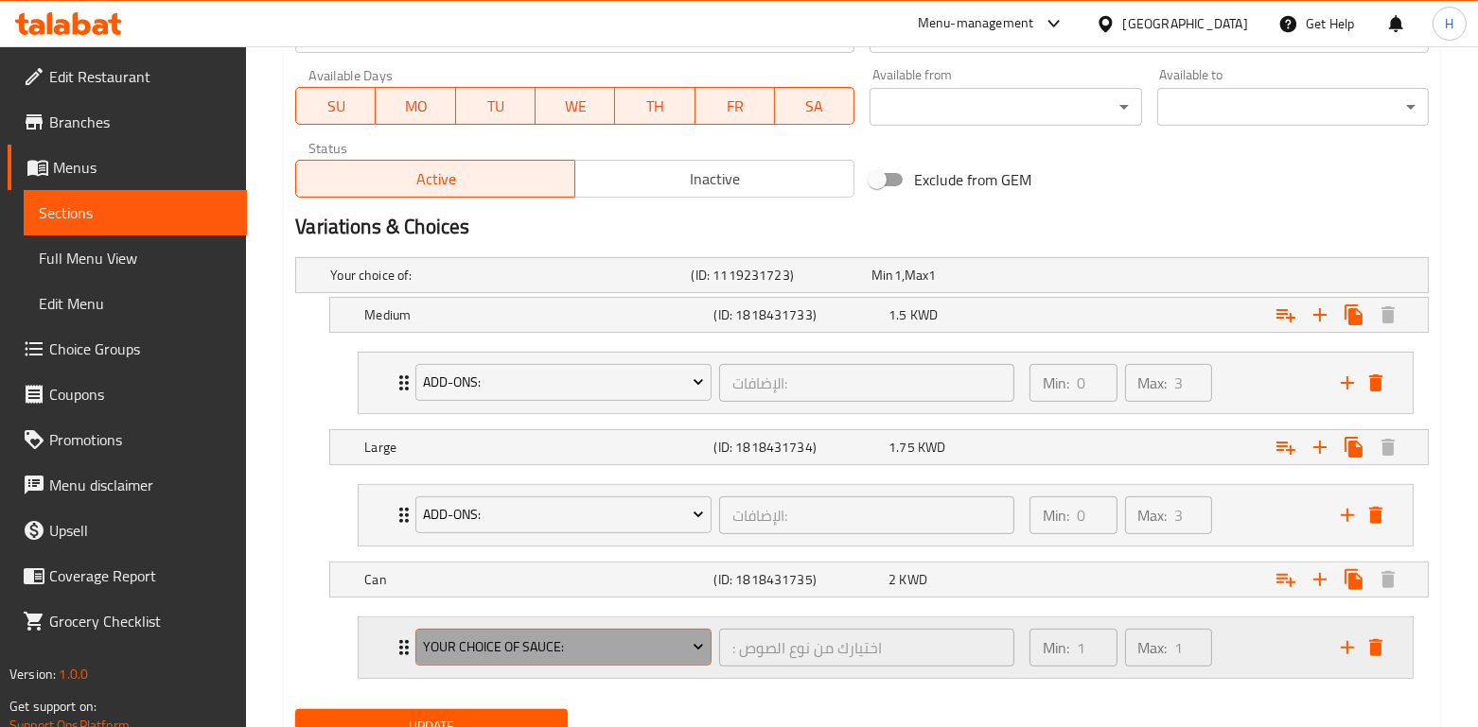
click at [630, 650] on span "Your choice of sauce:" at bounding box center [564, 648] width 282 height 24
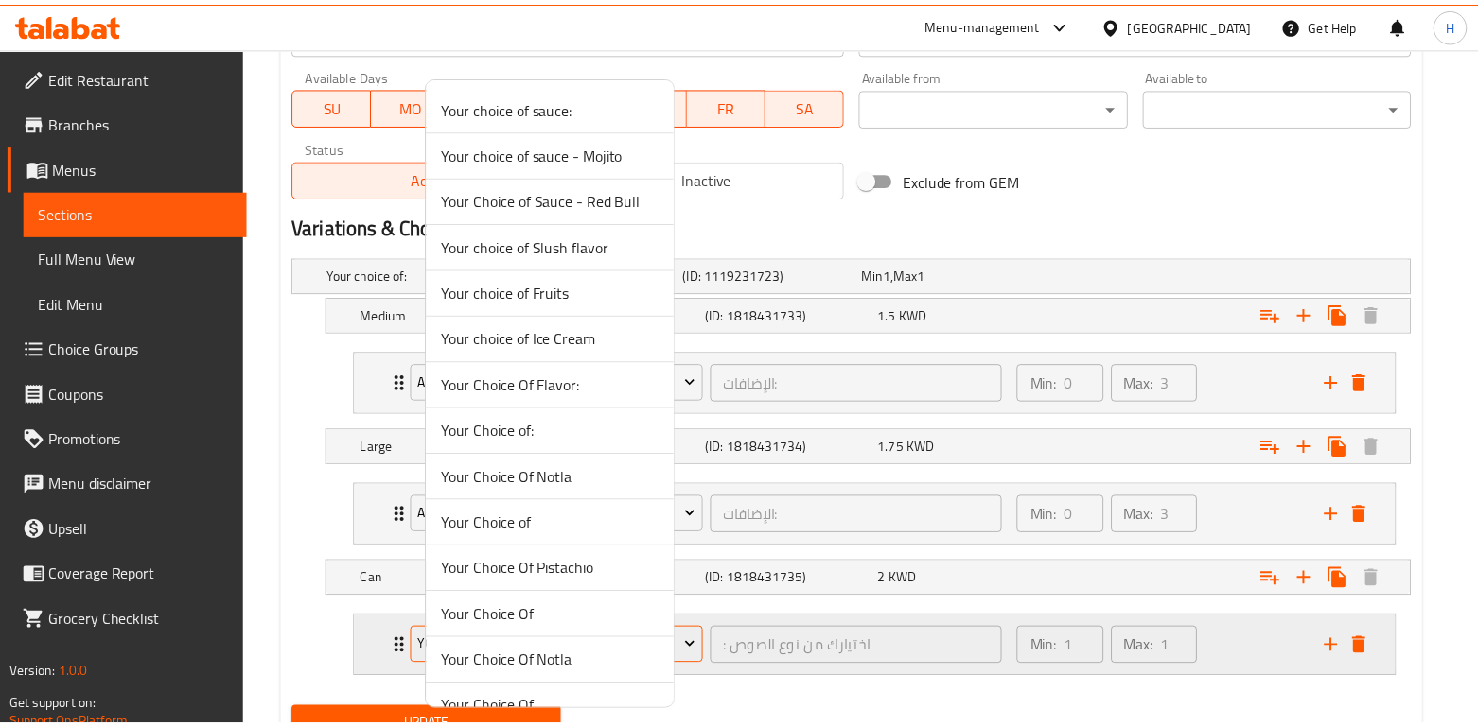
scroll to position [303, 0]
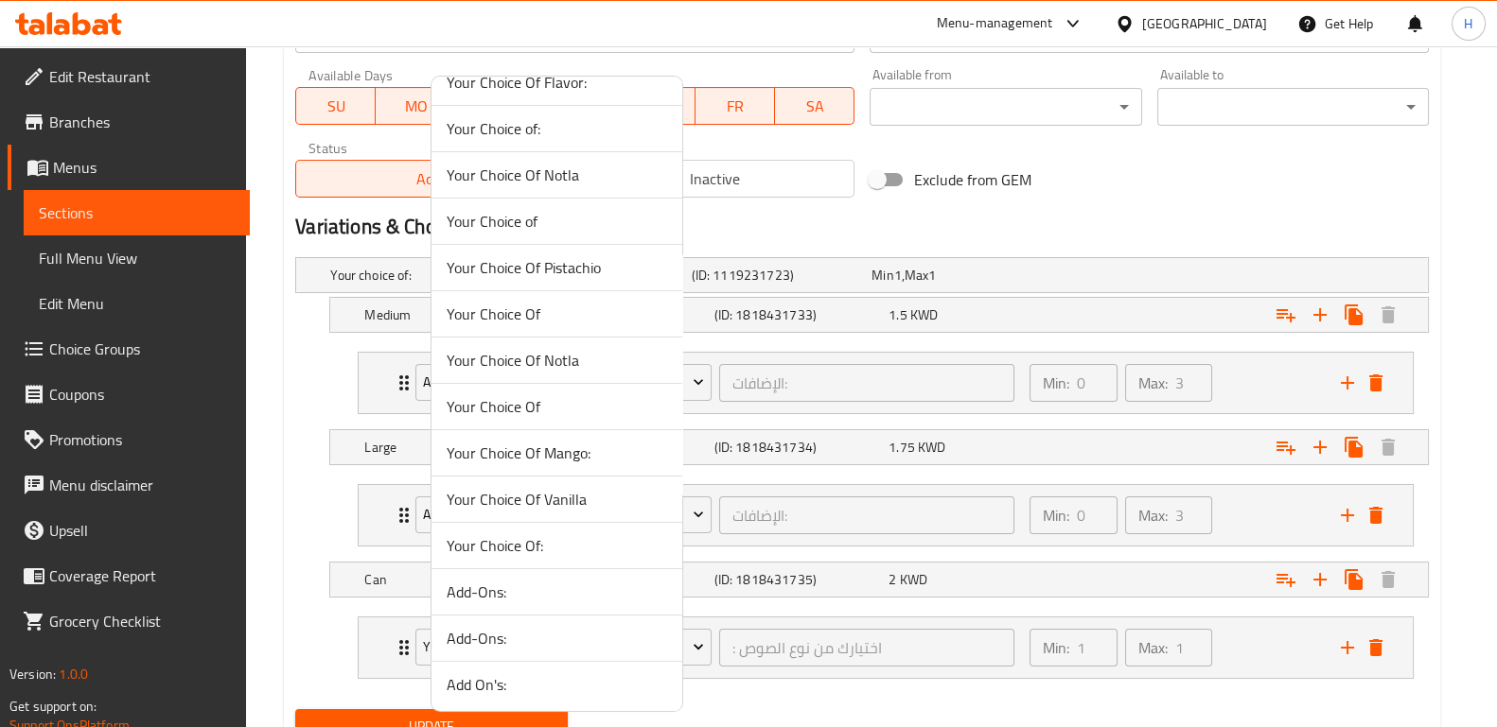
click at [596, 638] on span "Add-Ons:" at bounding box center [557, 638] width 220 height 23
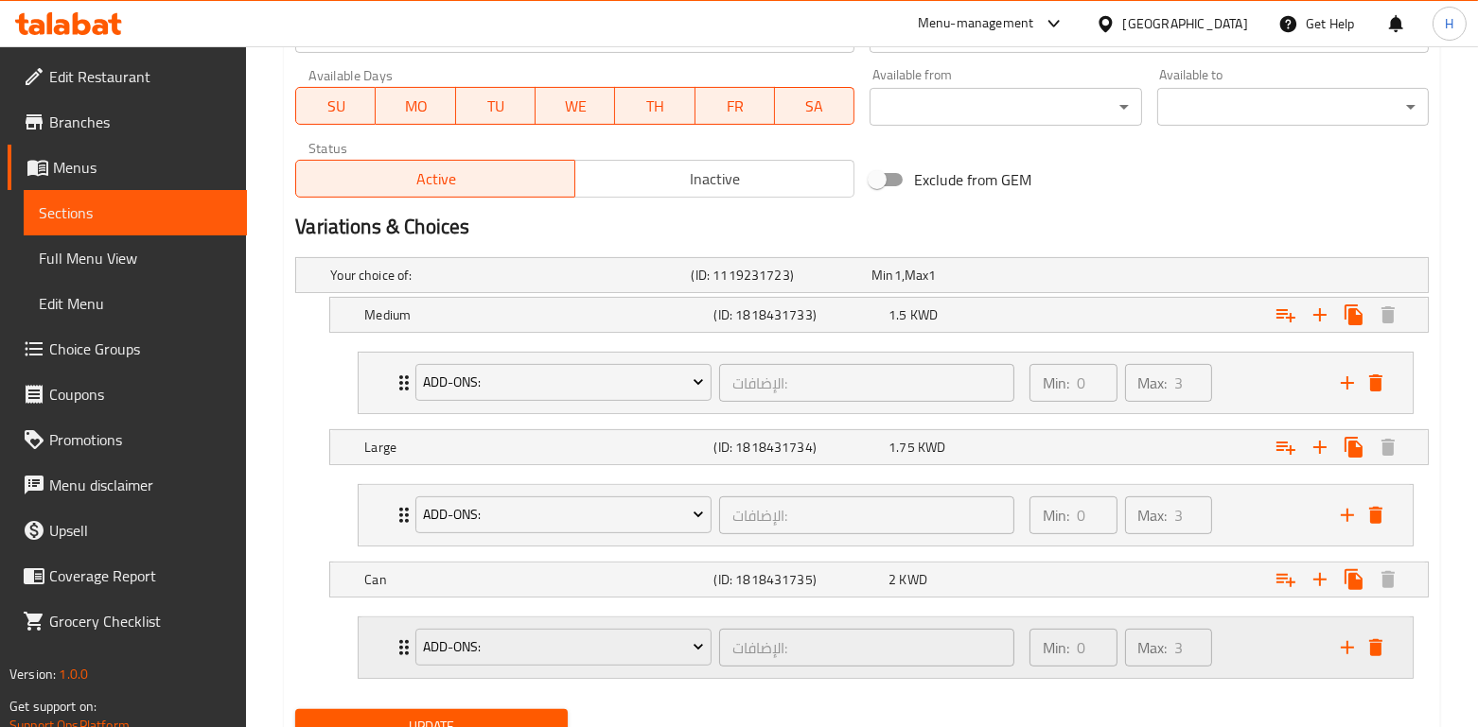
scroll to position [936, 0]
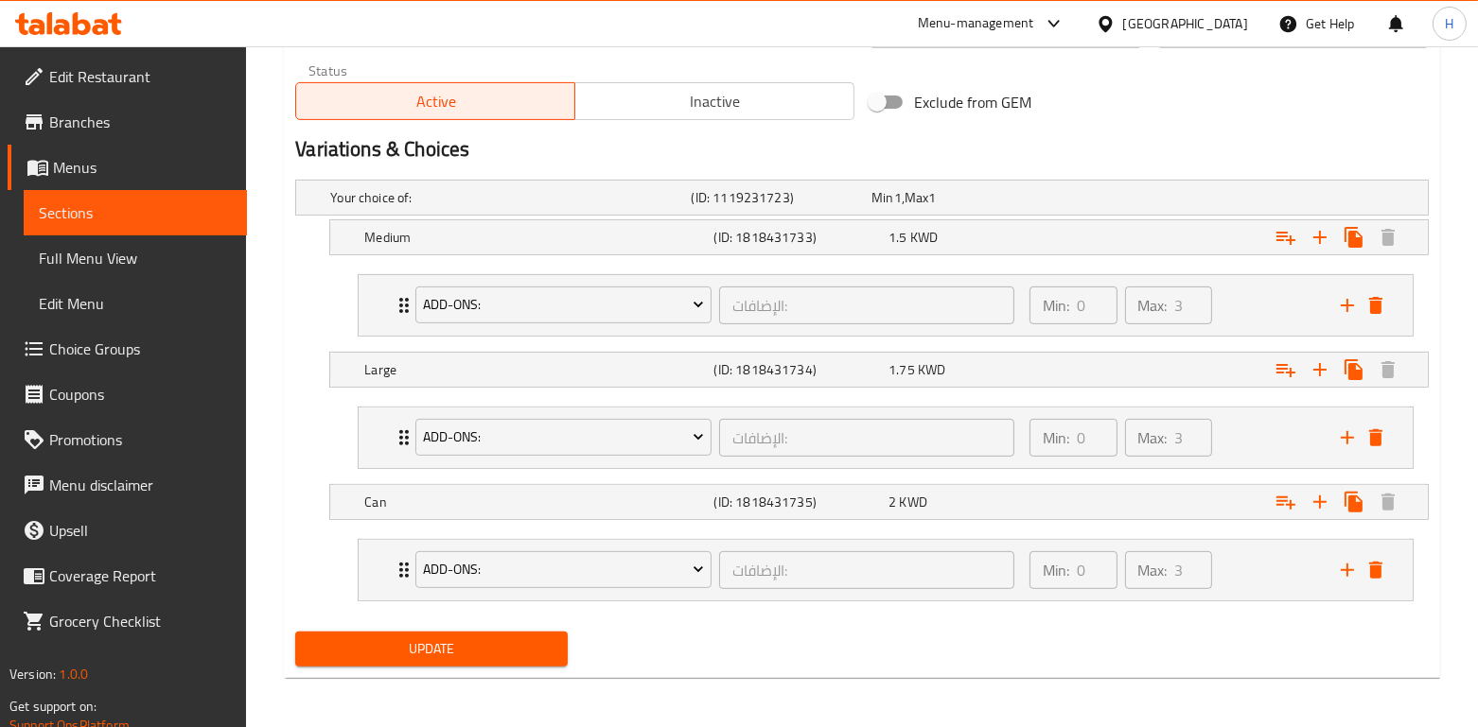
click at [499, 652] on span "Update" at bounding box center [430, 650] width 241 height 24
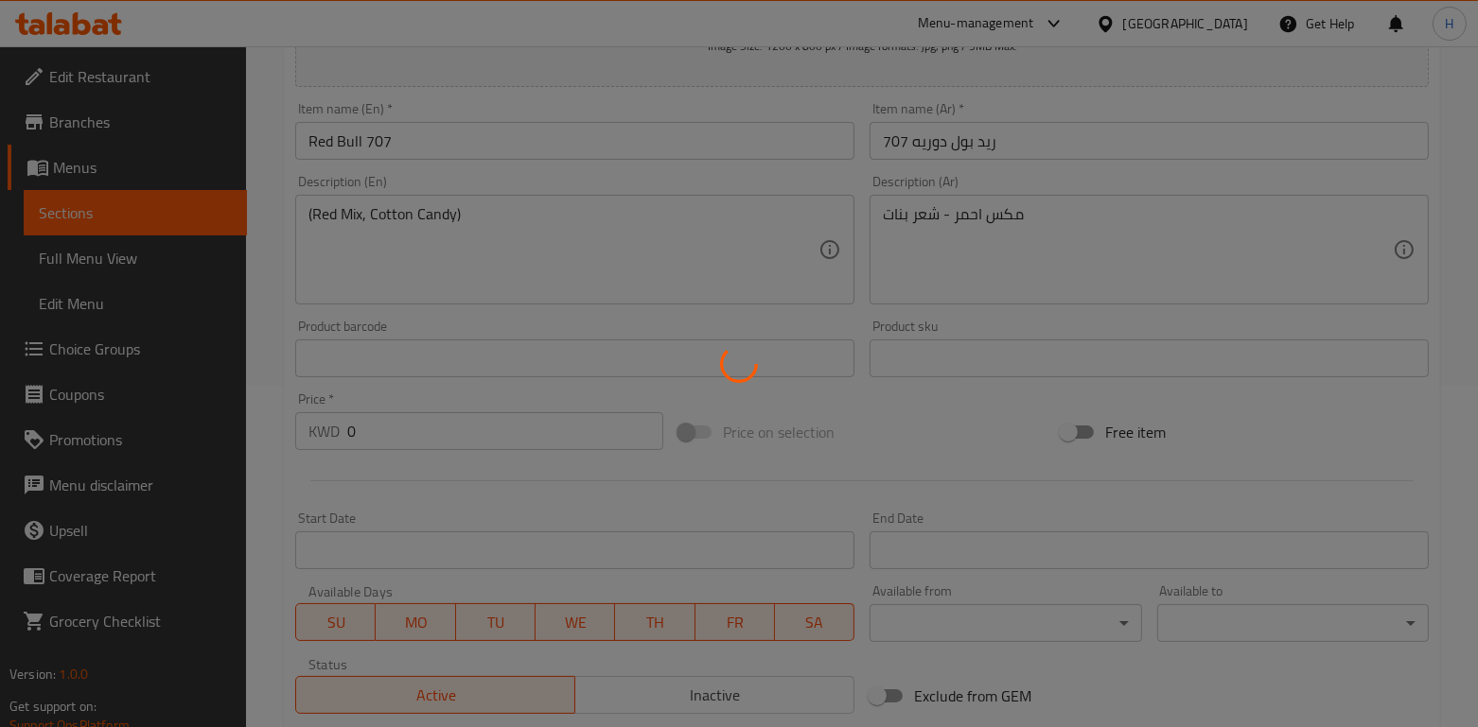
scroll to position [0, 0]
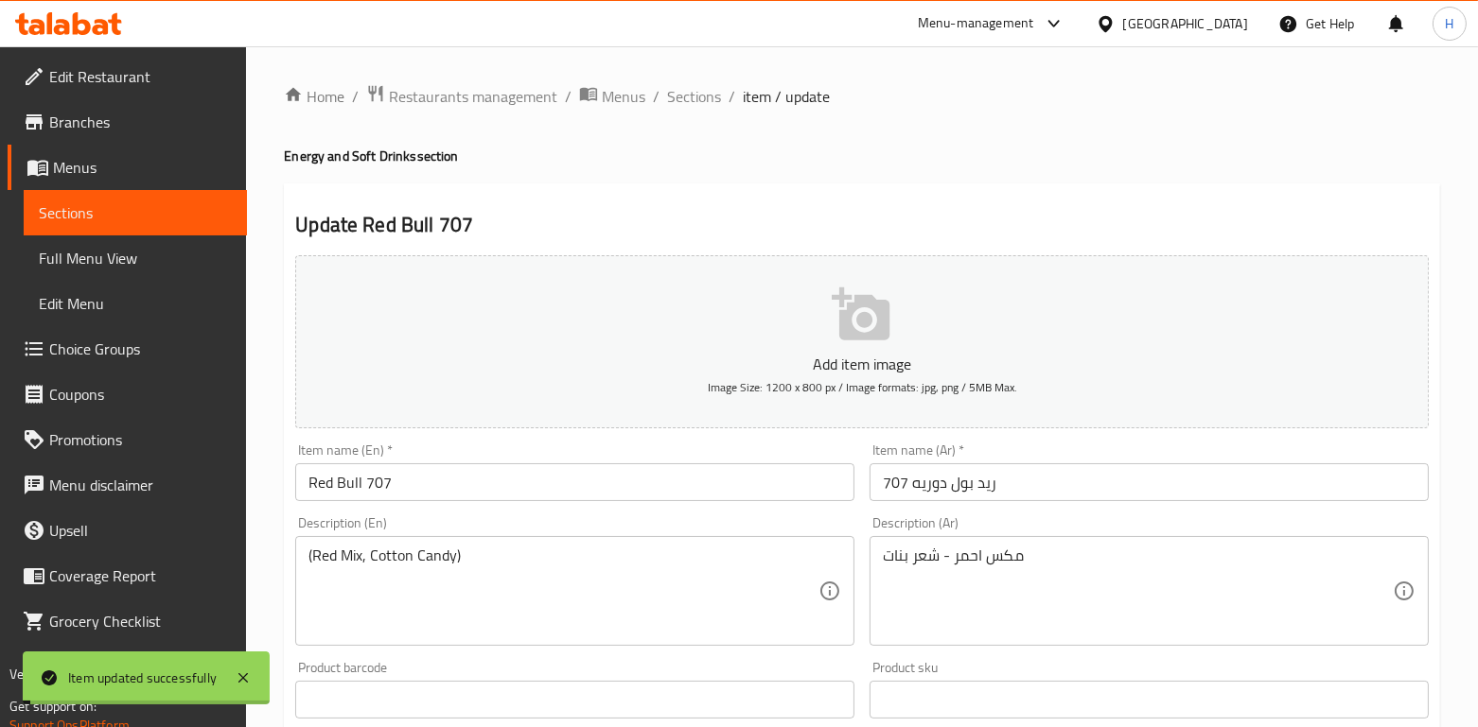
click at [692, 103] on span "Sections" at bounding box center [694, 96] width 54 height 23
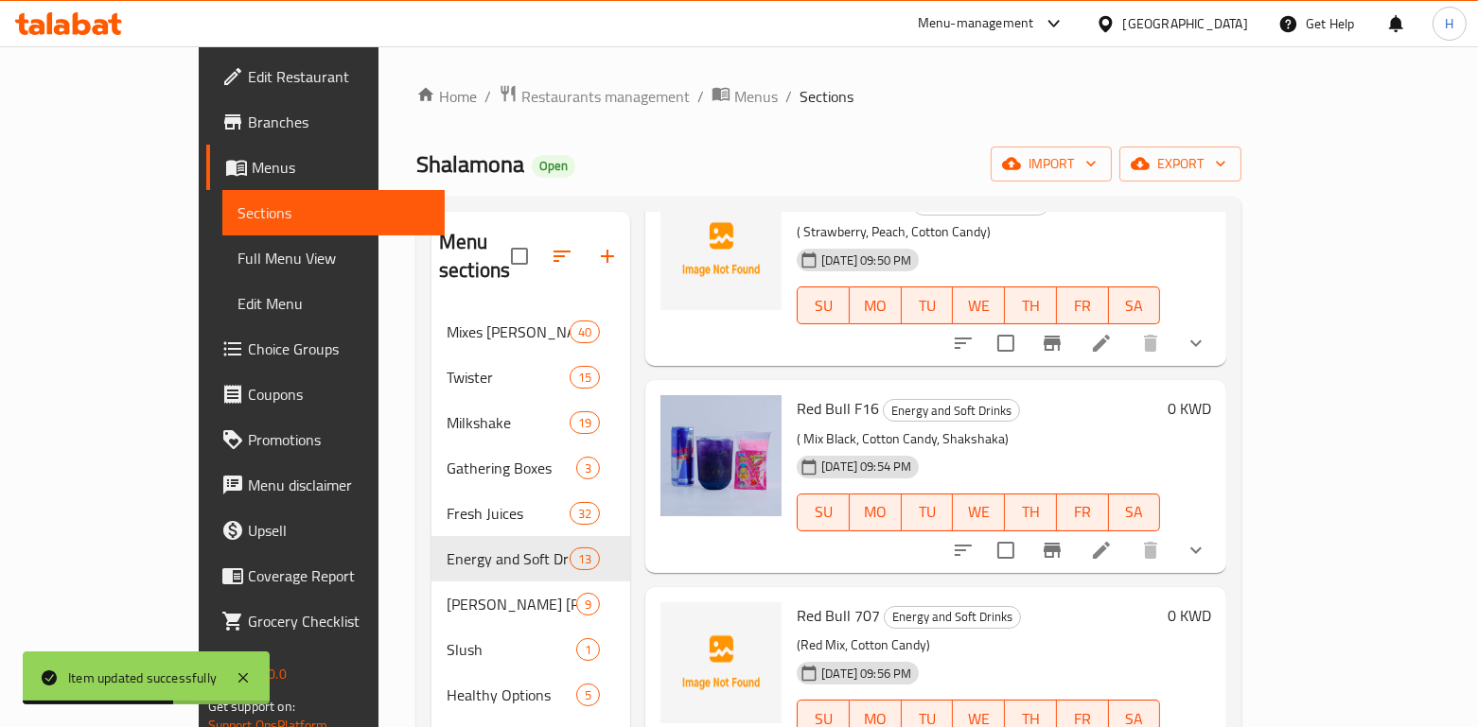
scroll to position [1335, 0]
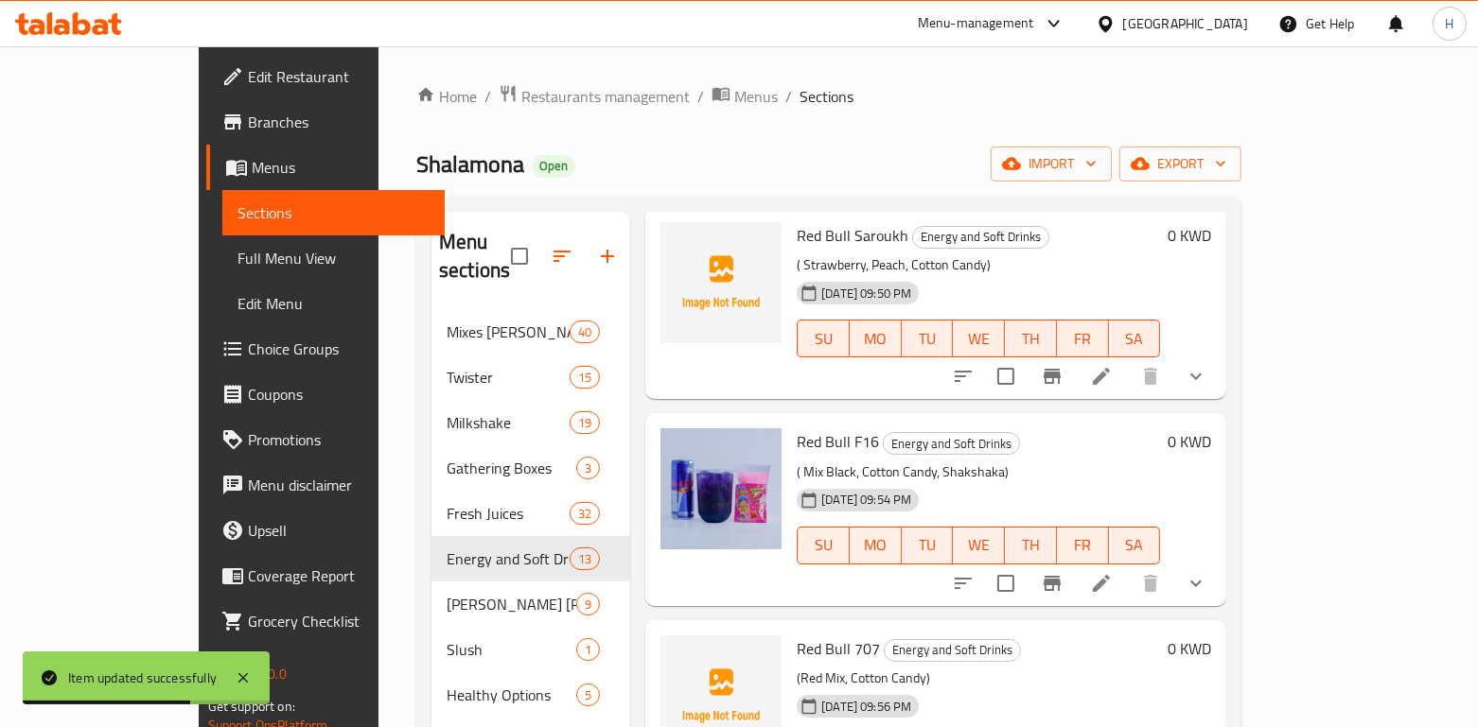
click at [1218, 566] on button "show more" at bounding box center [1195, 583] width 45 height 45
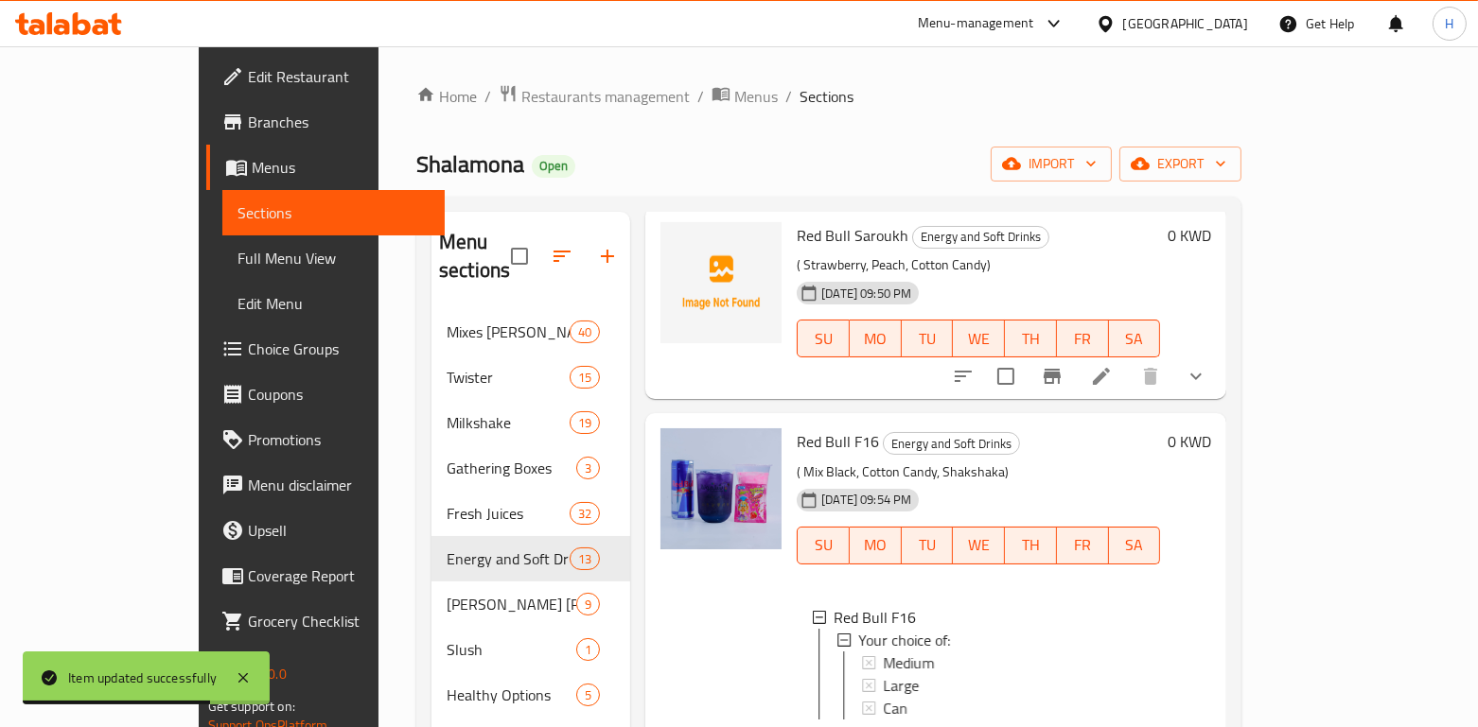
scroll to position [1671, 0]
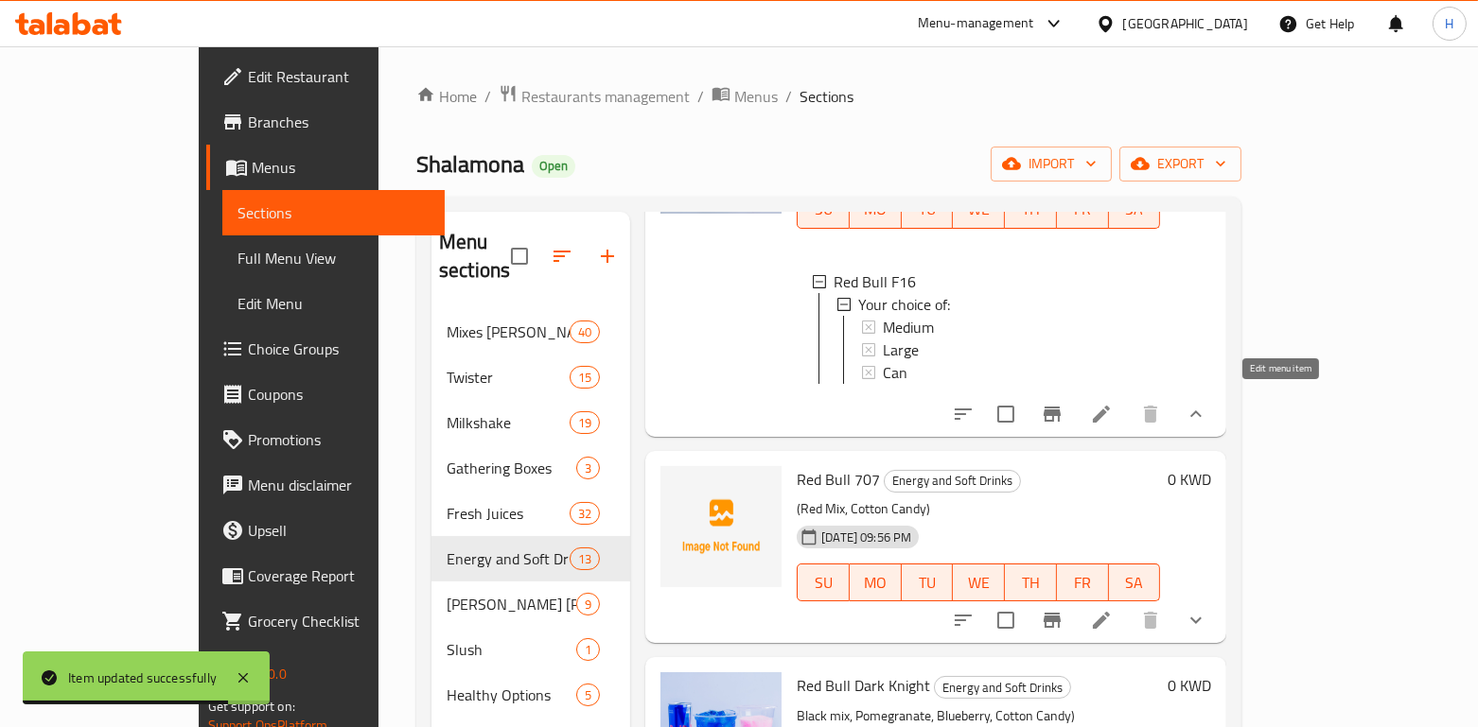
click at [1112, 403] on icon at bounding box center [1101, 414] width 23 height 23
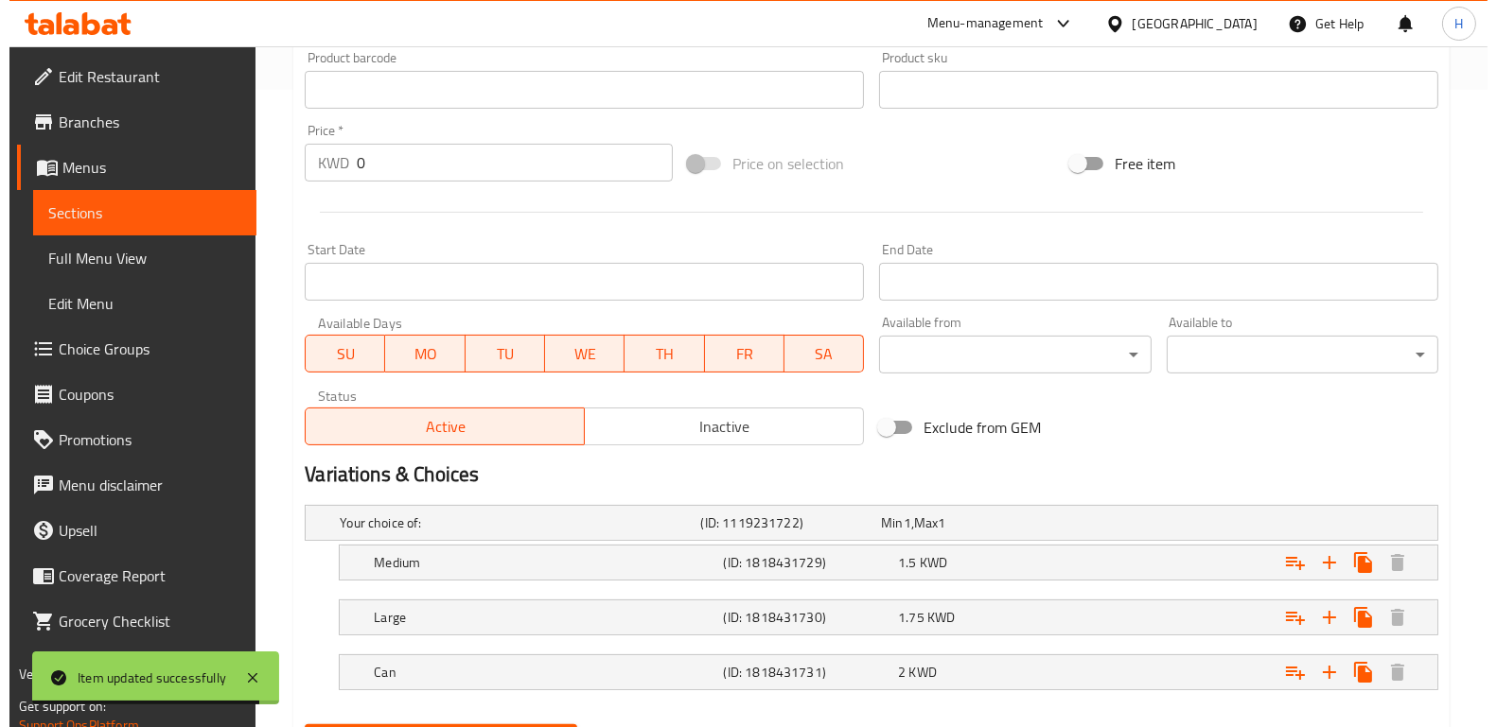
scroll to position [732, 0]
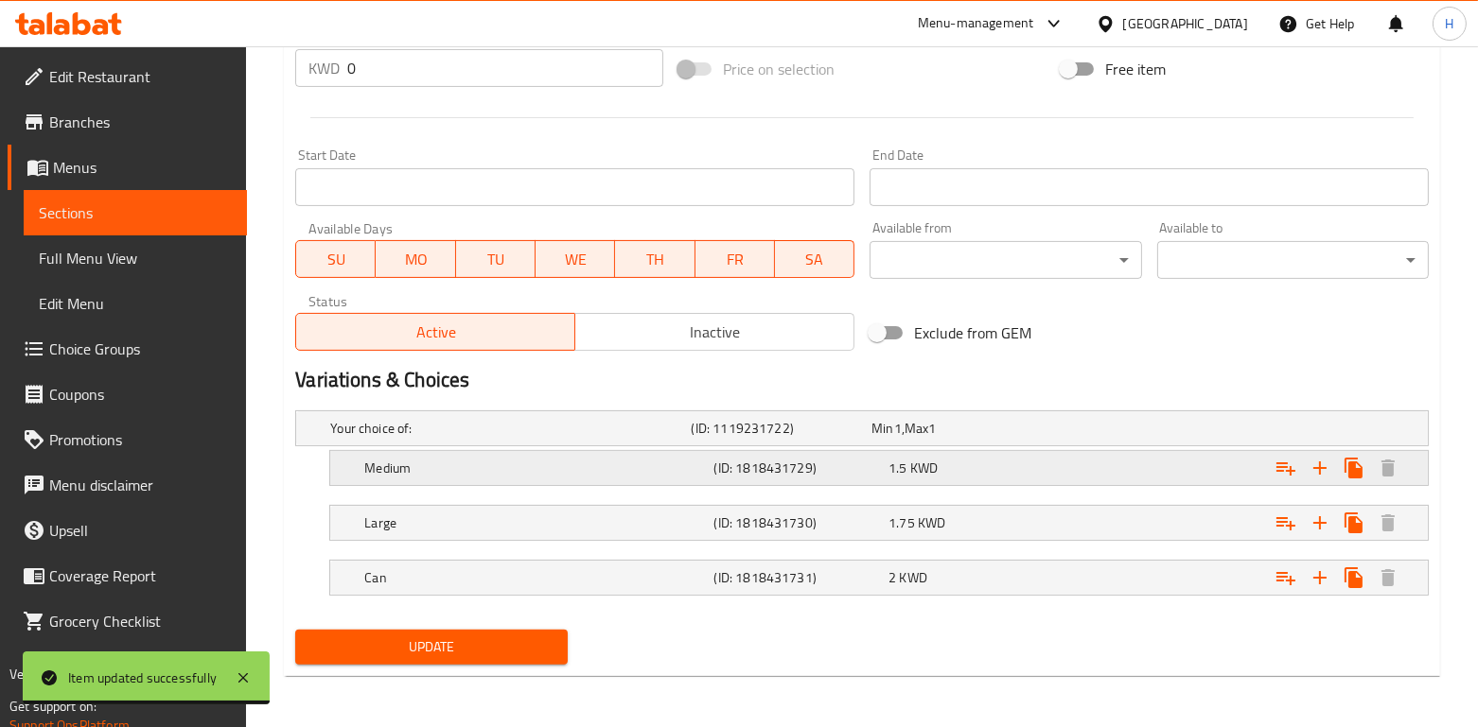
click at [592, 470] on h5 "Medium" at bounding box center [535, 468] width 342 height 19
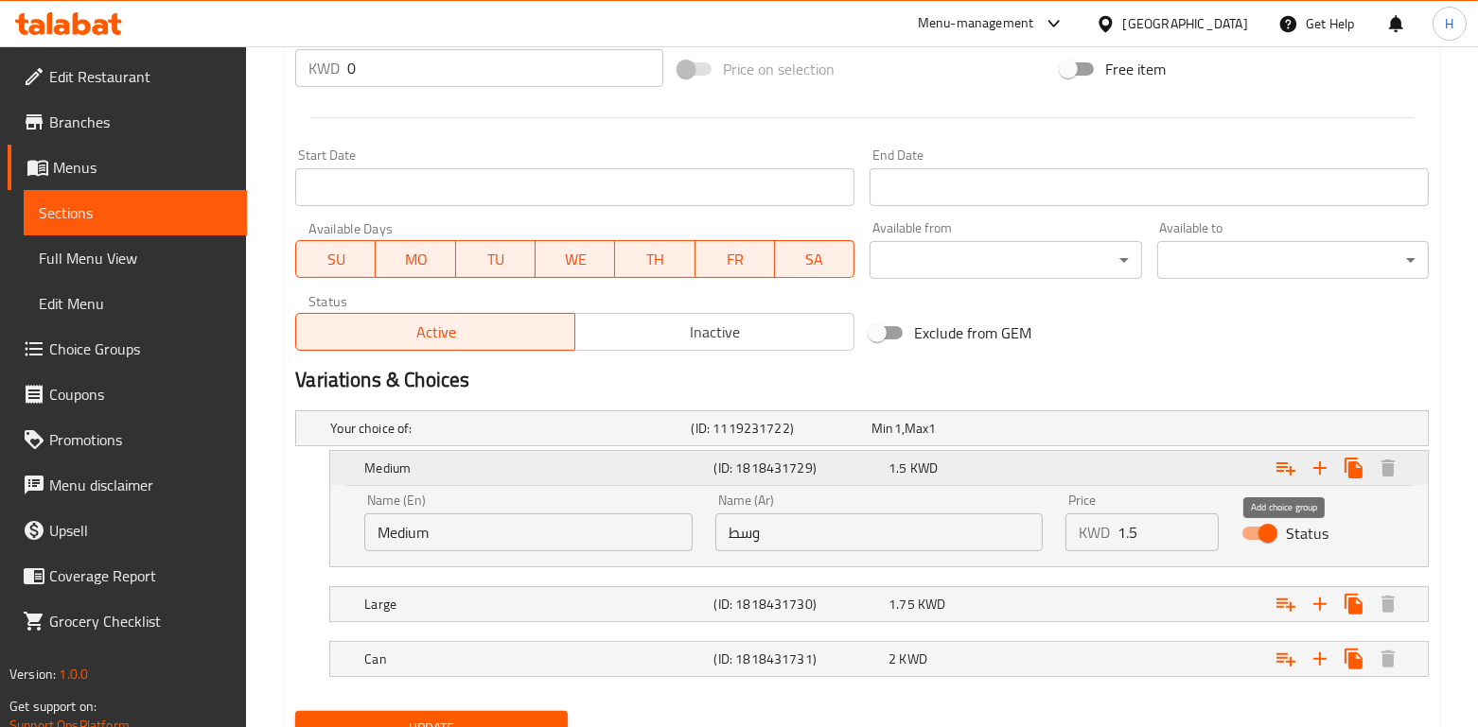
click at [1282, 465] on icon "Expand" at bounding box center [1285, 469] width 19 height 13
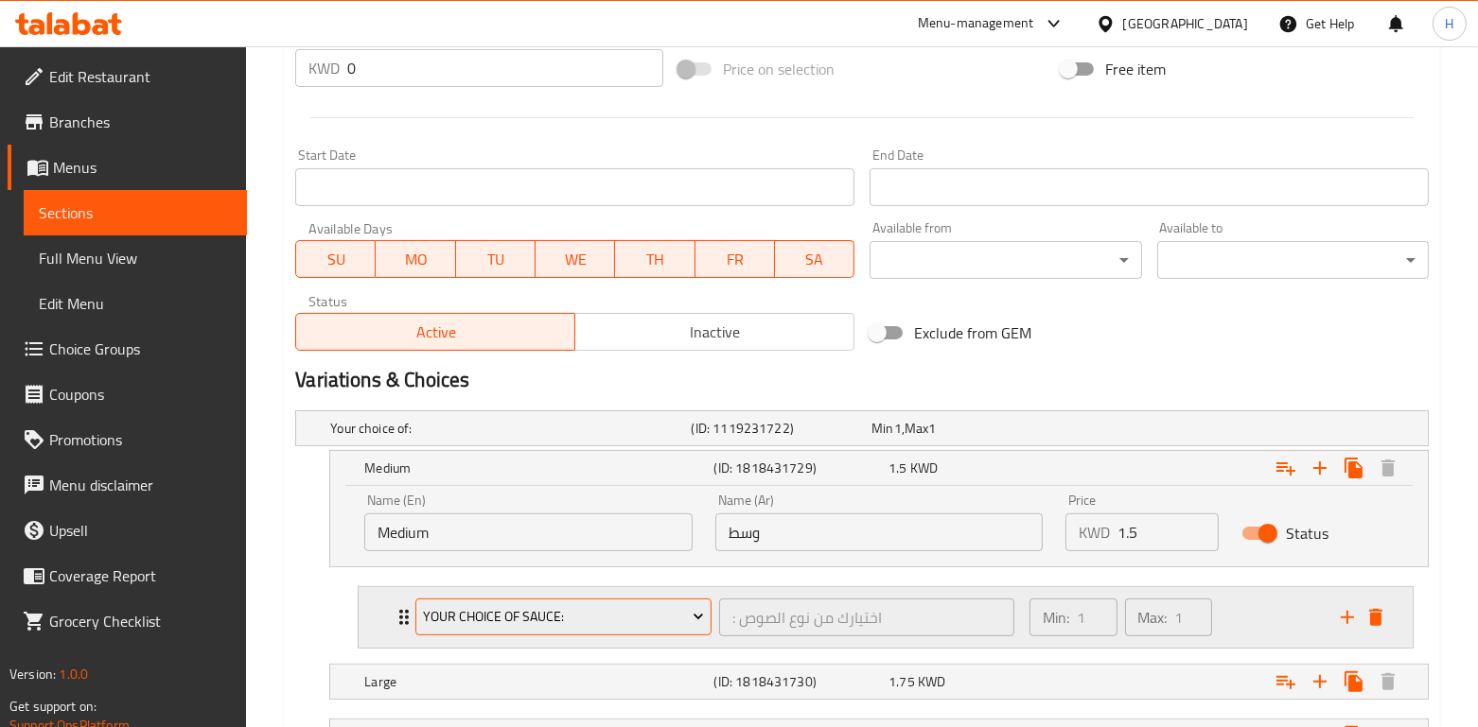
click at [554, 616] on span "Your choice of sauce:" at bounding box center [564, 617] width 282 height 24
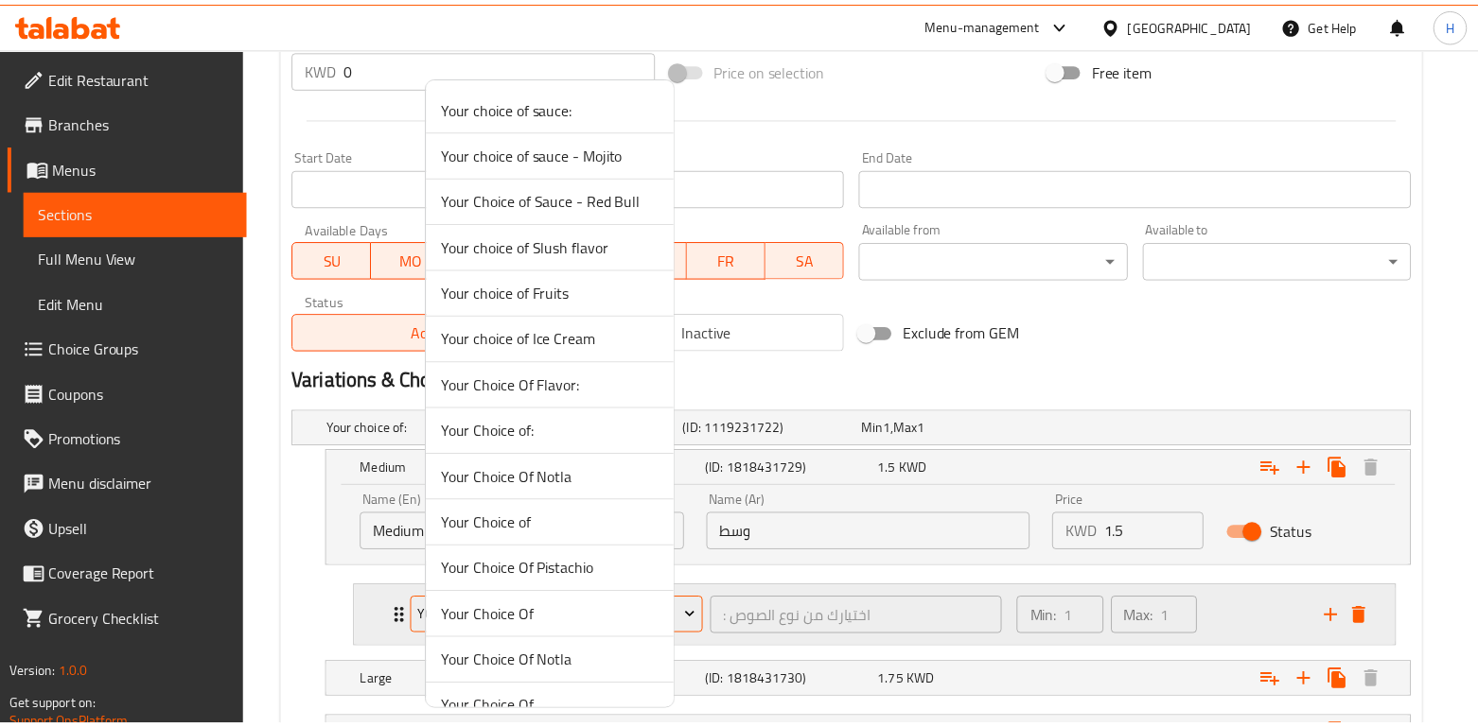
scroll to position [303, 0]
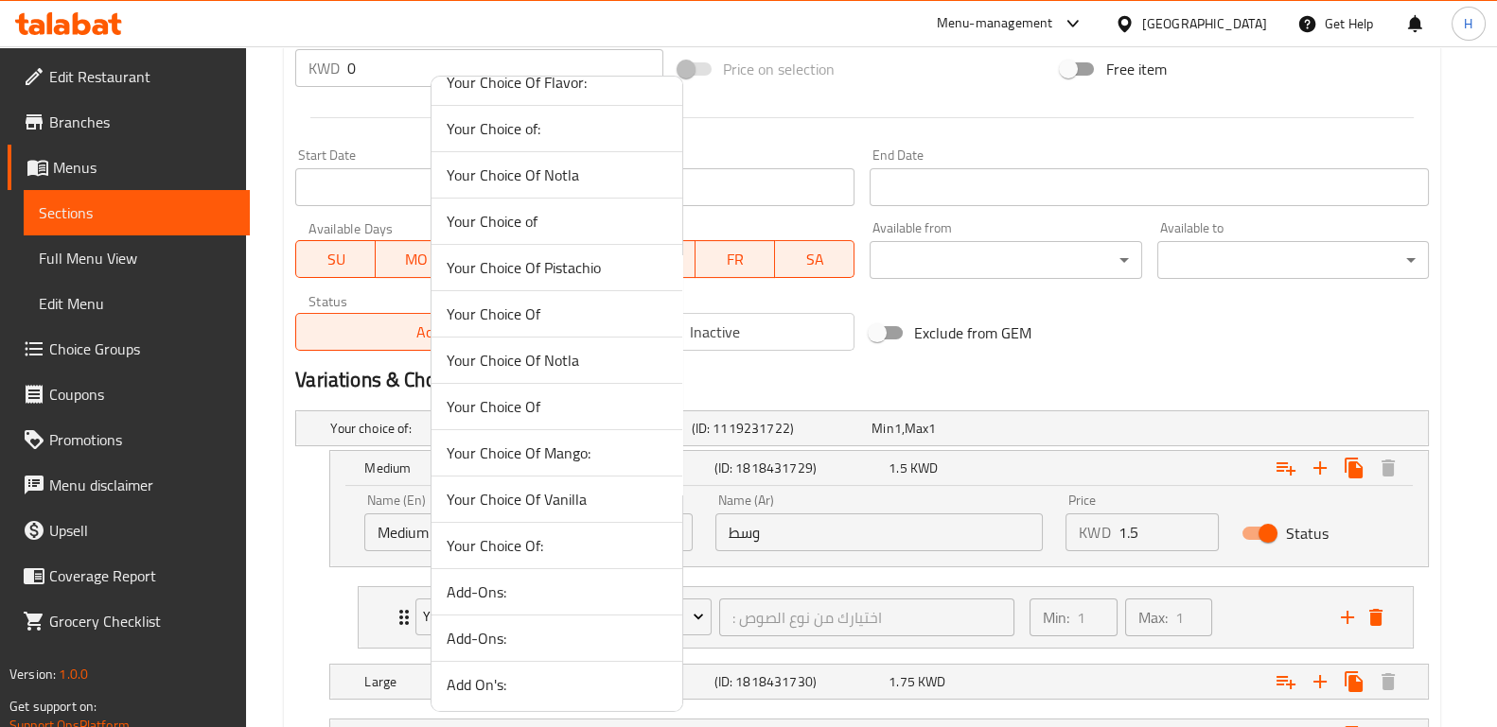
click at [552, 627] on span "Add-Ons:" at bounding box center [557, 638] width 220 height 23
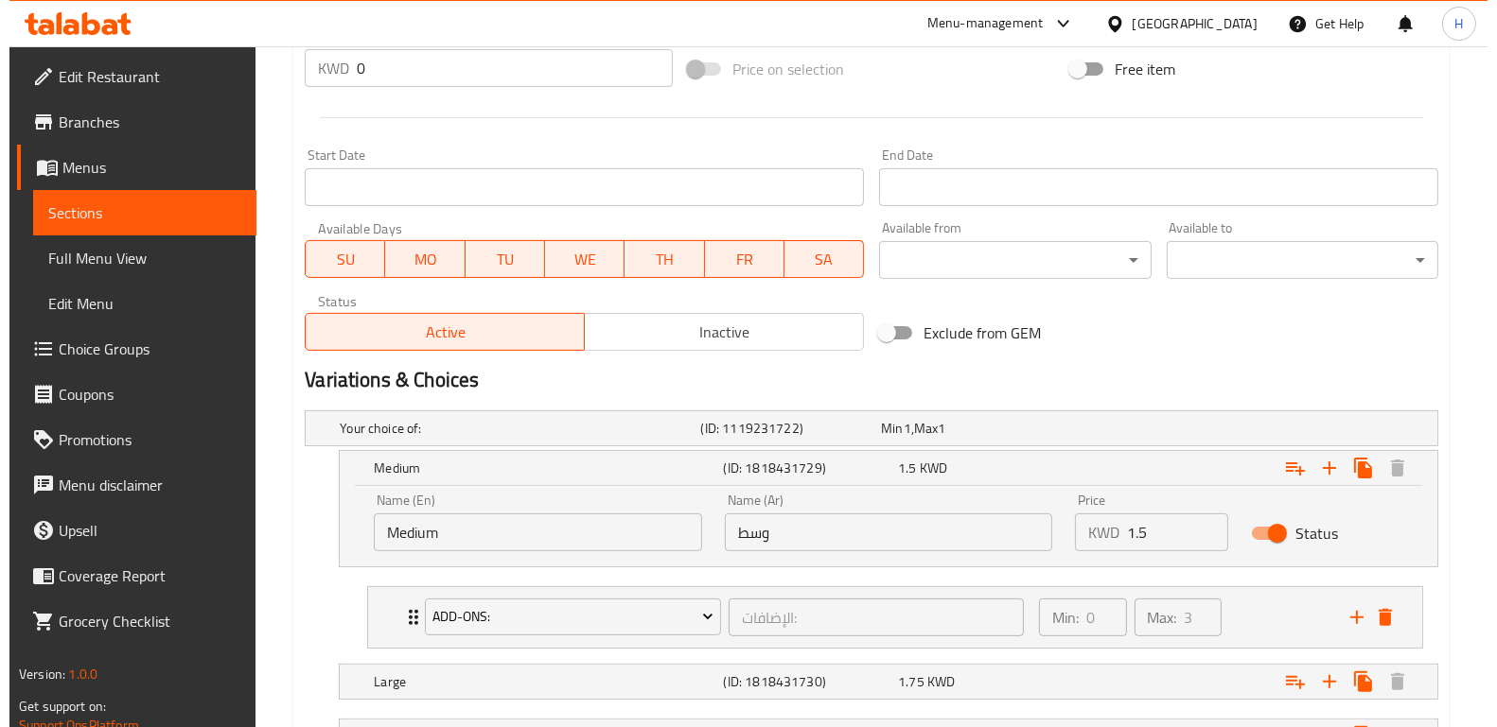
scroll to position [891, 0]
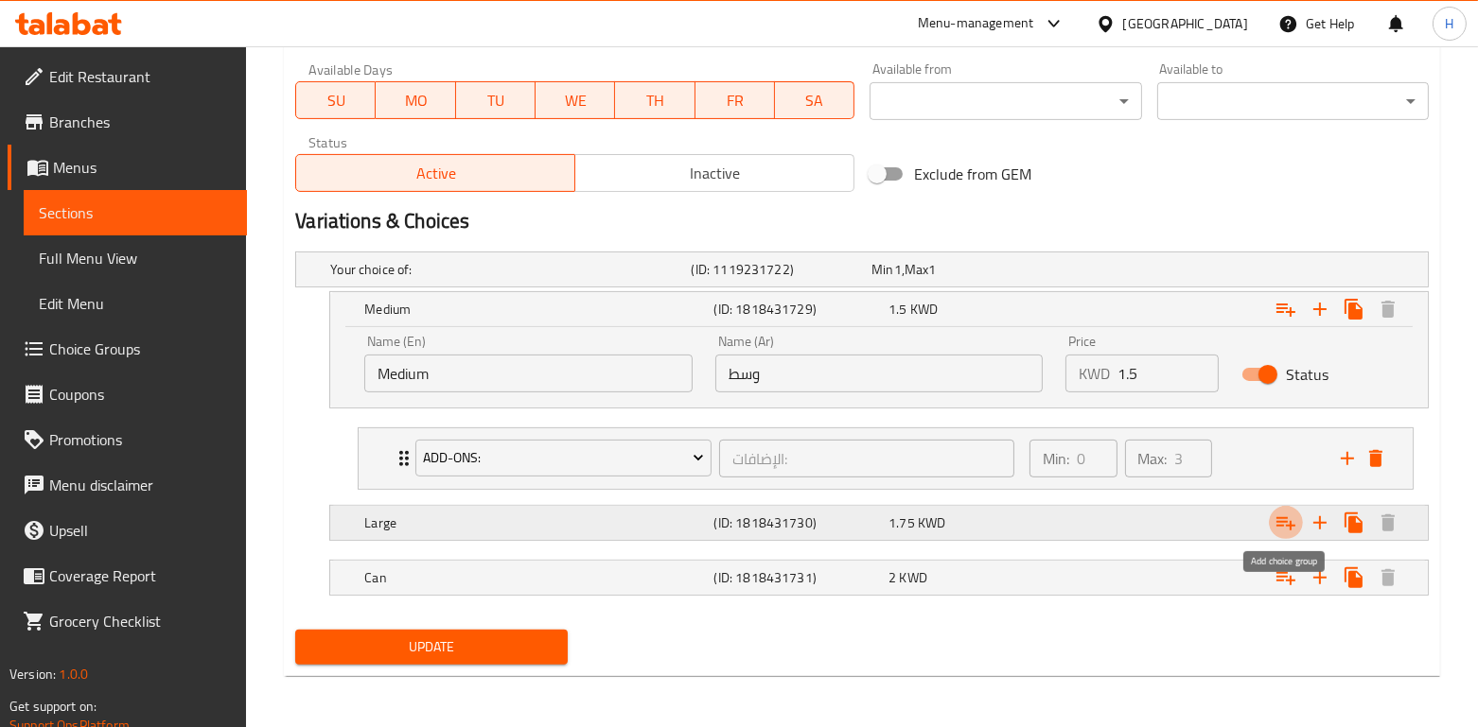
click at [1280, 529] on icon "Expand" at bounding box center [1285, 523] width 23 height 23
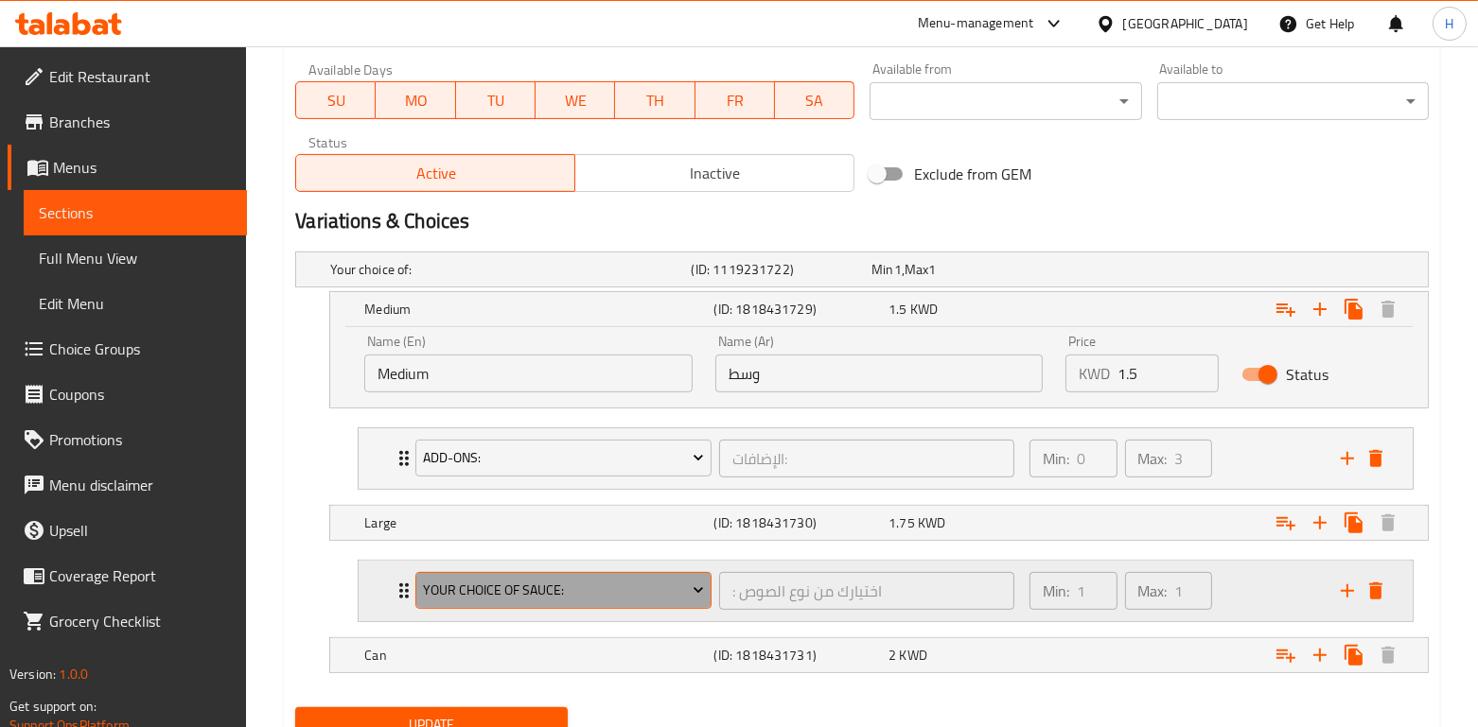
click at [484, 581] on span "Your choice of sauce:" at bounding box center [564, 591] width 282 height 24
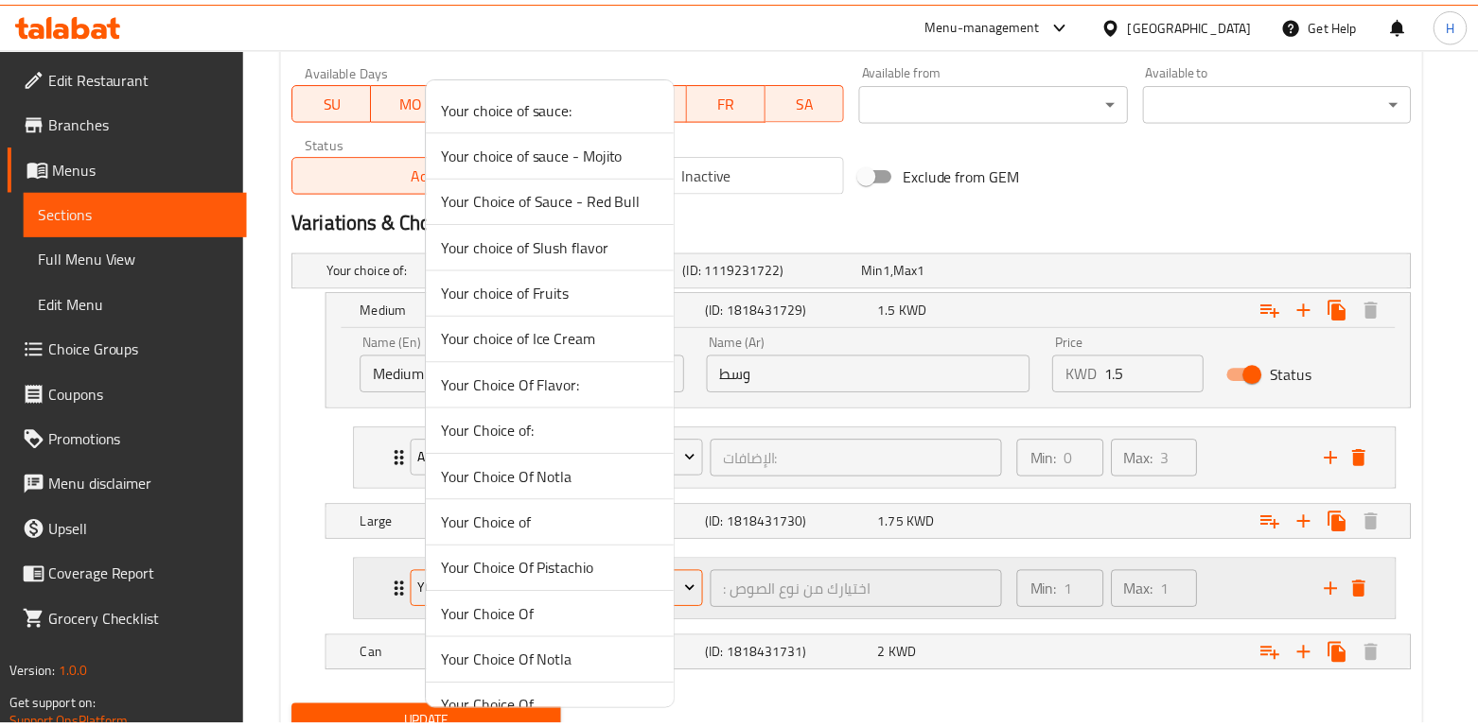
scroll to position [303, 0]
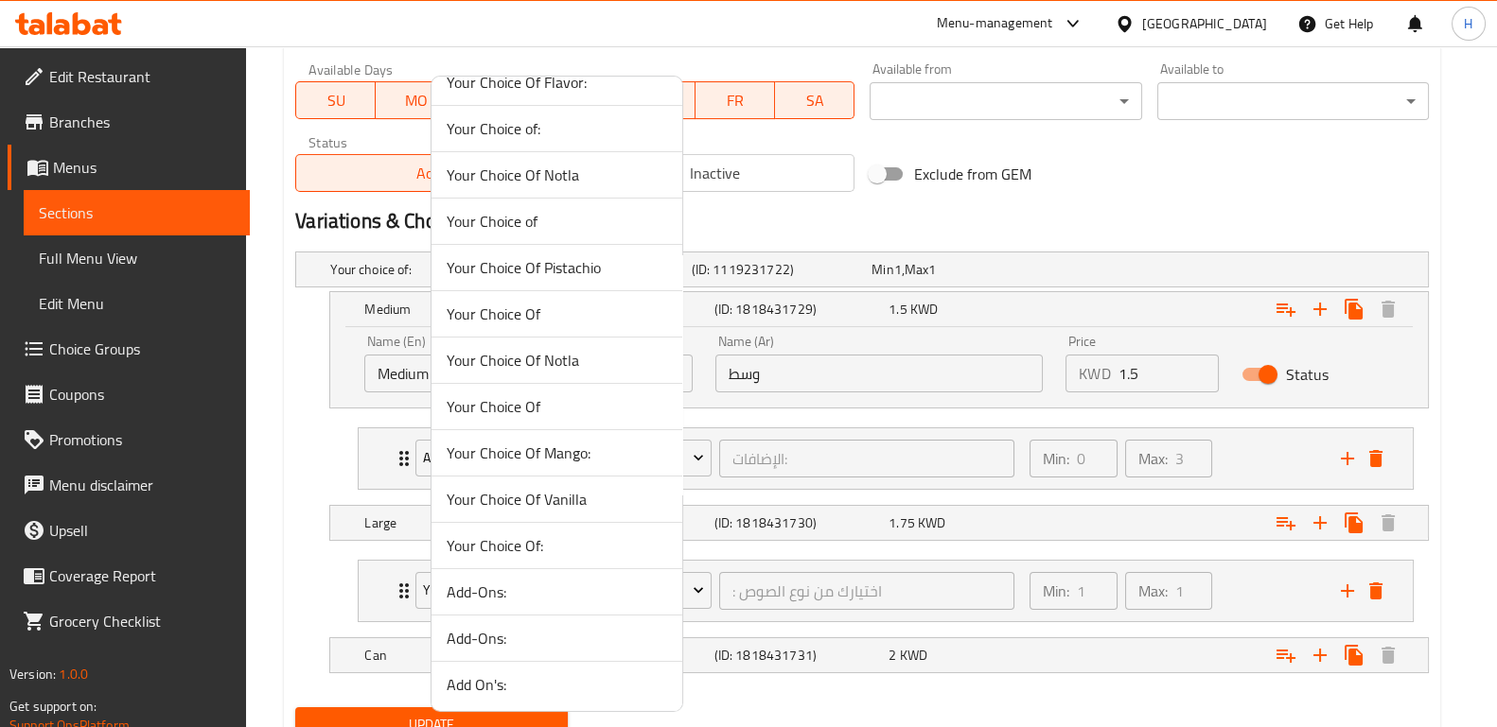
click at [510, 639] on span "Add-Ons:" at bounding box center [557, 638] width 220 height 23
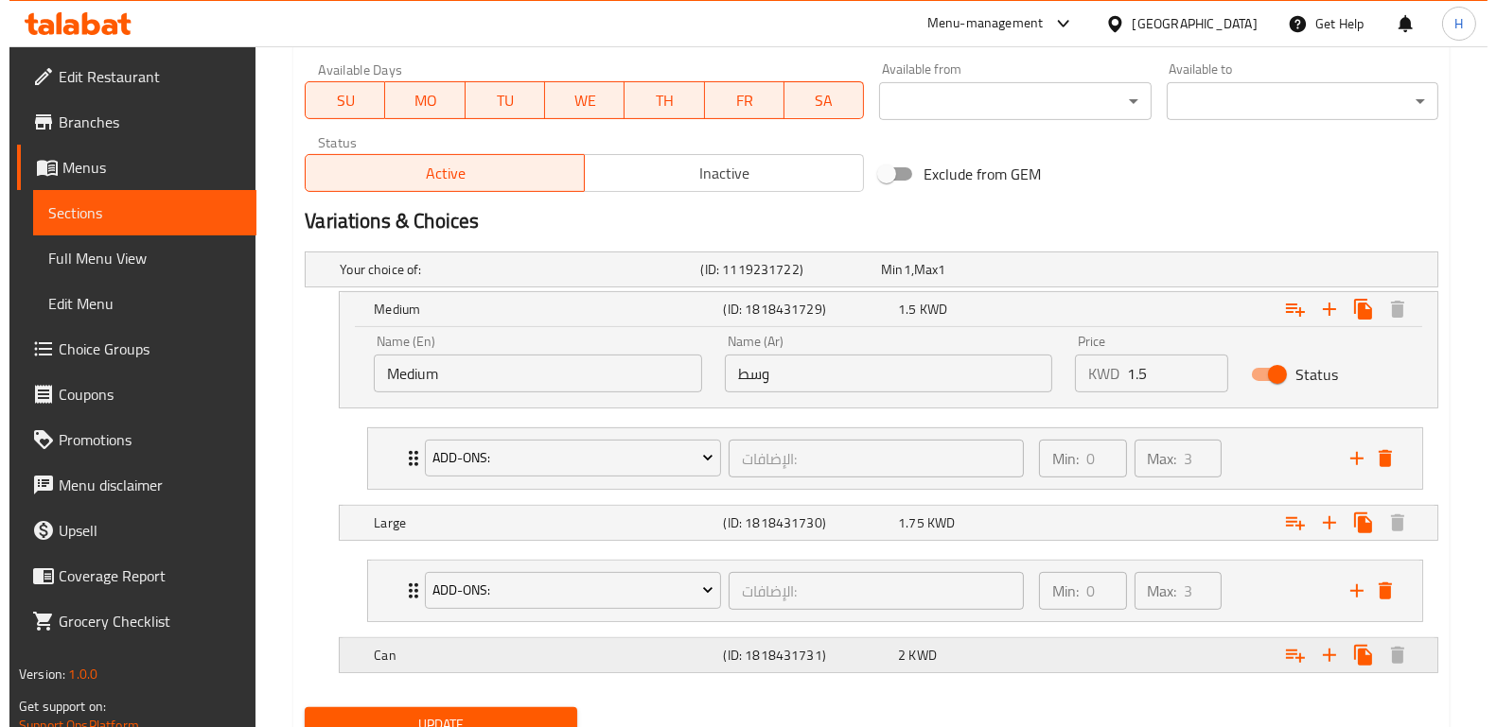
scroll to position [968, 0]
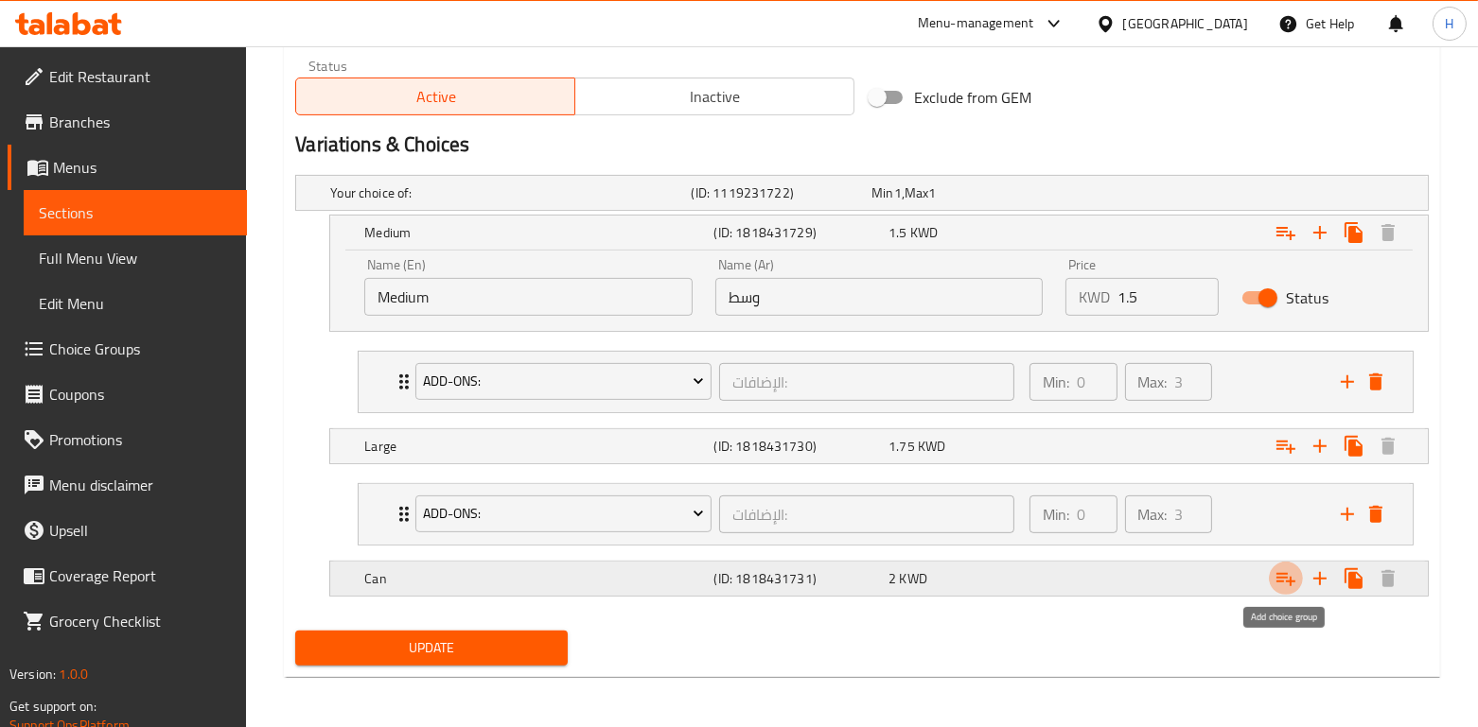
click at [1271, 571] on button "Expand" at bounding box center [1286, 579] width 34 height 34
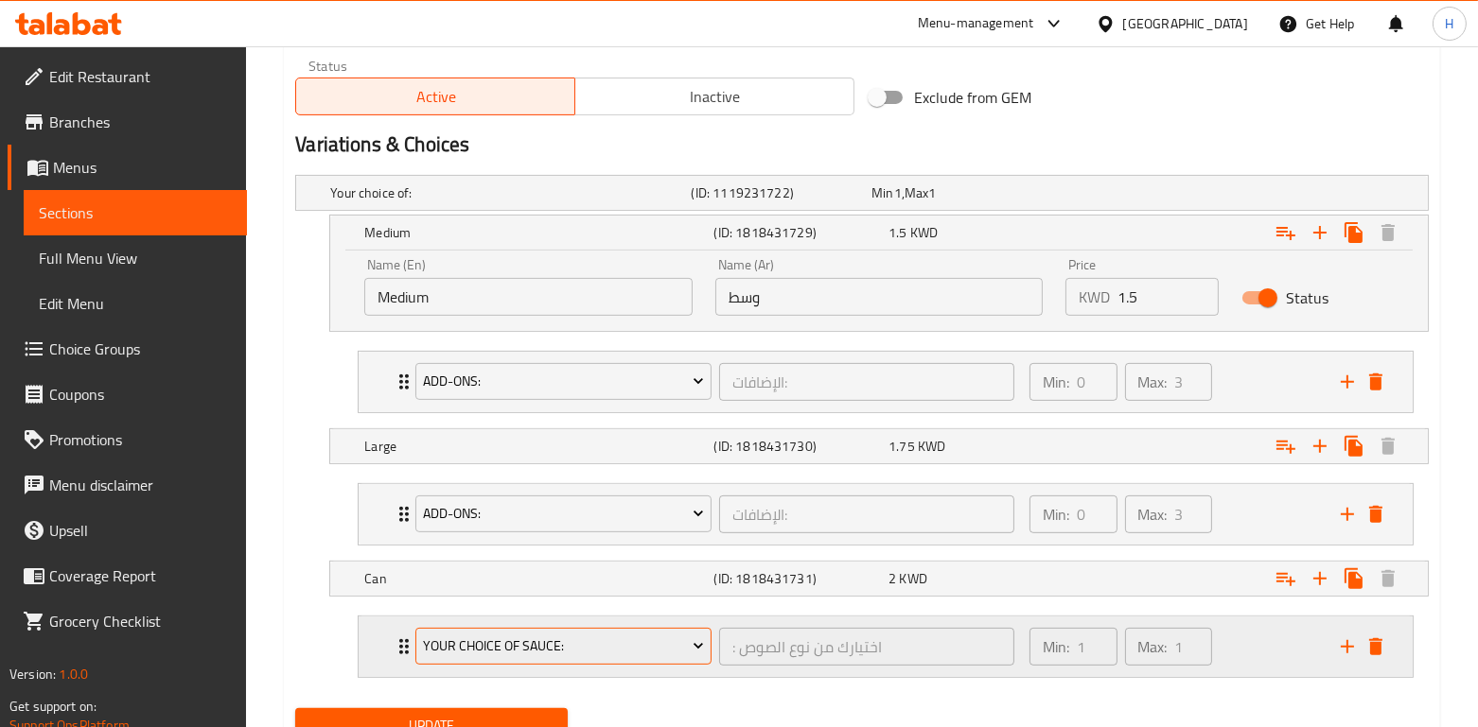
click at [558, 655] on span "Your choice of sauce:" at bounding box center [564, 647] width 282 height 24
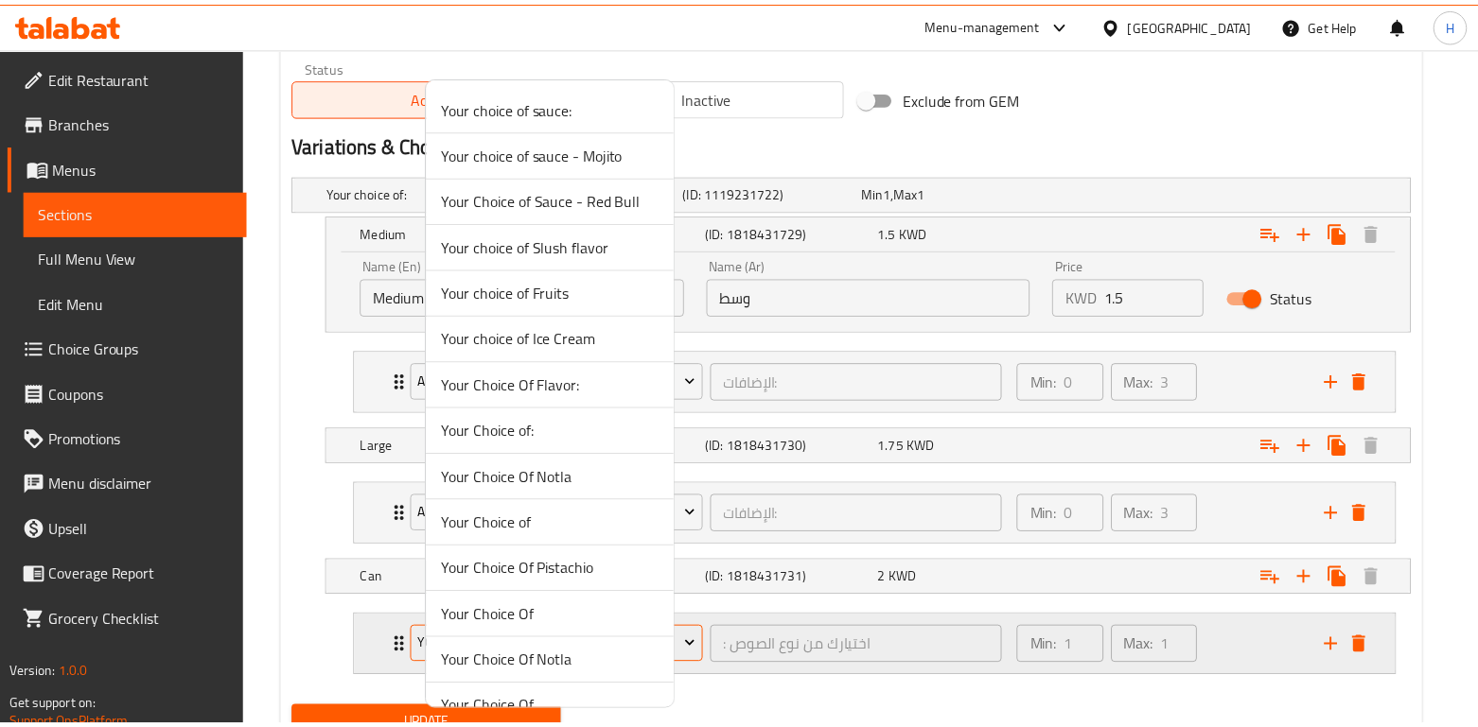
scroll to position [303, 0]
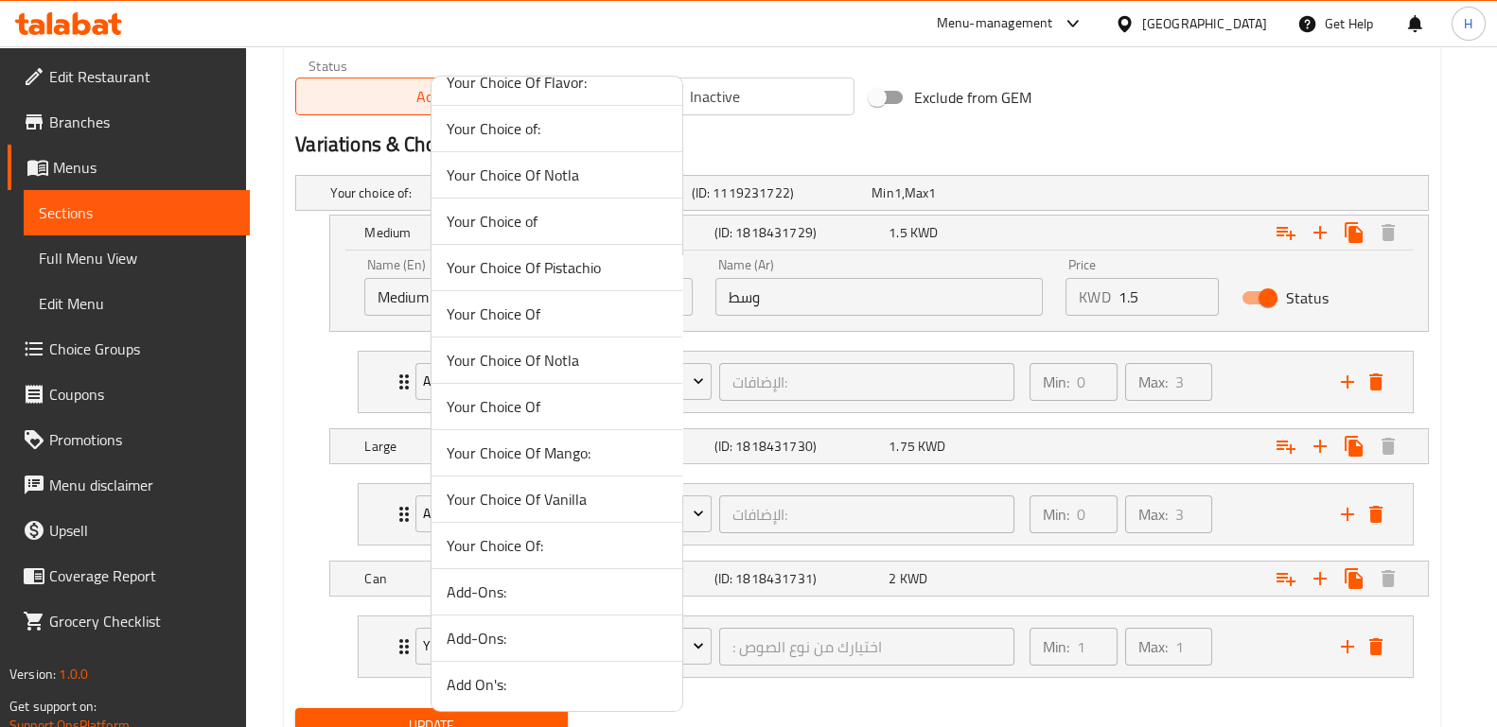
click at [550, 646] on span "Add-Ons:" at bounding box center [557, 638] width 220 height 23
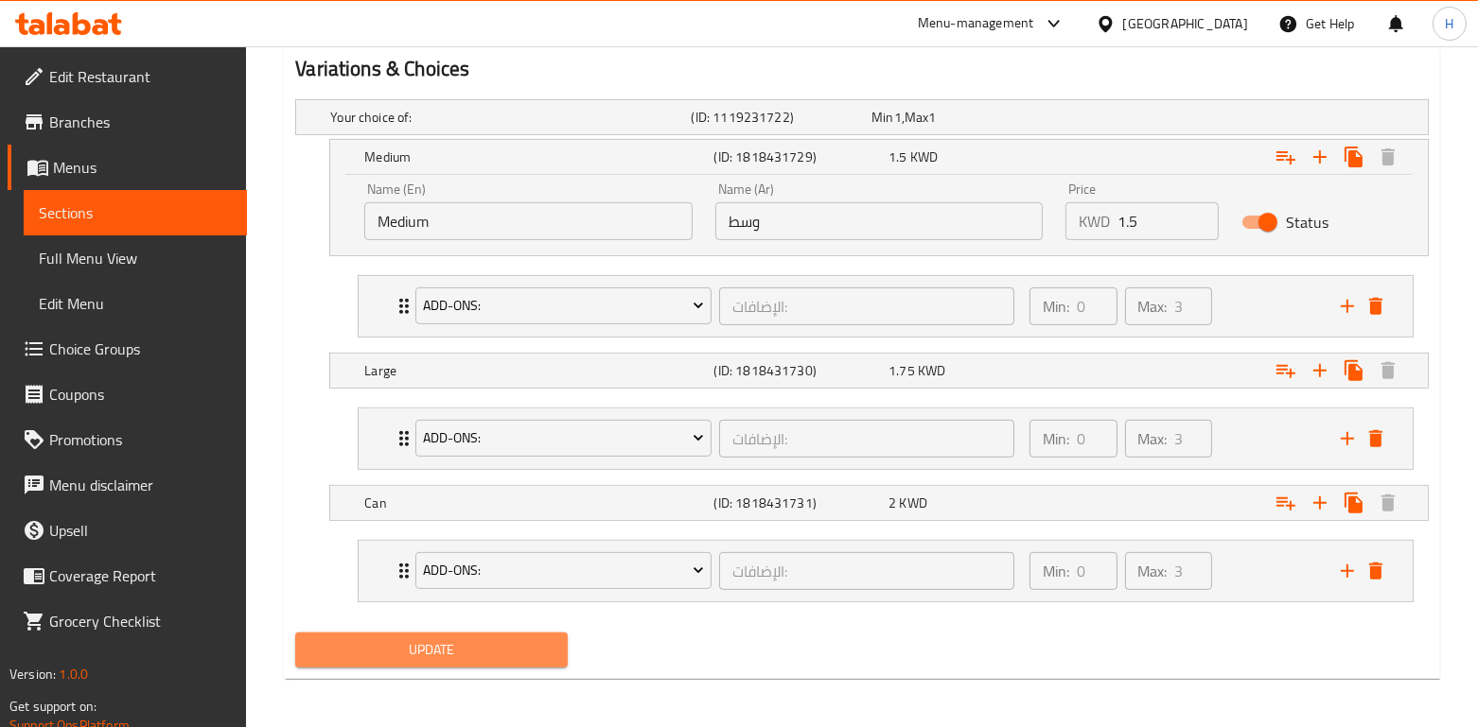
click at [500, 641] on span "Update" at bounding box center [430, 651] width 241 height 24
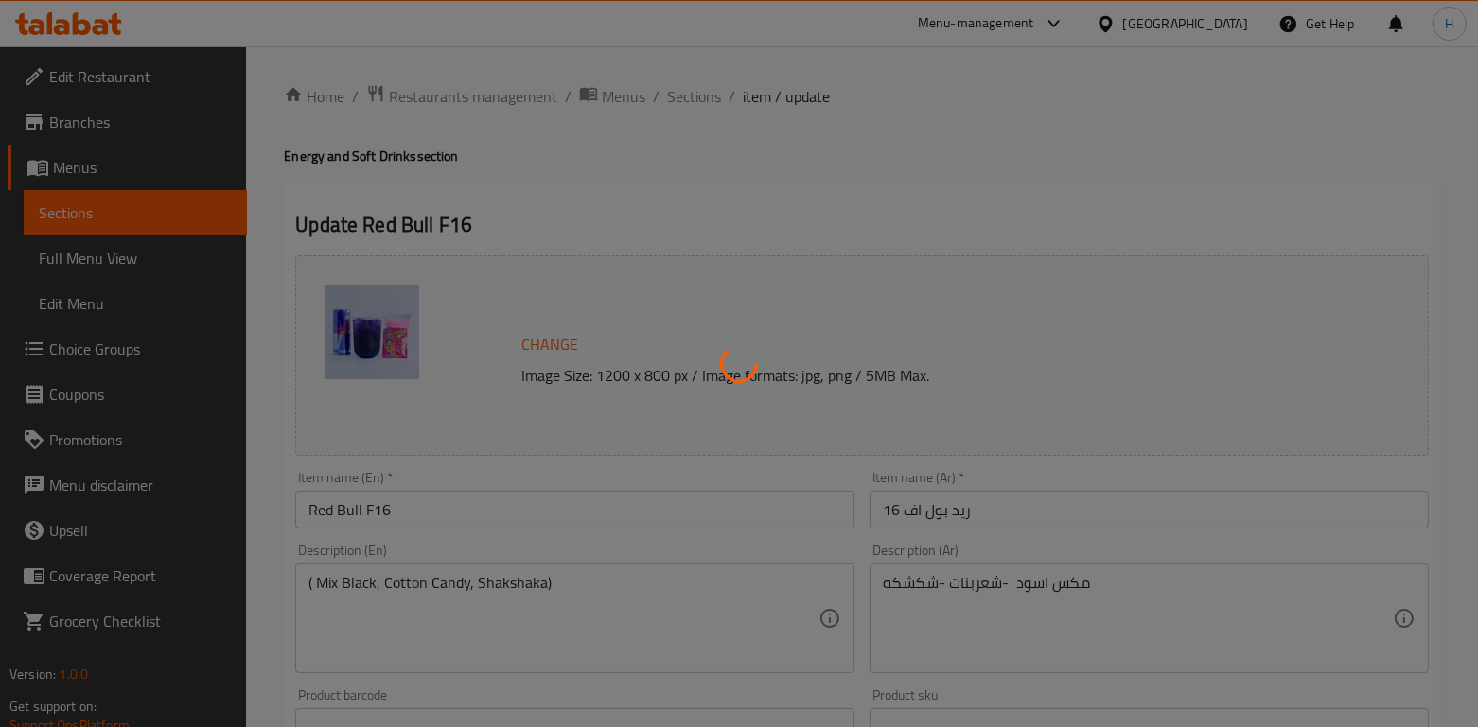
scroll to position [1, 0]
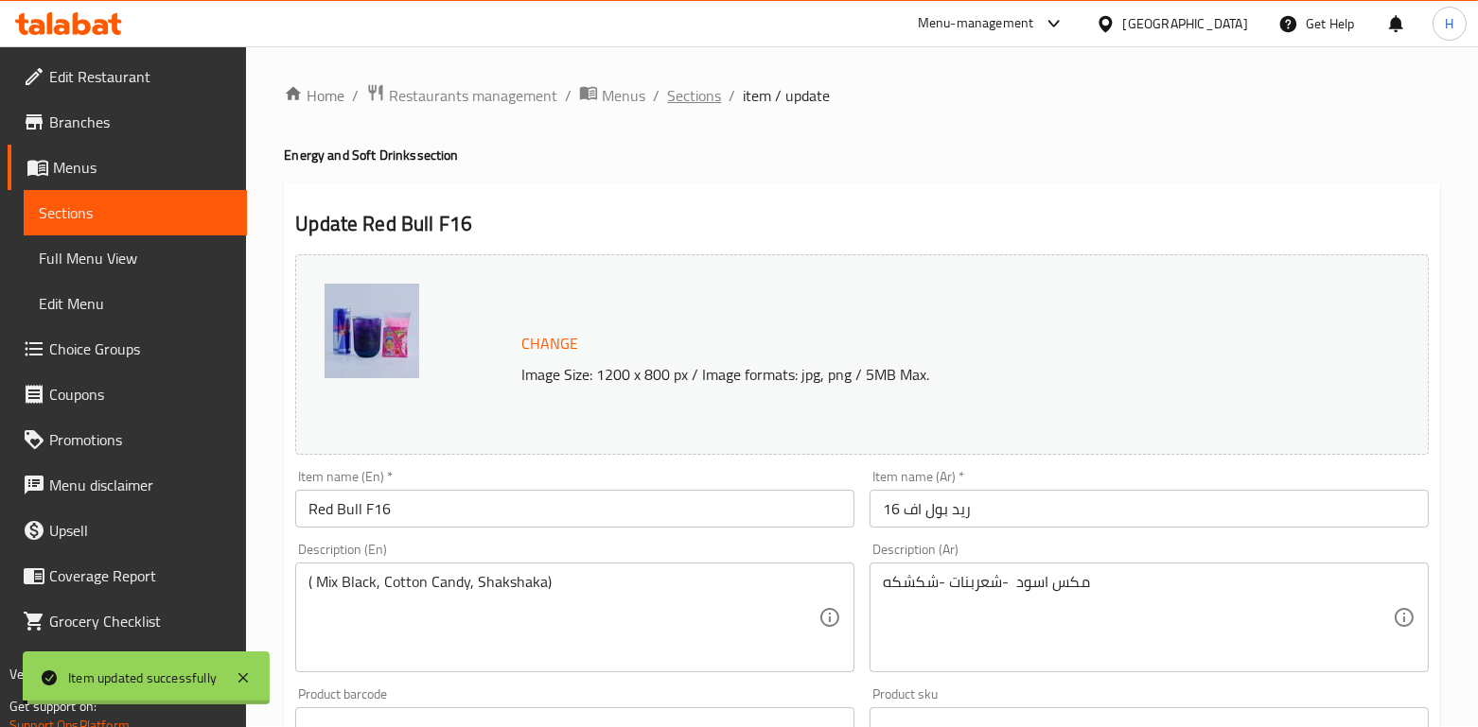
click at [694, 95] on span "Sections" at bounding box center [694, 95] width 54 height 23
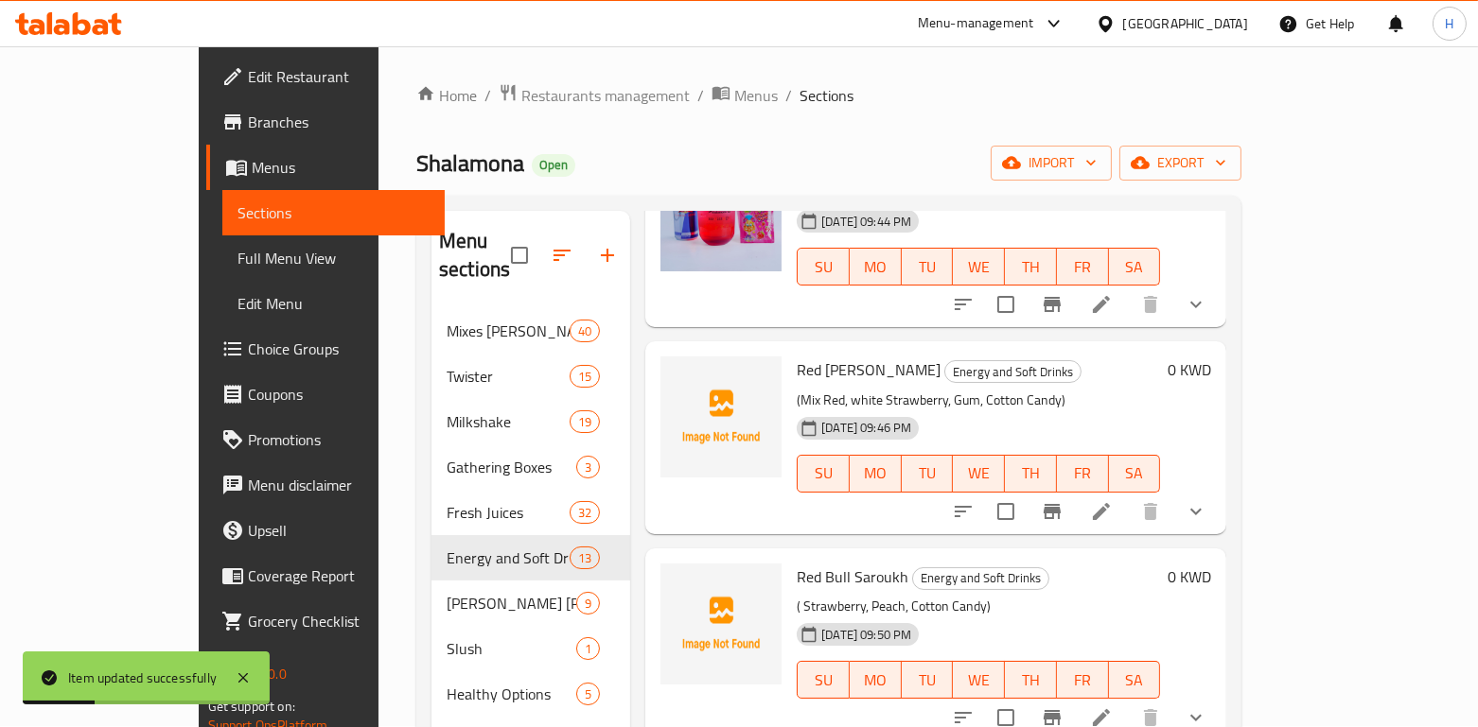
scroll to position [996, 0]
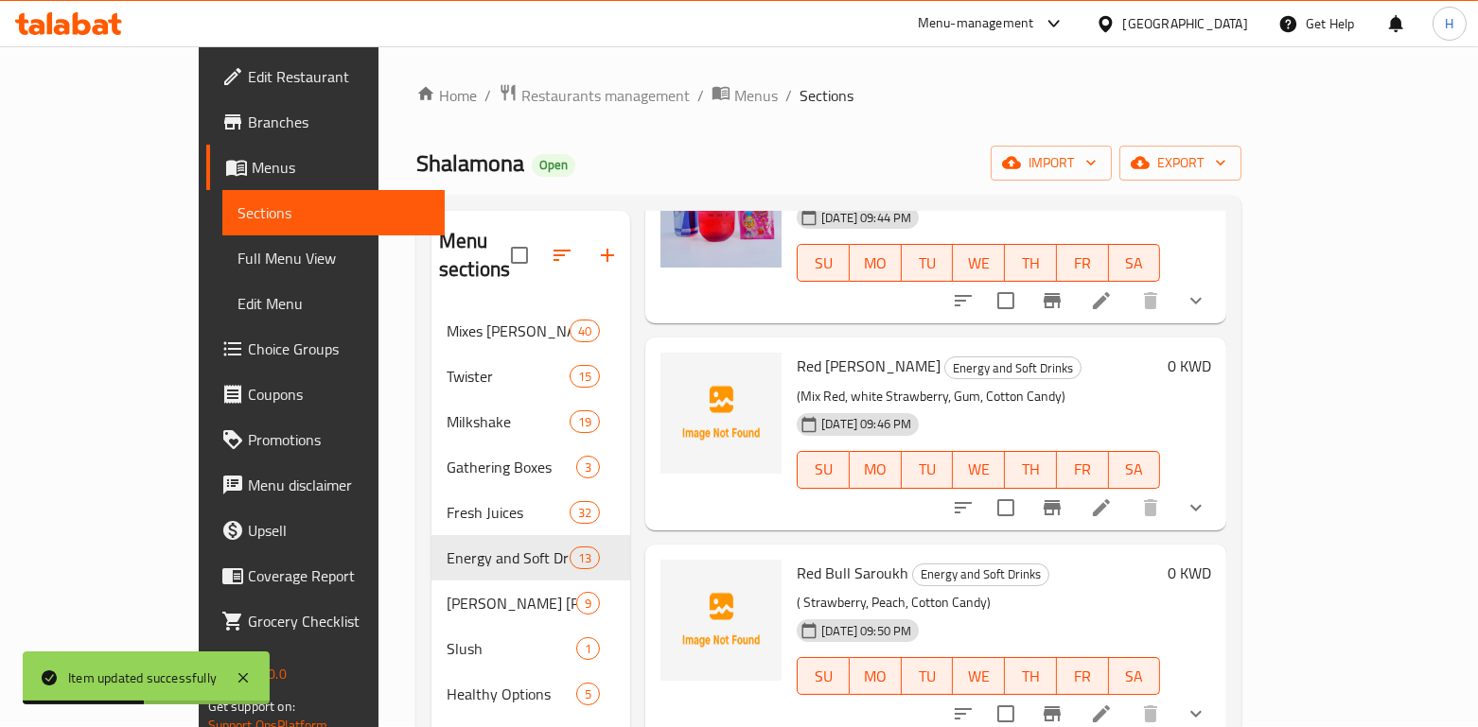
click at [1218, 493] on button "show more" at bounding box center [1195, 507] width 45 height 45
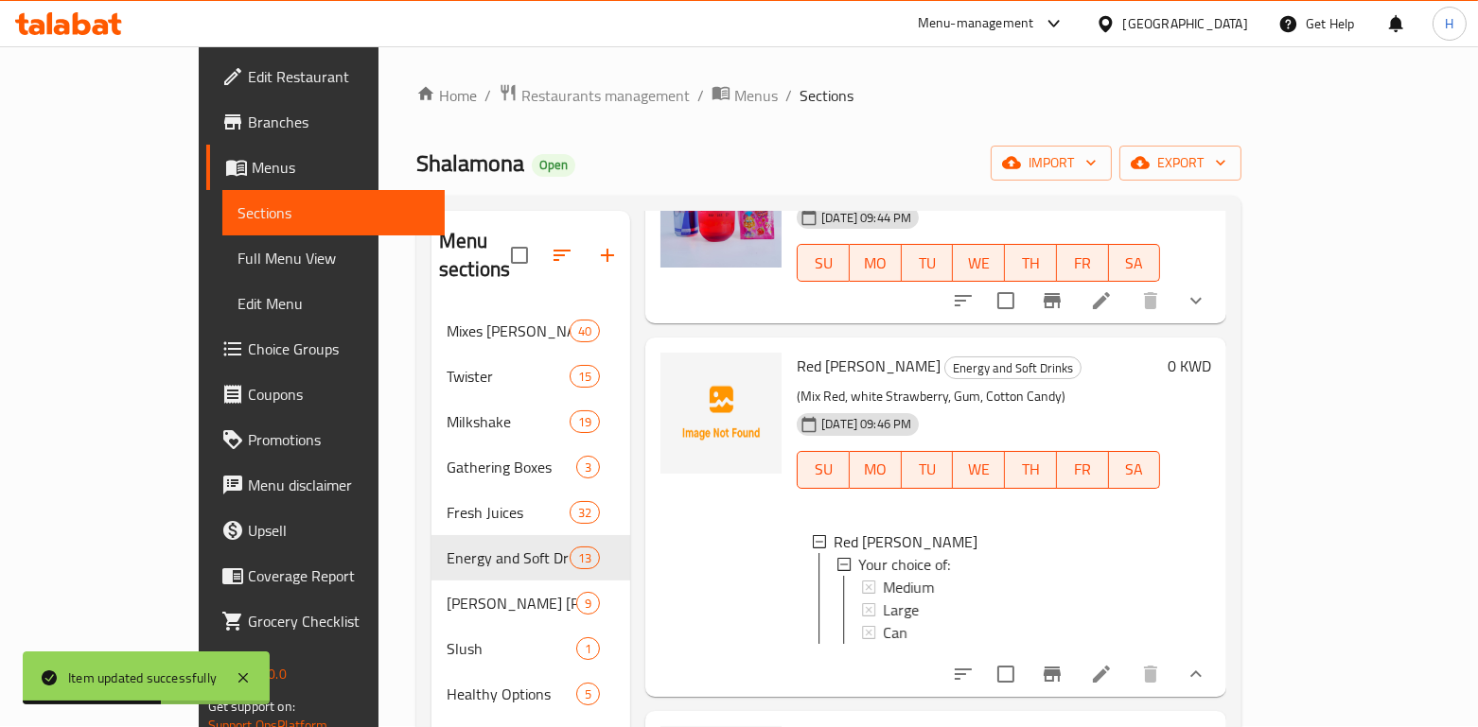
scroll to position [1065, 0]
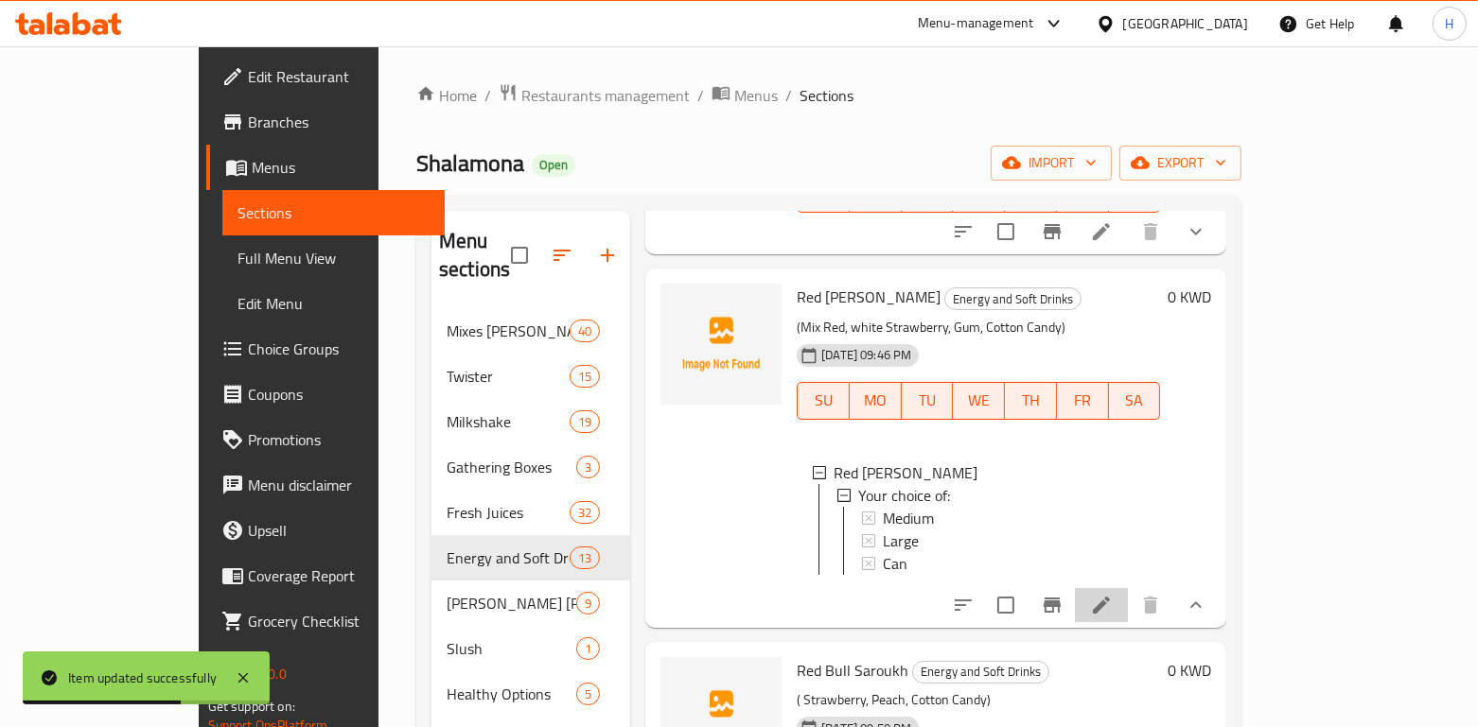
click at [1128, 588] on li at bounding box center [1101, 605] width 53 height 34
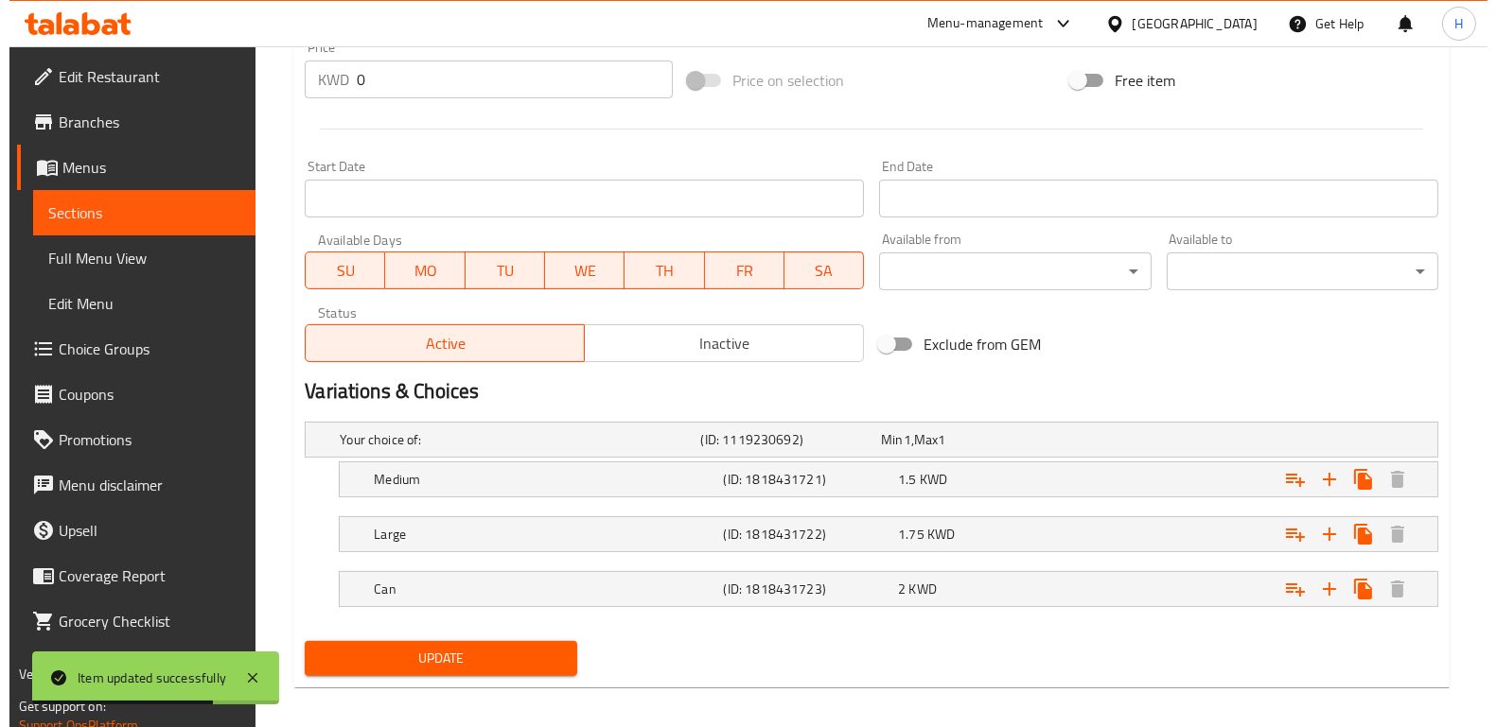
scroll to position [704, 0]
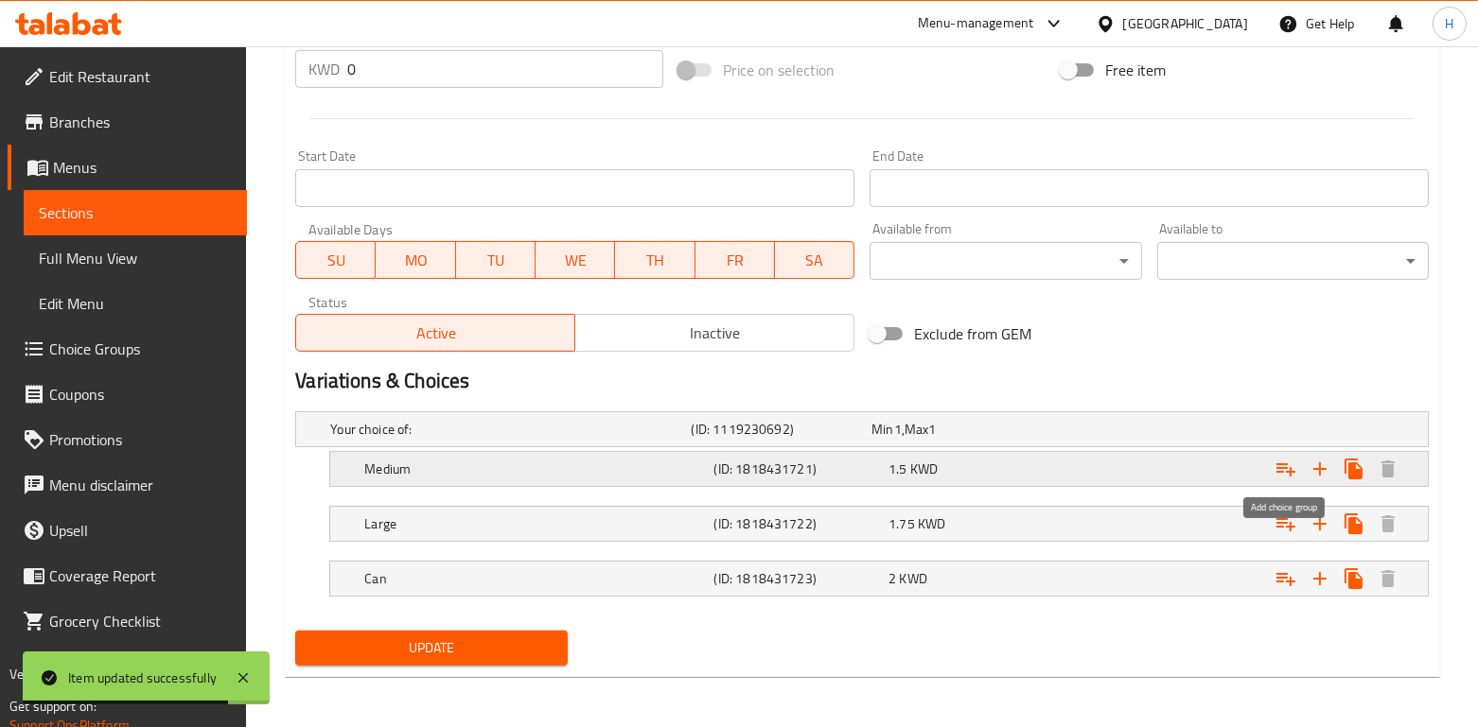
click at [1288, 472] on icon "Expand" at bounding box center [1285, 469] width 23 height 23
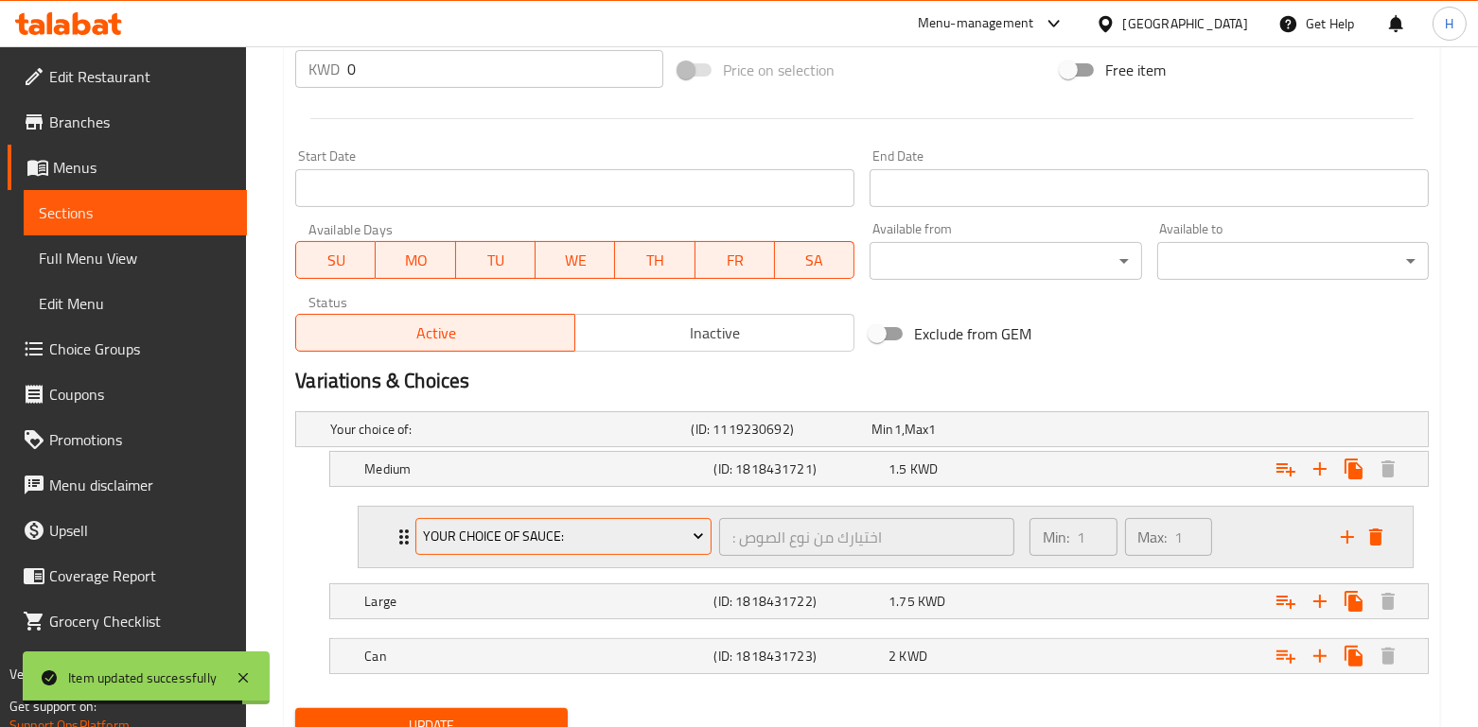
click at [455, 532] on span "Your choice of sauce:" at bounding box center [564, 537] width 282 height 24
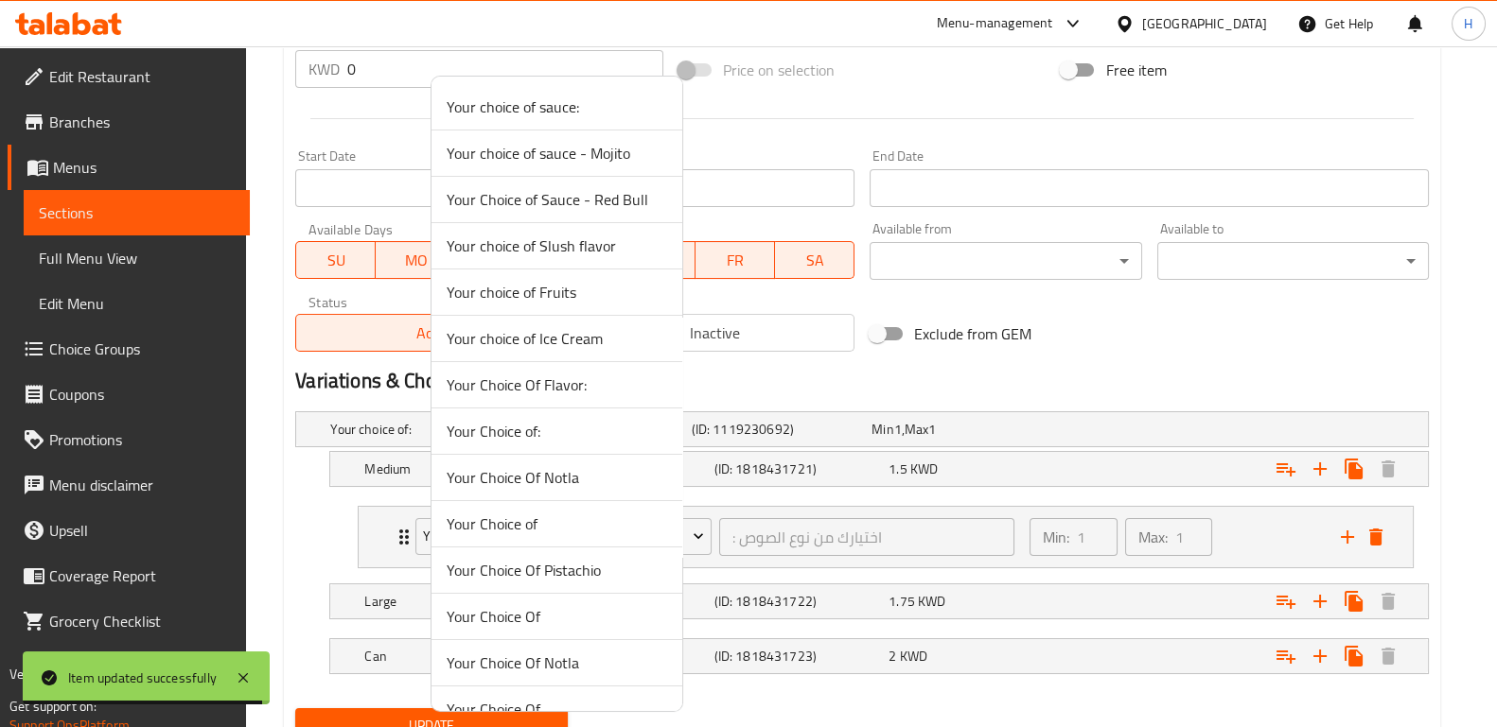
scroll to position [303, 0]
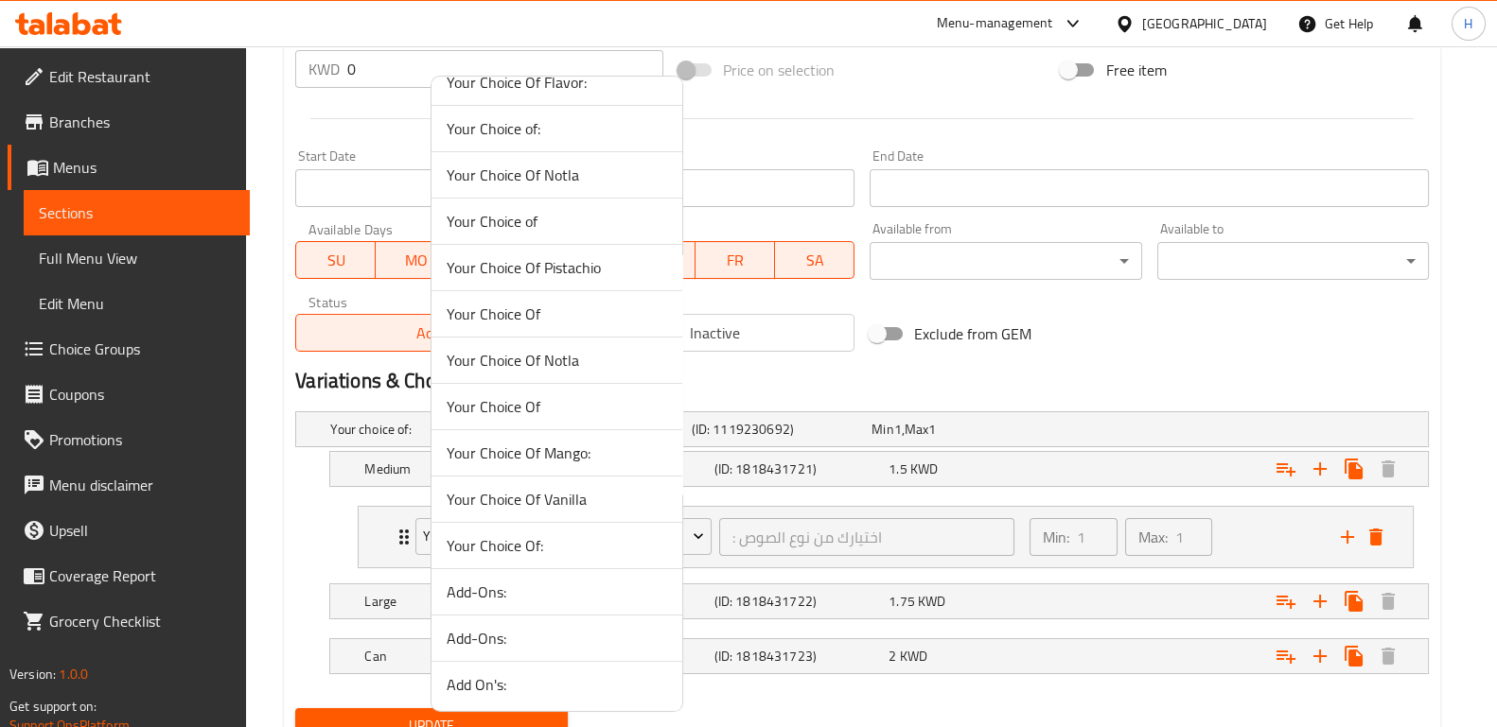
click at [523, 636] on span "Add-Ons:" at bounding box center [557, 638] width 220 height 23
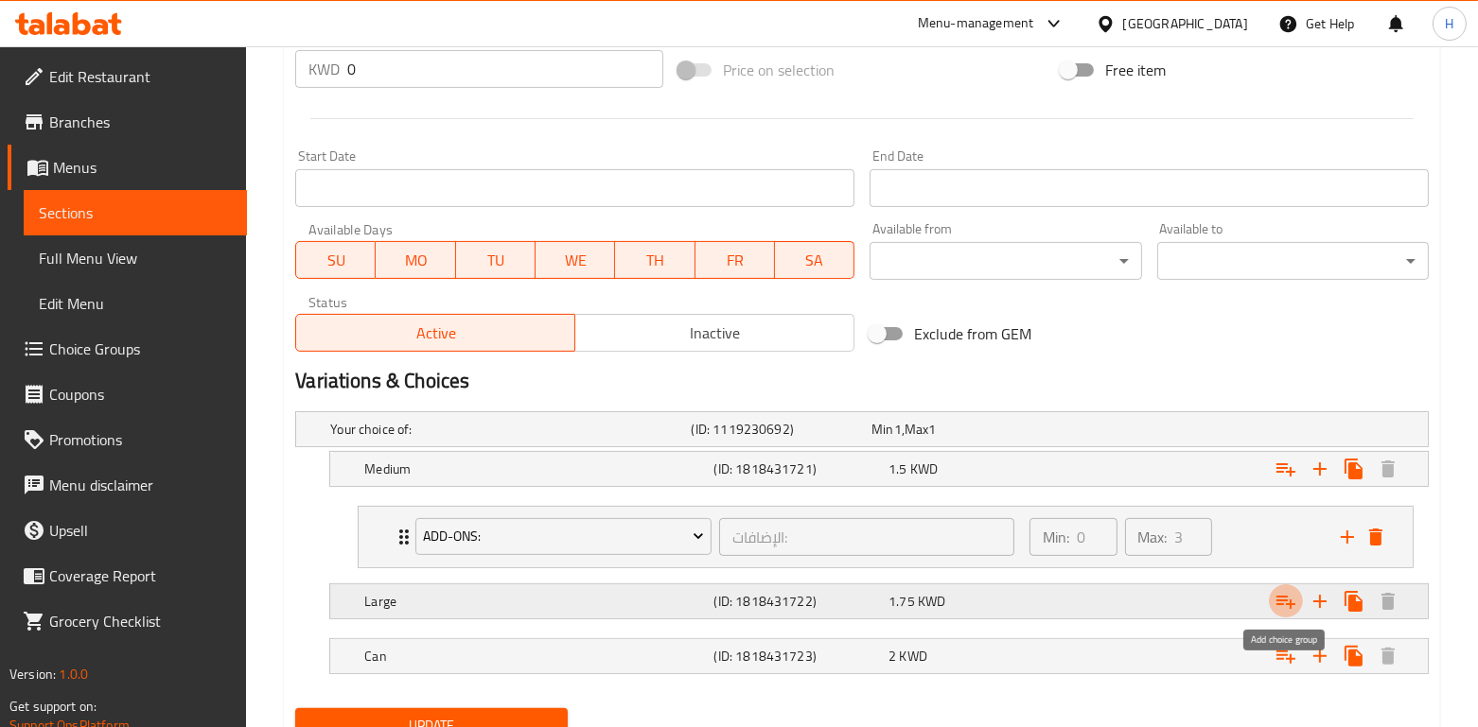
click at [1280, 596] on icon "Expand" at bounding box center [1285, 601] width 23 height 23
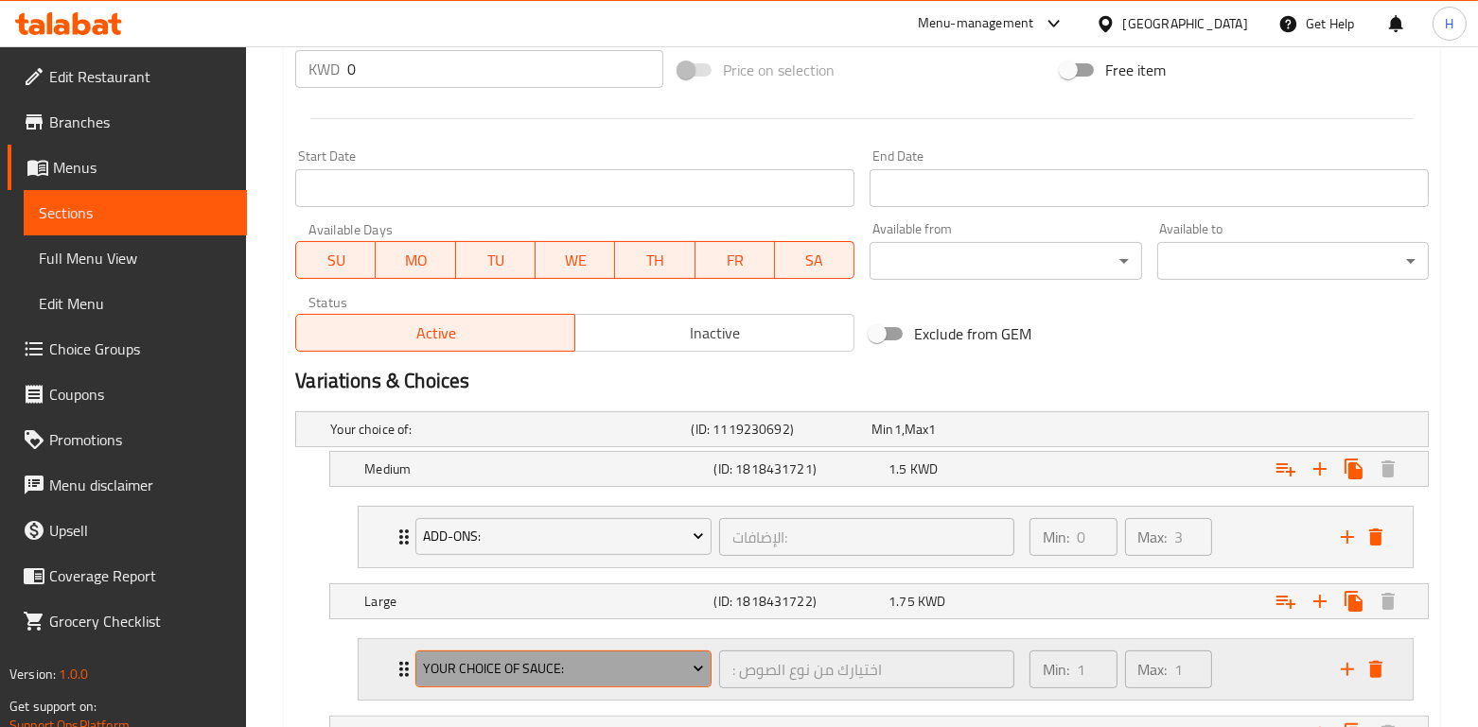
click at [558, 669] on span "Your choice of sauce:" at bounding box center [564, 669] width 282 height 24
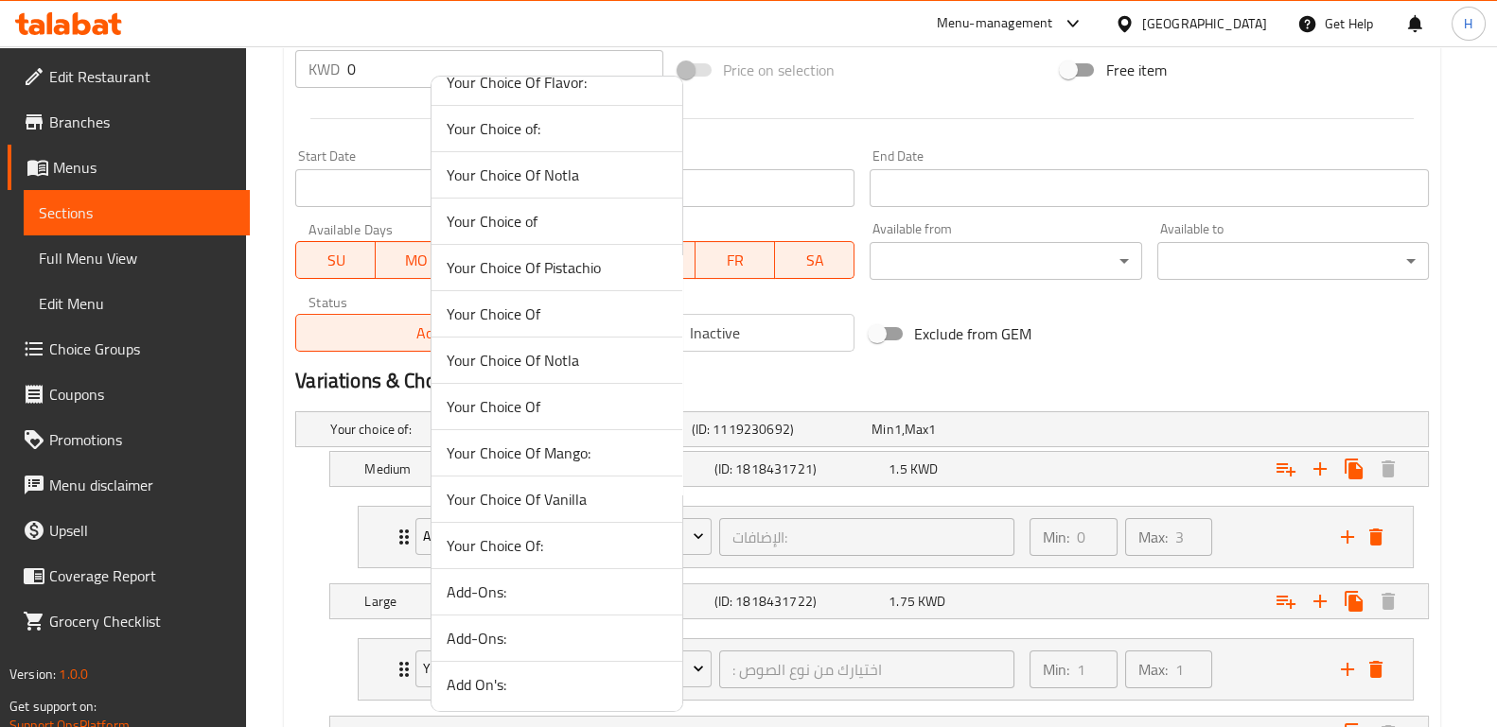
click at [528, 633] on span "Add-Ons:" at bounding box center [557, 638] width 220 height 23
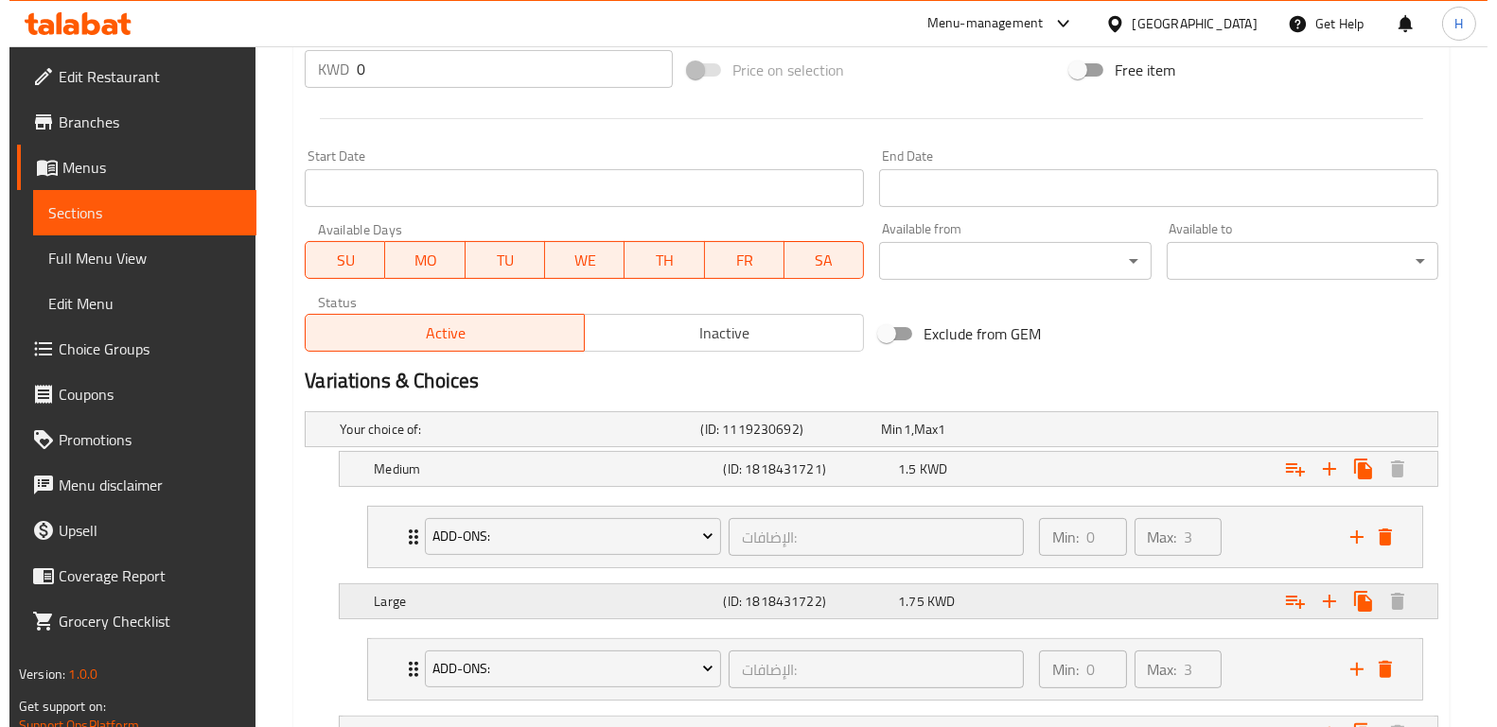
scroll to position [858, 0]
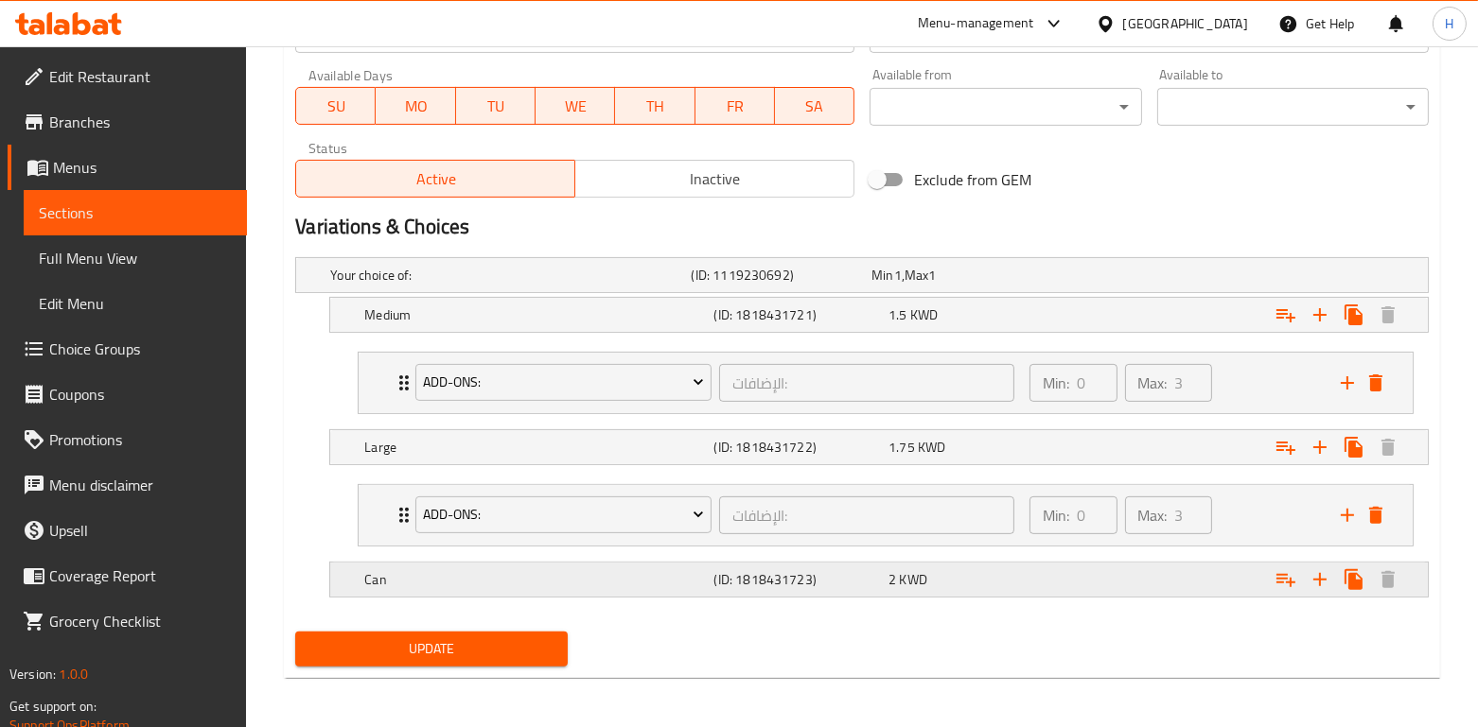
click at [1293, 576] on icon "Expand" at bounding box center [1285, 580] width 23 height 23
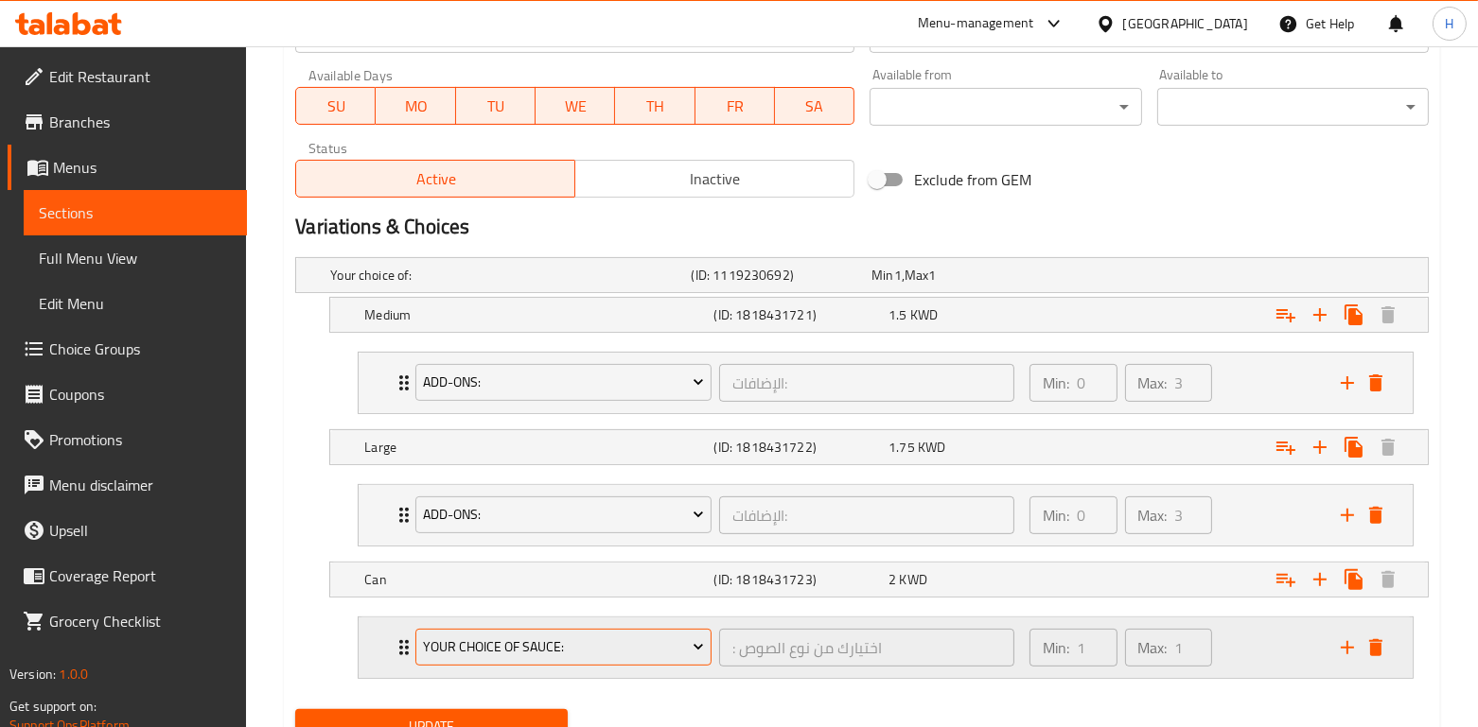
click at [576, 638] on span "Your choice of sauce:" at bounding box center [564, 648] width 282 height 24
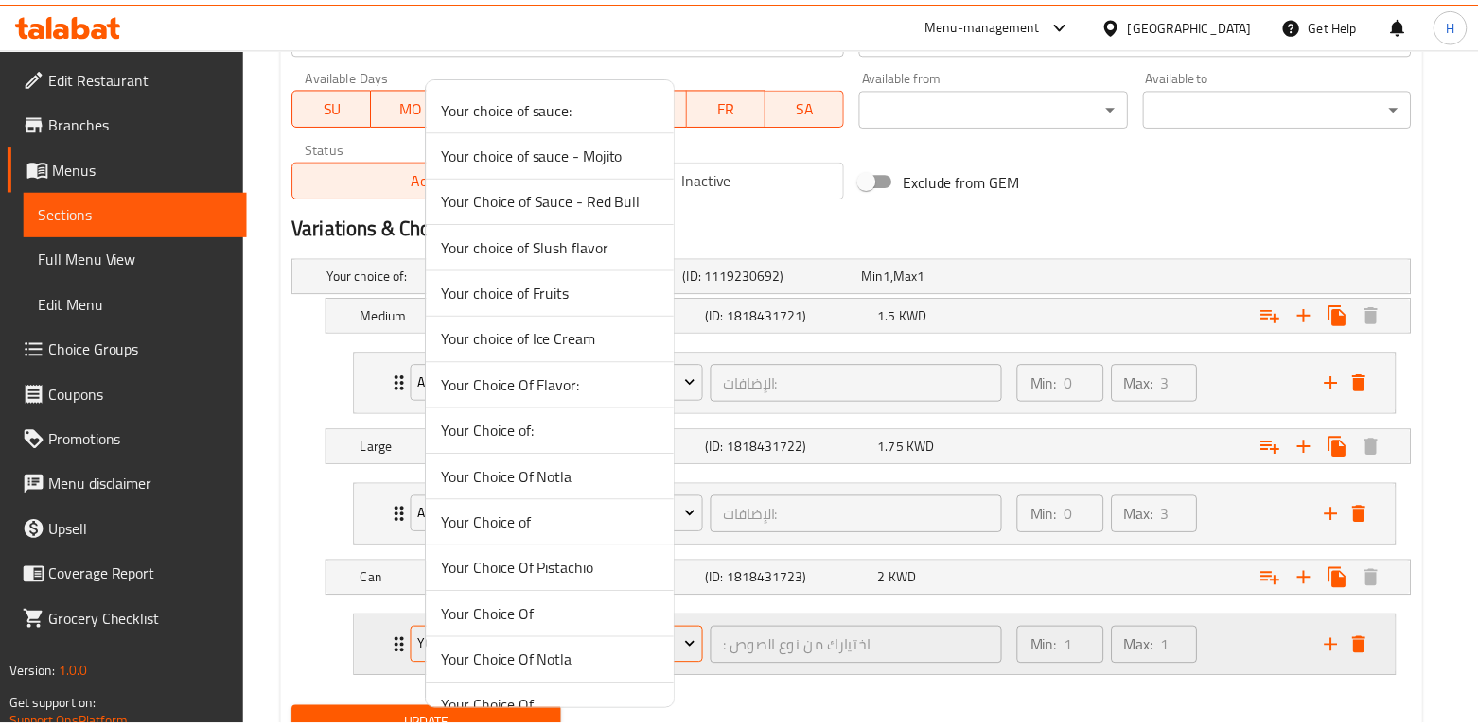
scroll to position [303, 0]
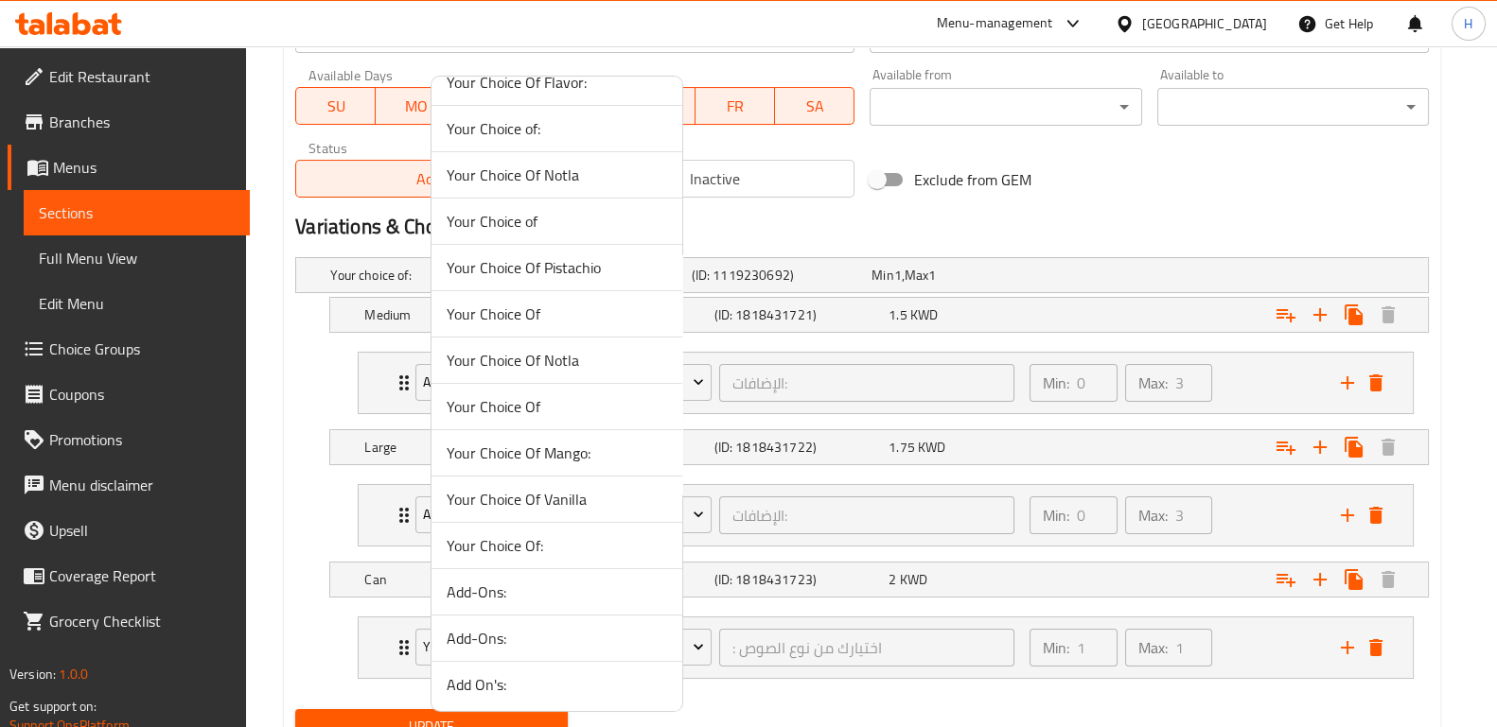
click at [560, 634] on span "Add-Ons:" at bounding box center [557, 638] width 220 height 23
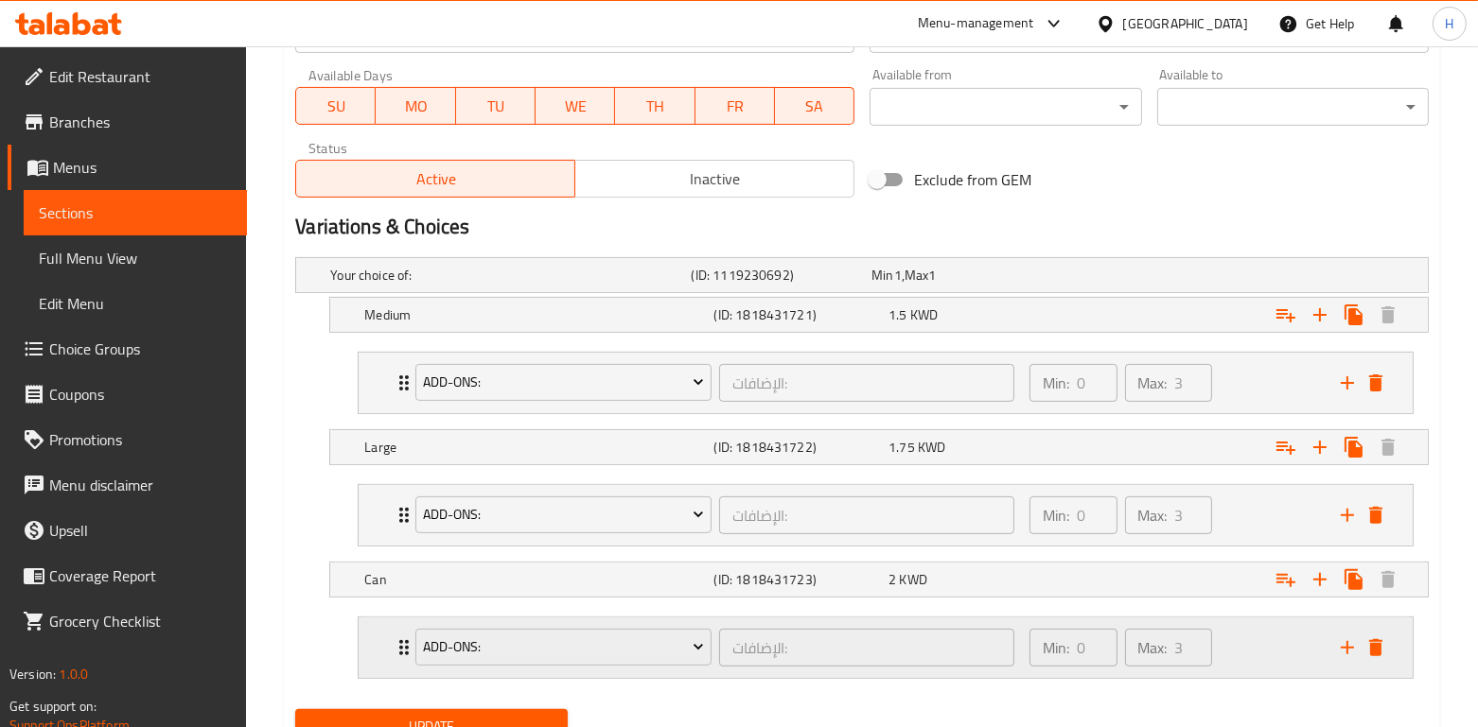
scroll to position [936, 0]
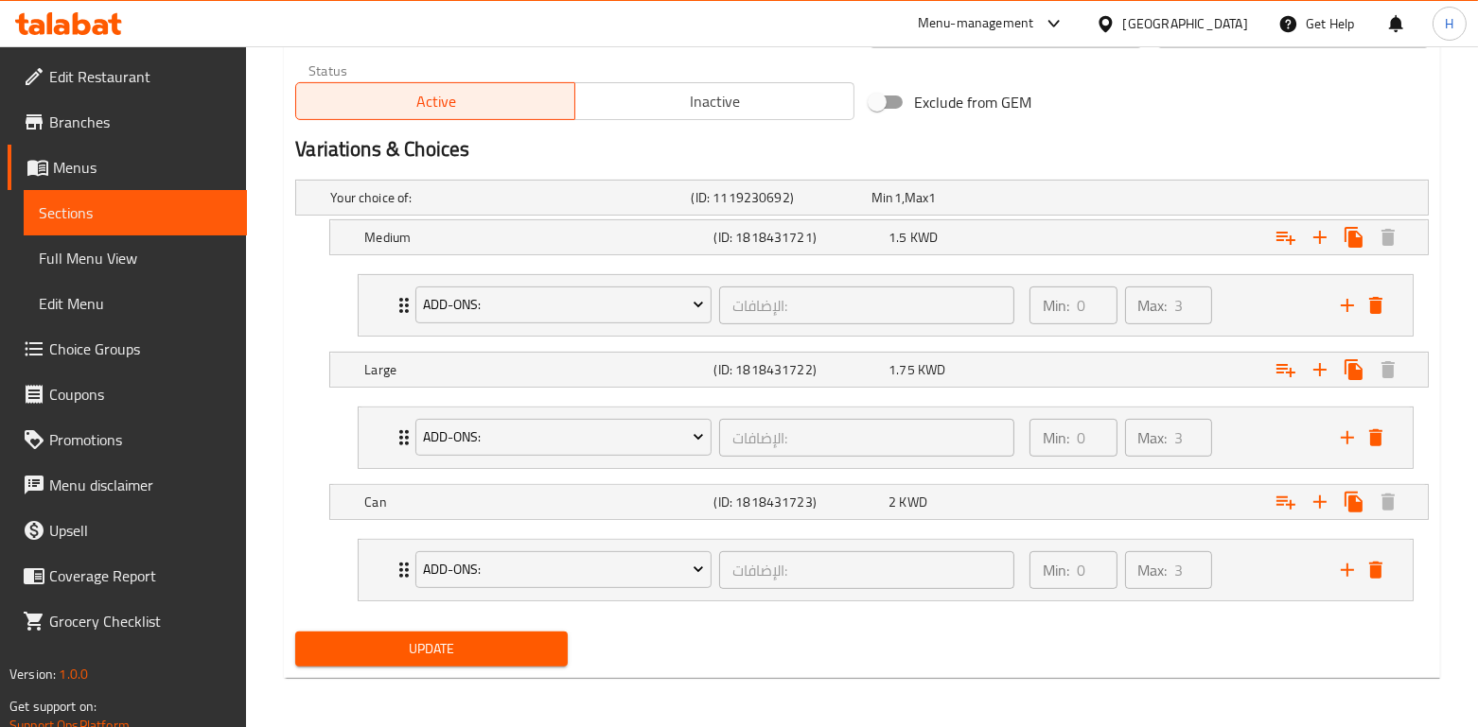
click at [514, 651] on span "Update" at bounding box center [430, 650] width 241 height 24
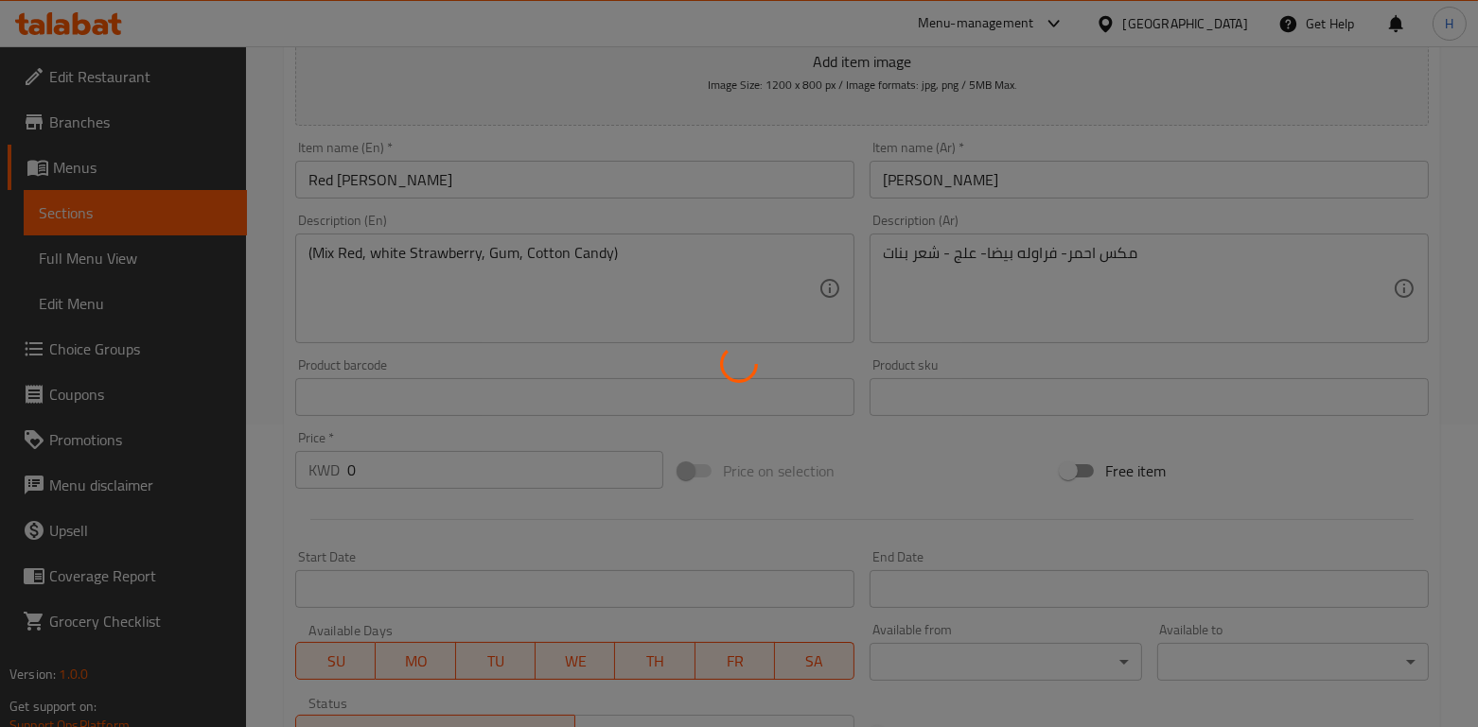
scroll to position [0, 0]
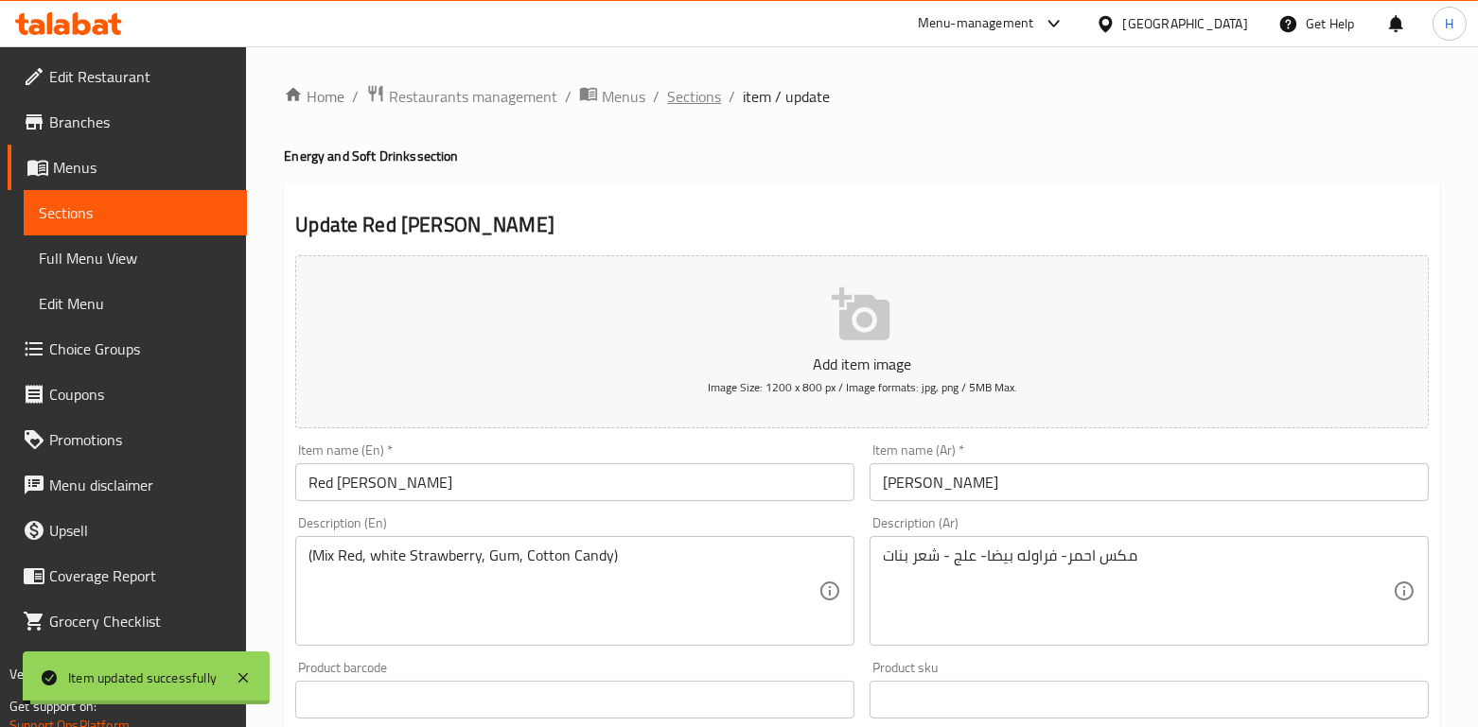
click at [694, 96] on span "Sections" at bounding box center [694, 96] width 54 height 23
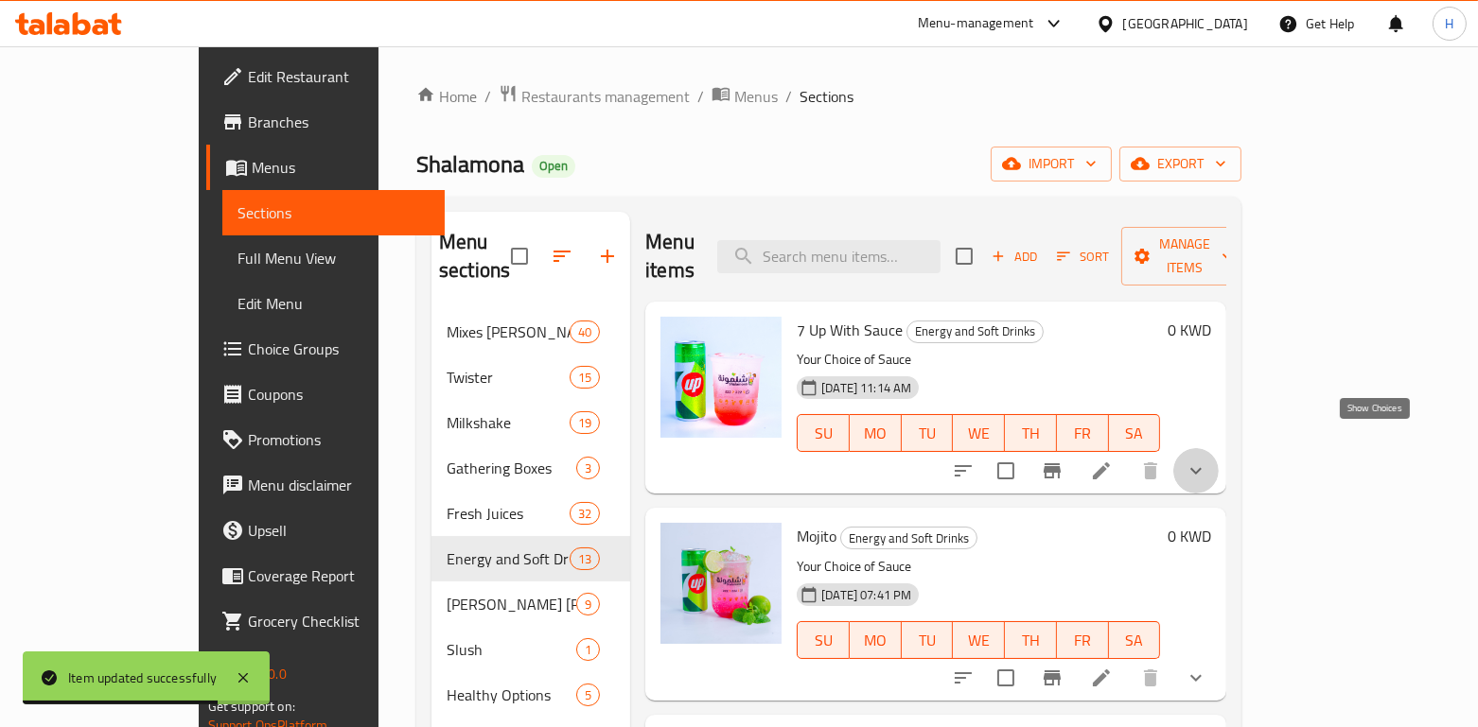
click at [1207, 460] on icon "show more" at bounding box center [1195, 471] width 23 height 23
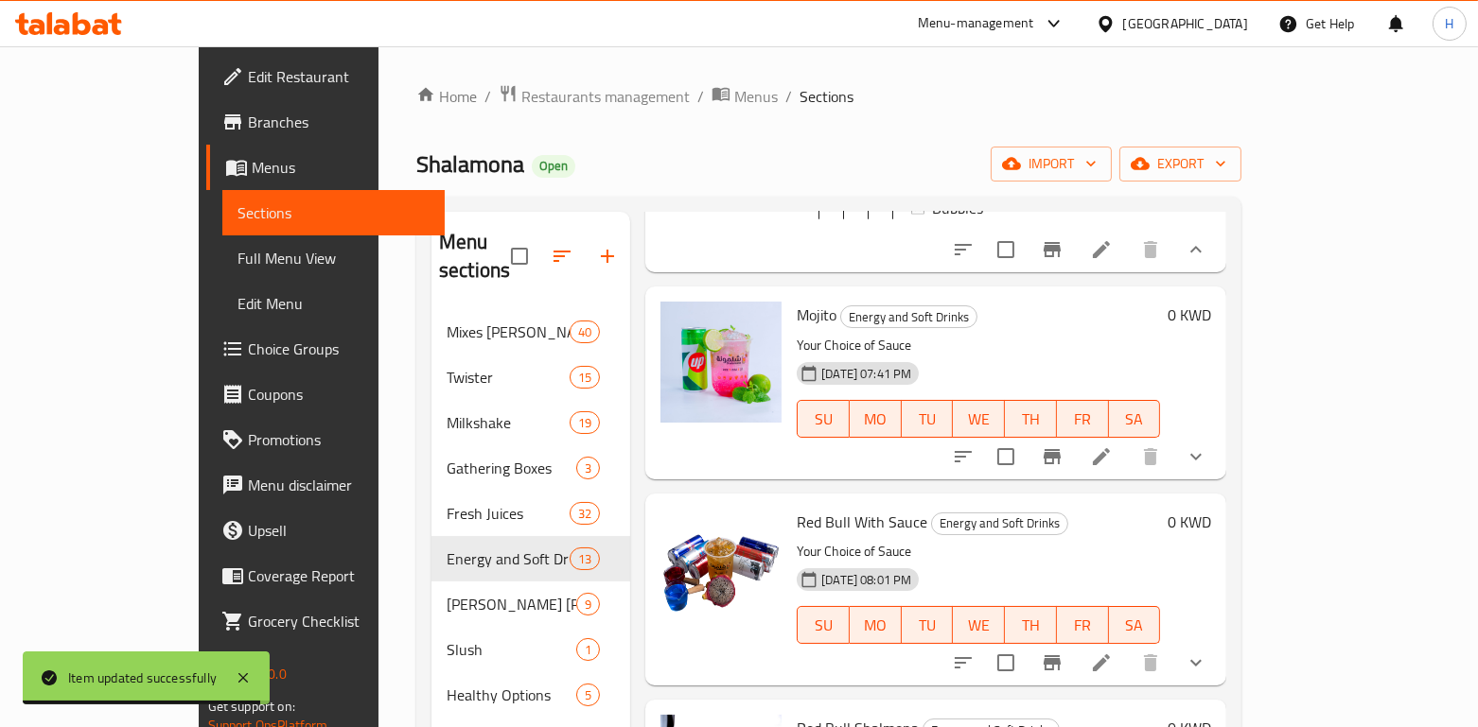
scroll to position [1617, 0]
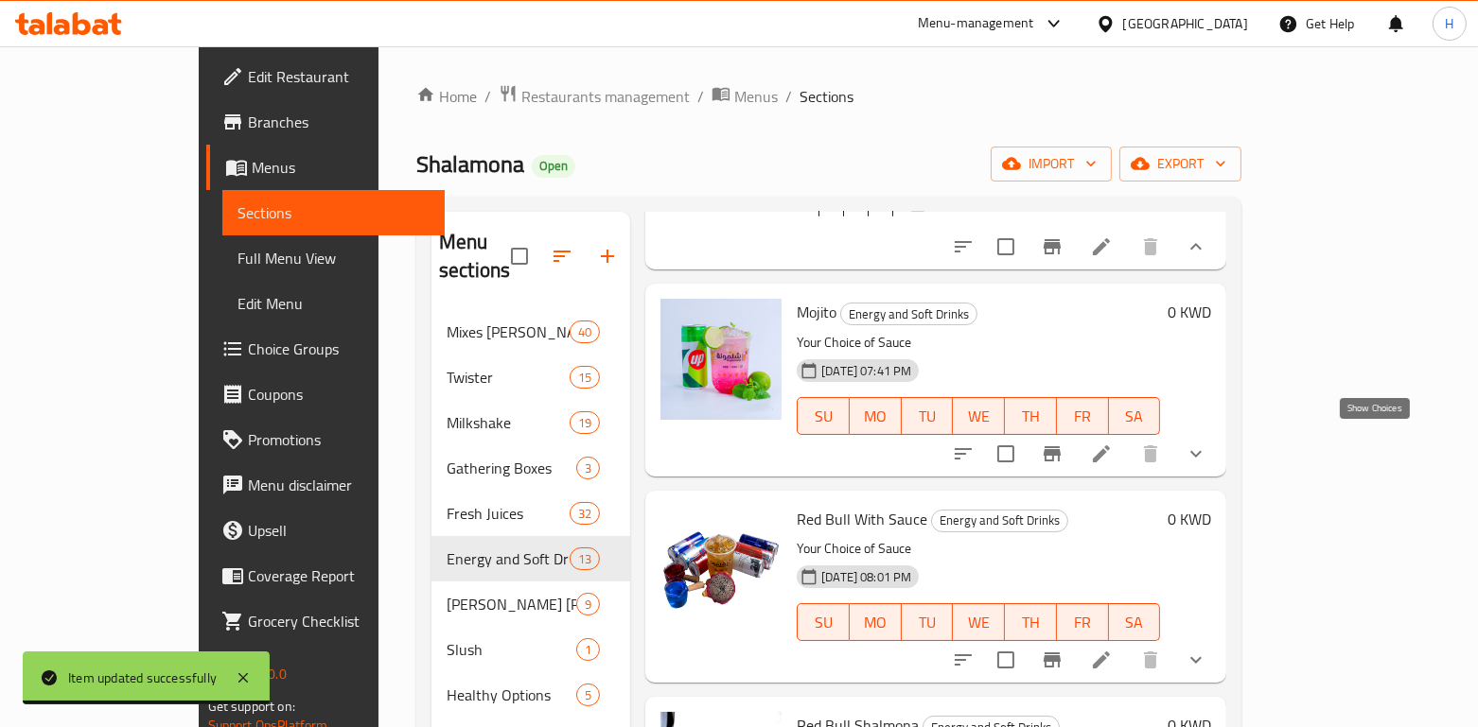
click at [1207, 443] on icon "show more" at bounding box center [1195, 454] width 23 height 23
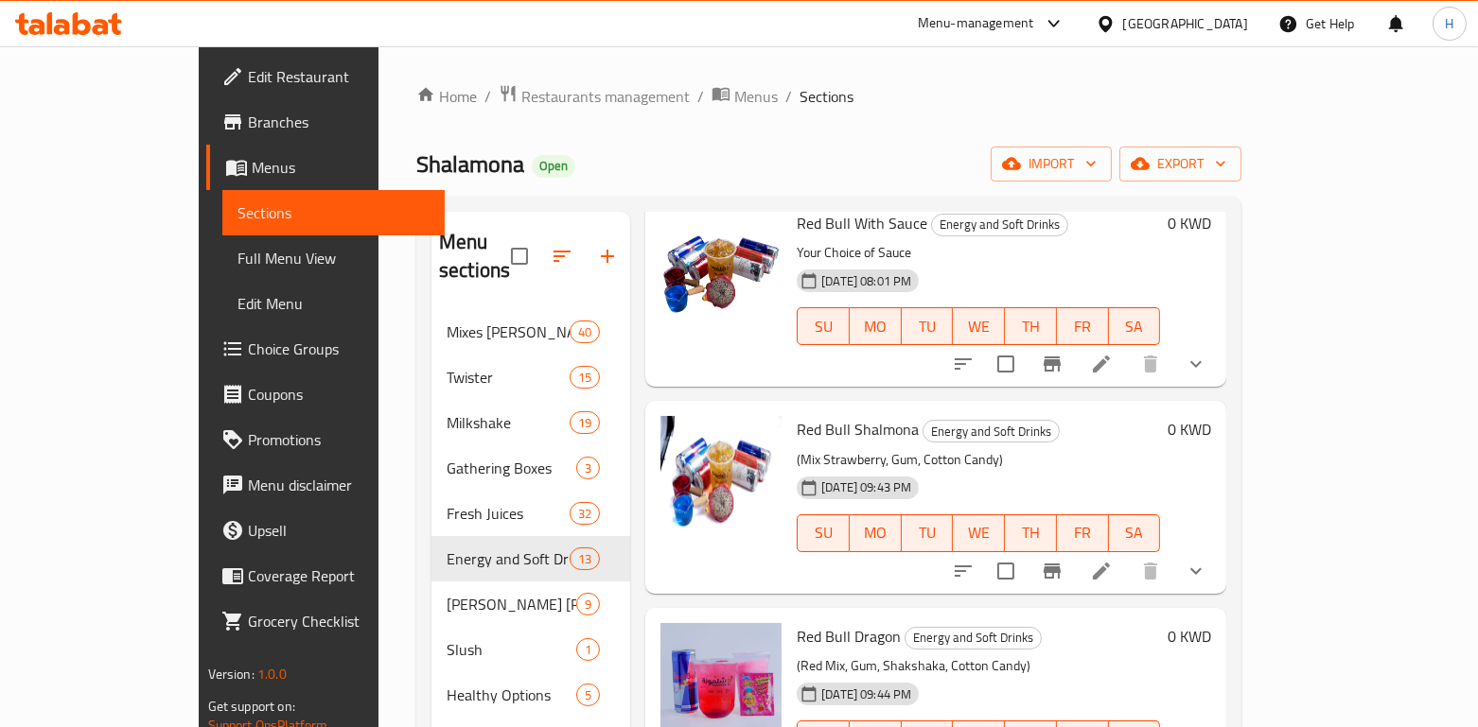
scroll to position [3347, 0]
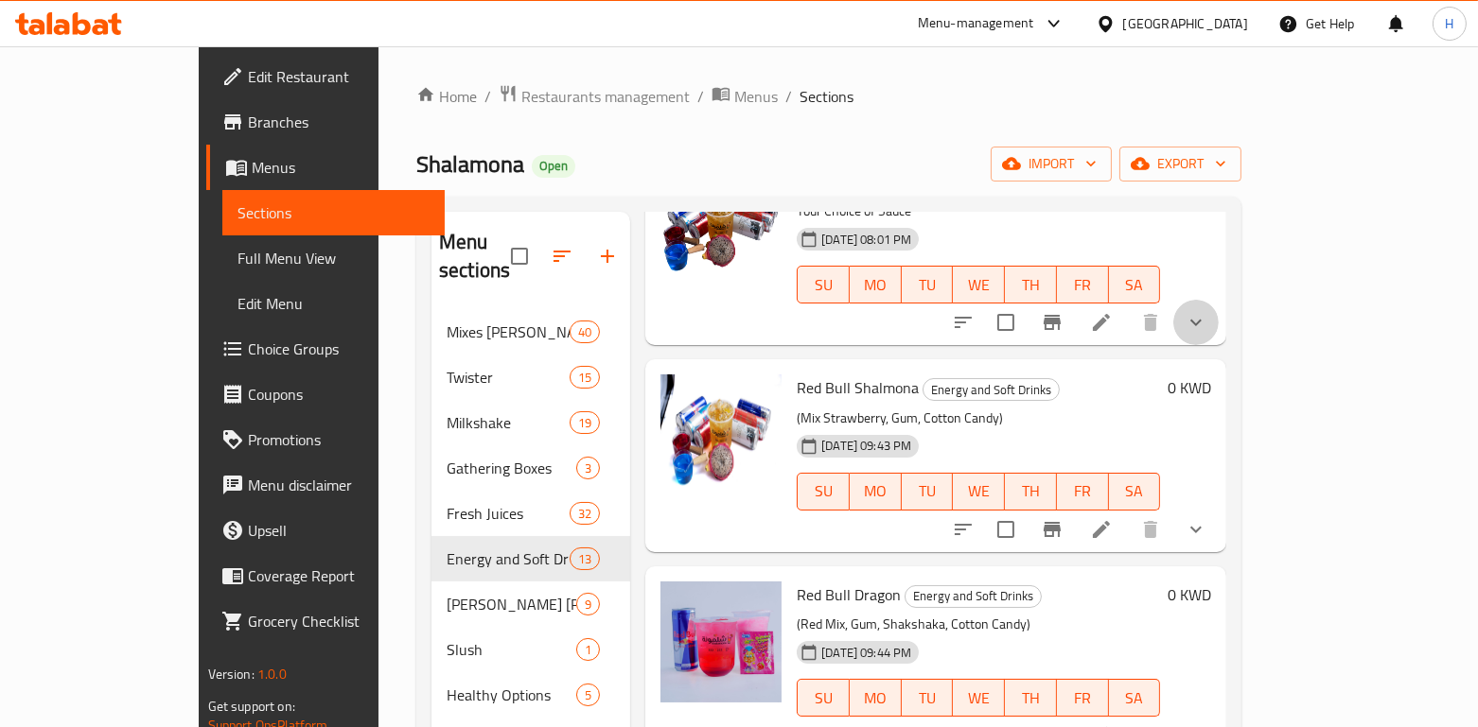
click at [1218, 345] on button "show more" at bounding box center [1195, 322] width 45 height 45
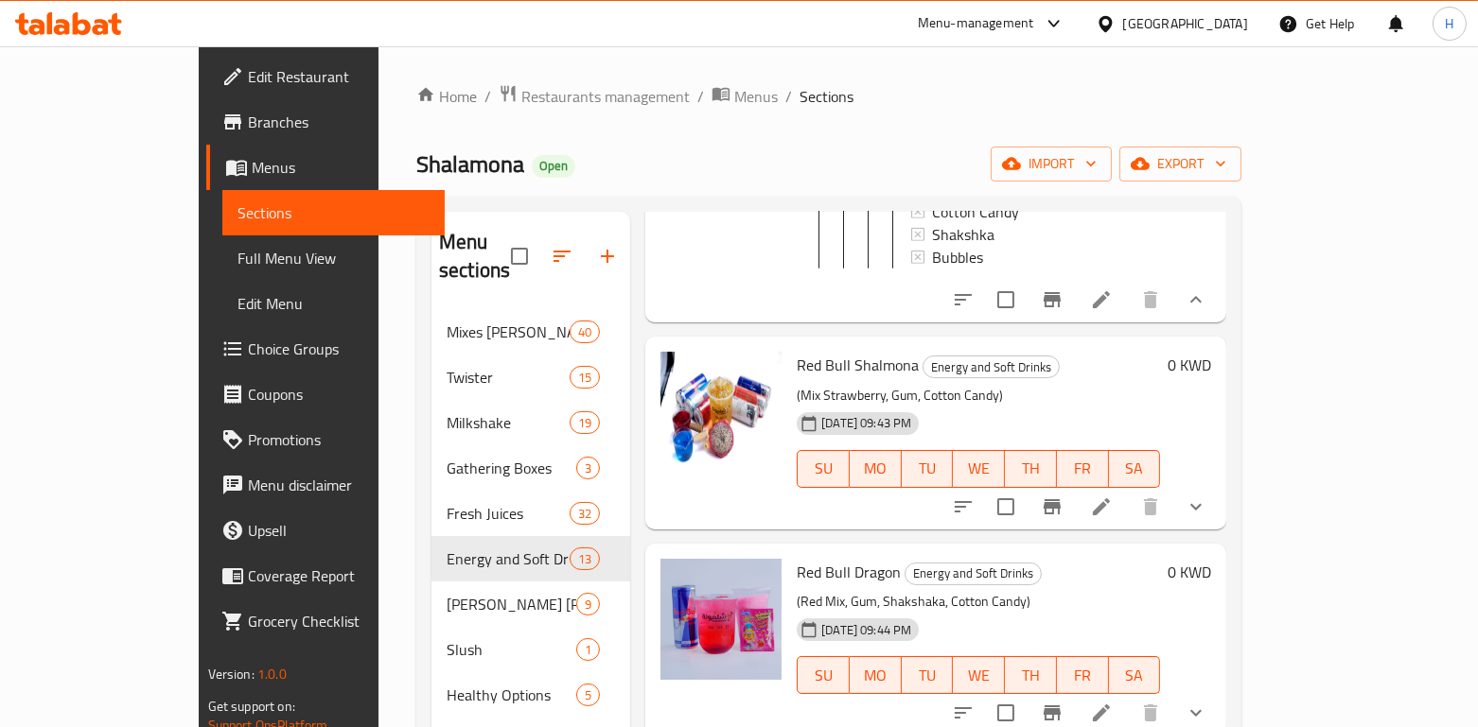
scroll to position [5240, 0]
click at [1207, 517] on icon "show more" at bounding box center [1195, 506] width 23 height 23
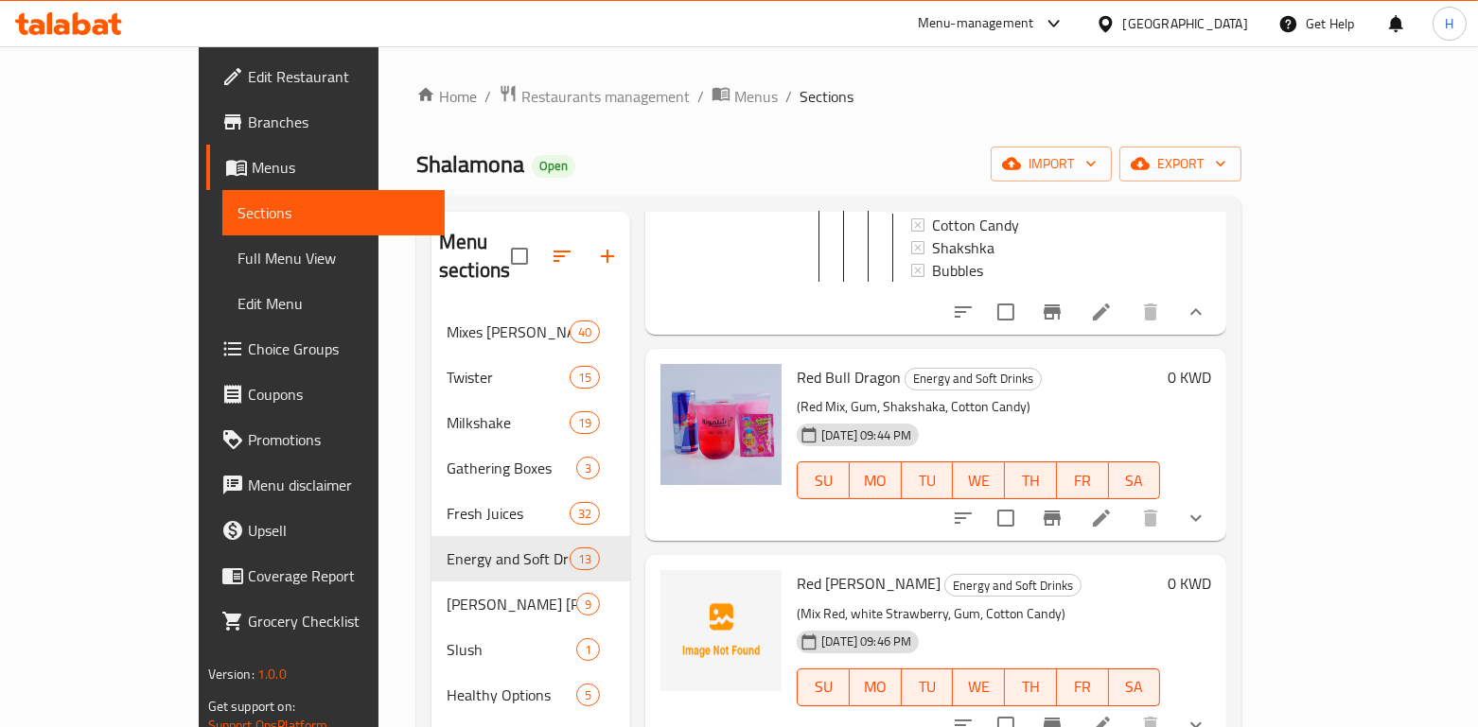
scroll to position [5874, 0]
click at [1218, 540] on button "show more" at bounding box center [1195, 517] width 45 height 45
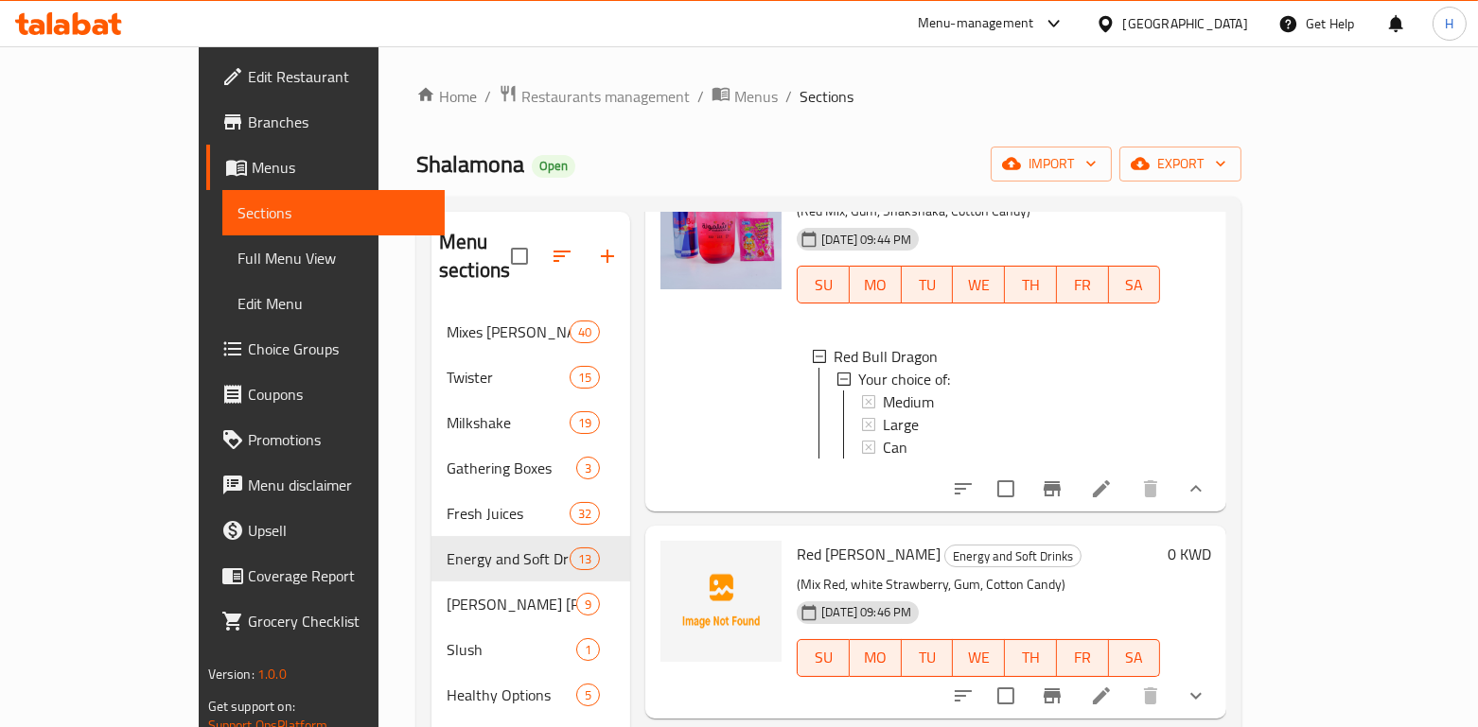
scroll to position [6068, 0]
click at [1112, 500] on icon at bounding box center [1101, 489] width 23 height 23
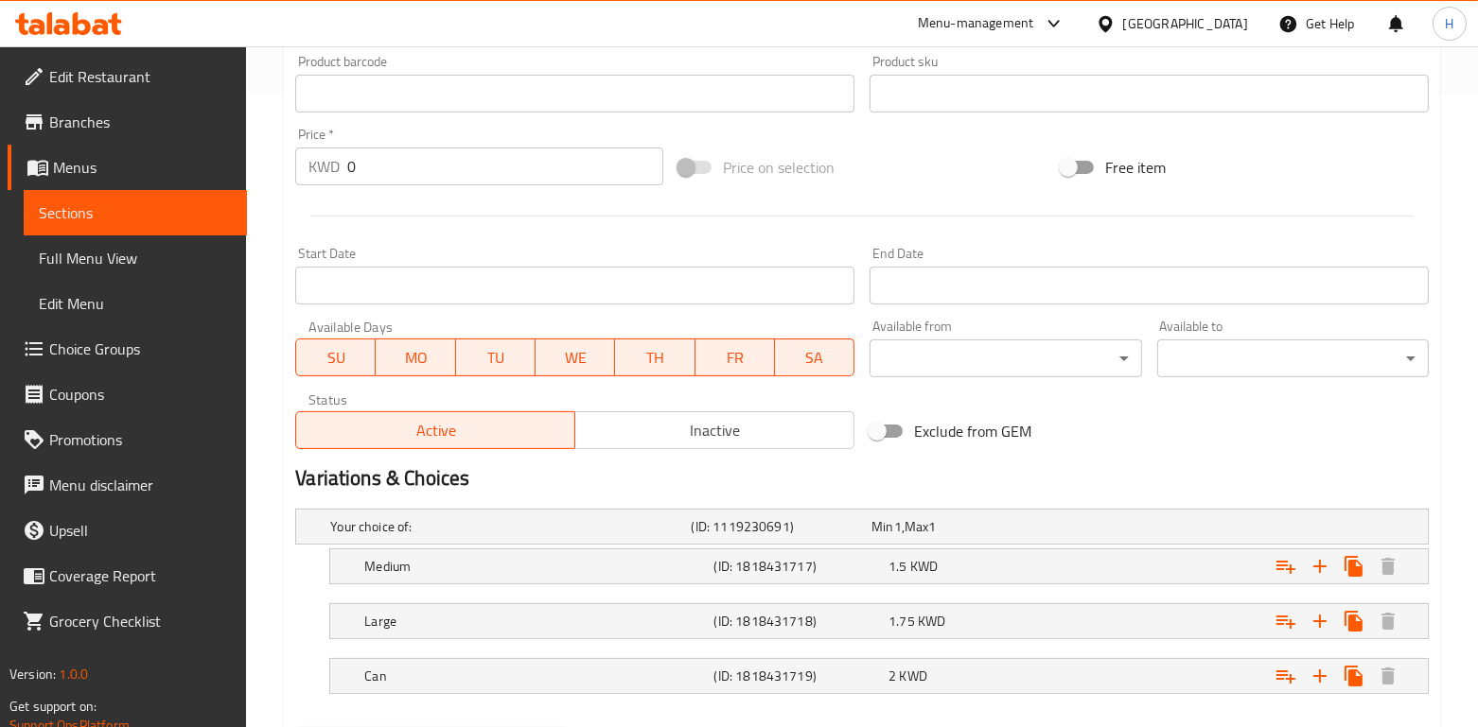
scroll to position [732, 0]
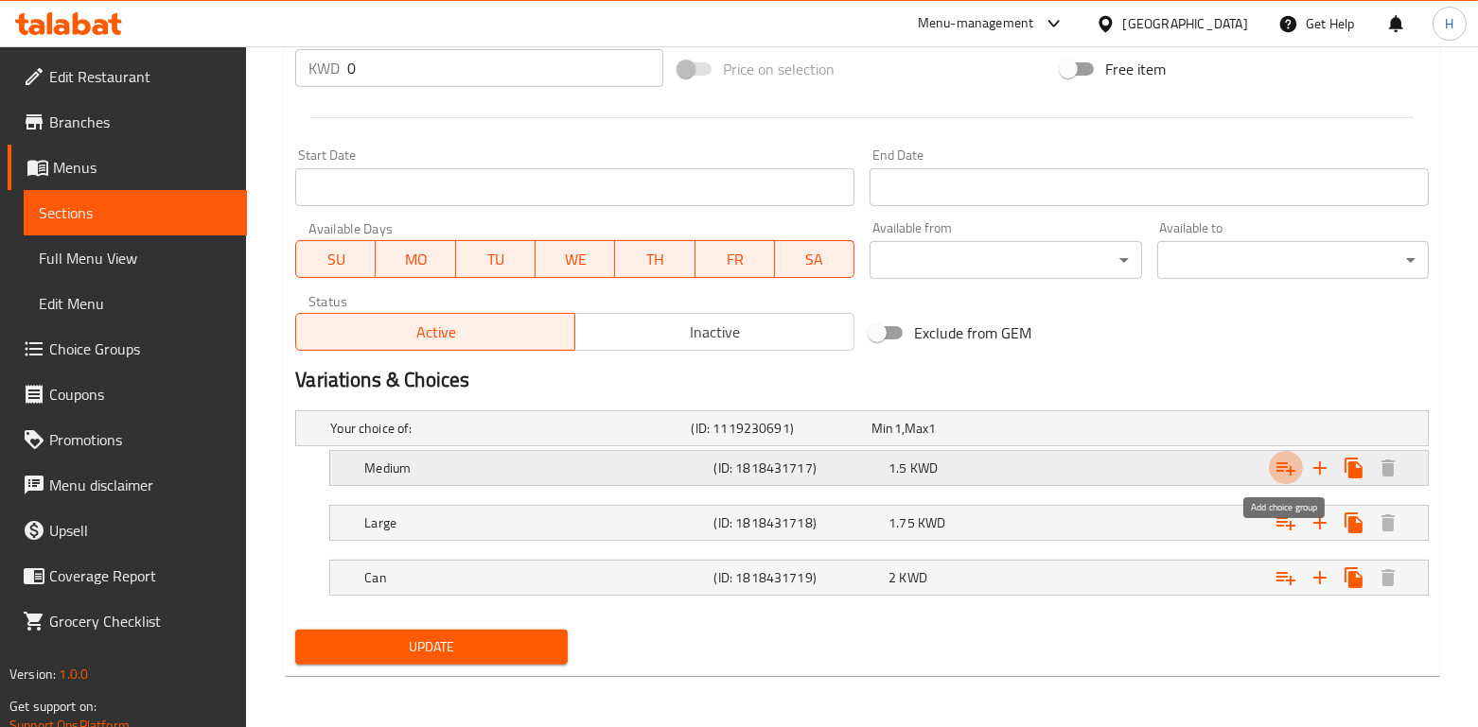
click at [1298, 473] on button "Expand" at bounding box center [1286, 468] width 34 height 34
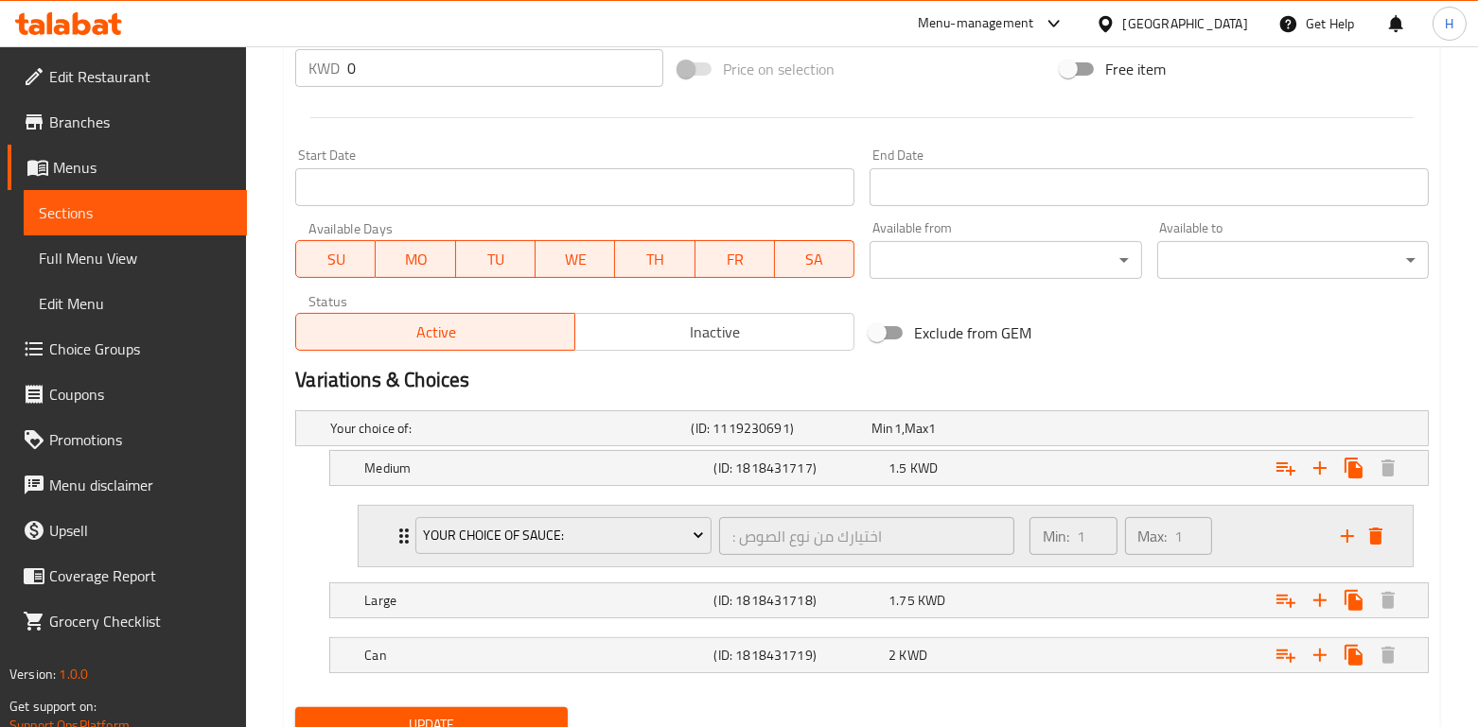
click at [659, 556] on div "Your choice of sauce:" at bounding box center [564, 536] width 304 height 45
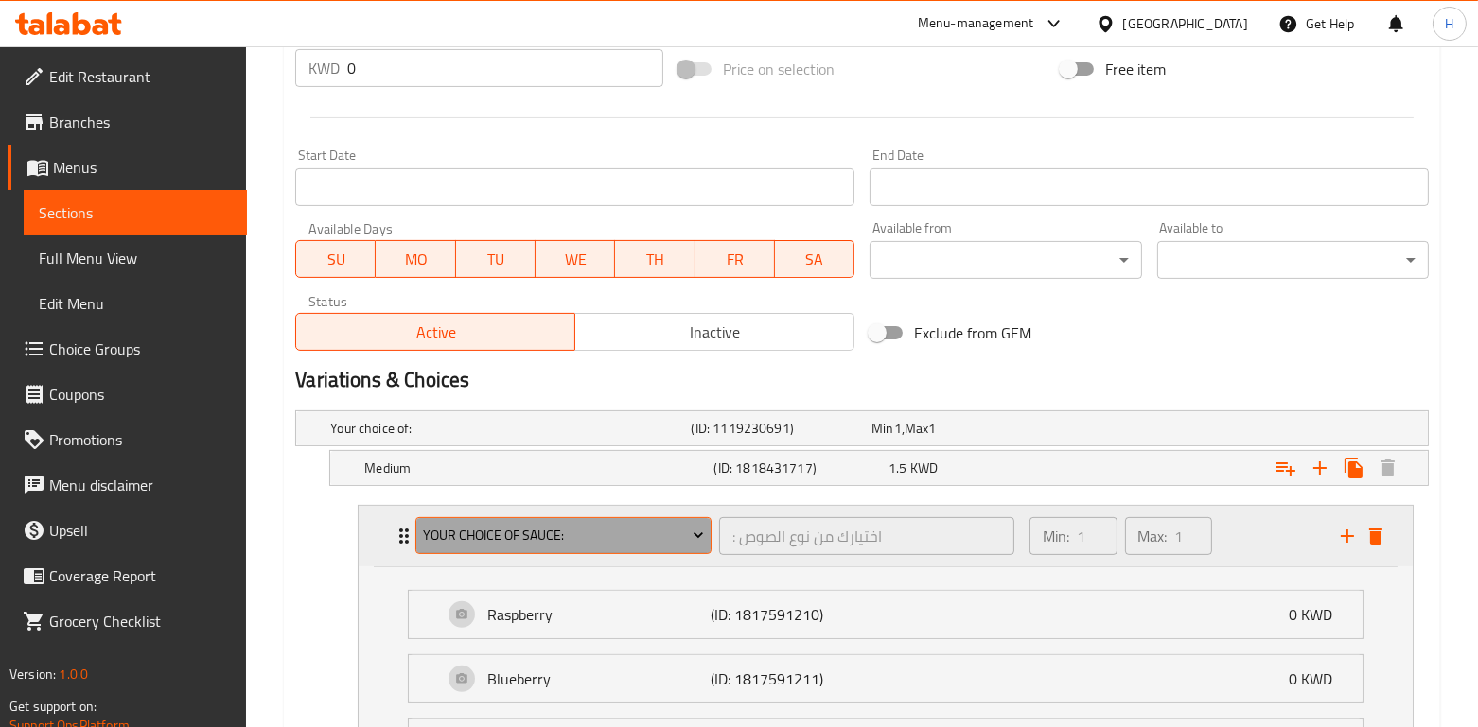
click at [650, 542] on span "Your choice of sauce:" at bounding box center [564, 536] width 282 height 24
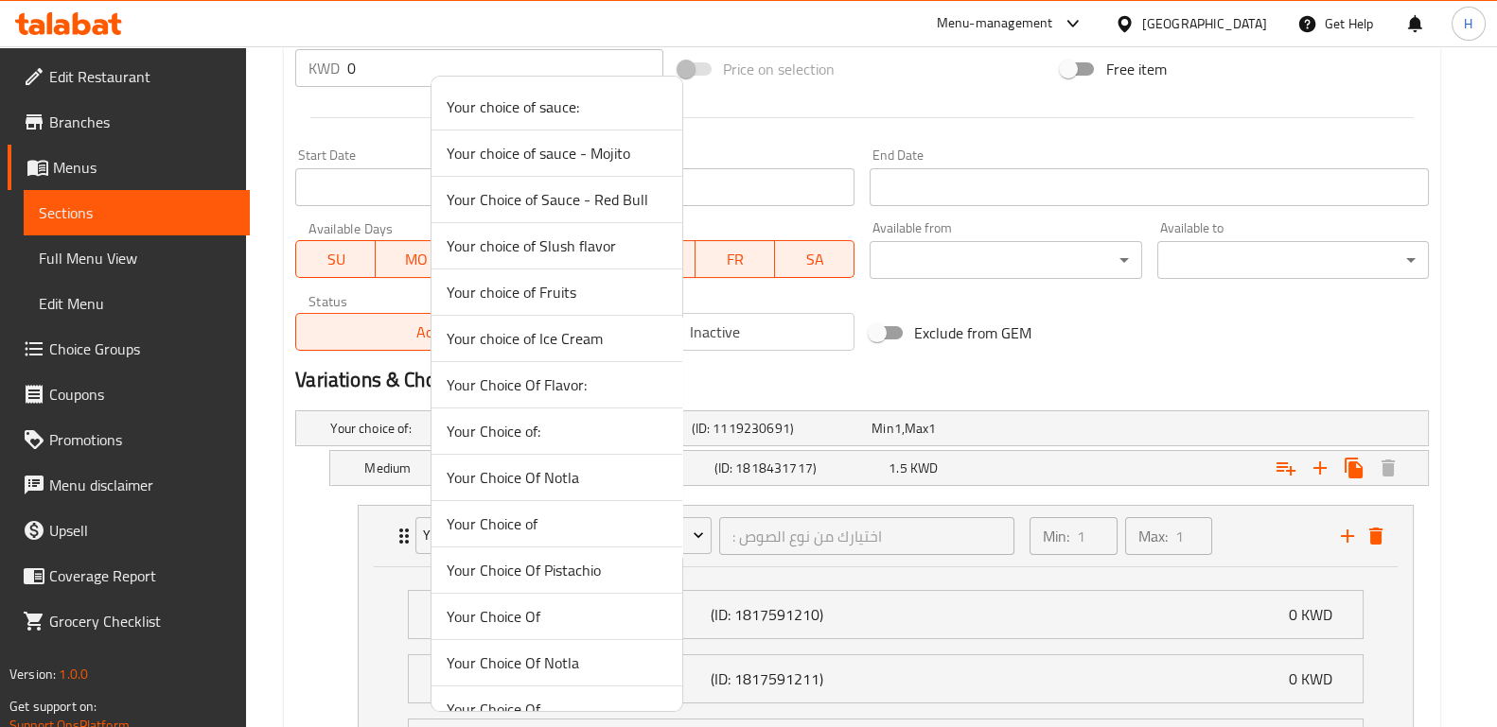
click at [801, 568] on div at bounding box center [748, 363] width 1497 height 727
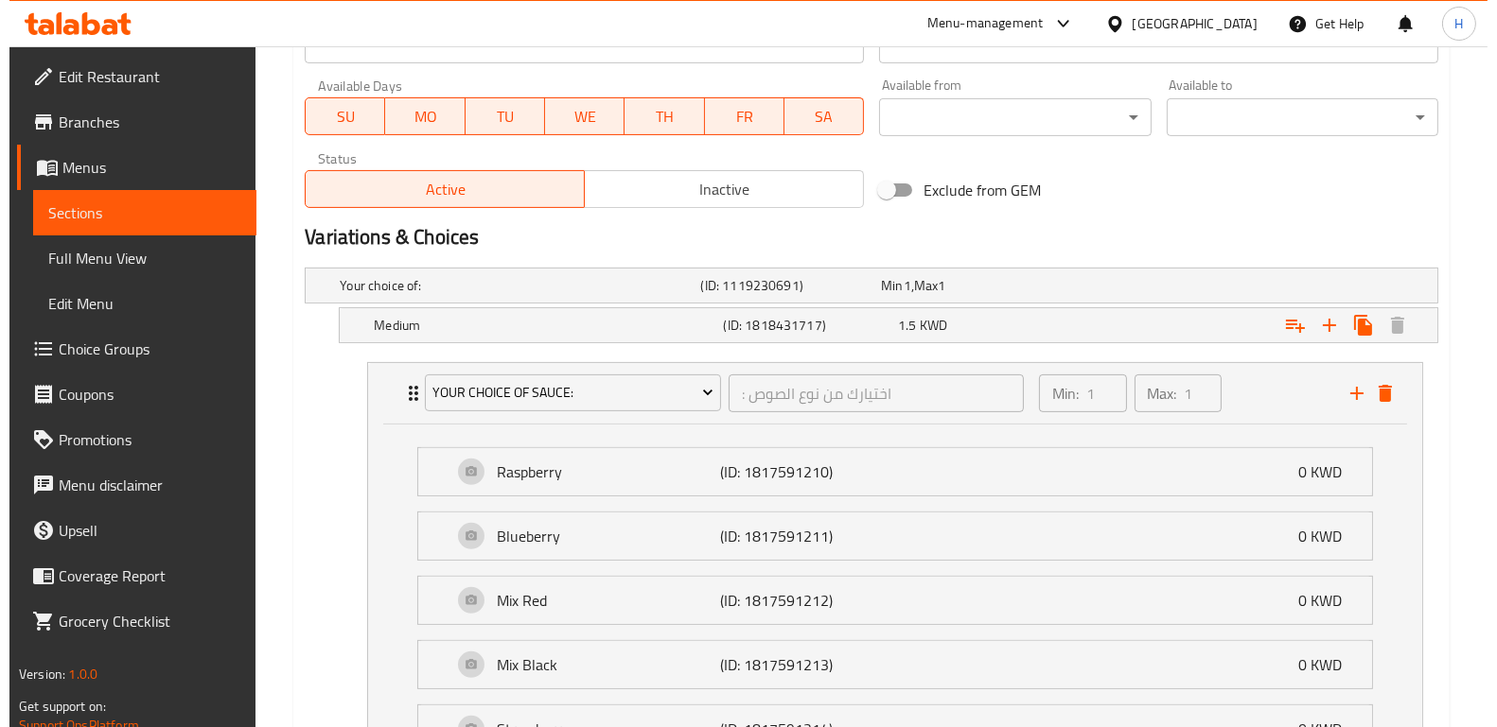
scroll to position [893, 0]
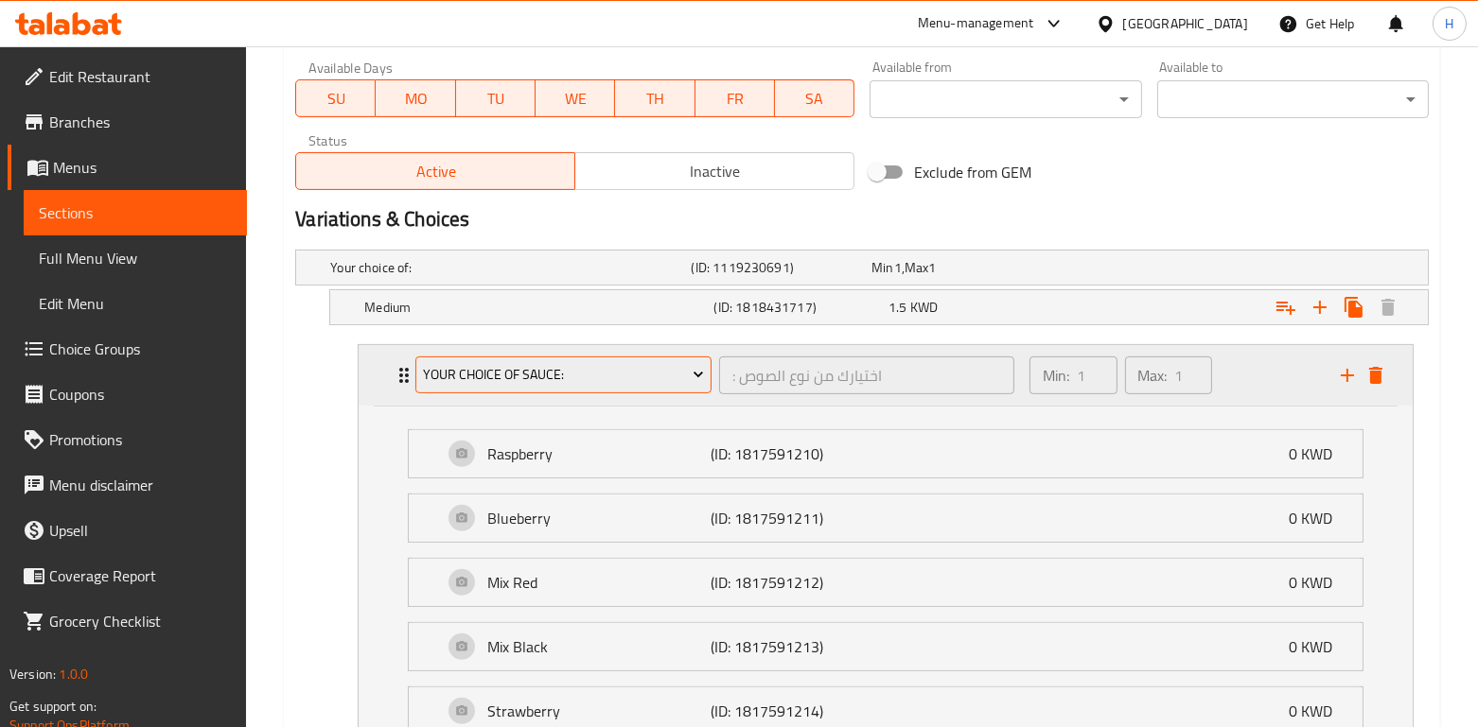
click at [577, 359] on button "Your choice of sauce:" at bounding box center [563, 376] width 296 height 38
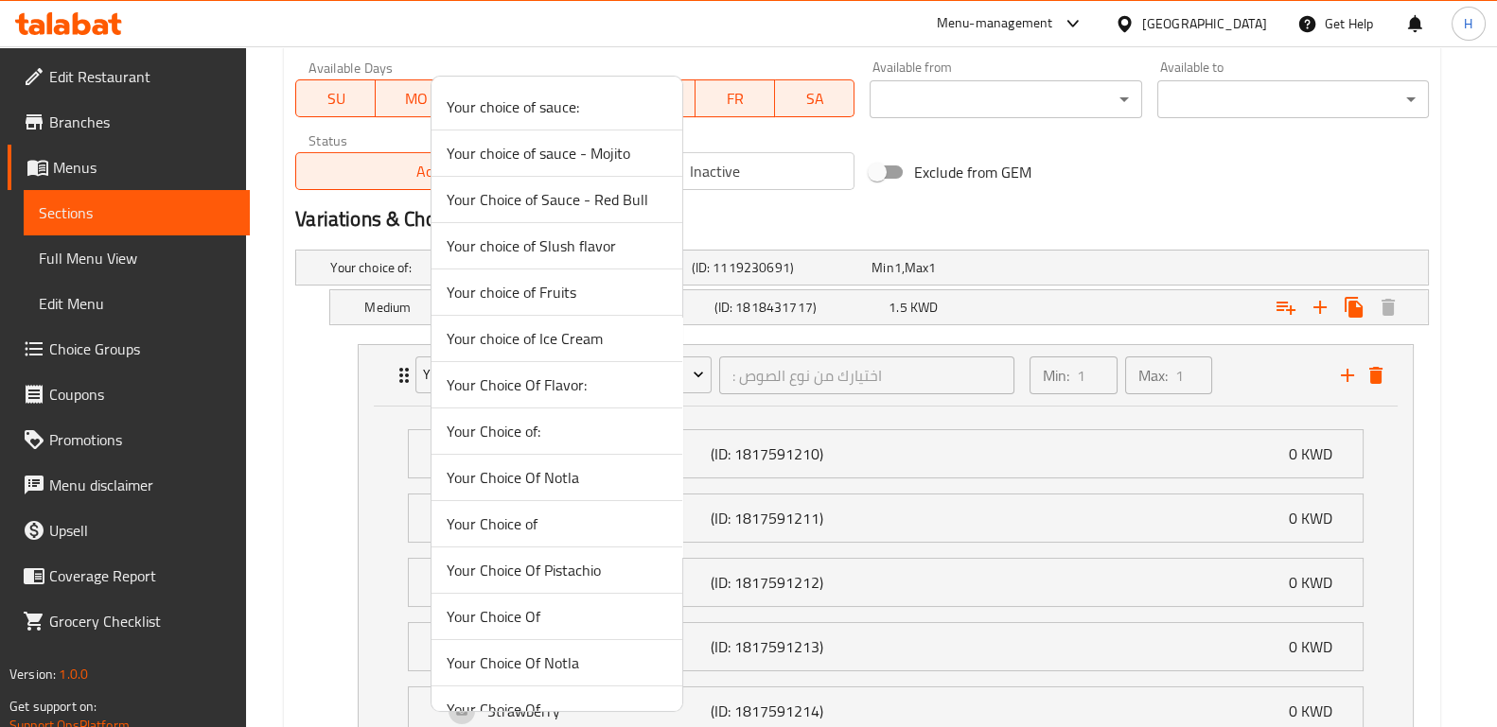
scroll to position [303, 0]
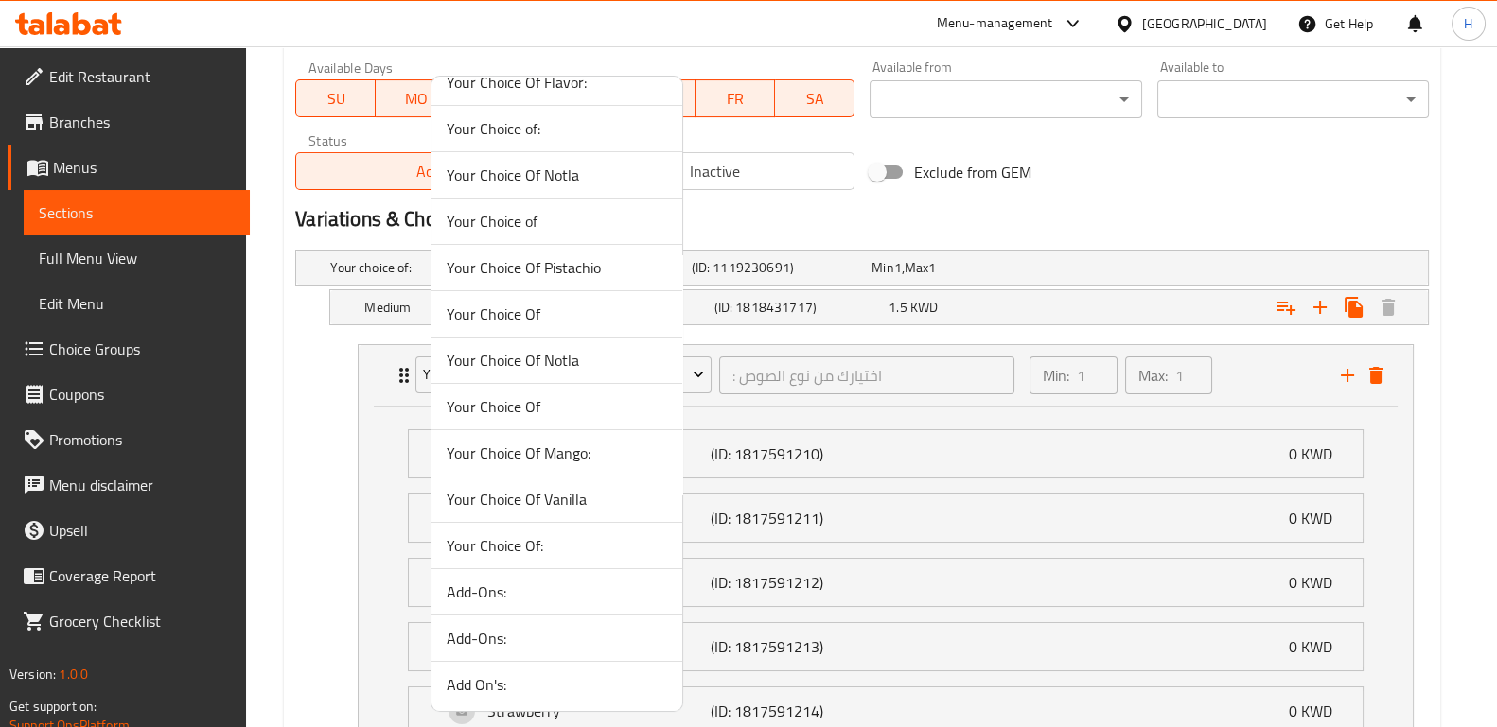
click at [558, 629] on span "Add-Ons:" at bounding box center [557, 638] width 220 height 23
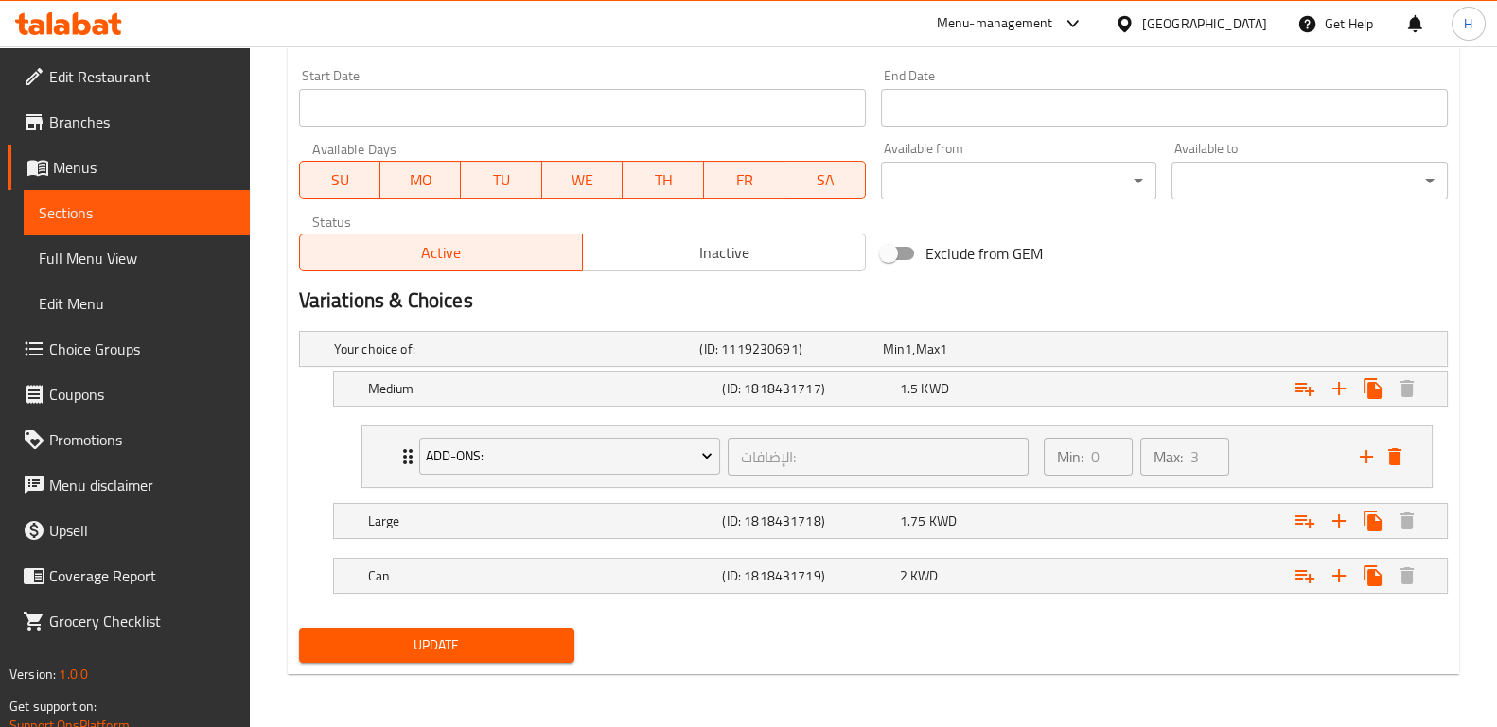
scroll to position [809, 0]
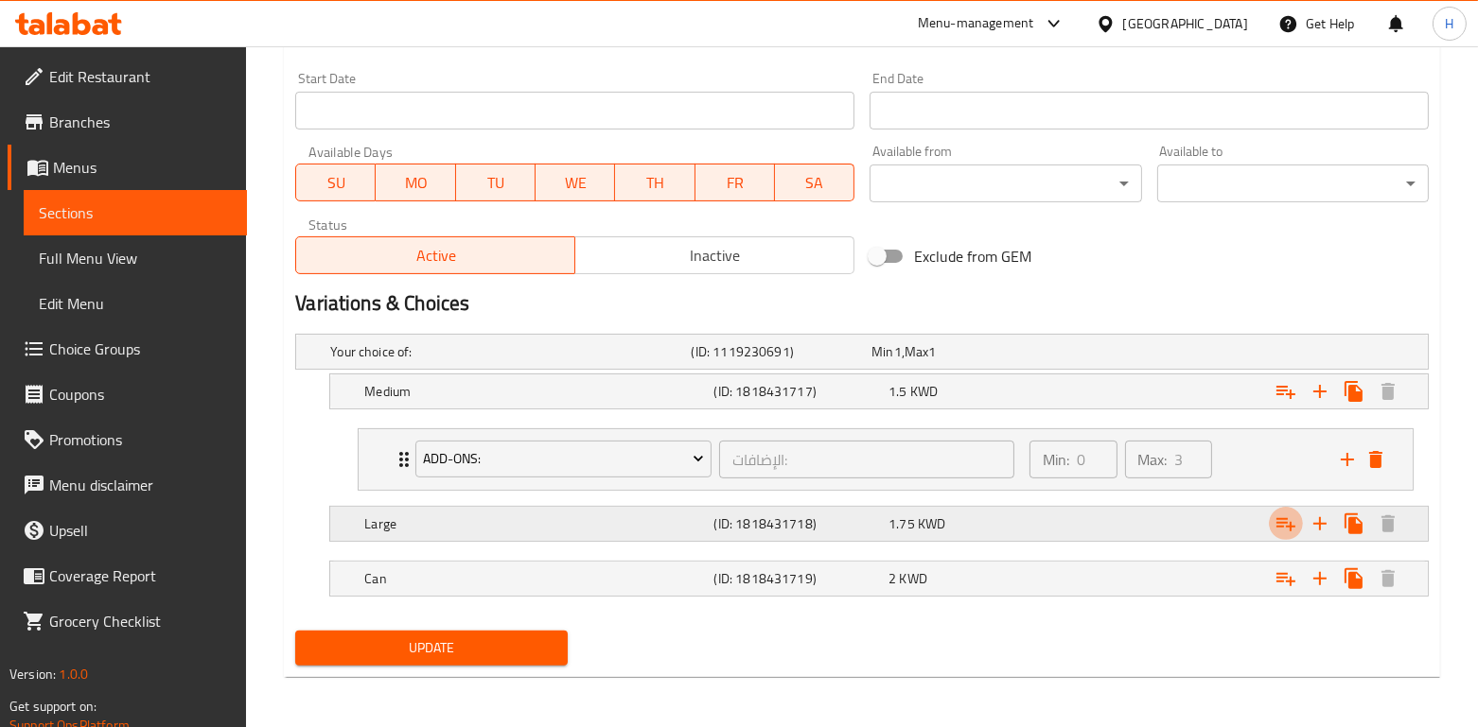
click at [1277, 527] on icon "Expand" at bounding box center [1285, 524] width 23 height 23
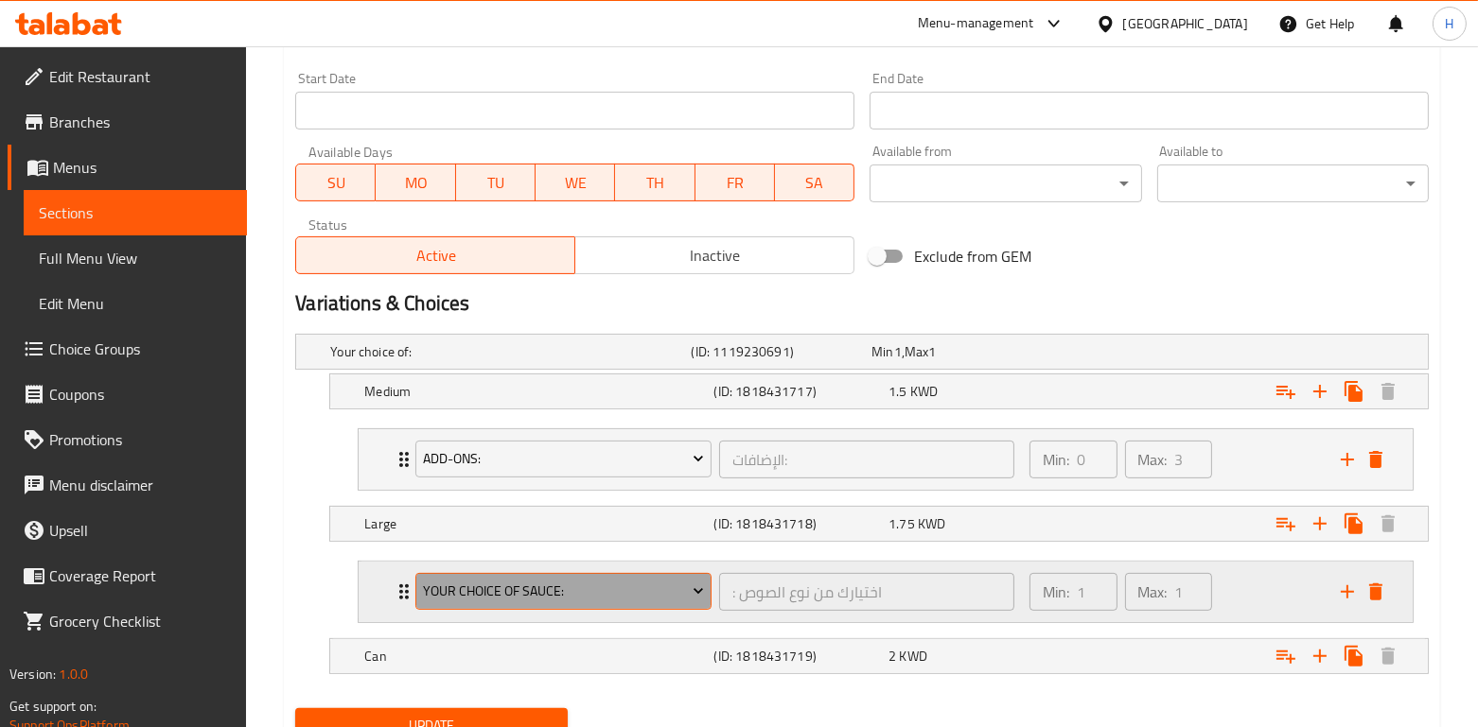
click at [505, 586] on span "Your choice of sauce:" at bounding box center [564, 592] width 282 height 24
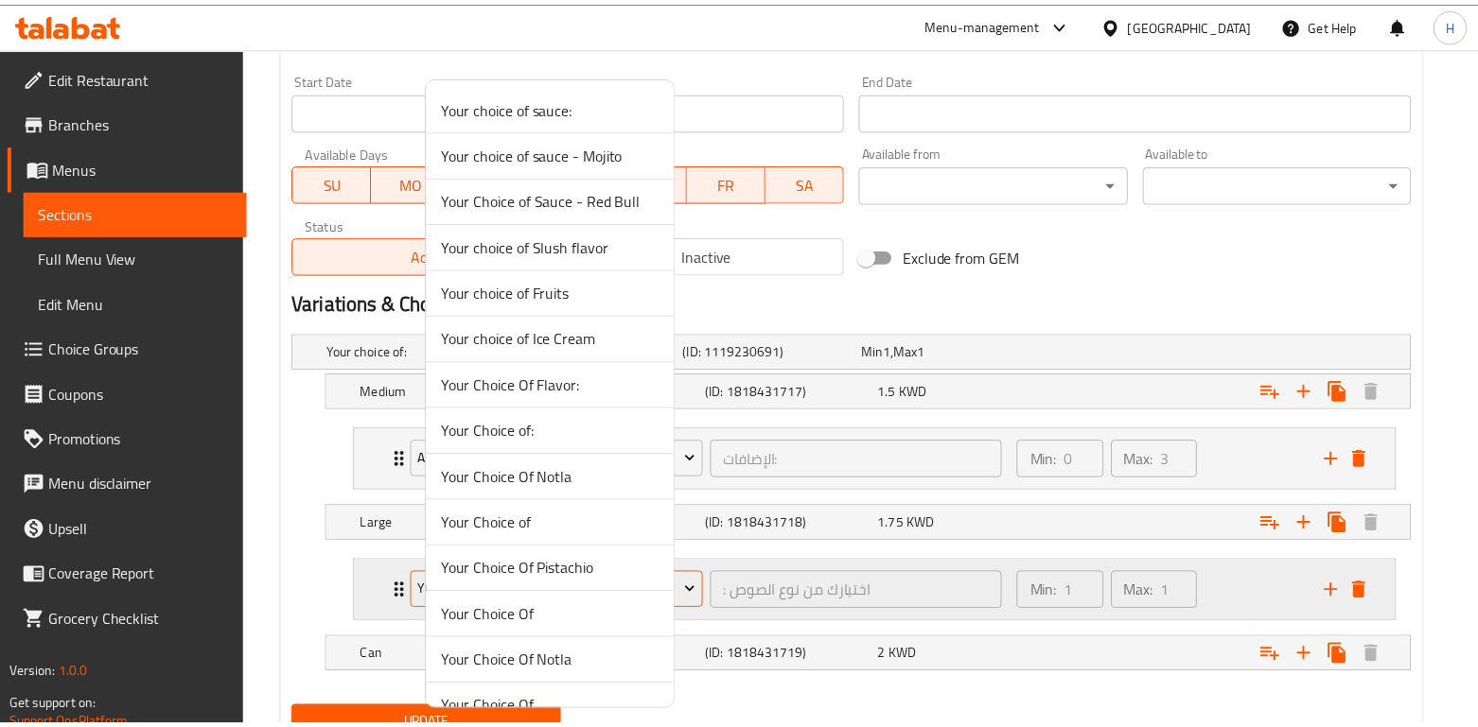
scroll to position [303, 0]
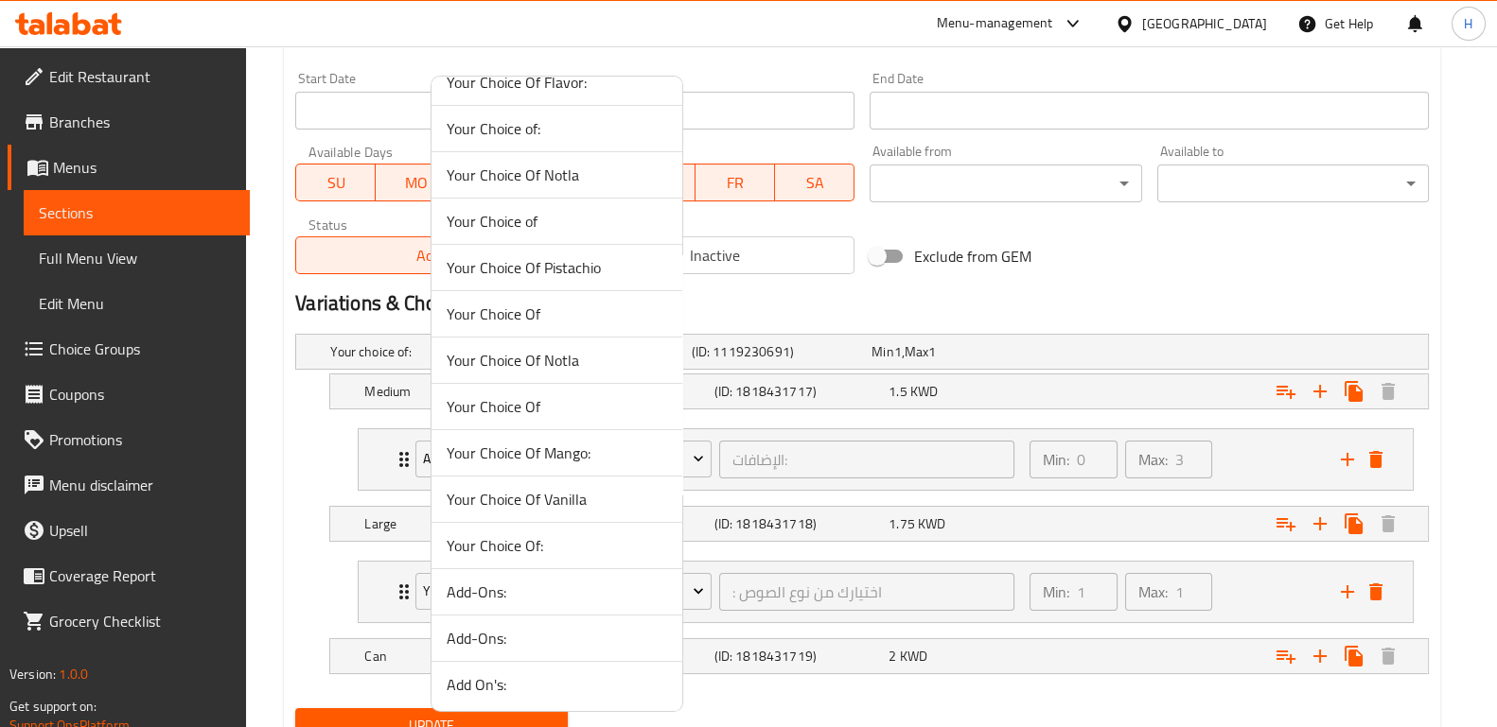
click at [510, 620] on li "Add-Ons:" at bounding box center [556, 639] width 251 height 46
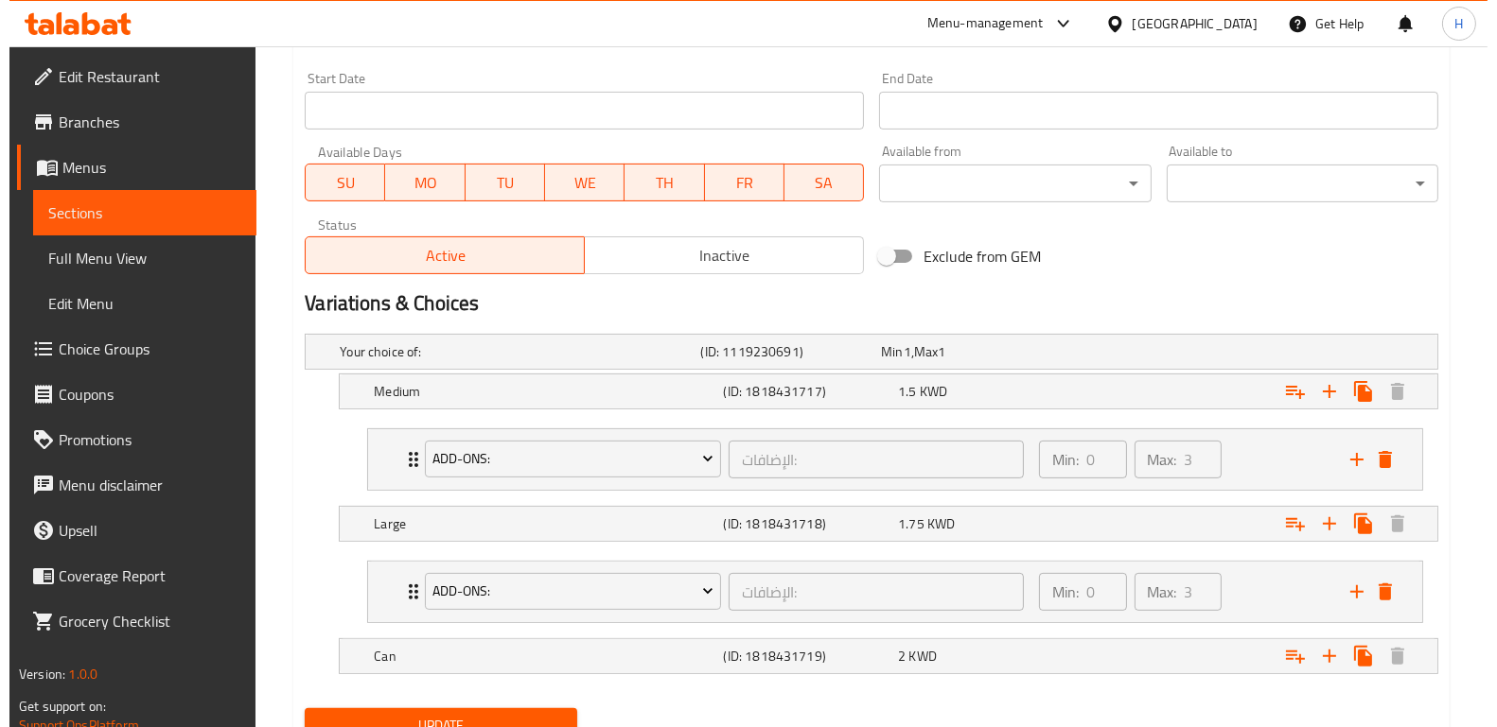
scroll to position [886, 0]
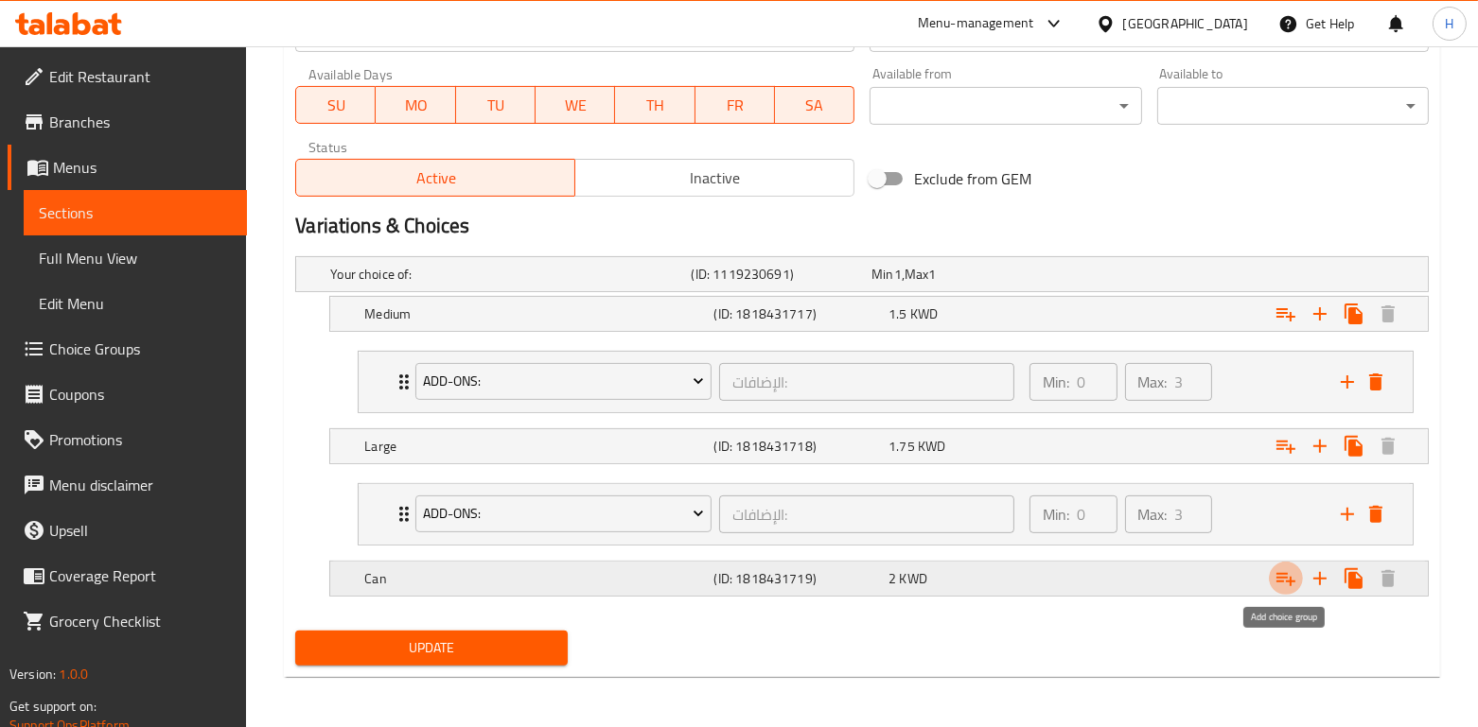
click at [1287, 585] on icon "Expand" at bounding box center [1285, 579] width 23 height 23
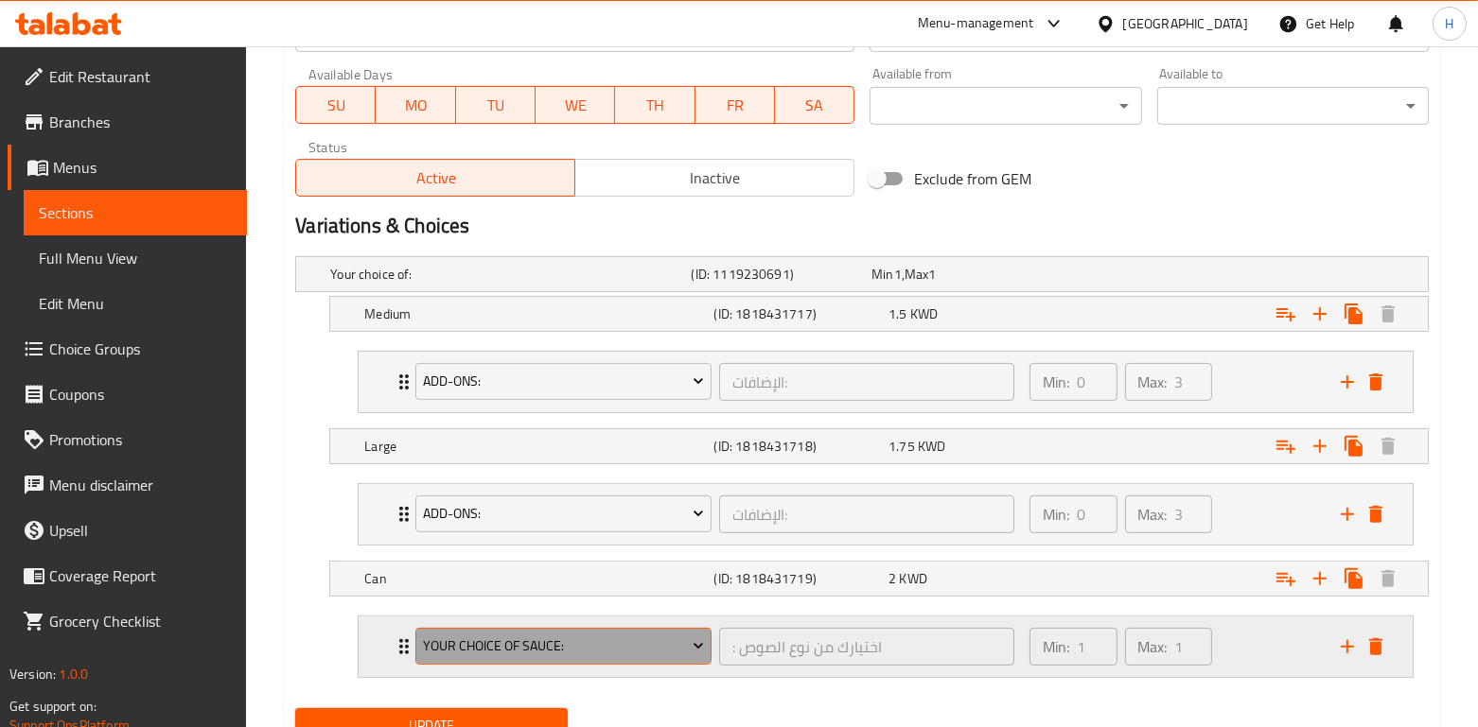
click at [584, 661] on button "Your choice of sauce:" at bounding box center [563, 647] width 296 height 38
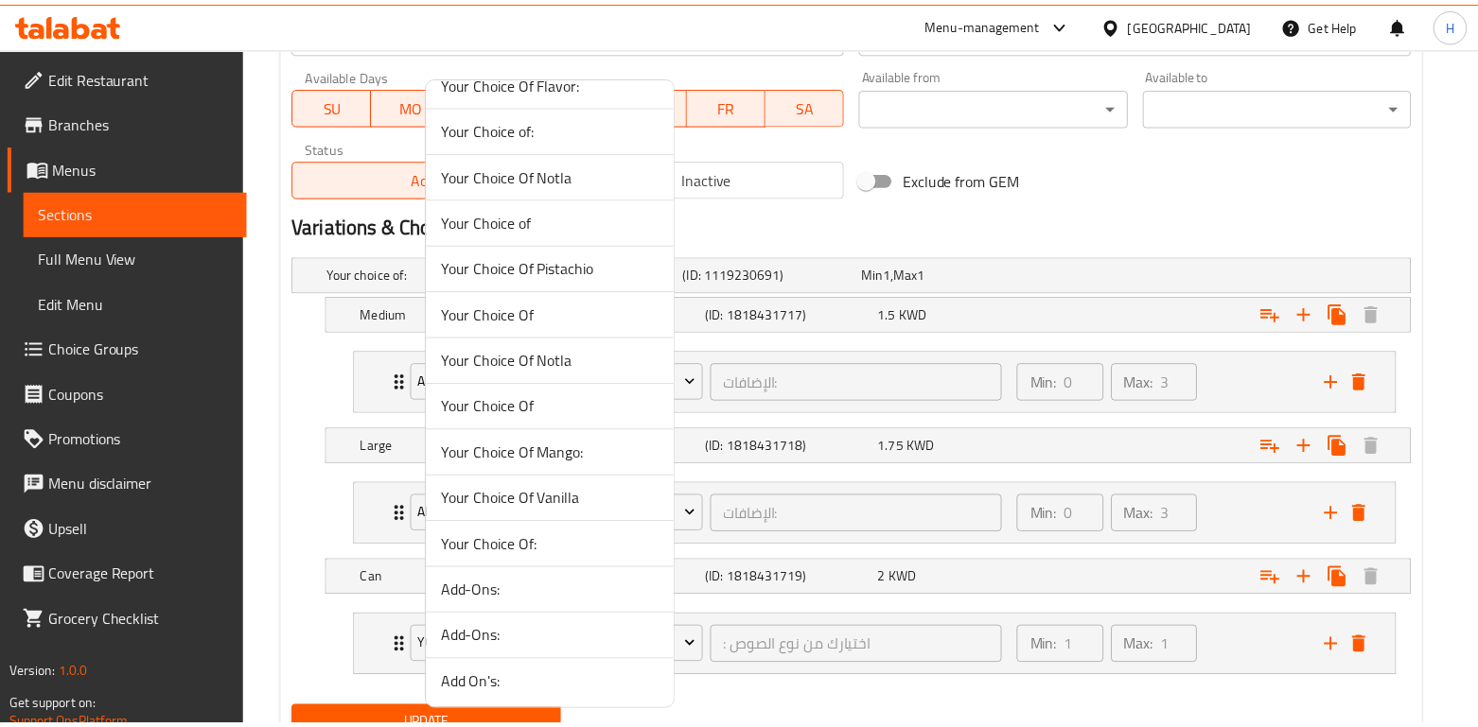
scroll to position [301, 0]
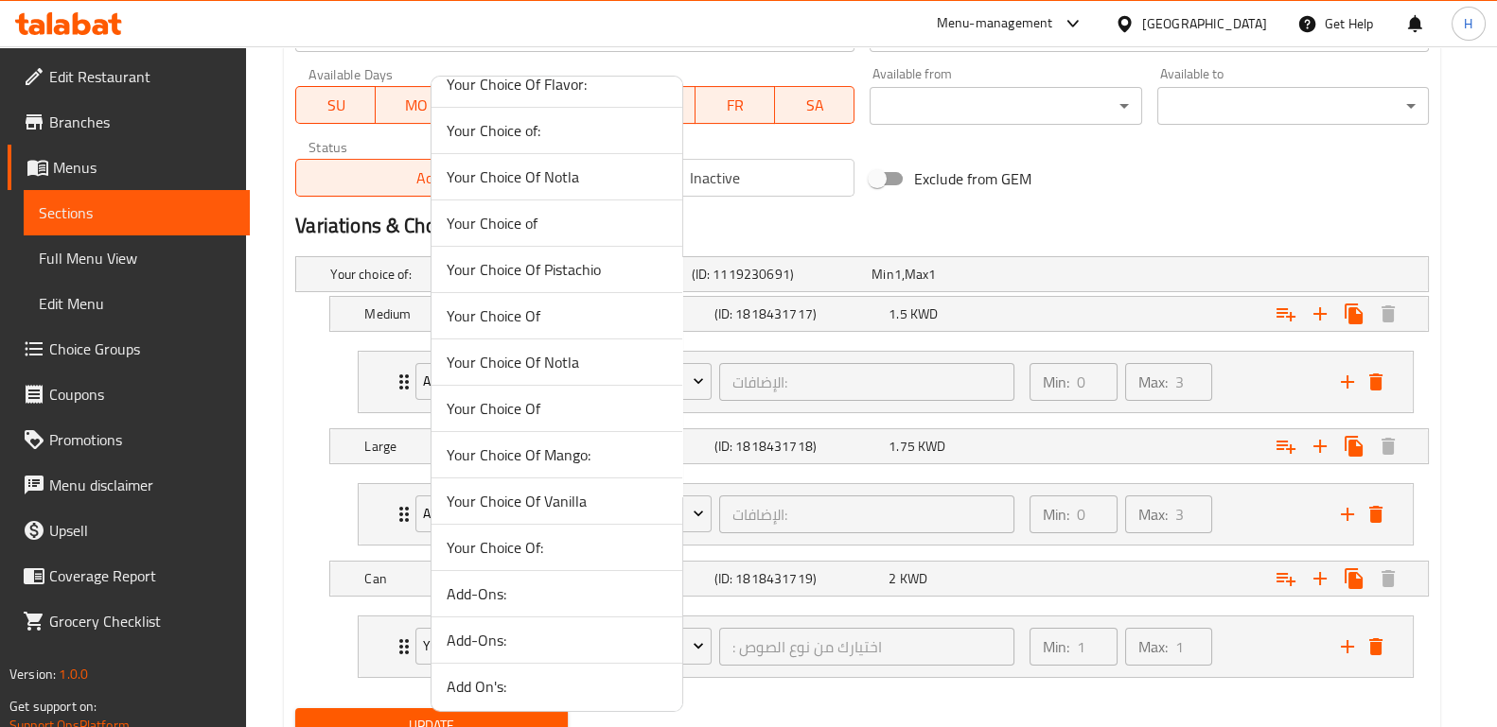
click at [557, 629] on span "Add-Ons:" at bounding box center [557, 640] width 220 height 23
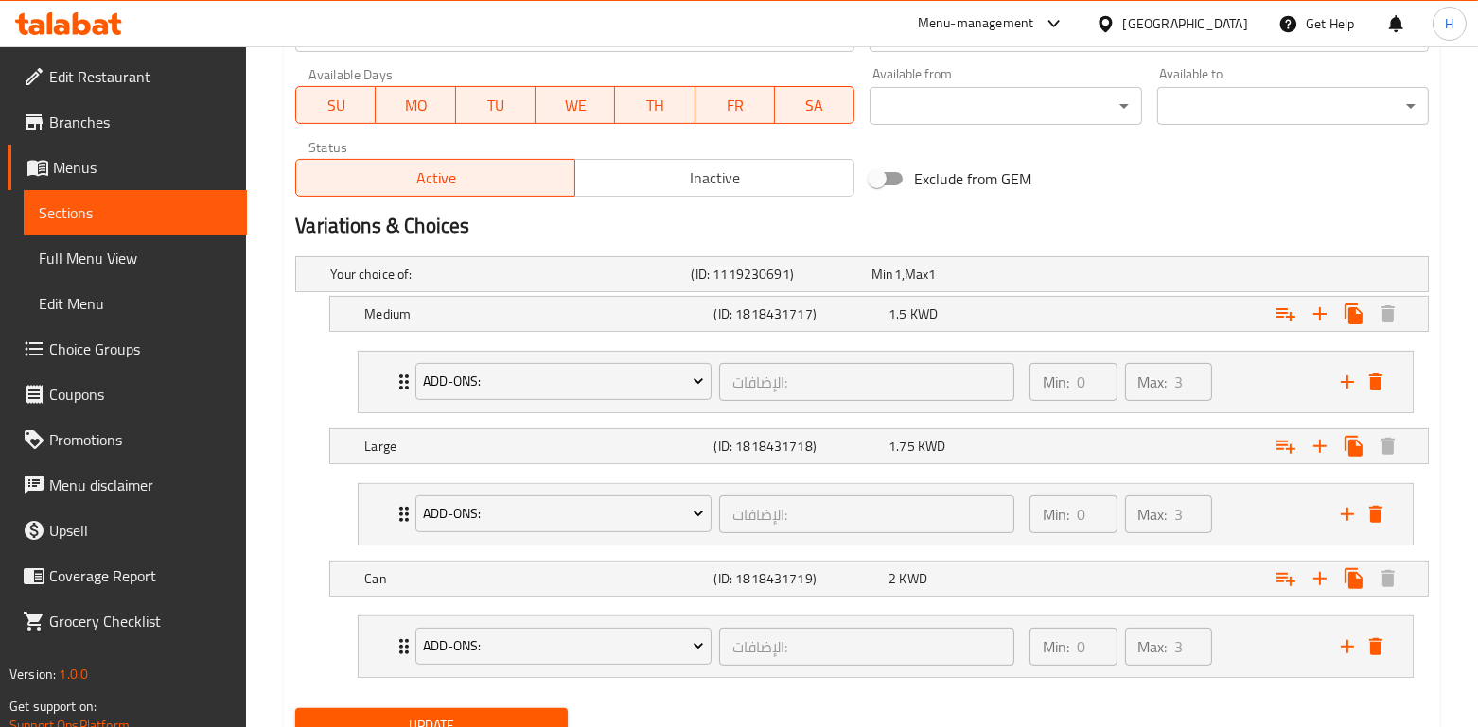
scroll to position [964, 0]
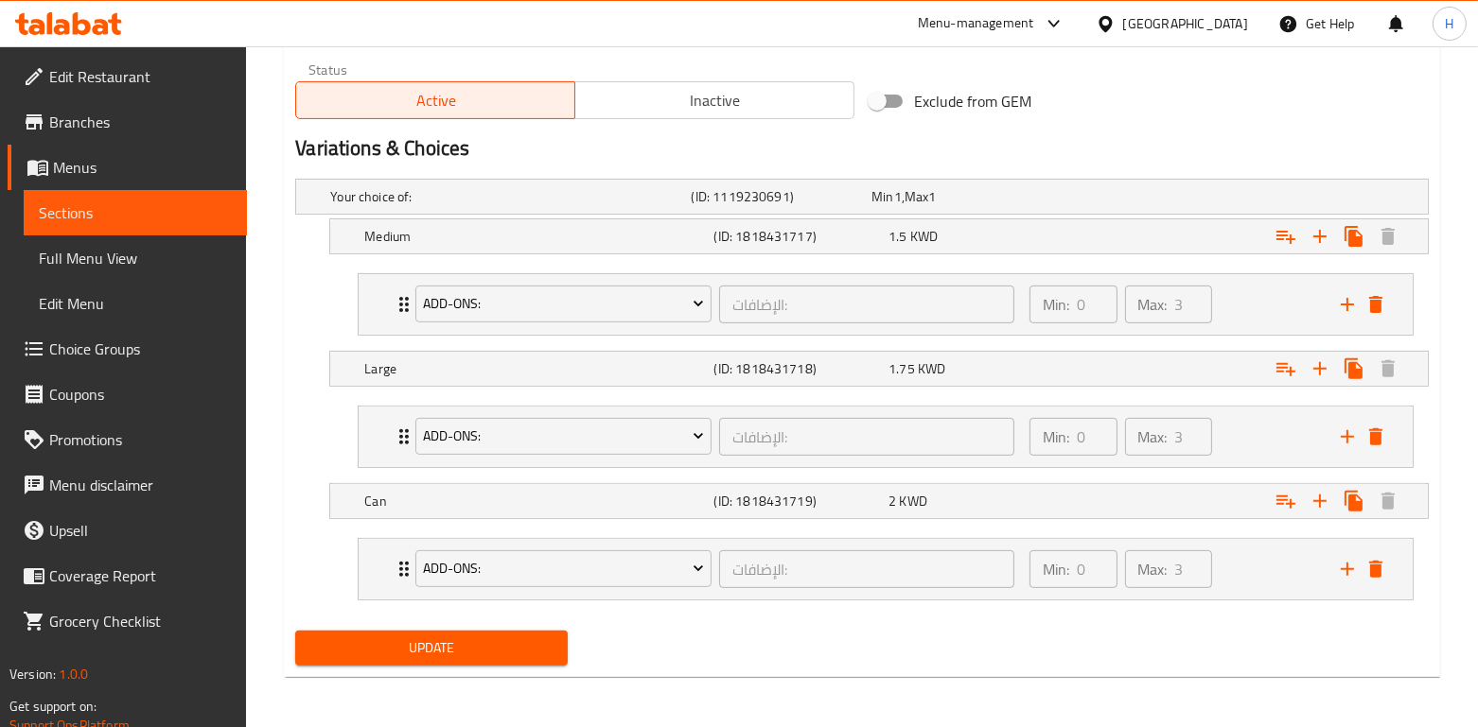
click at [530, 637] on span "Update" at bounding box center [430, 649] width 241 height 24
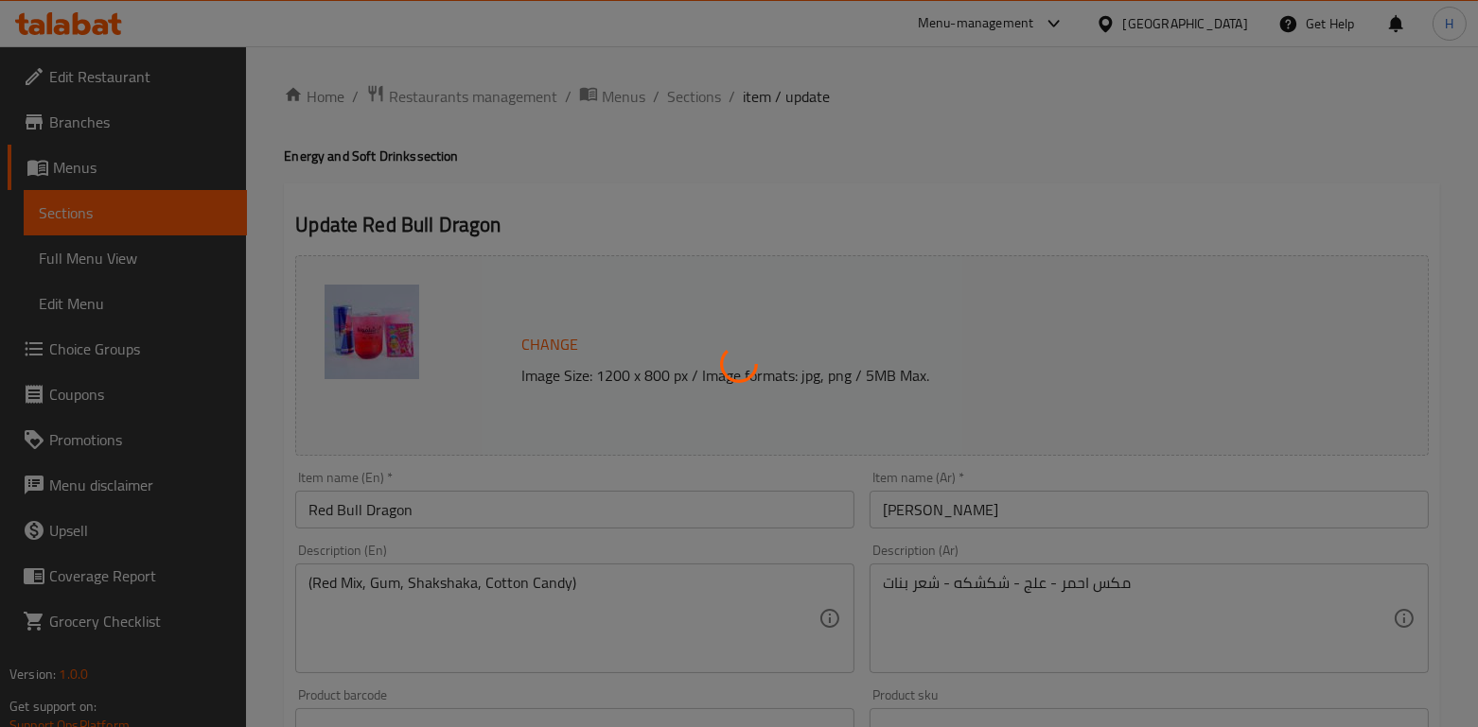
scroll to position [1, 0]
click at [713, 96] on div at bounding box center [739, 363] width 1478 height 727
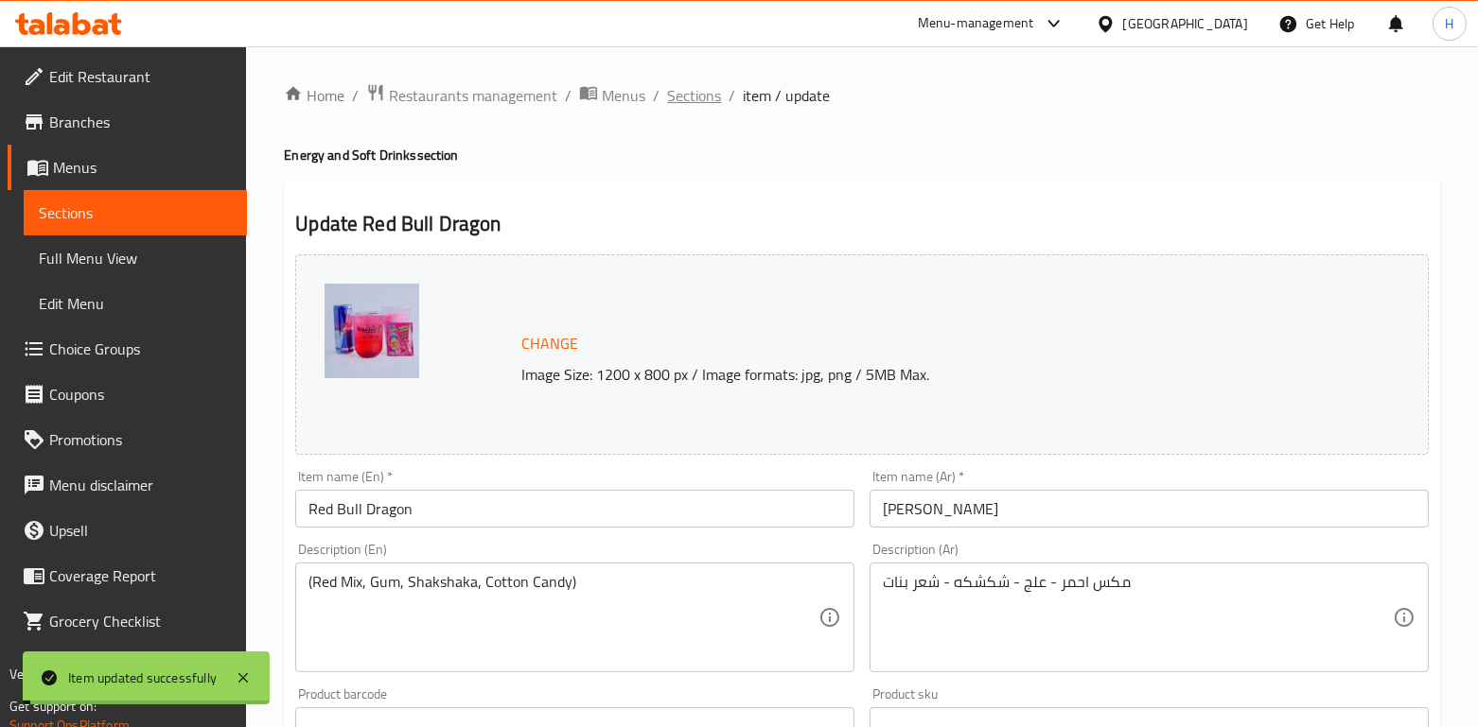
click at [693, 96] on span "Sections" at bounding box center [694, 95] width 54 height 23
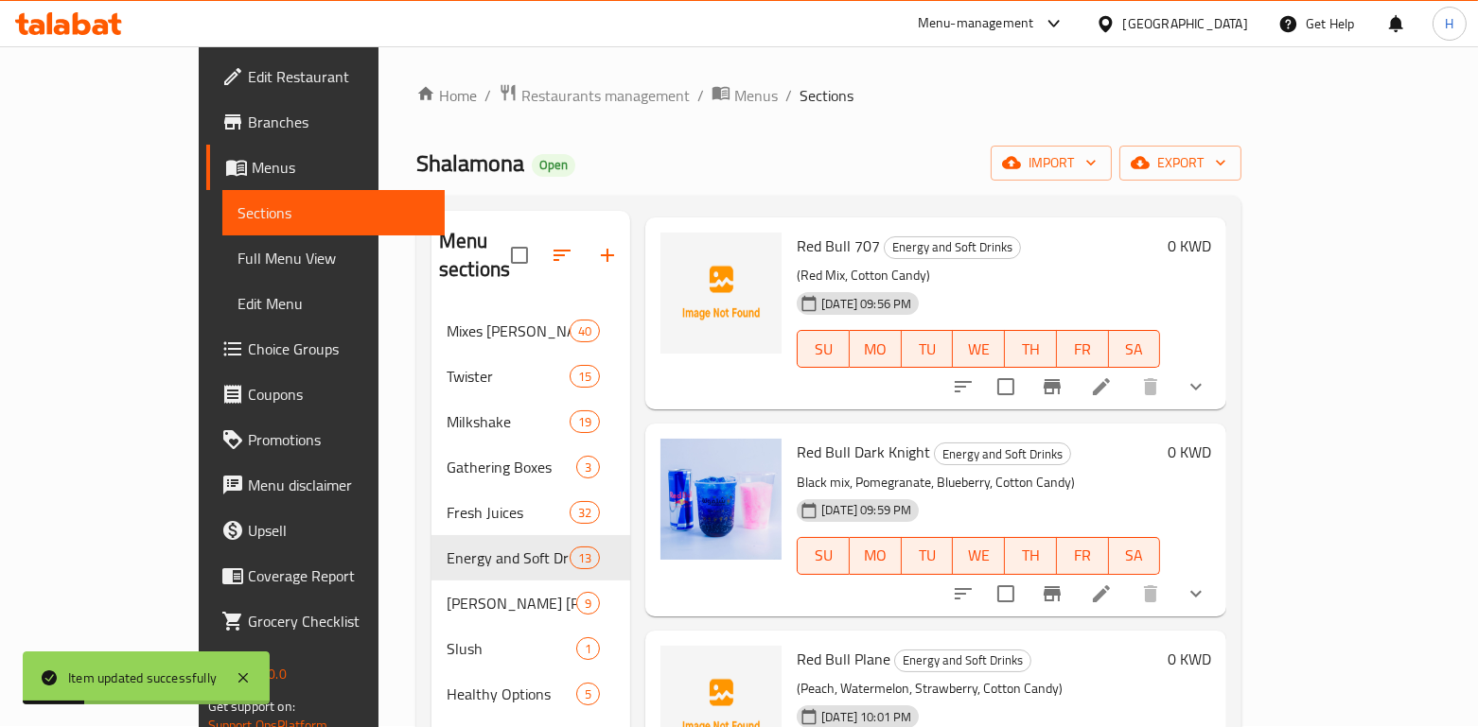
scroll to position [1627, 0]
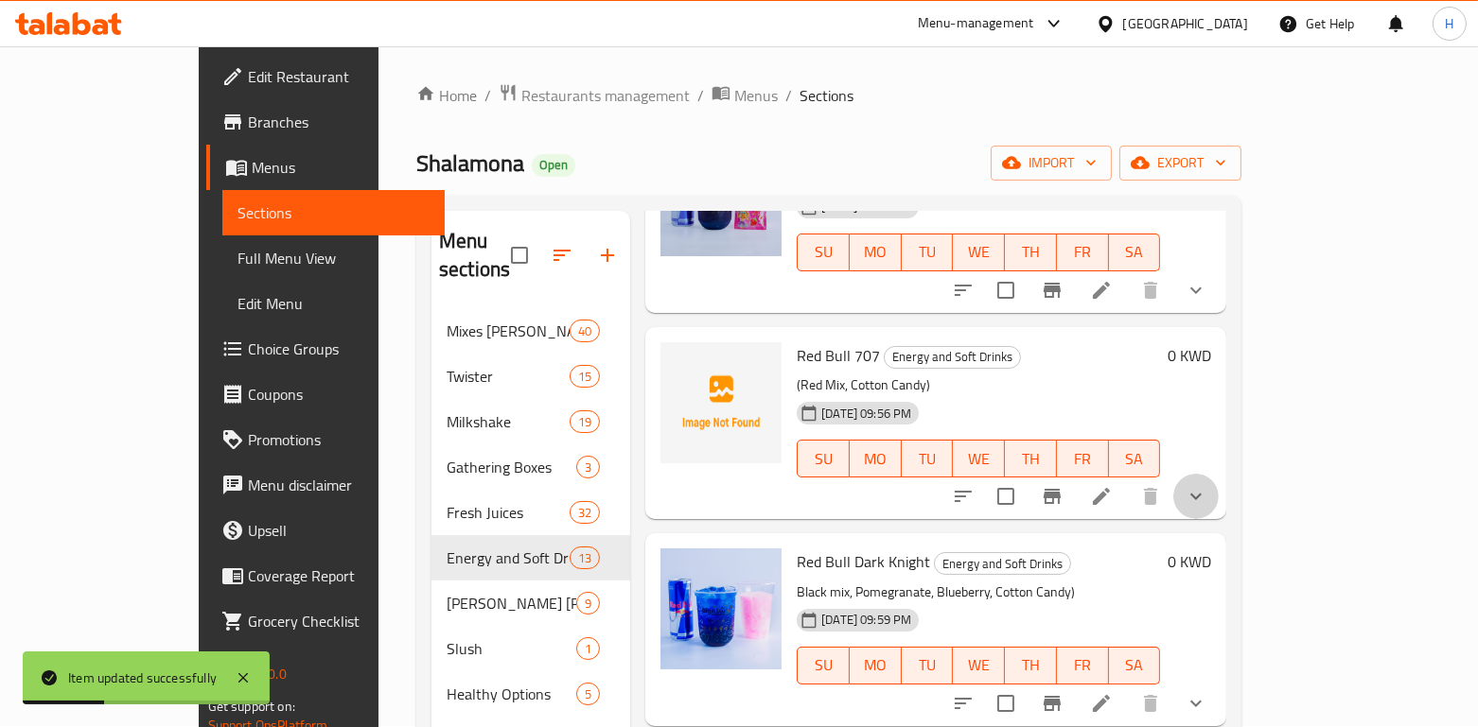
click at [1207, 485] on icon "show more" at bounding box center [1195, 496] width 23 height 23
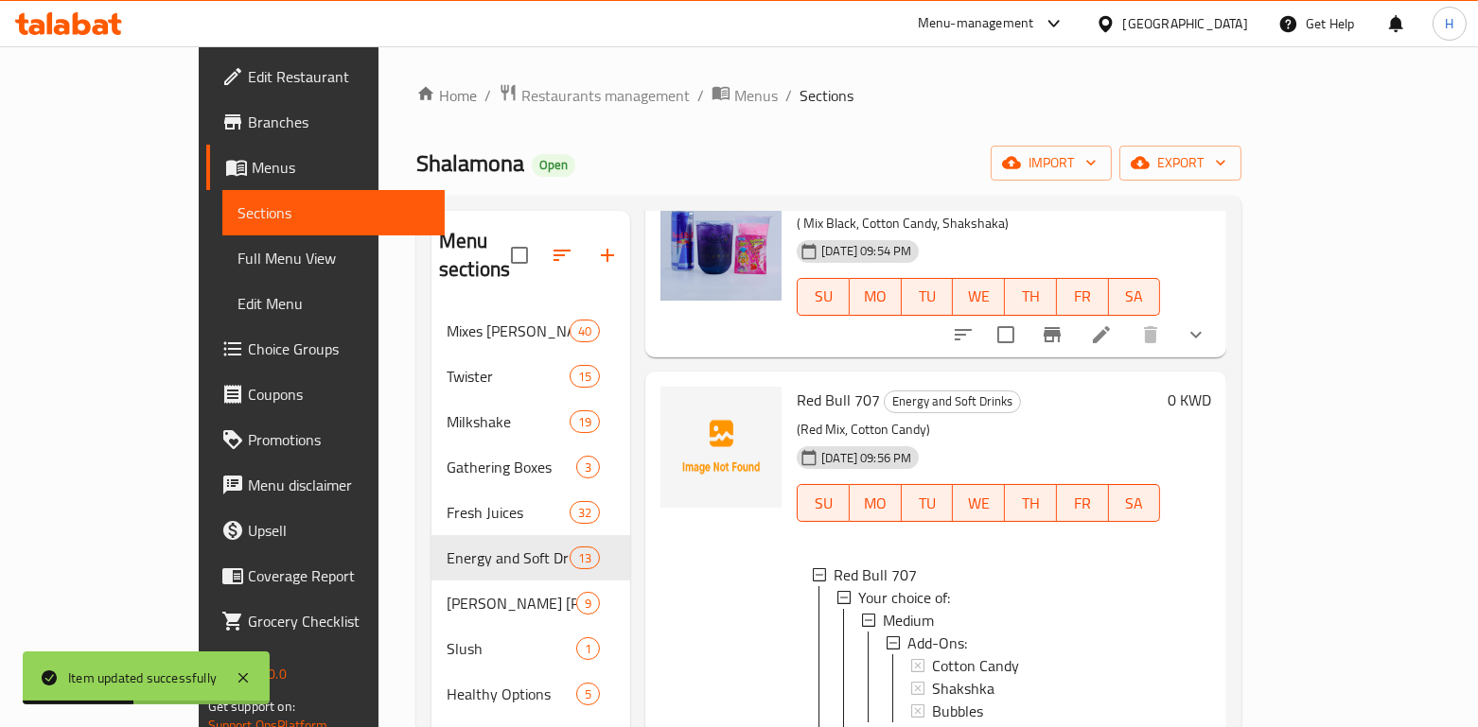
scroll to position [1558, 0]
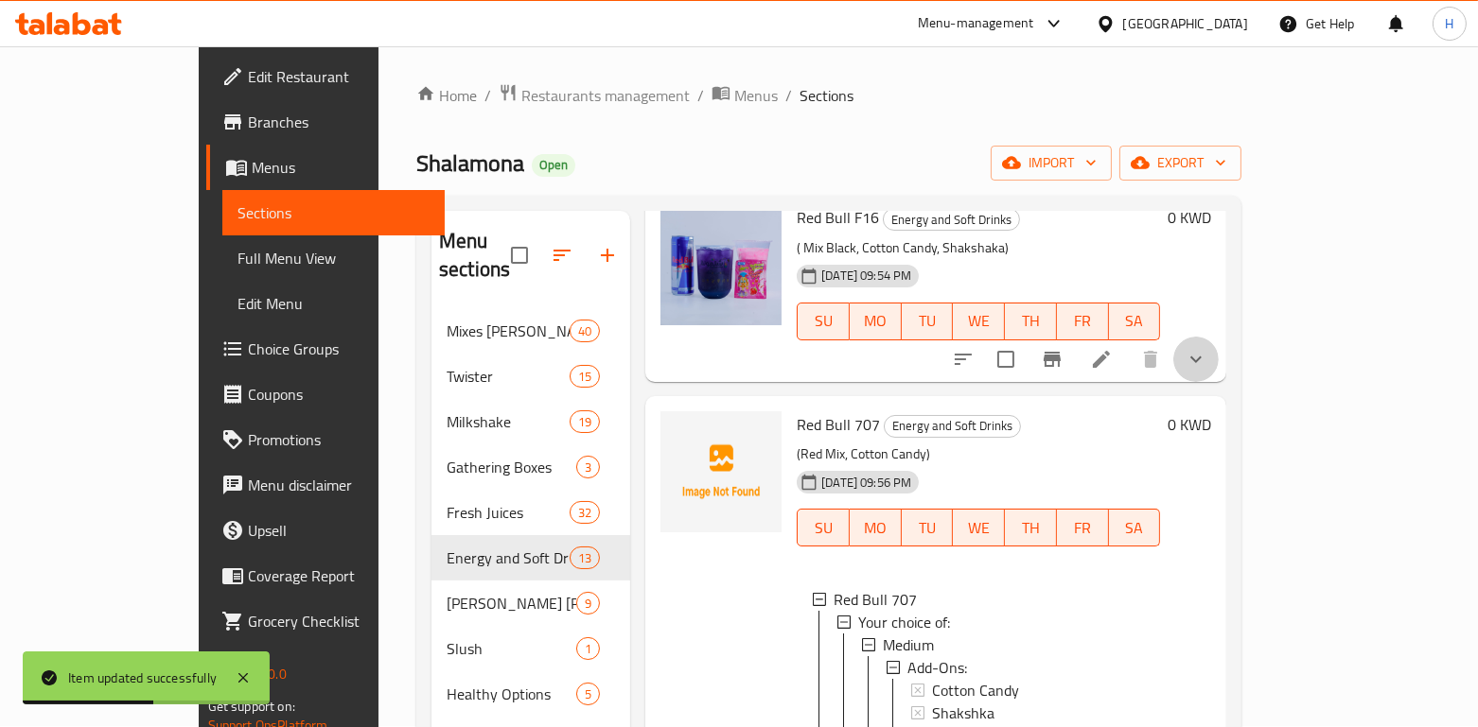
click at [1218, 342] on button "show more" at bounding box center [1195, 359] width 45 height 45
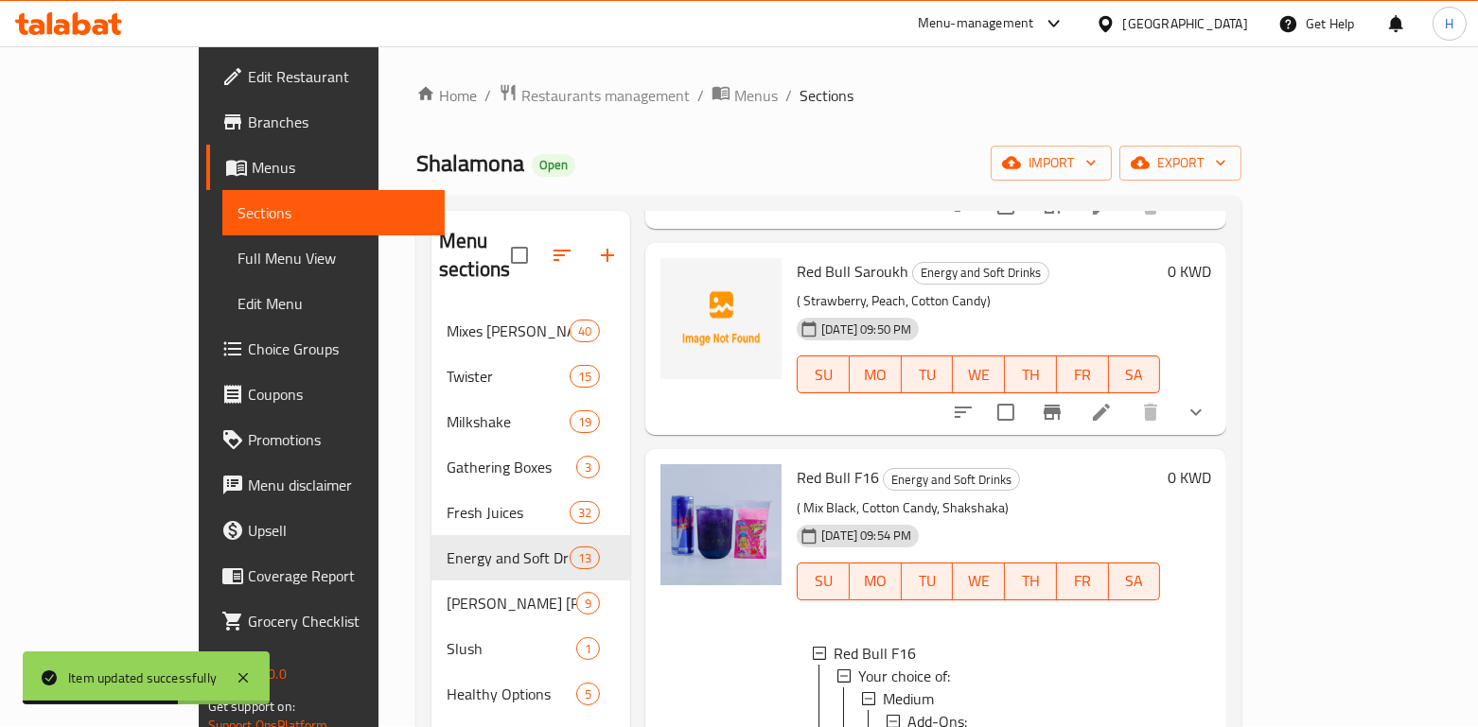
scroll to position [1293, 0]
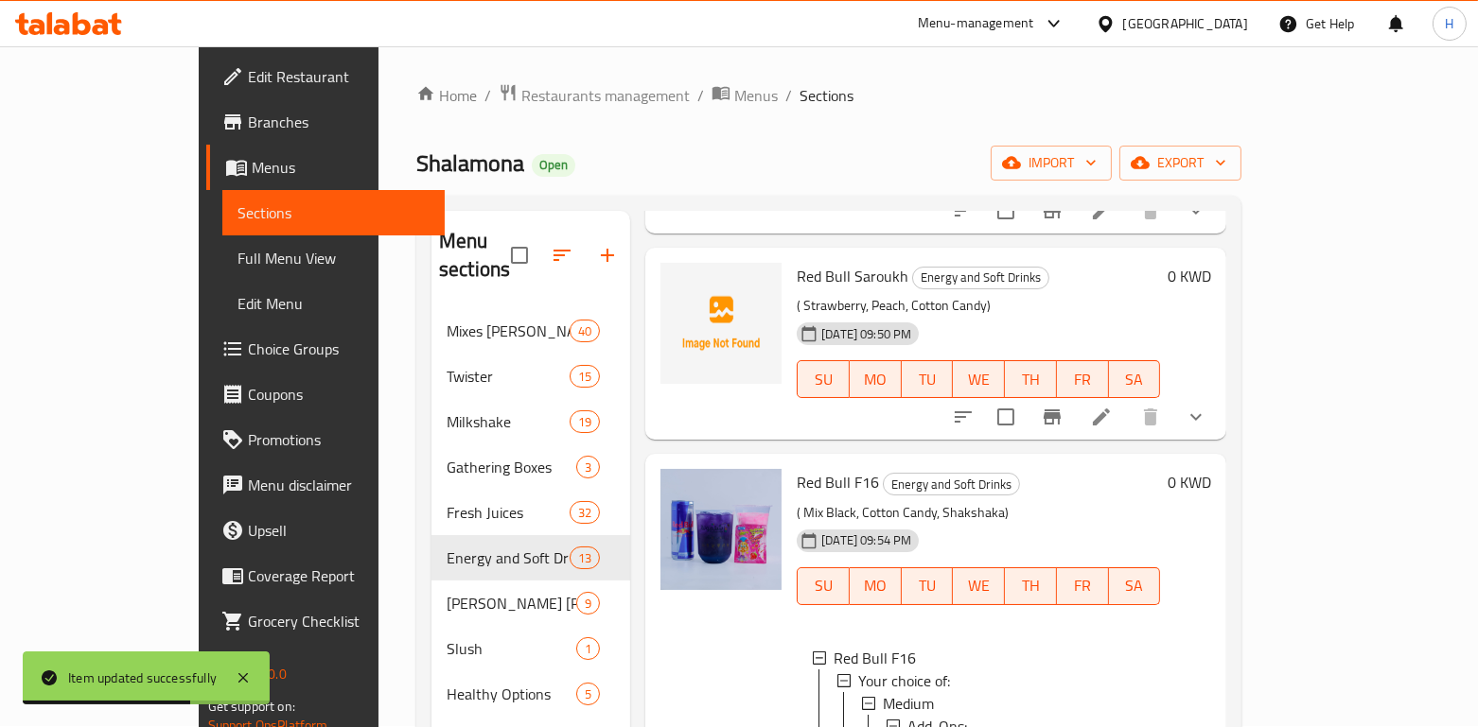
click at [1218, 394] on button "show more" at bounding box center [1195, 416] width 45 height 45
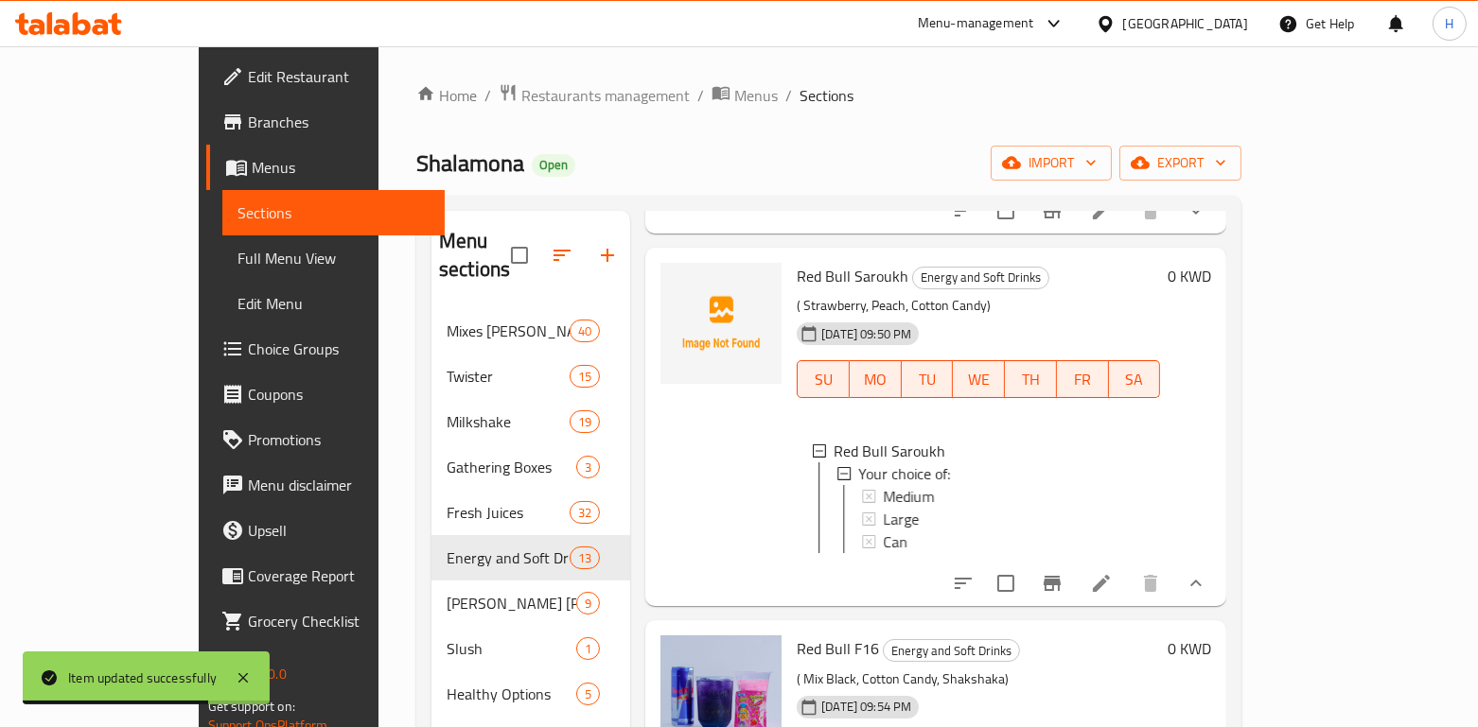
scroll to position [1275, 0]
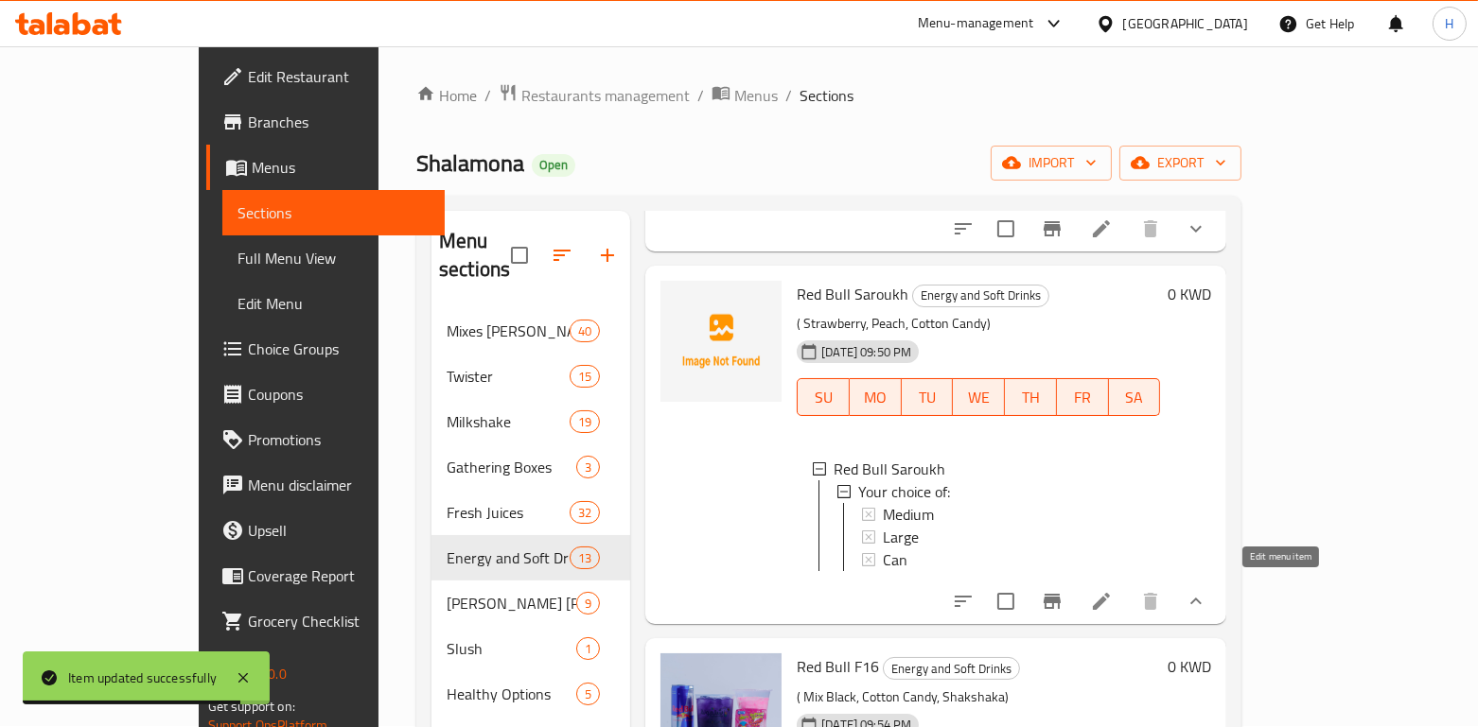
click at [1112, 590] on icon at bounding box center [1101, 601] width 23 height 23
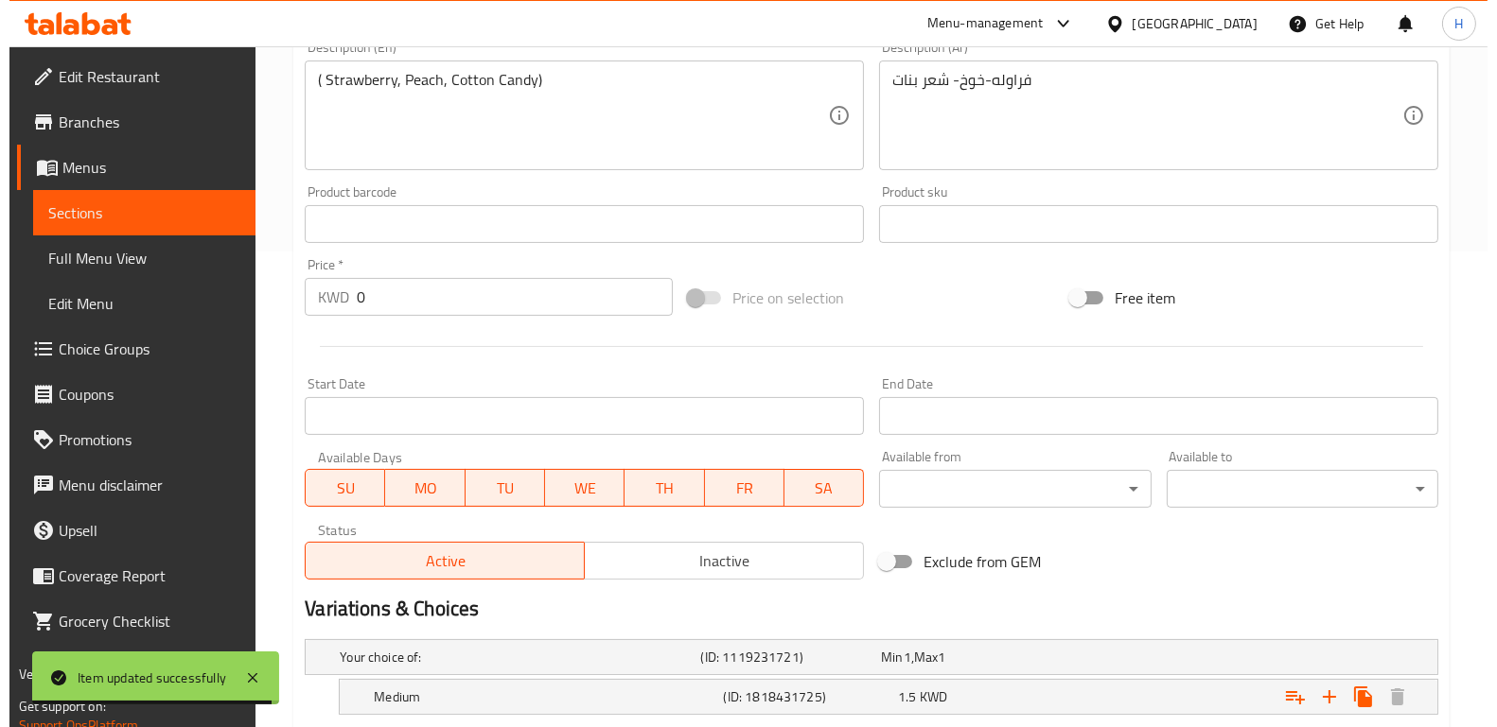
scroll to position [704, 0]
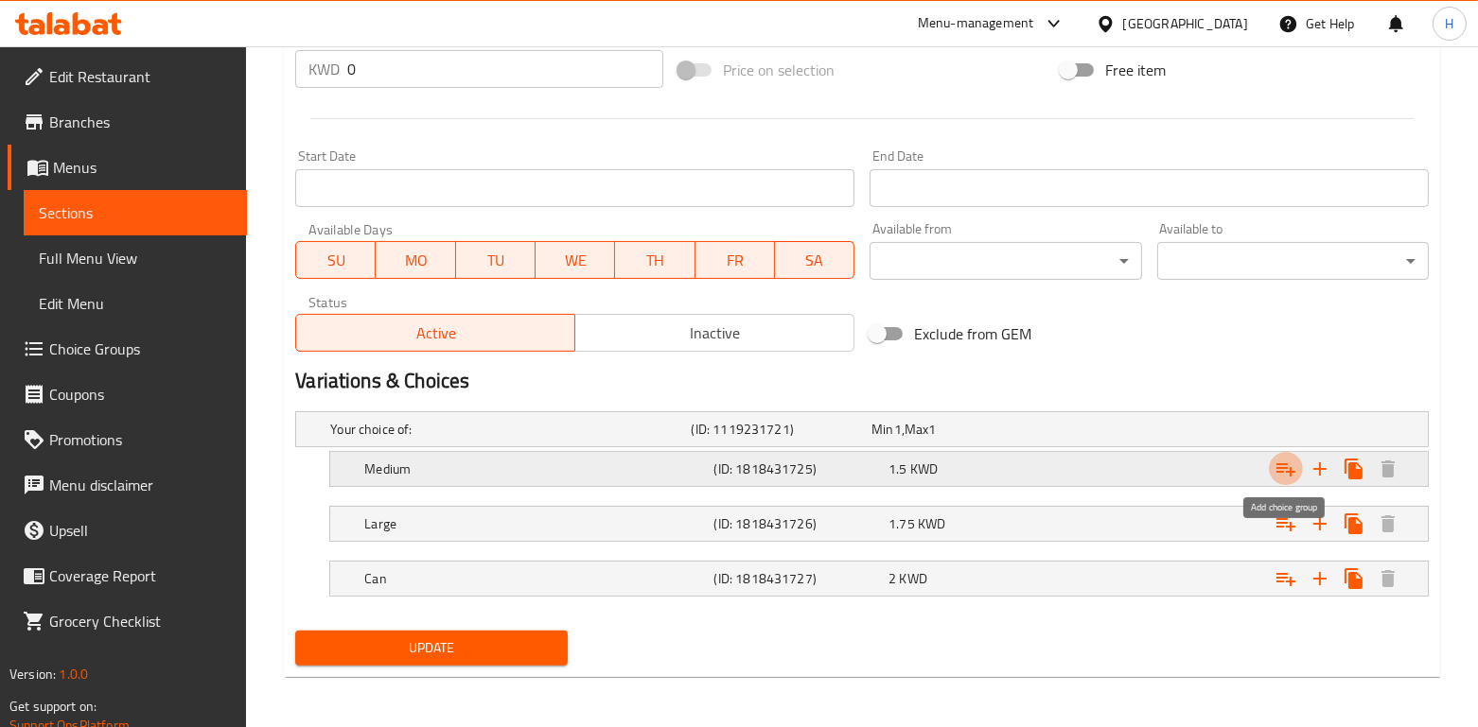
click at [1272, 475] on button "Expand" at bounding box center [1286, 469] width 34 height 34
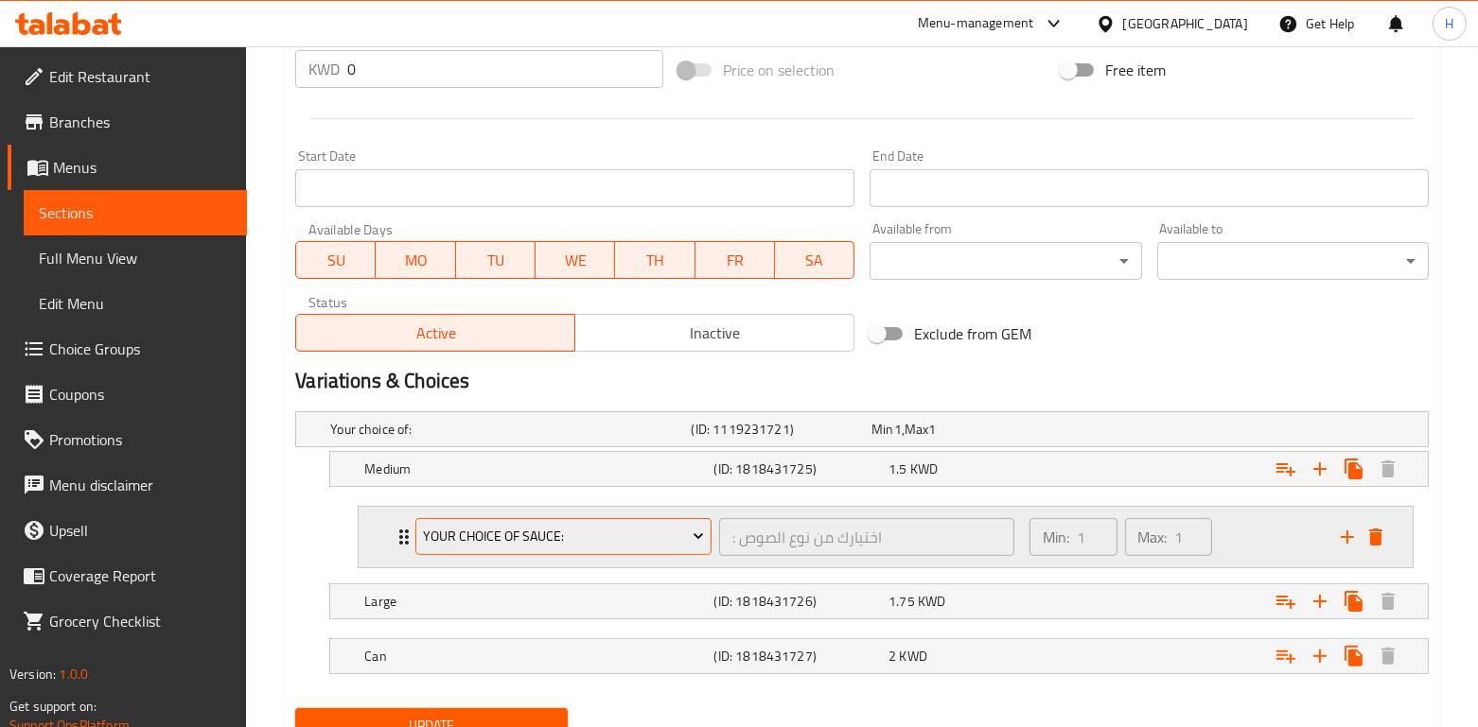
click at [656, 537] on span "Your choice of sauce:" at bounding box center [564, 537] width 282 height 24
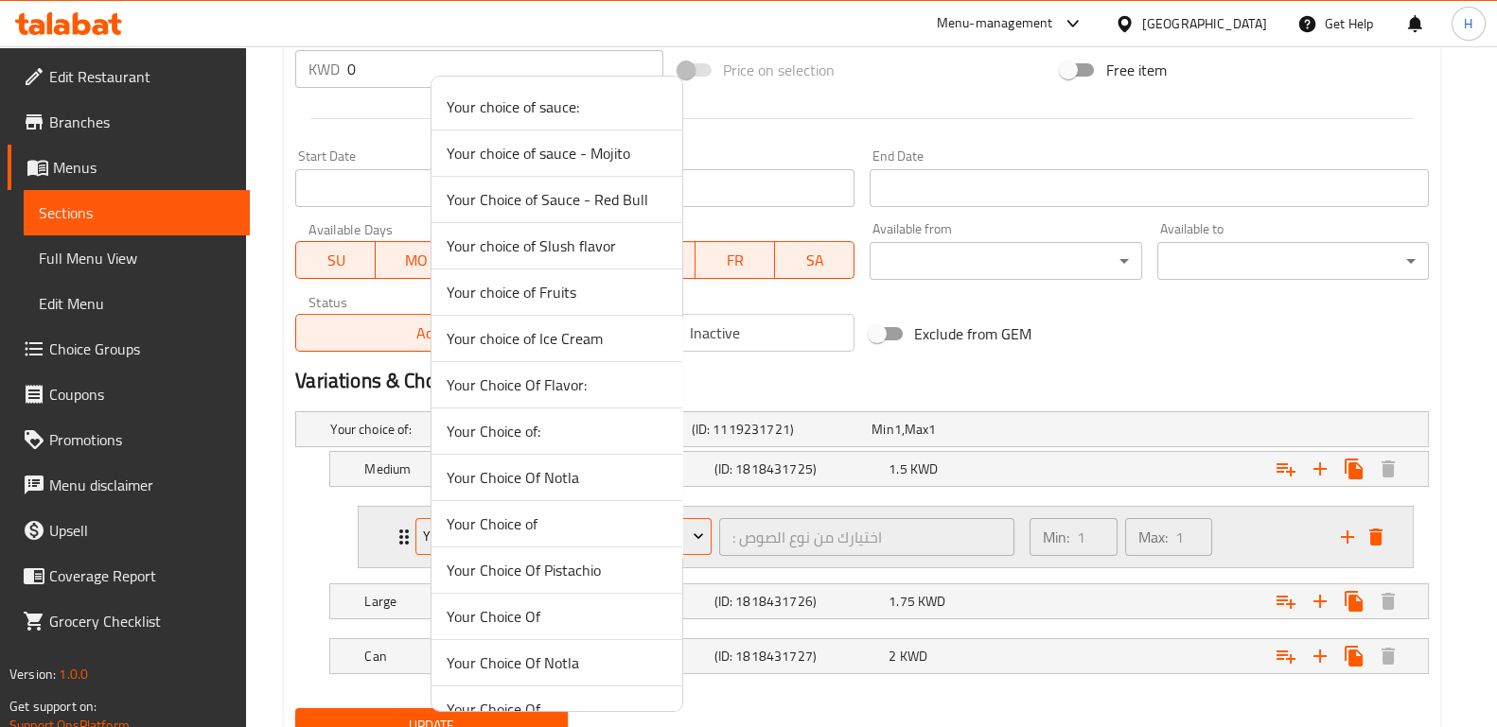
scroll to position [303, 0]
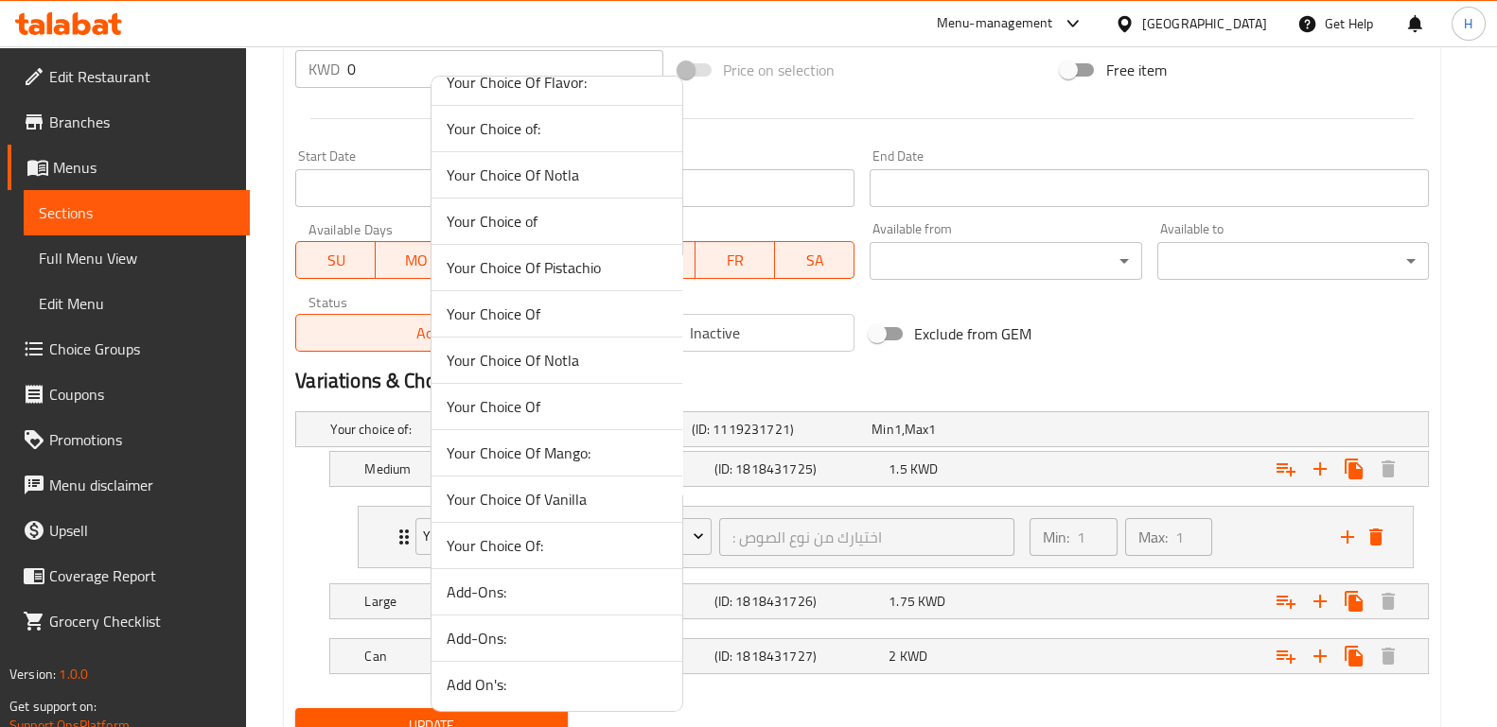
click at [586, 638] on span "Add-Ons:" at bounding box center [557, 638] width 220 height 23
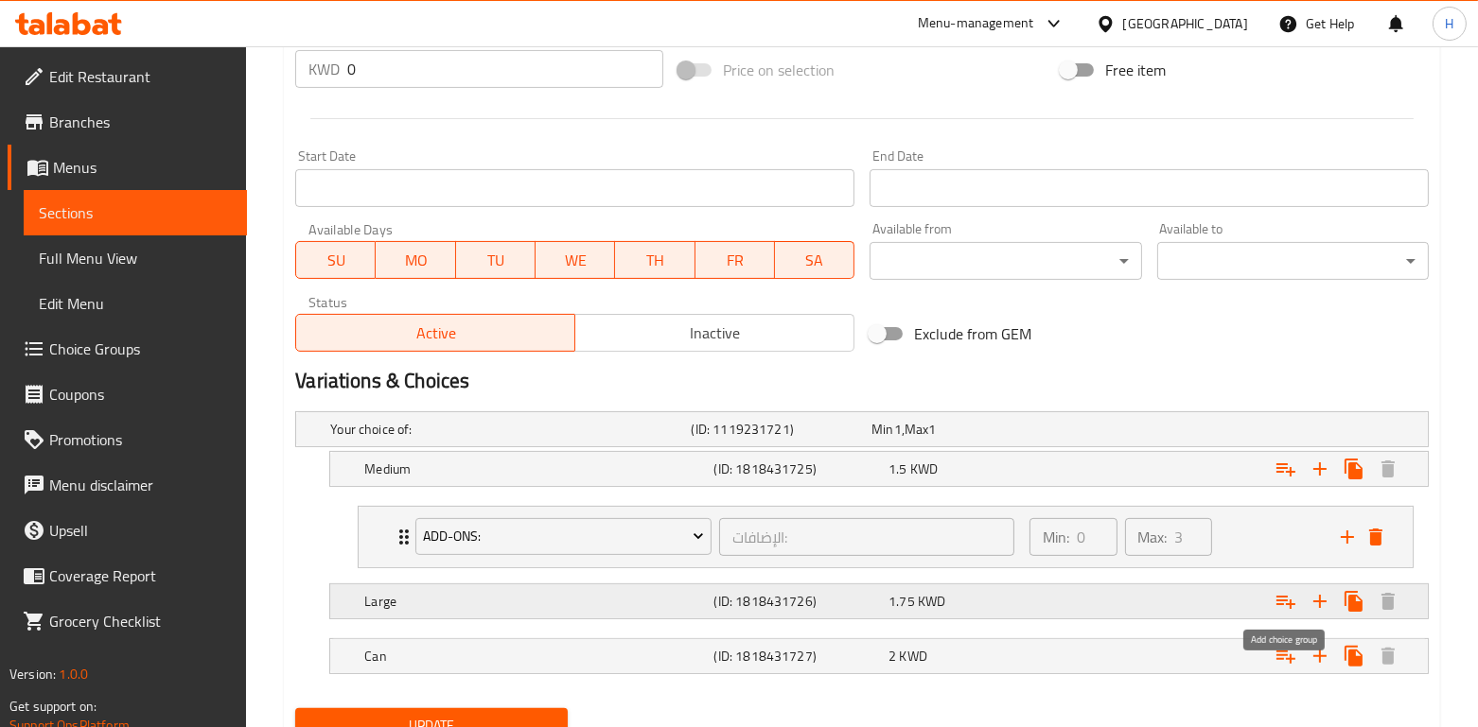
click at [1287, 606] on icon "Expand" at bounding box center [1285, 601] width 23 height 23
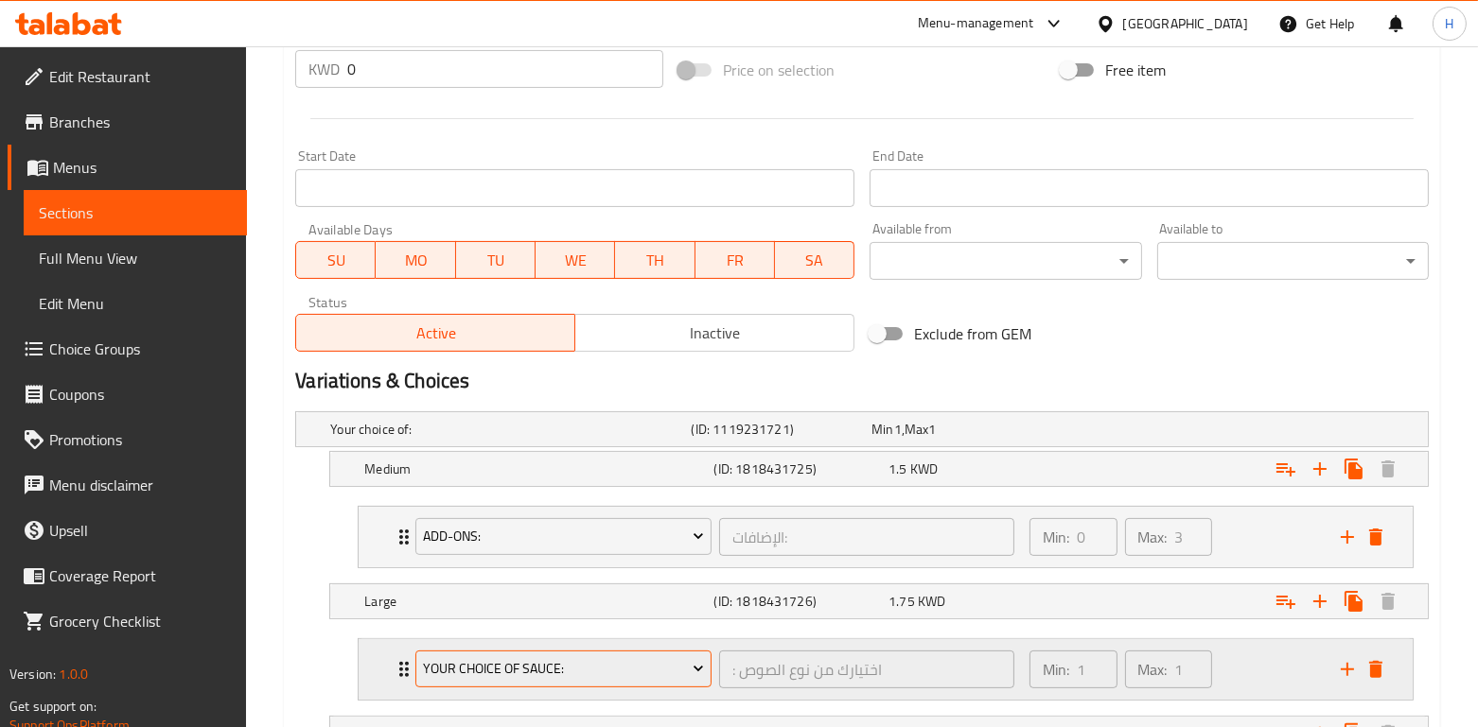
click at [528, 659] on span "Your choice of sauce:" at bounding box center [564, 669] width 282 height 24
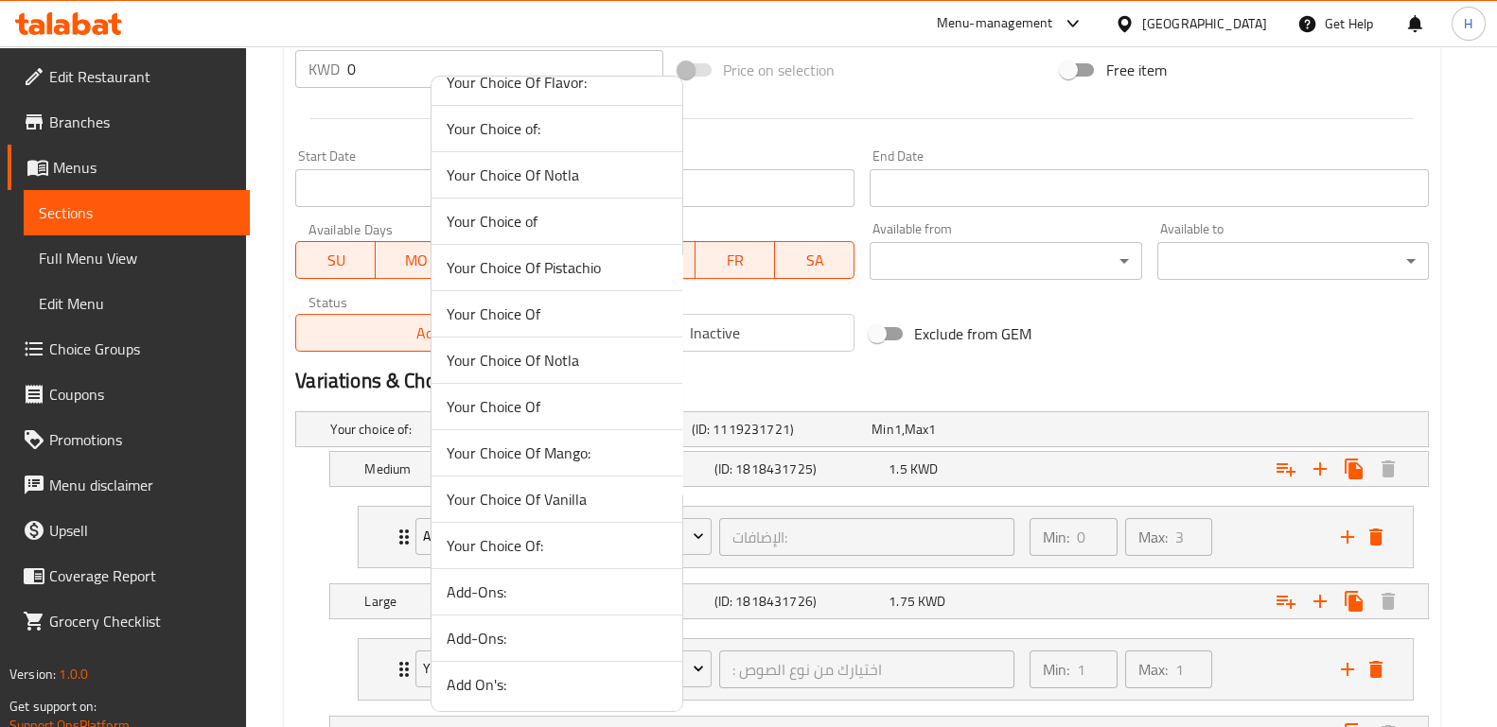
click at [506, 633] on span "Add-Ons:" at bounding box center [557, 638] width 220 height 23
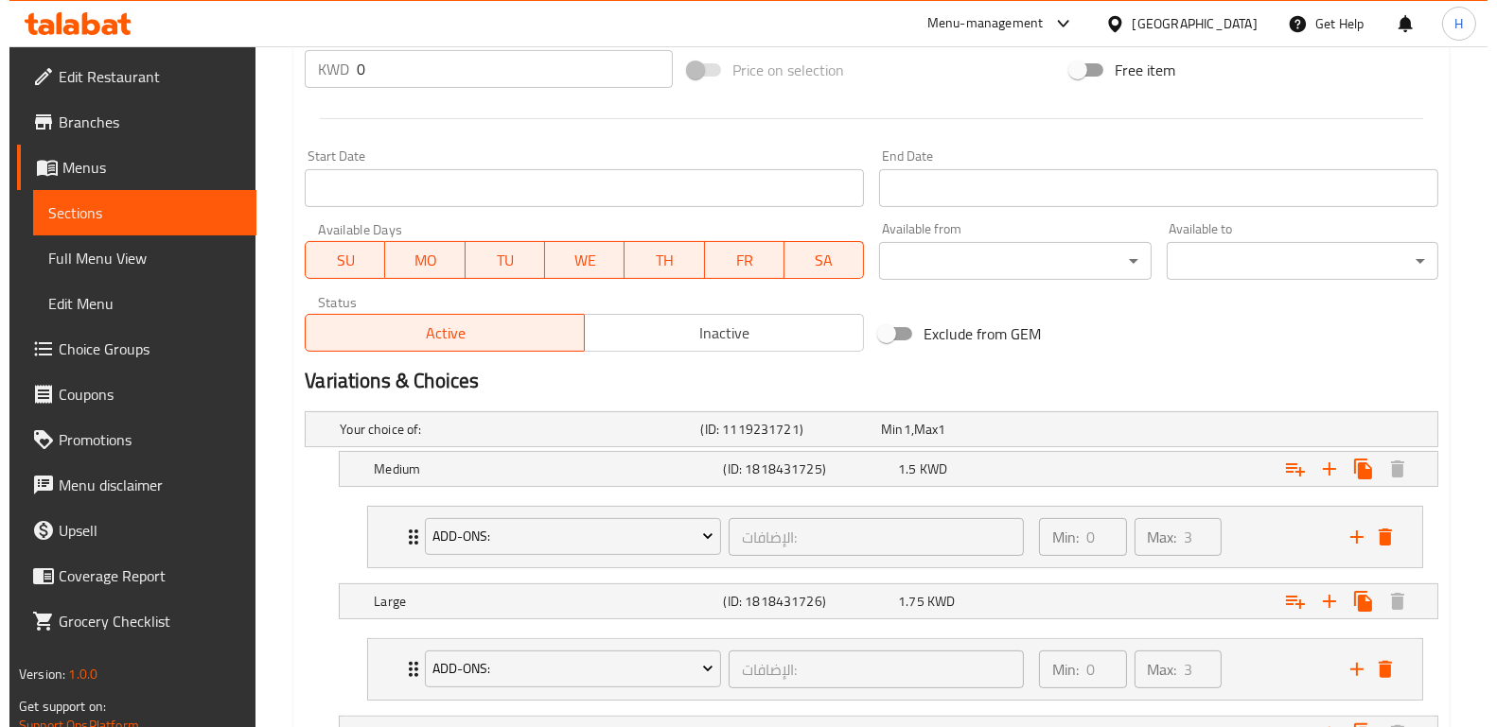
scroll to position [858, 0]
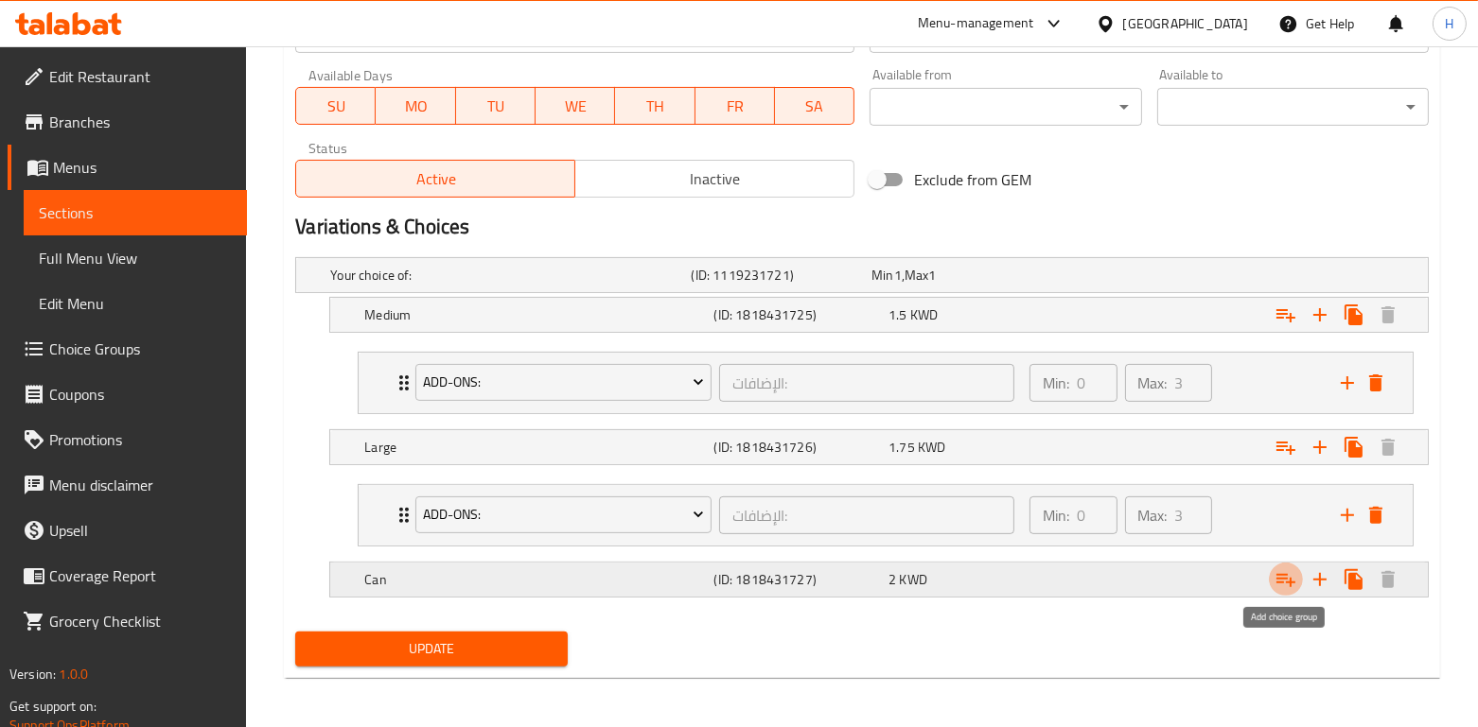
click at [1284, 578] on icon "Expand" at bounding box center [1285, 580] width 19 height 13
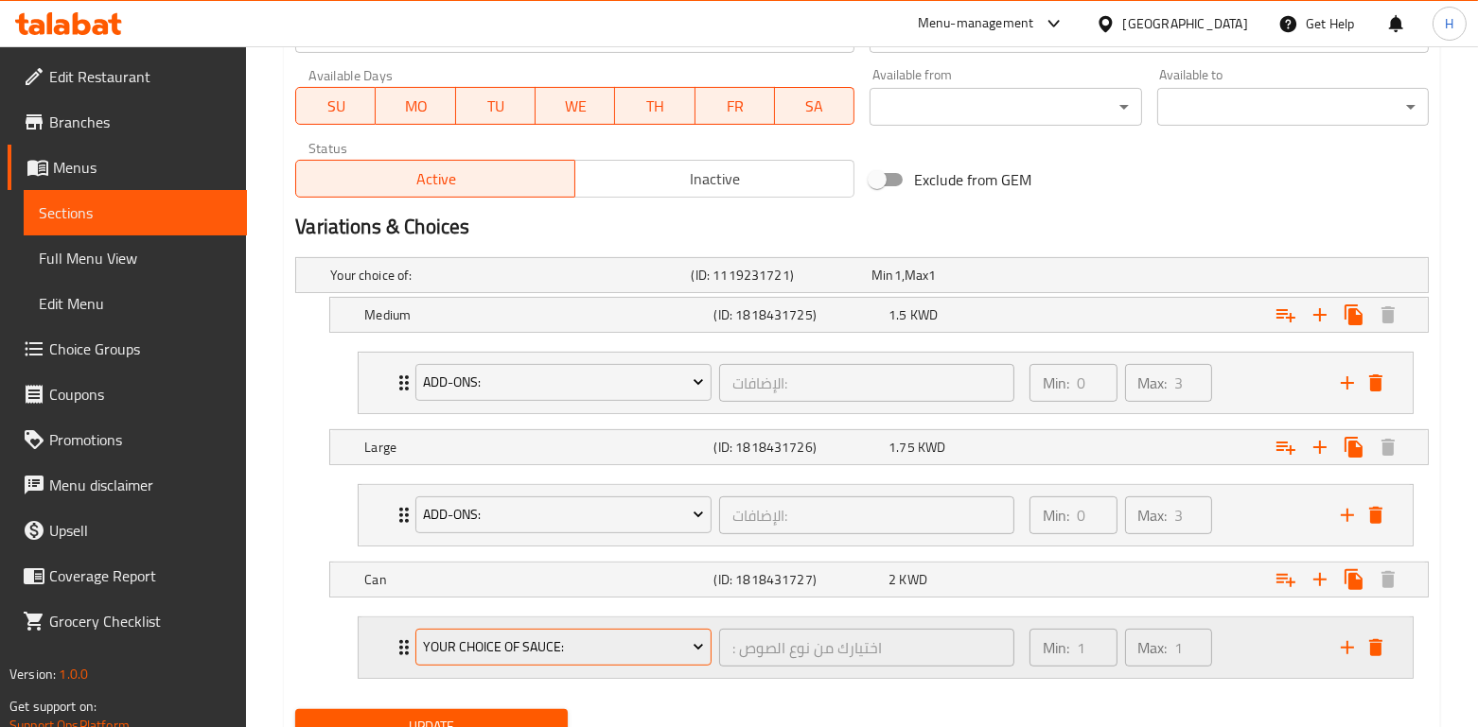
click at [466, 638] on span "Your choice of sauce:" at bounding box center [564, 648] width 282 height 24
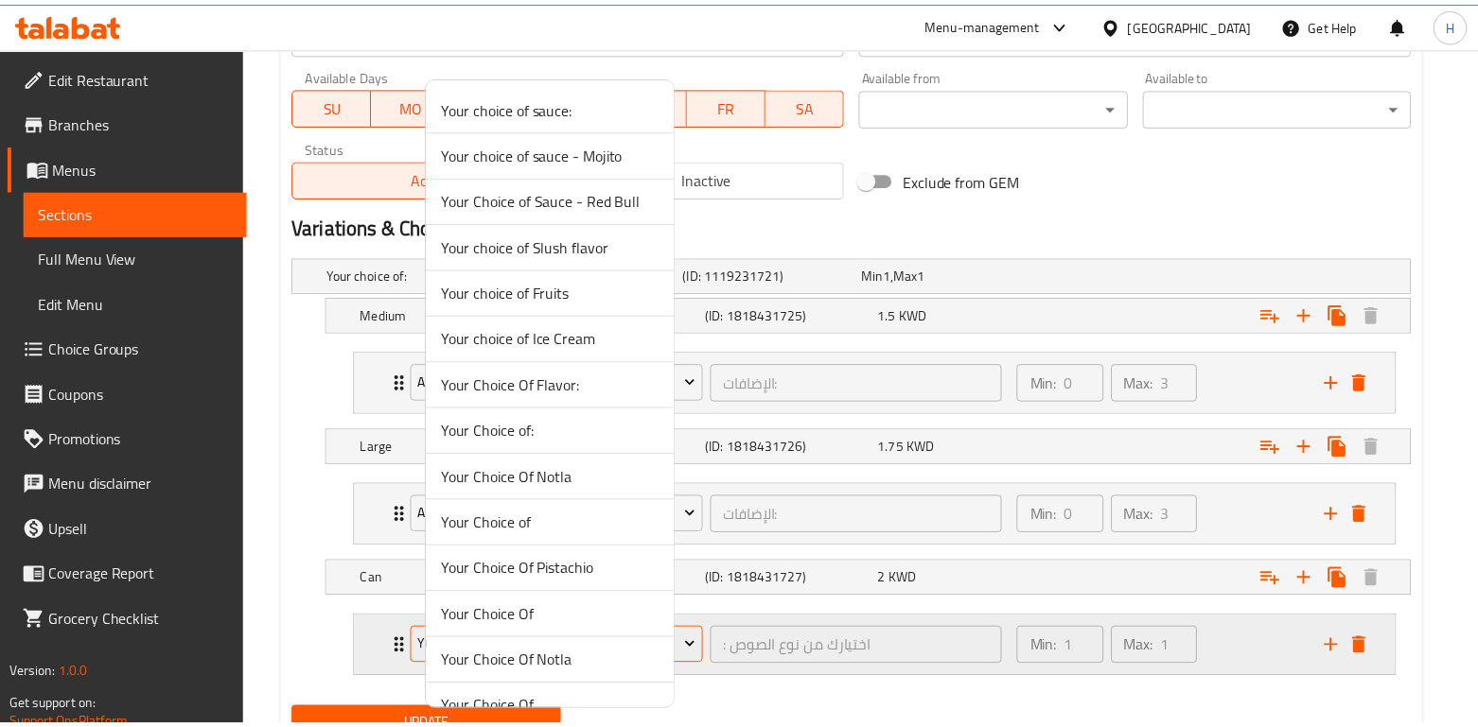
scroll to position [303, 0]
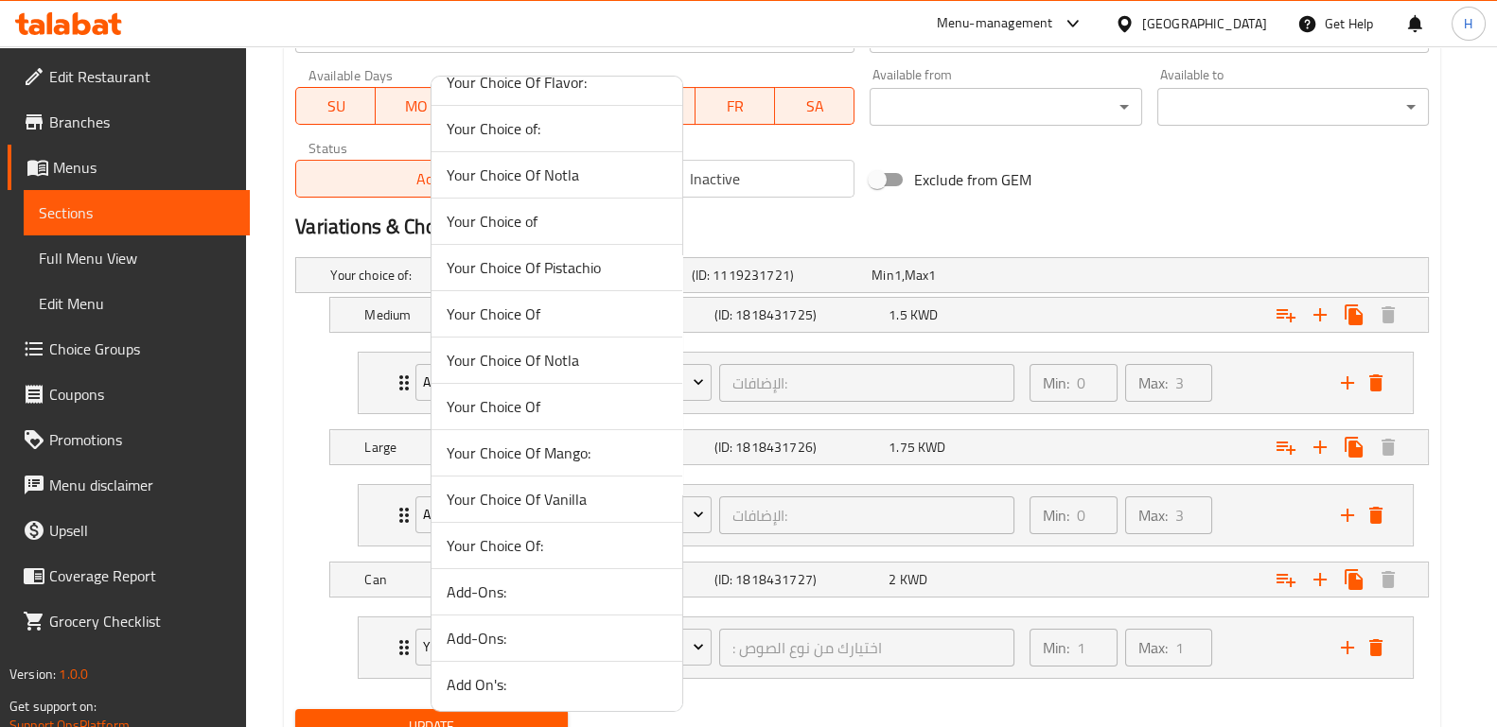
click at [492, 638] on span "Add-Ons:" at bounding box center [557, 638] width 220 height 23
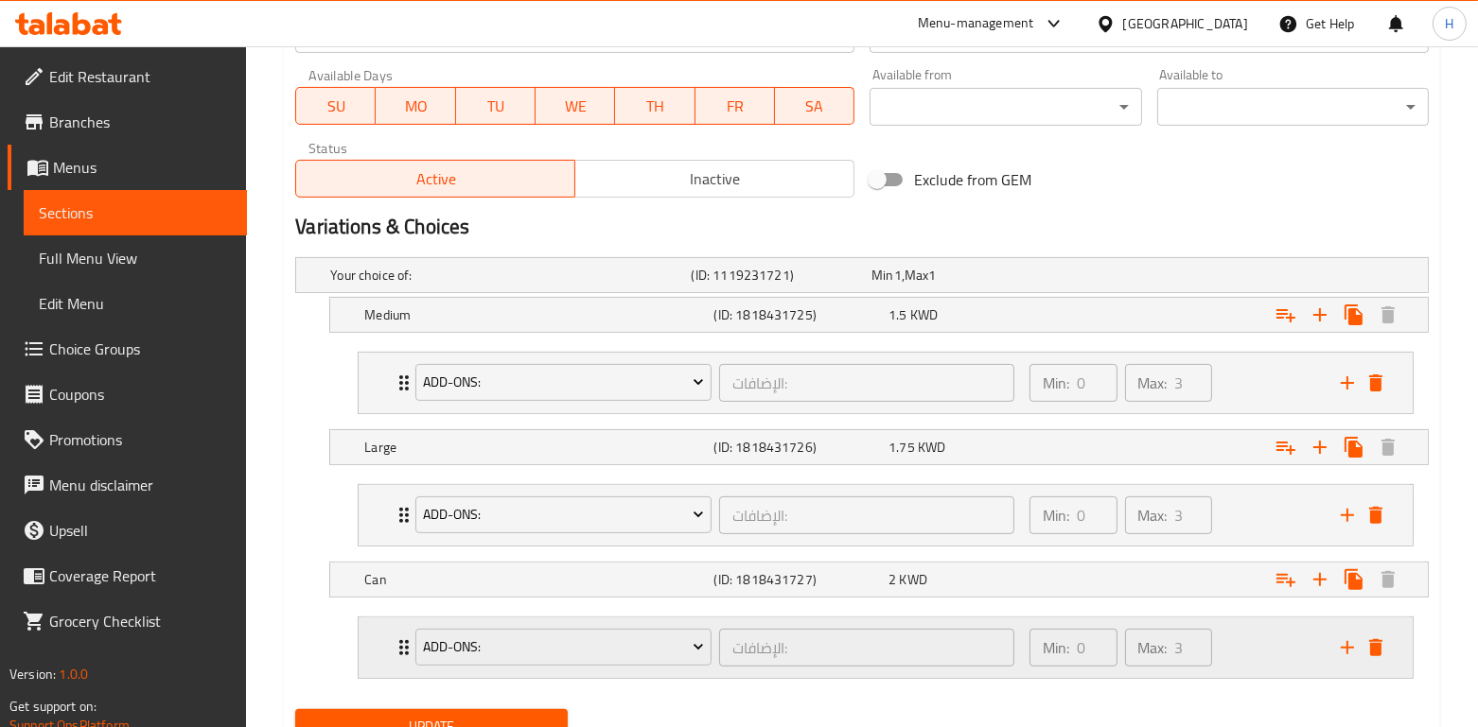
scroll to position [936, 0]
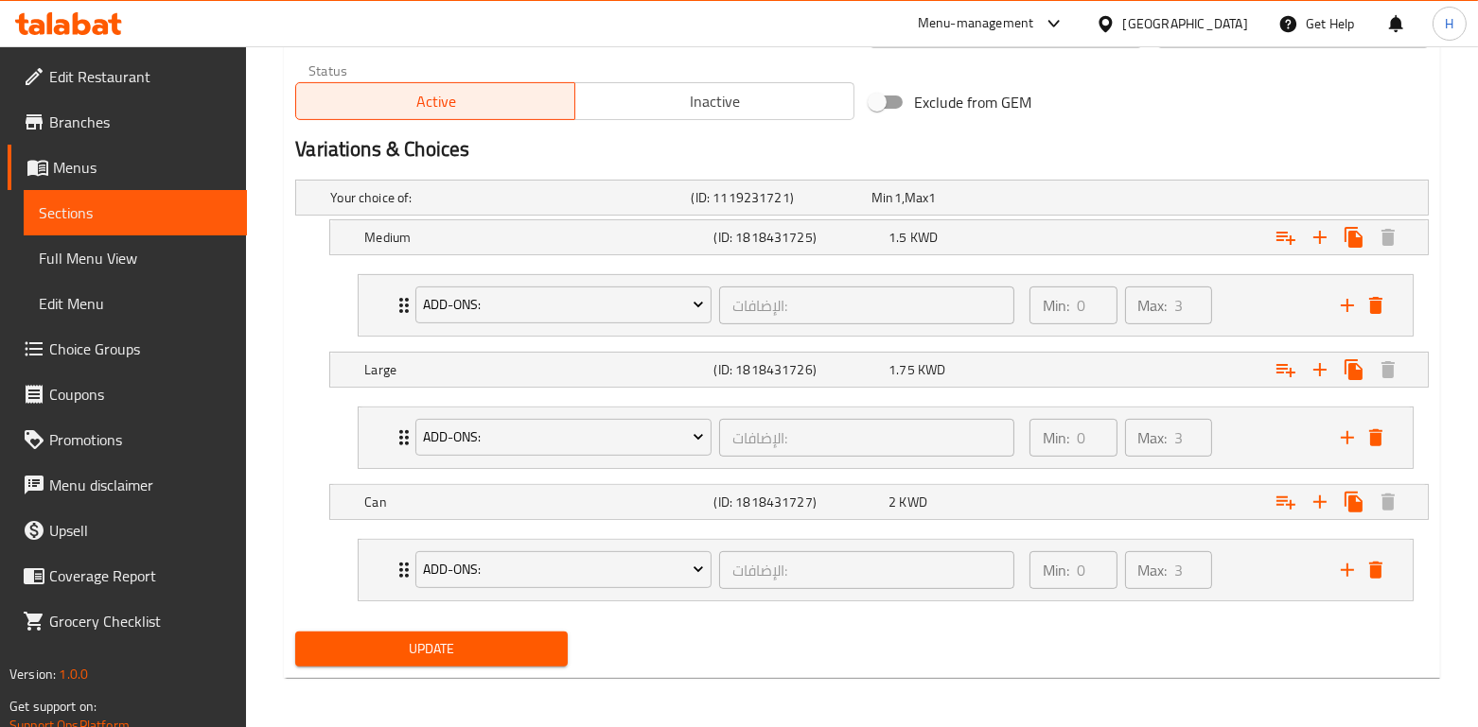
click at [485, 643] on span "Update" at bounding box center [430, 650] width 241 height 24
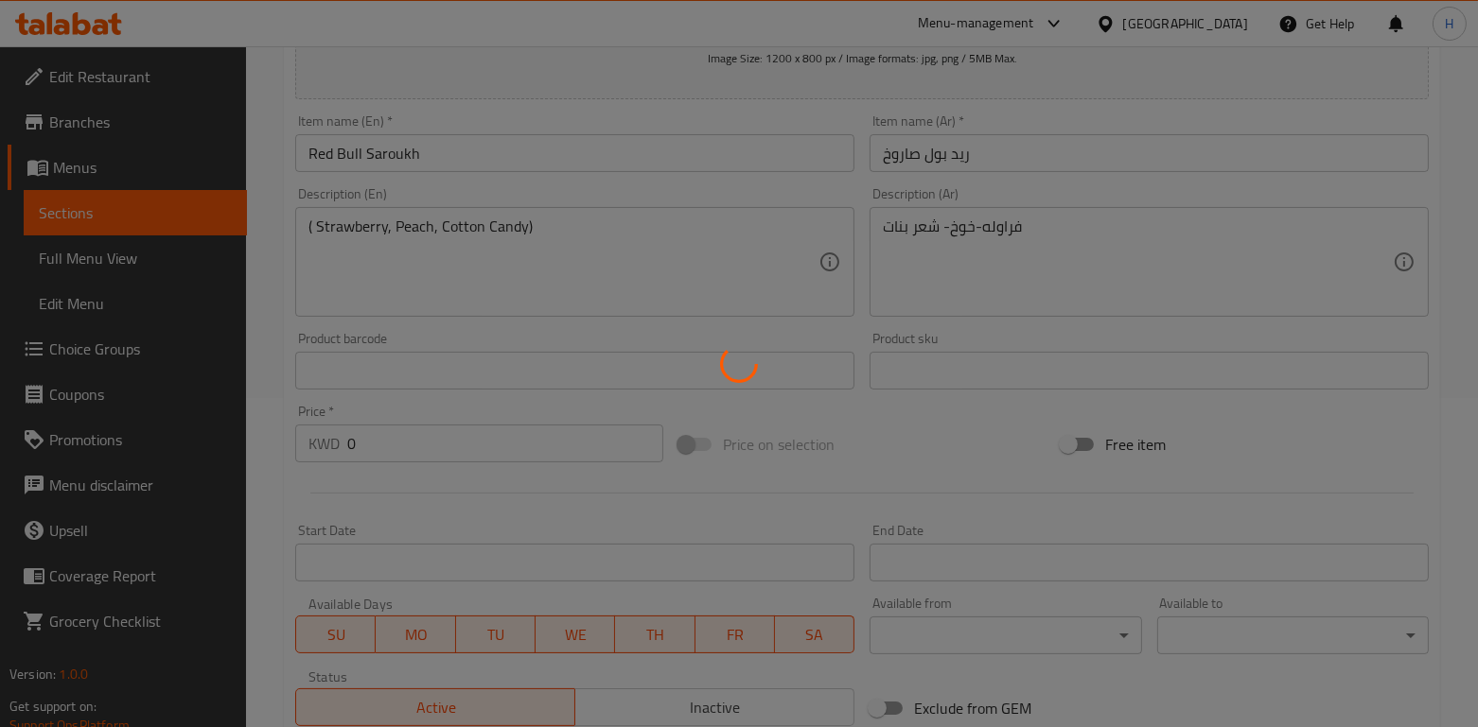
scroll to position [0, 0]
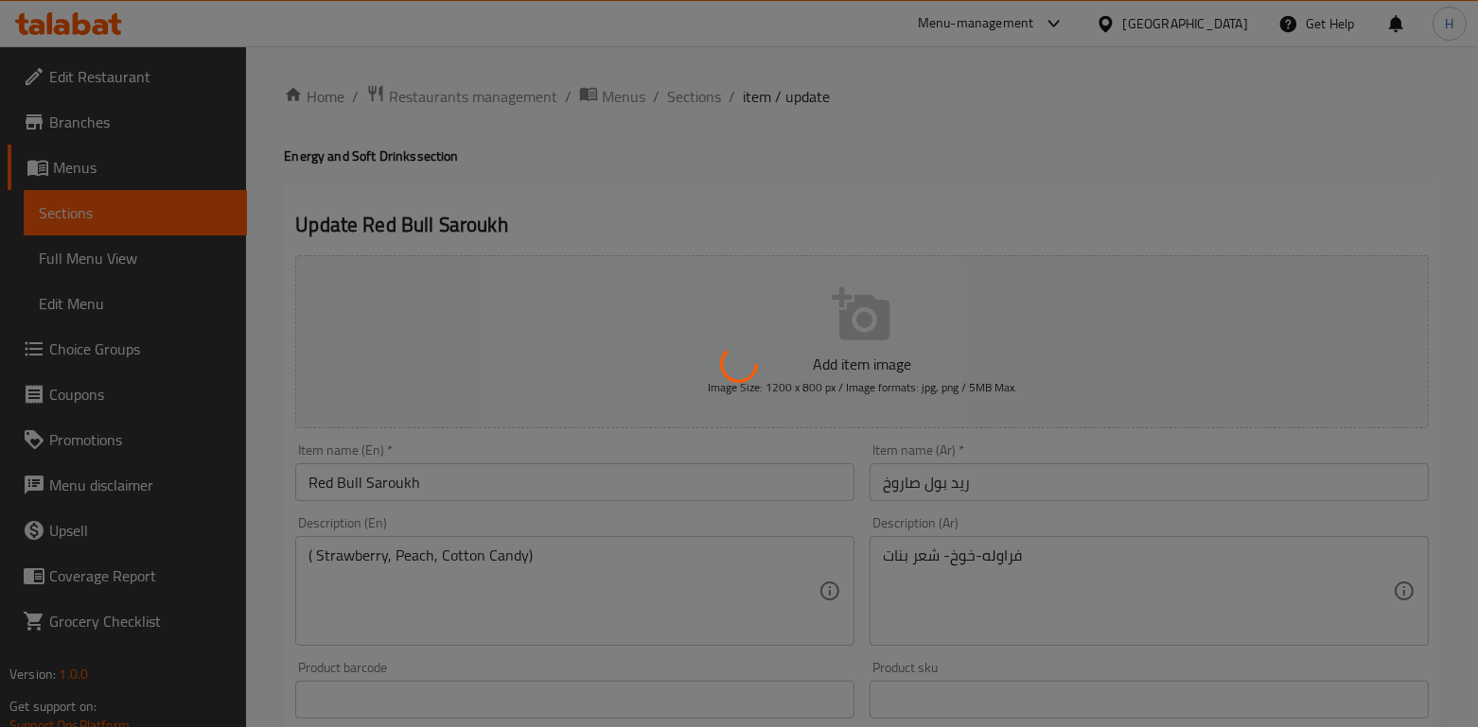
click at [700, 88] on div at bounding box center [739, 363] width 1478 height 727
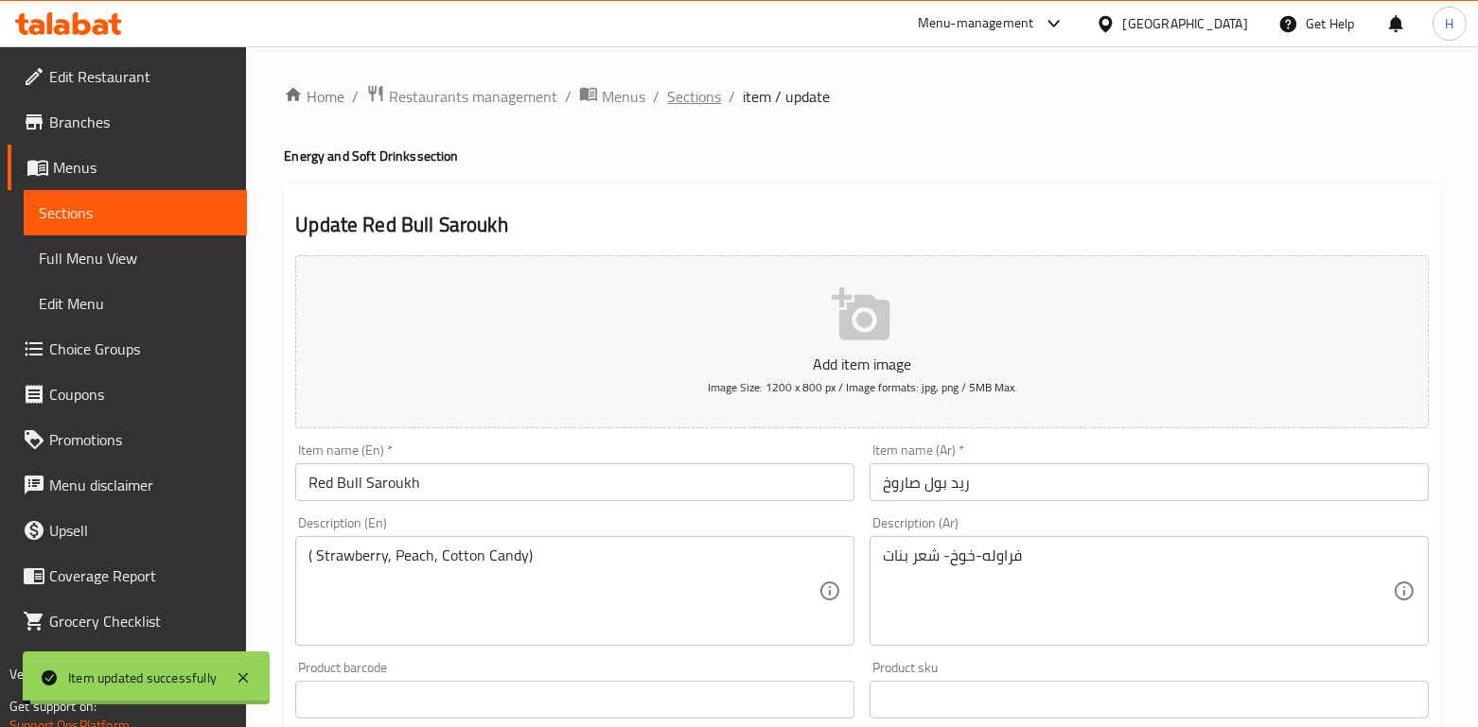
click at [692, 98] on span "Sections" at bounding box center [694, 96] width 54 height 23
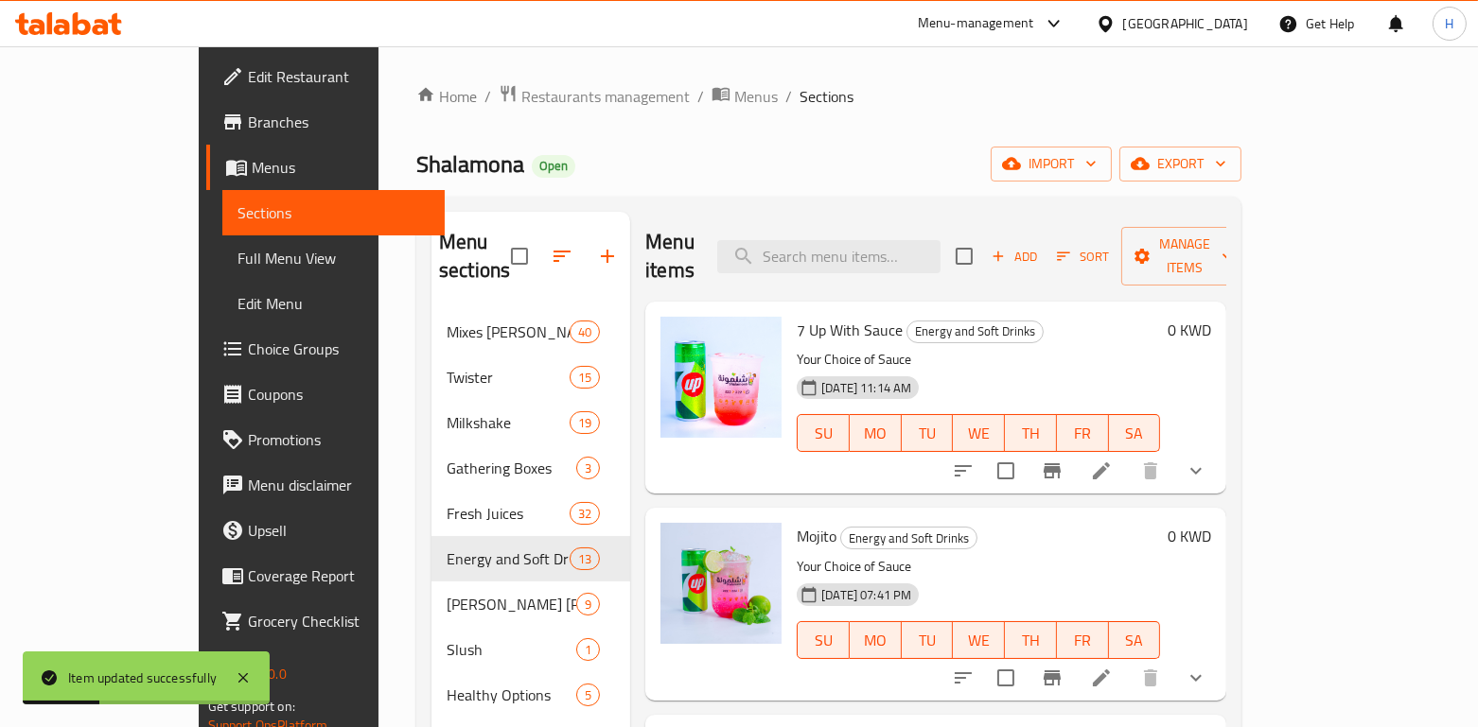
scroll to position [13, 0]
